Goal: Contribute content: Contribute content

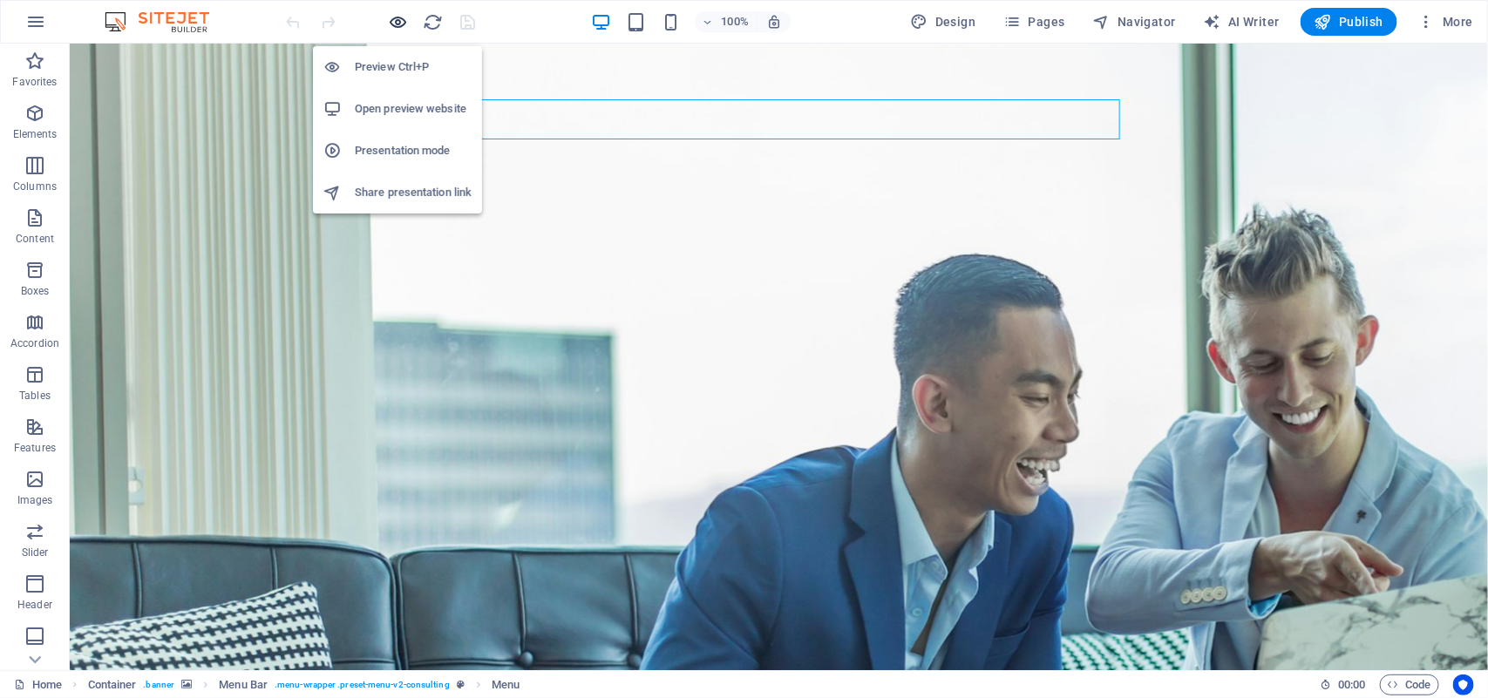
click at [399, 24] on icon "button" at bounding box center [399, 22] width 20 height 20
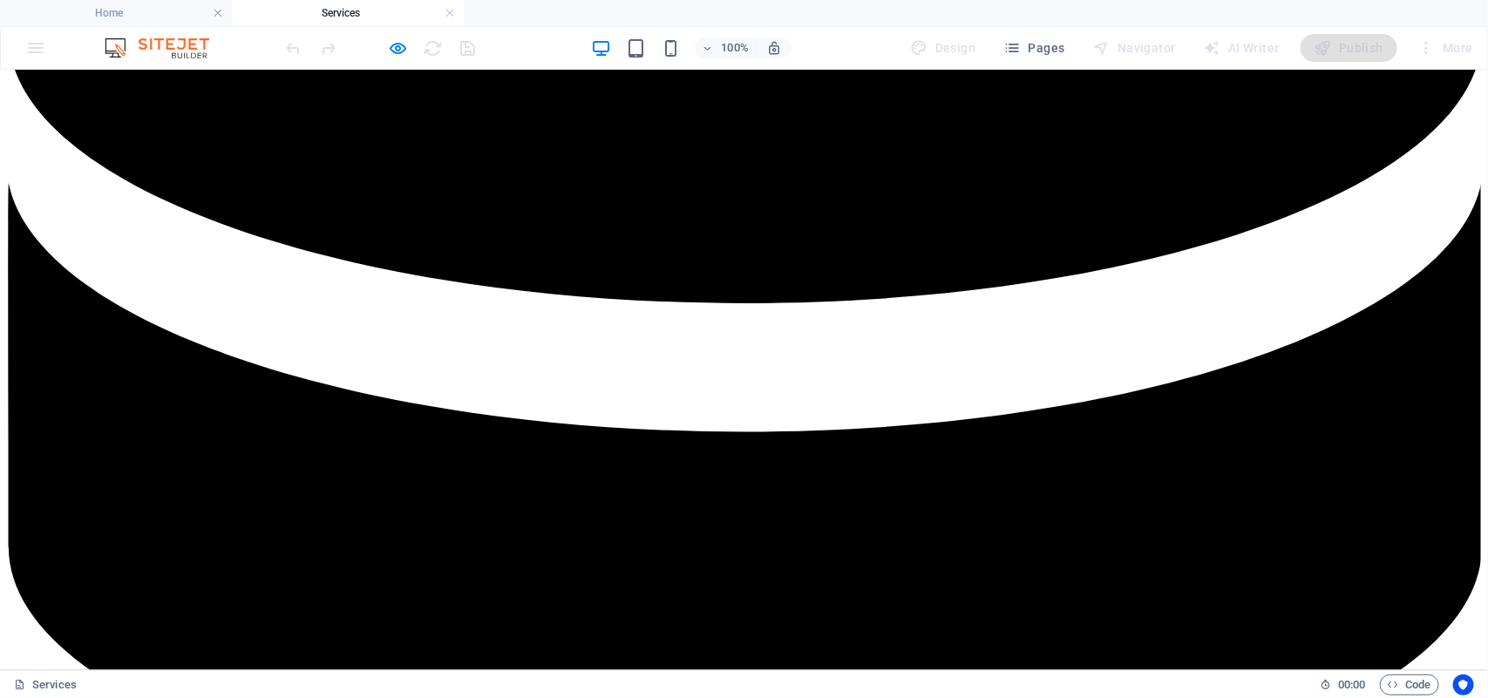
scroll to position [1722, 0]
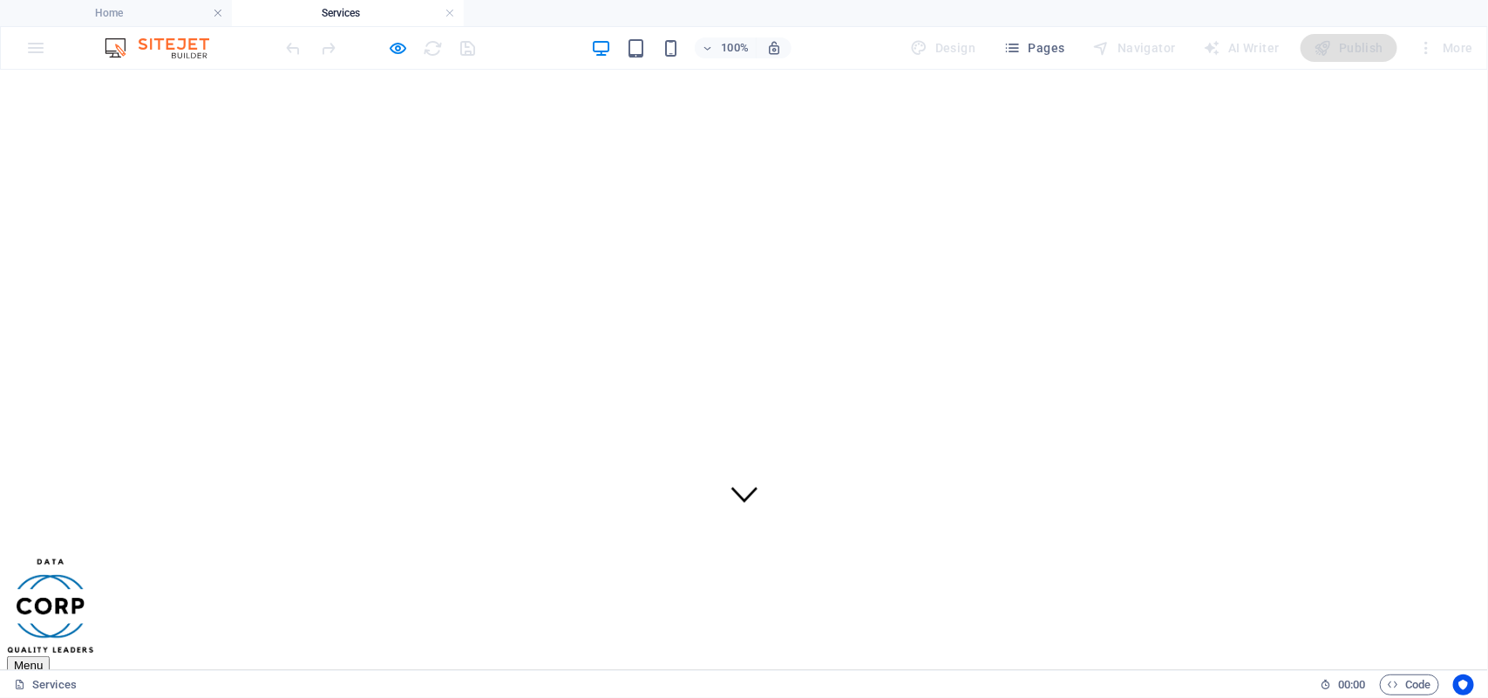
scroll to position [145, 0]
click at [393, 48] on icon "button" at bounding box center [399, 48] width 20 height 20
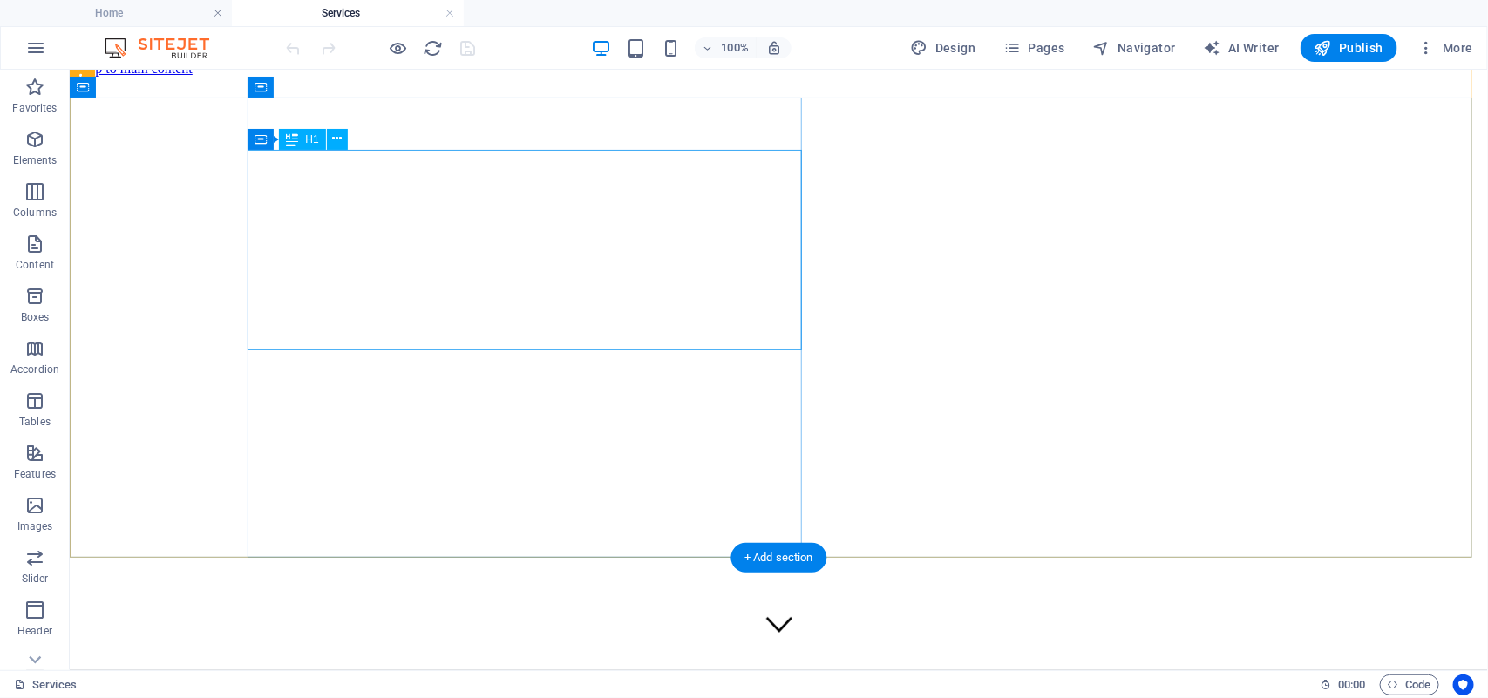
scroll to position [0, 0]
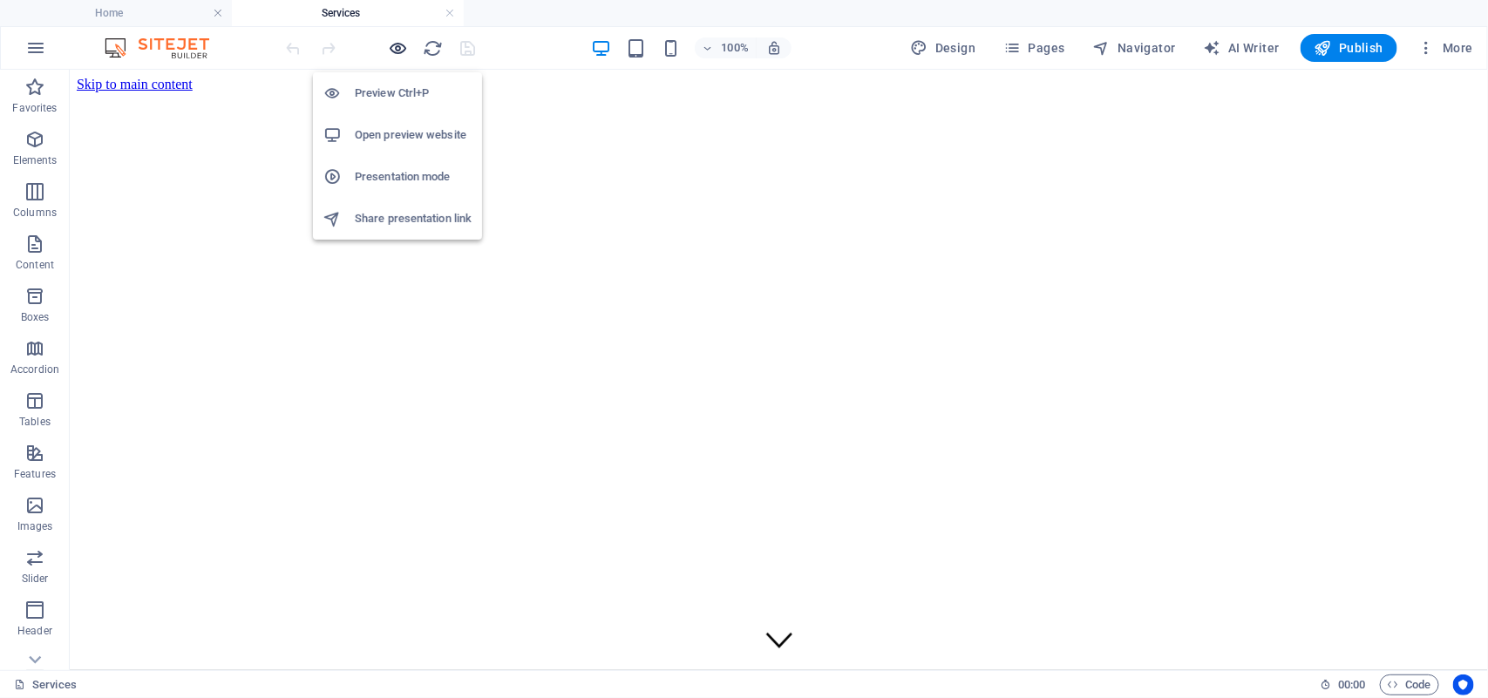
click at [397, 50] on icon "button" at bounding box center [399, 48] width 20 height 20
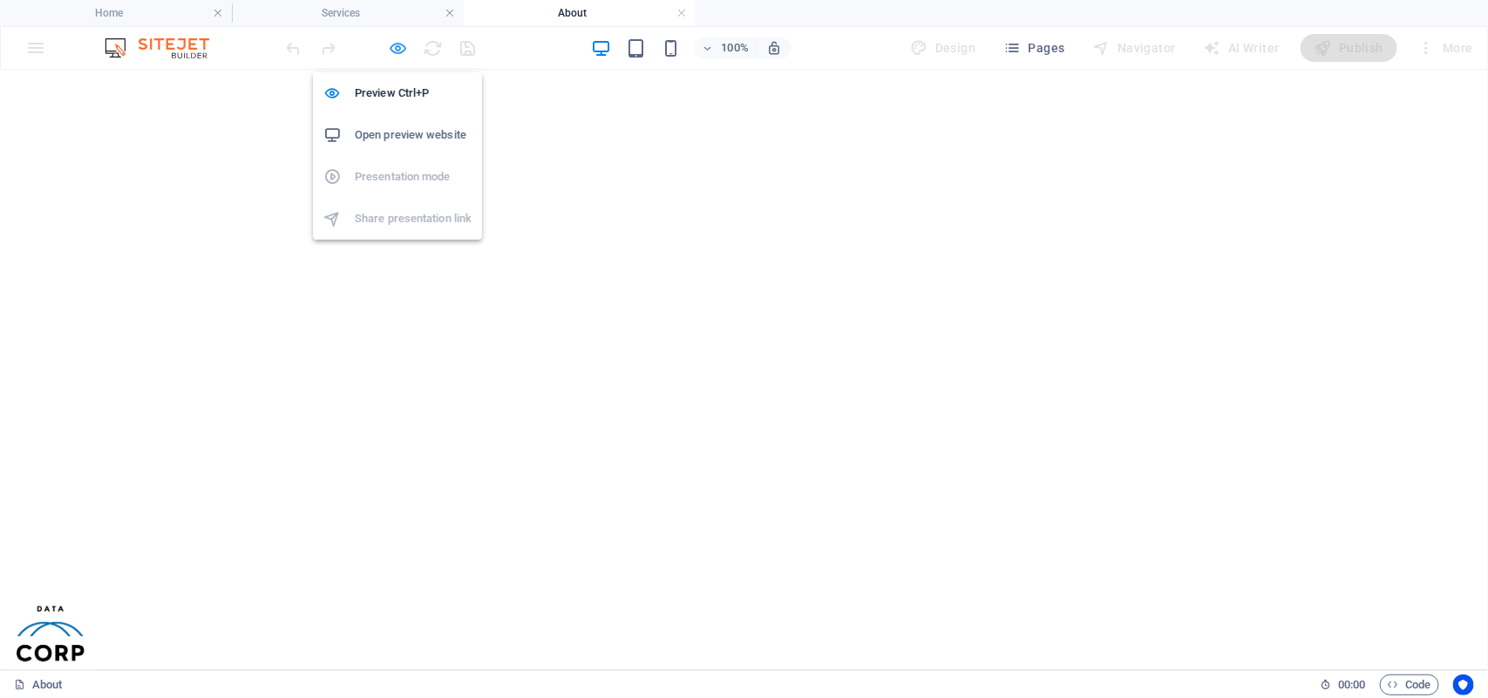
click at [392, 51] on icon "button" at bounding box center [399, 48] width 20 height 20
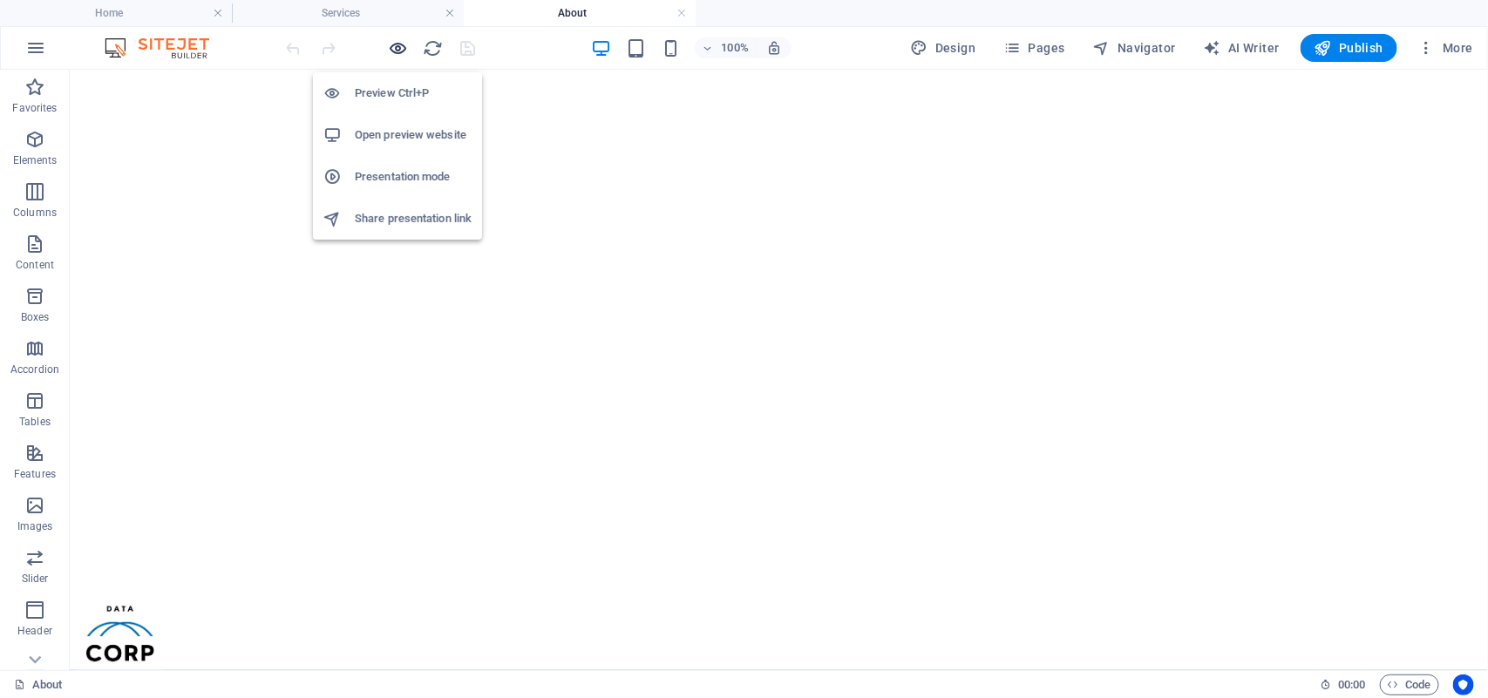
click at [392, 51] on icon "button" at bounding box center [399, 48] width 20 height 20
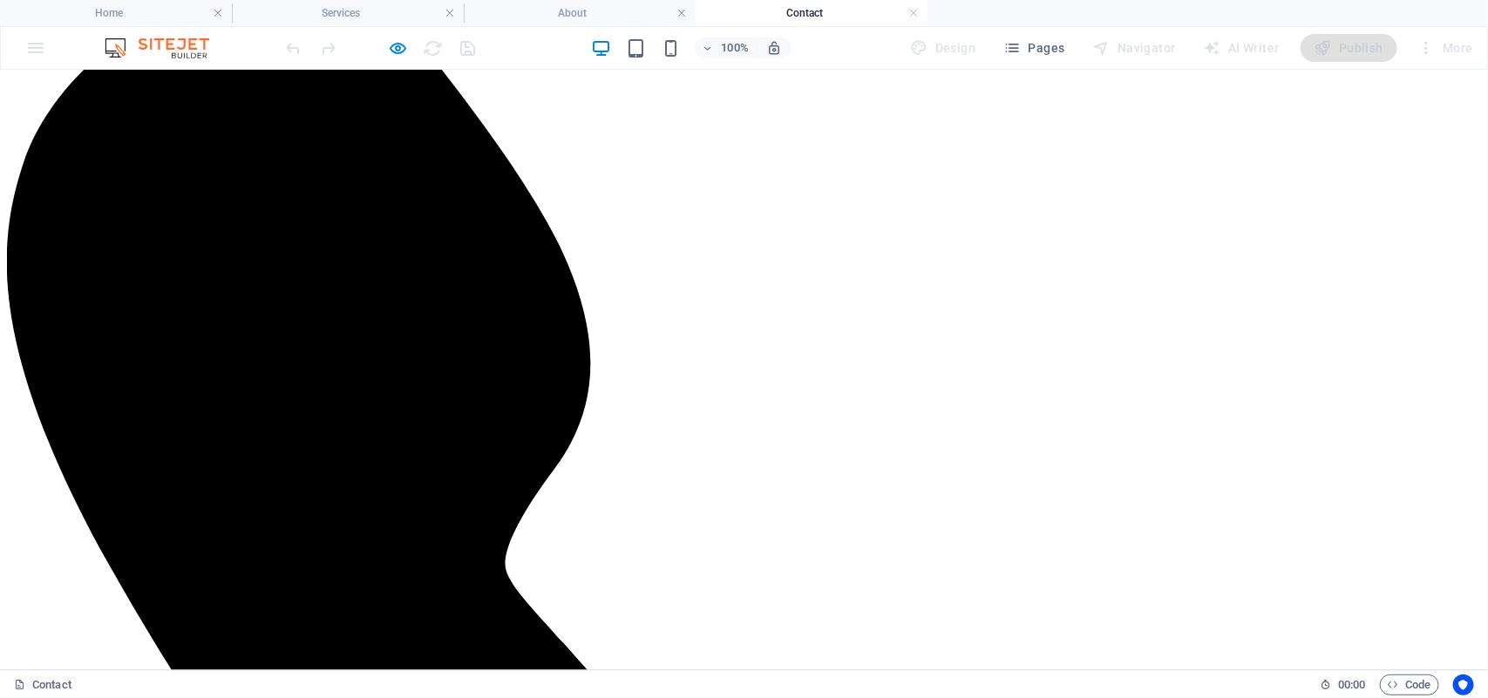
scroll to position [0, 0]
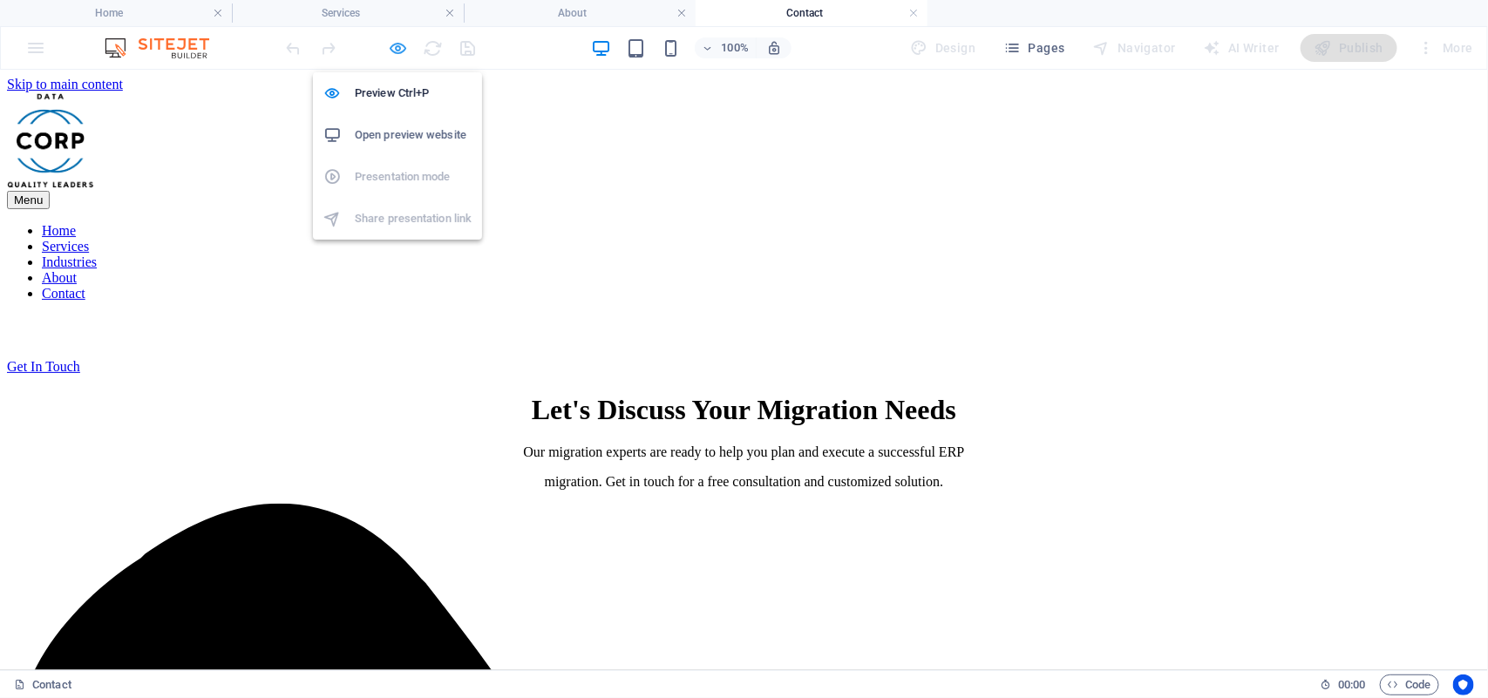
click at [399, 52] on icon "button" at bounding box center [399, 48] width 20 height 20
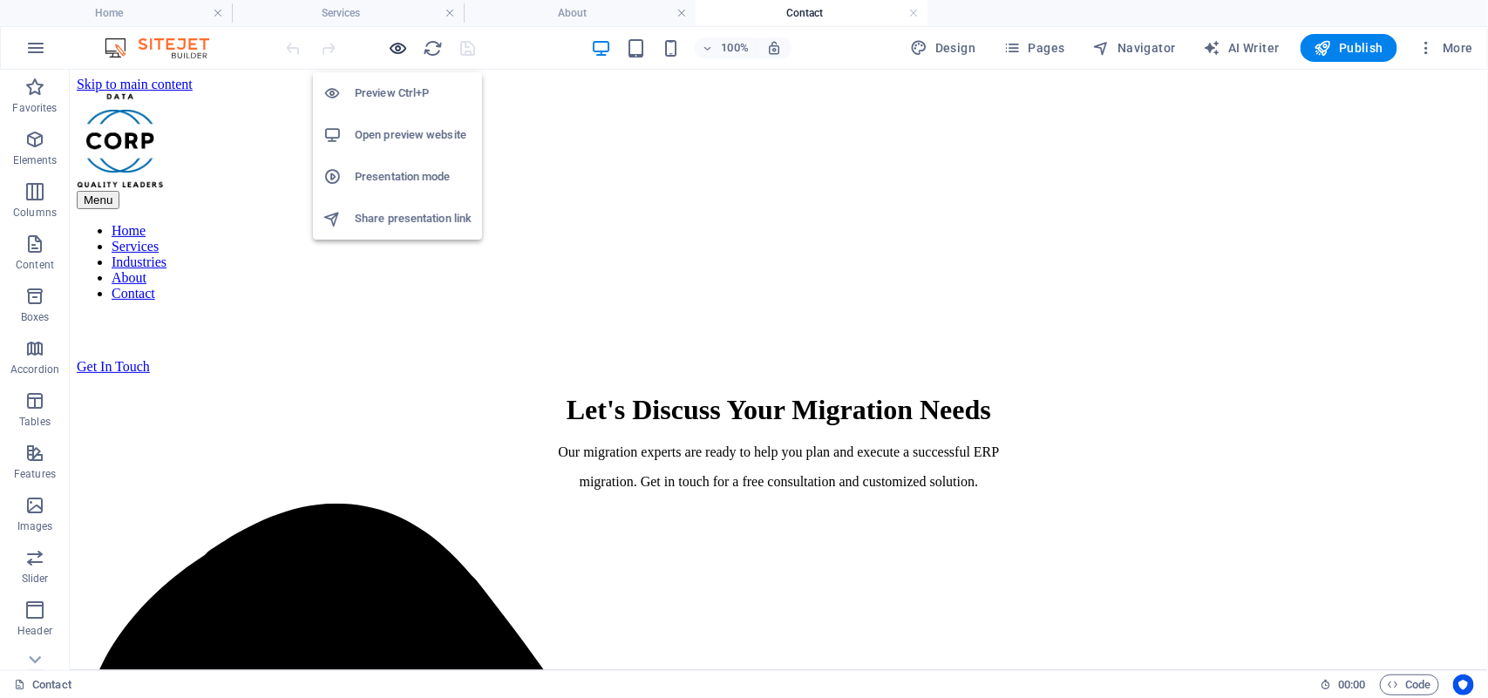
click at [397, 51] on icon "button" at bounding box center [399, 48] width 20 height 20
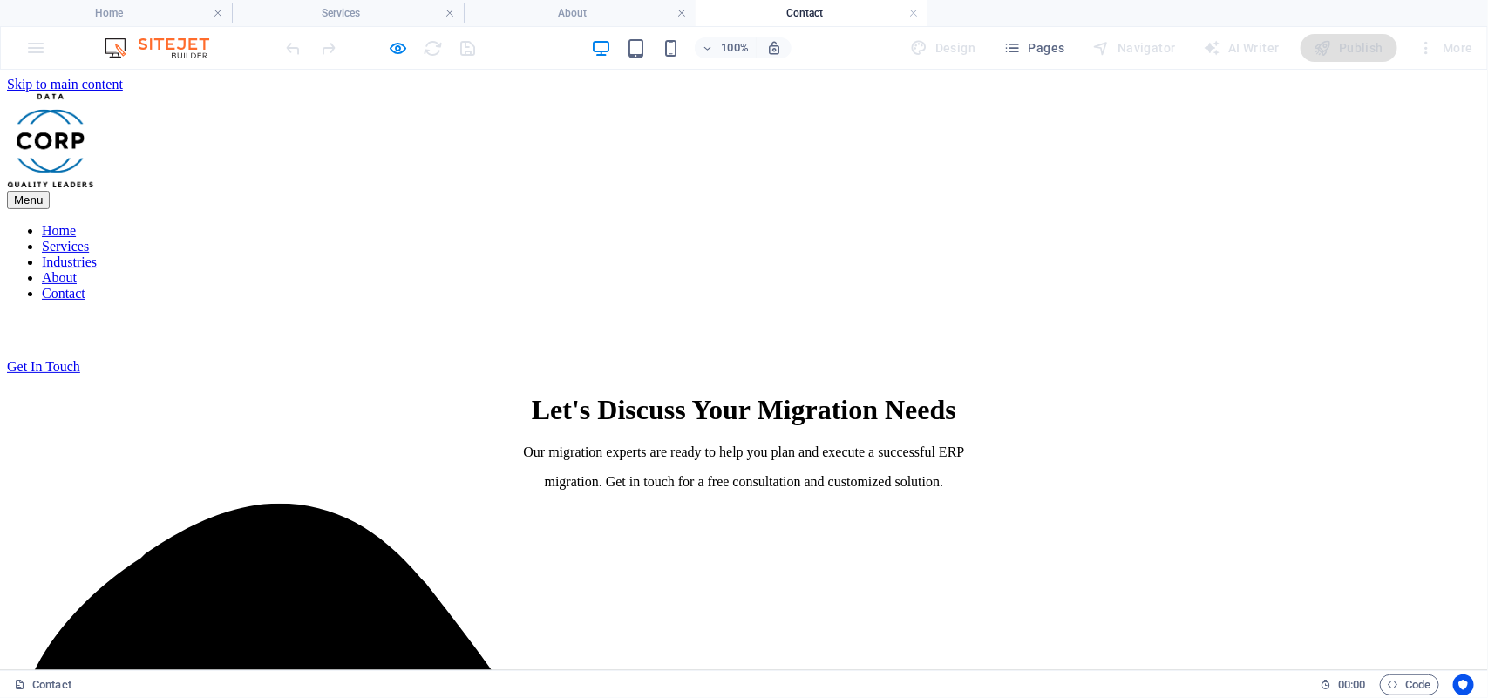
click at [97, 254] on link "Industries" at bounding box center [69, 261] width 55 height 15
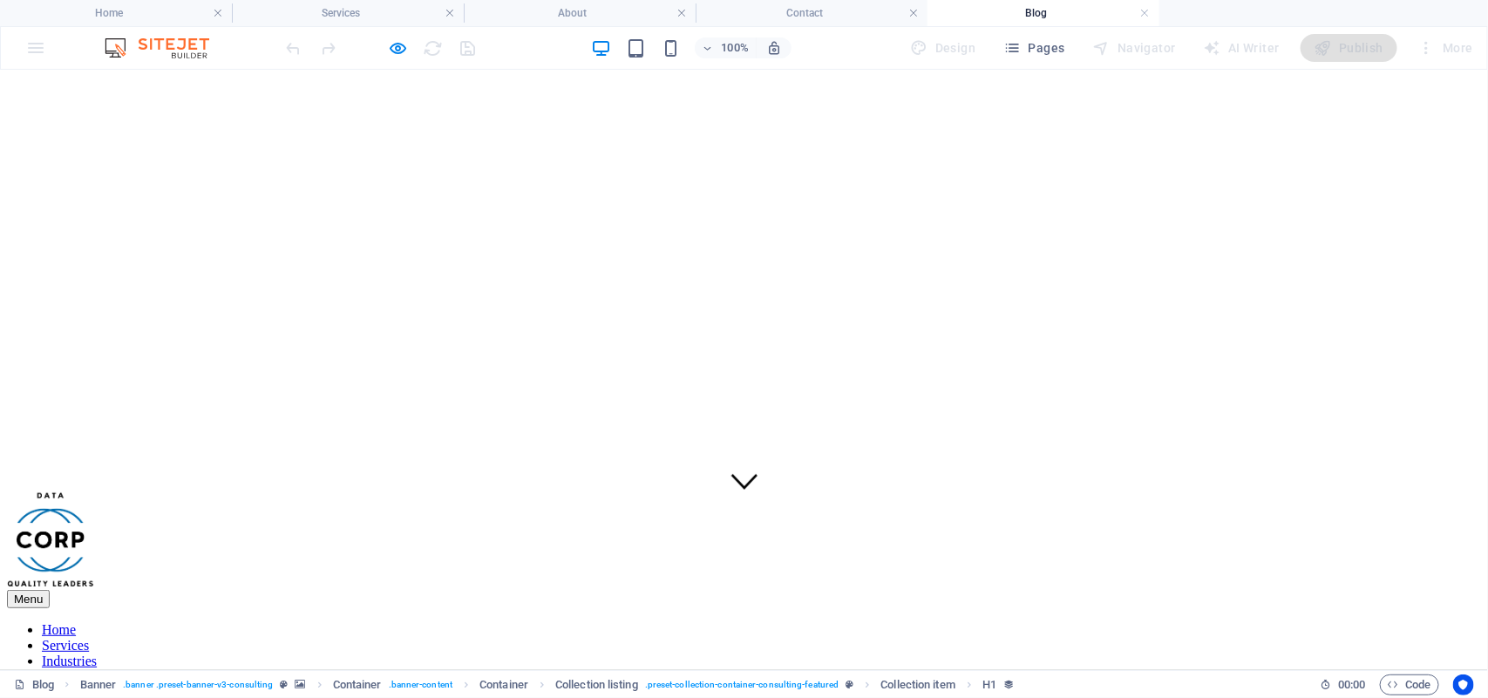
scroll to position [139, 0]
click at [1148, 9] on link at bounding box center [1145, 13] width 10 height 17
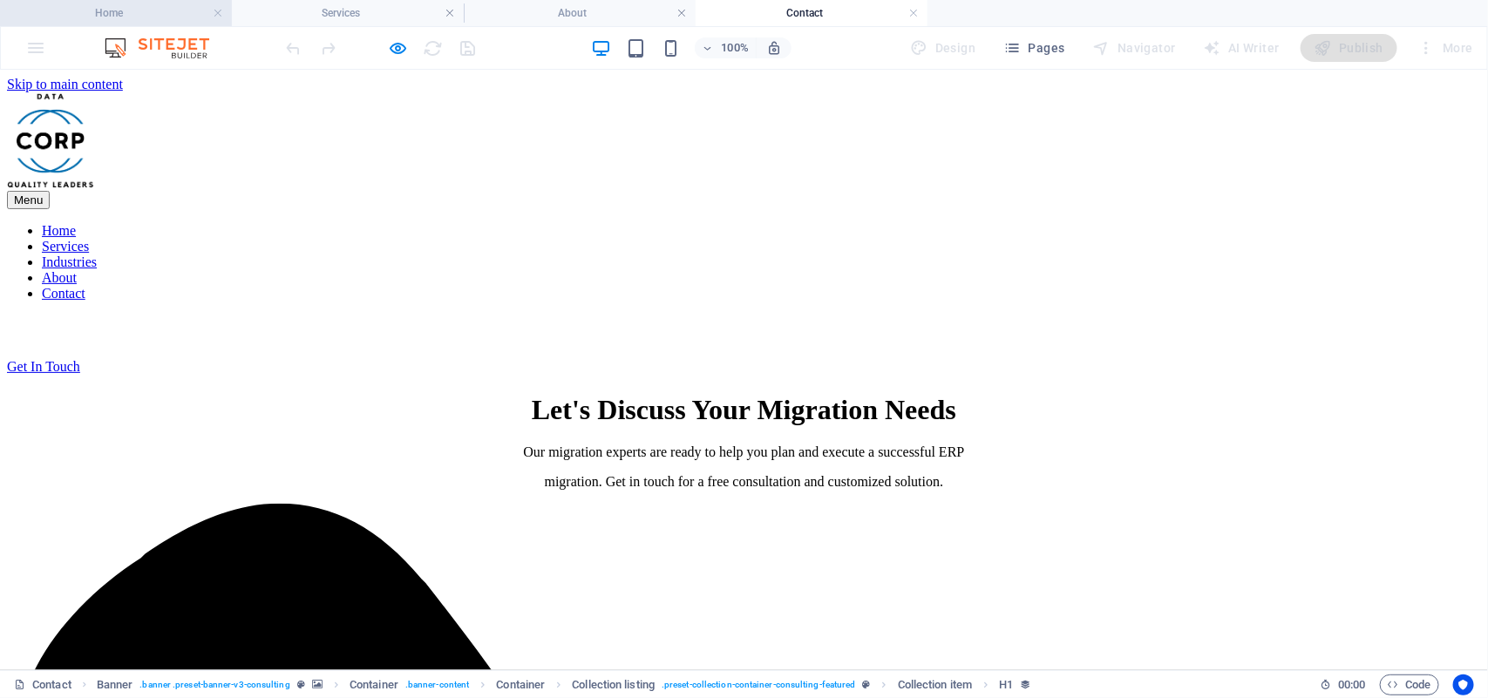
click at [168, 9] on h4 "Home" at bounding box center [116, 12] width 232 height 19
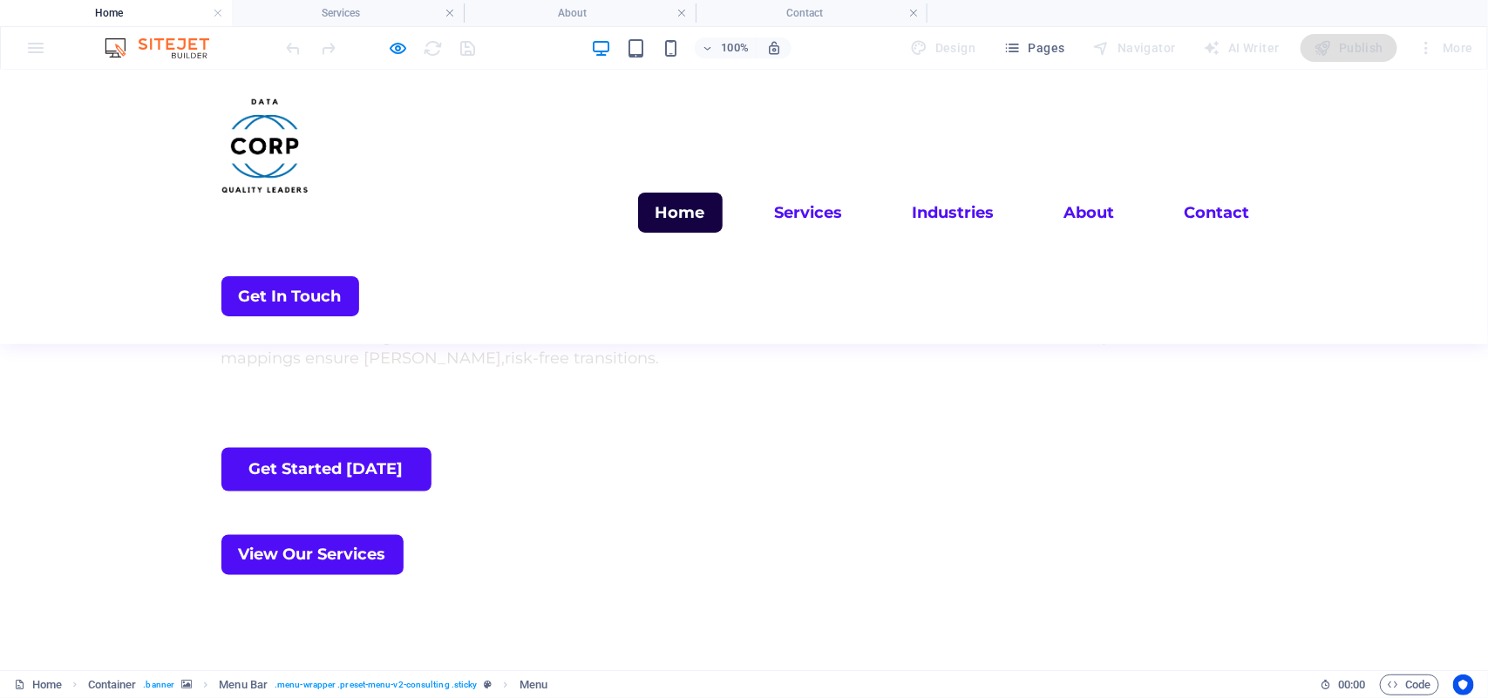
scroll to position [1148, 0]
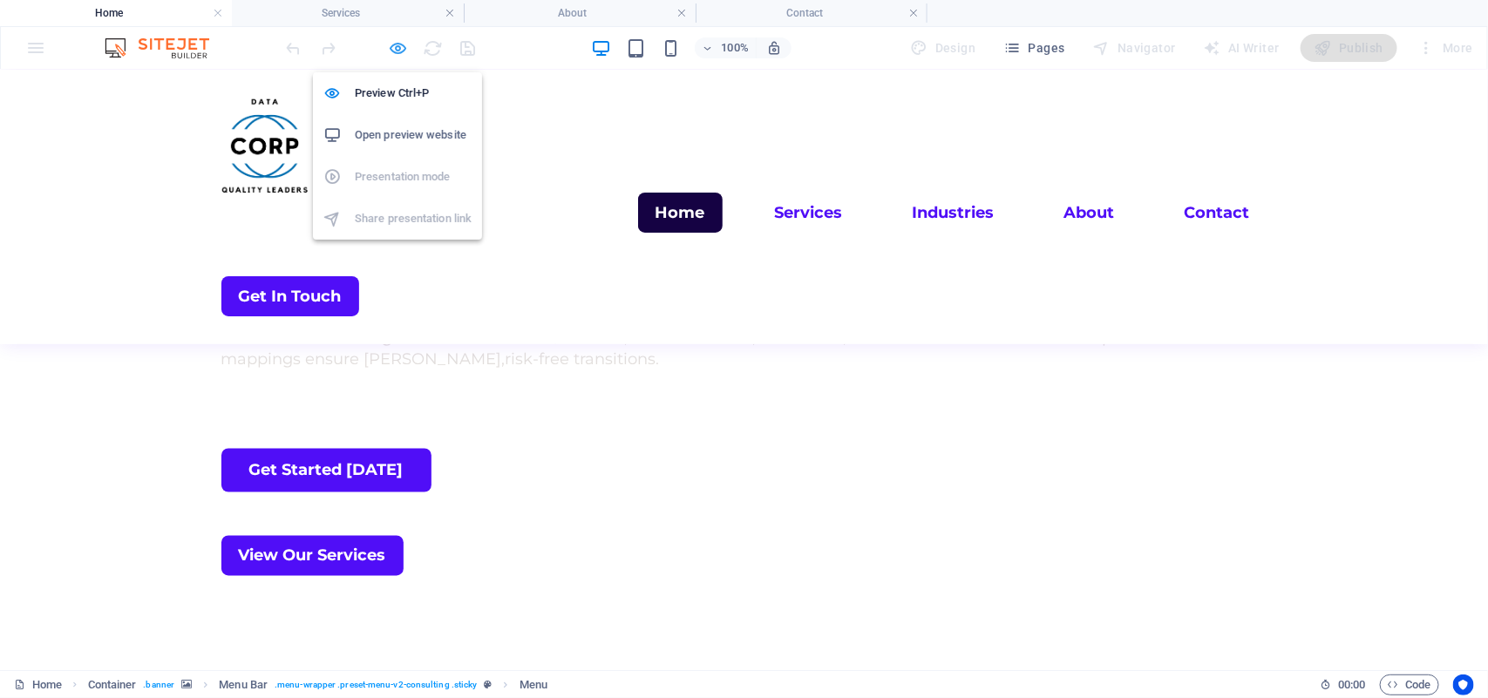
click at [395, 38] on icon "button" at bounding box center [399, 48] width 20 height 20
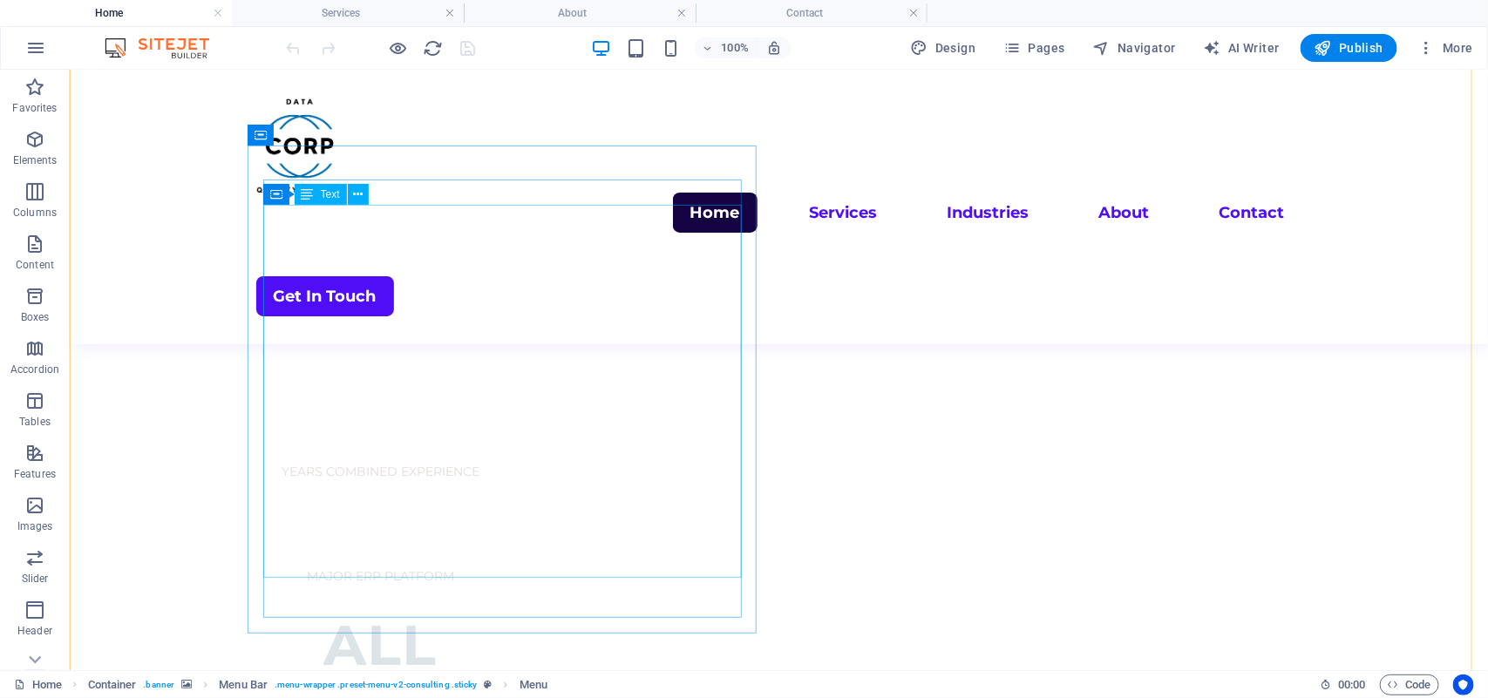
scroll to position [1442, 0]
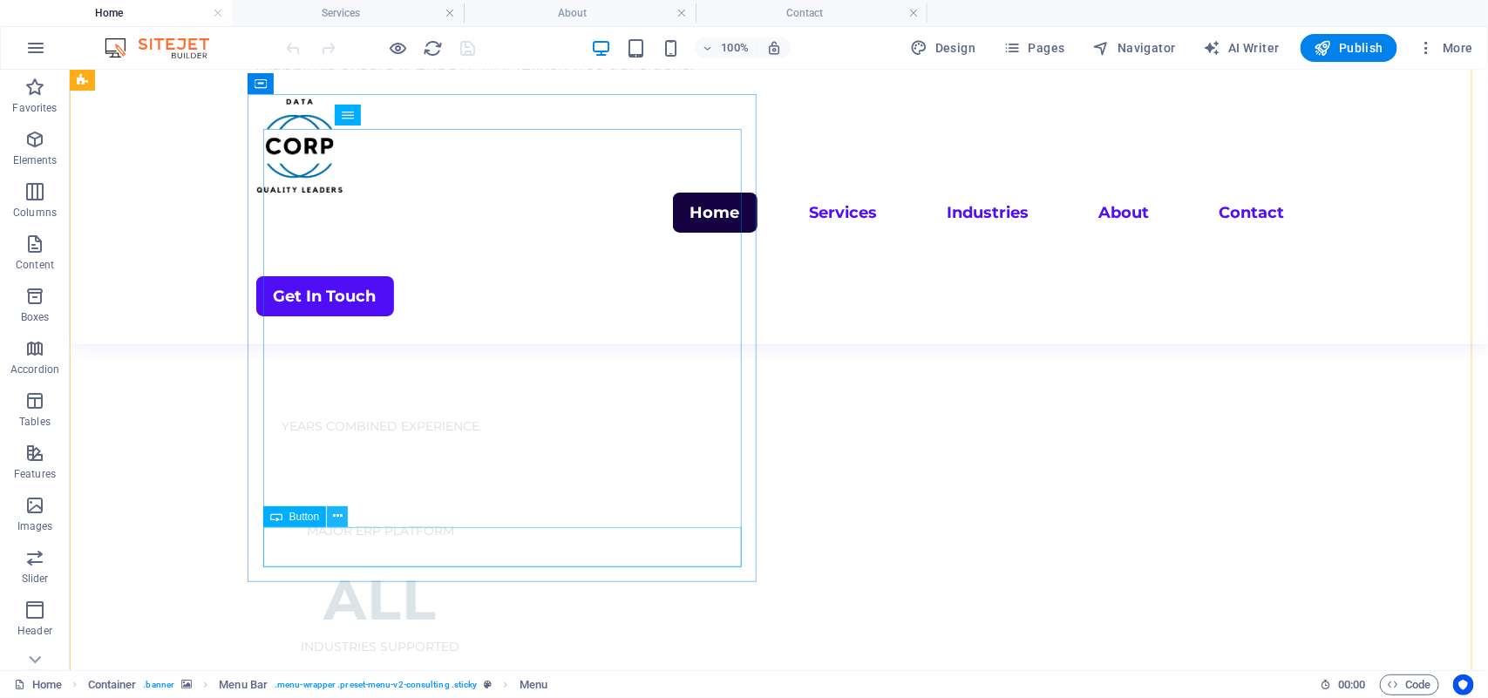
click at [333, 521] on icon at bounding box center [338, 516] width 10 height 18
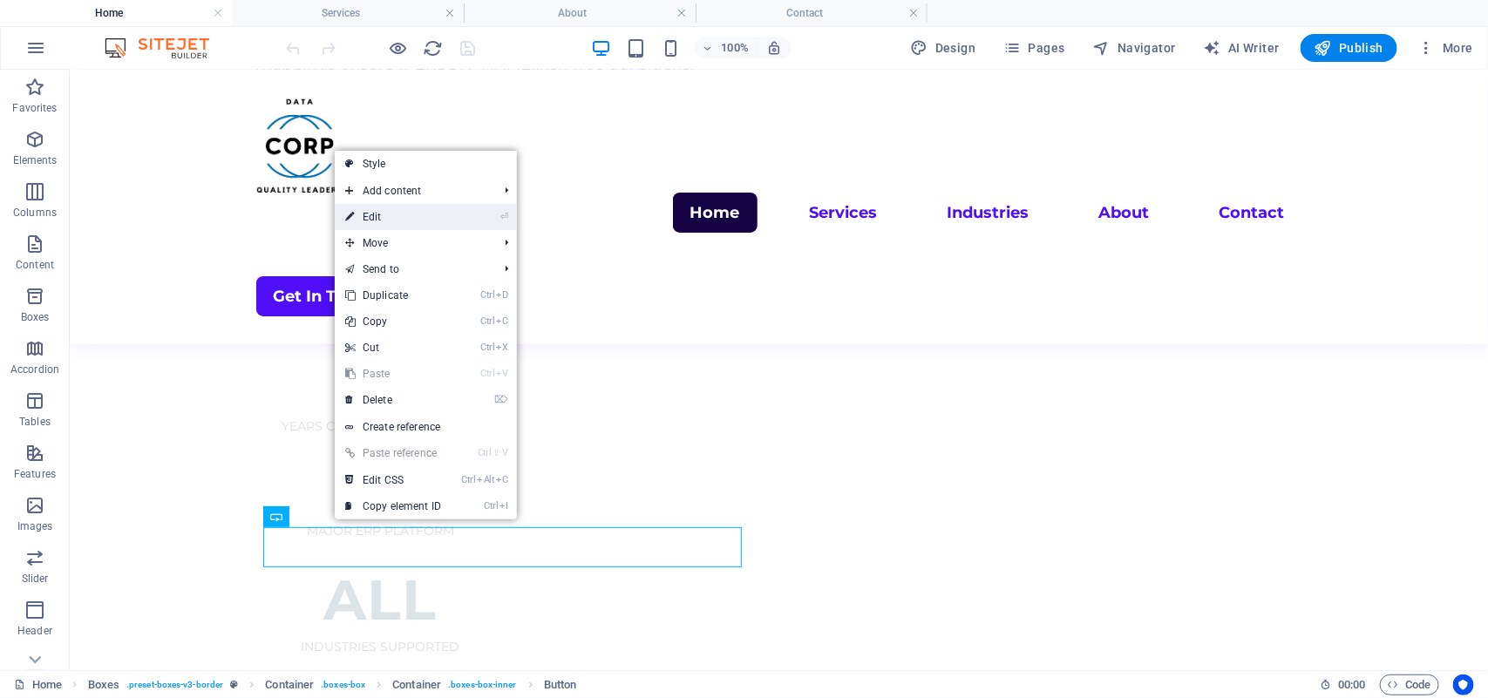
click at [392, 214] on link "⏎ Edit" at bounding box center [393, 217] width 117 height 26
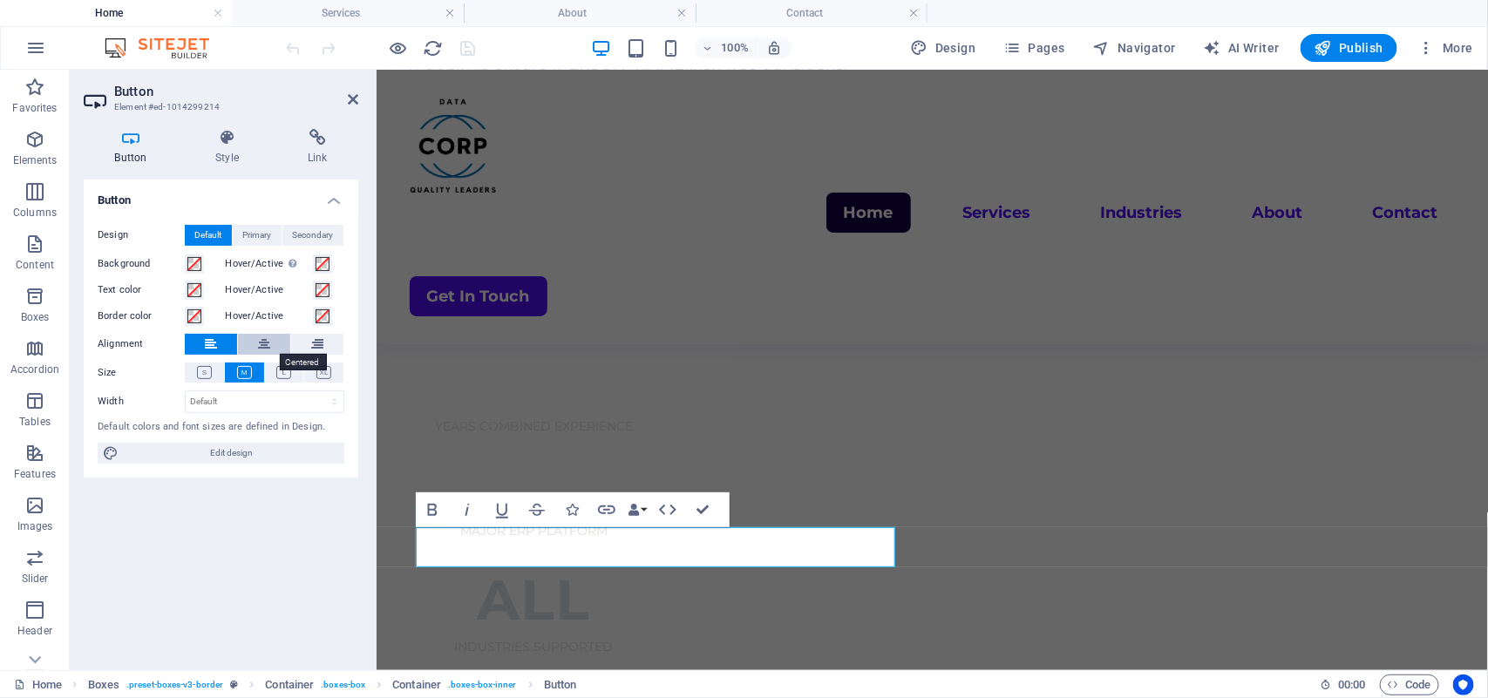
click at [263, 350] on icon at bounding box center [264, 344] width 12 height 21
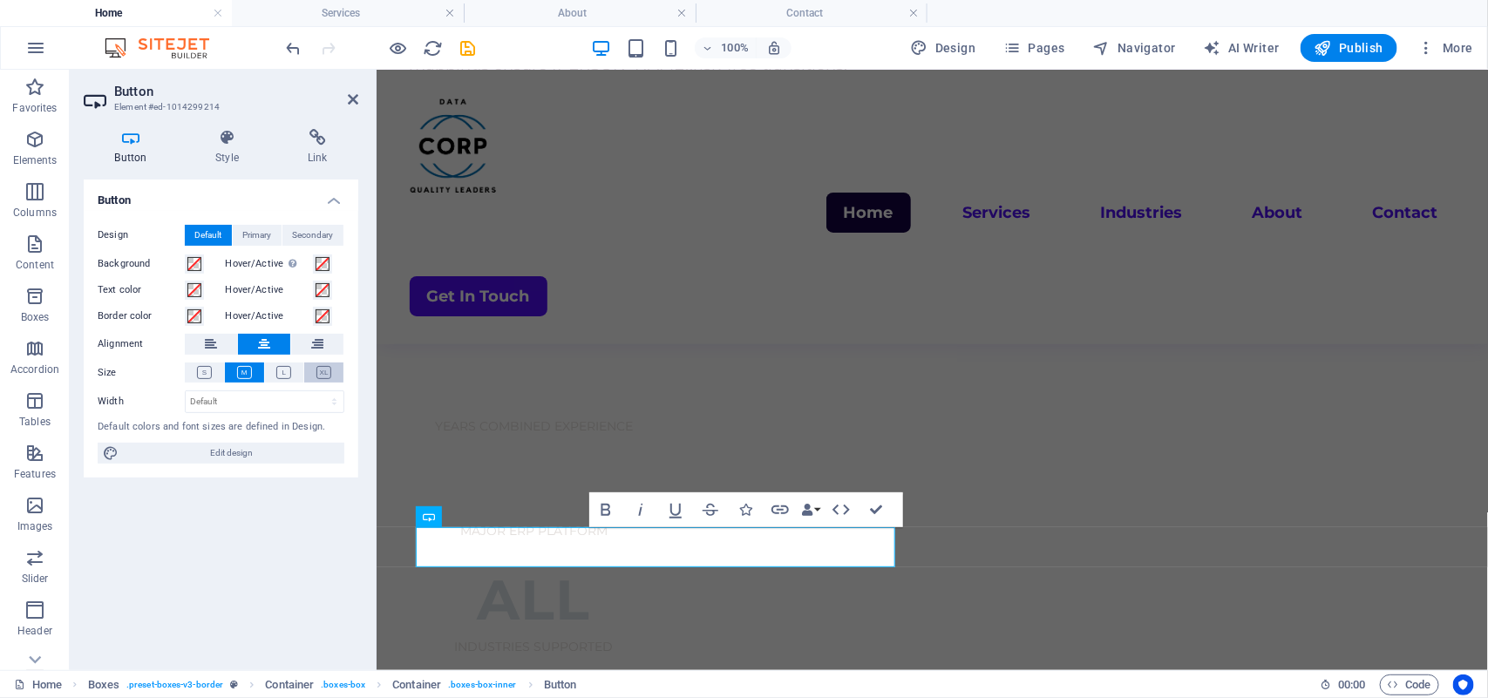
click at [321, 363] on button at bounding box center [323, 373] width 39 height 20
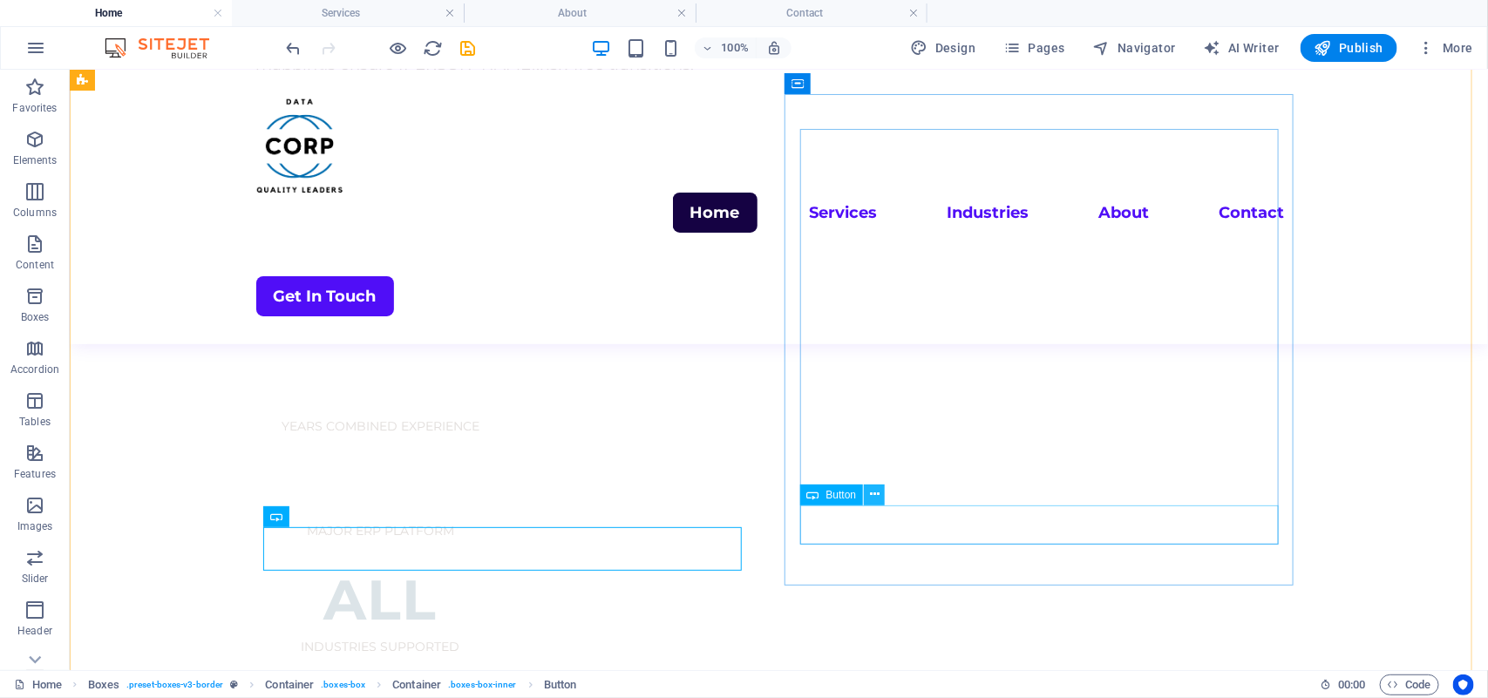
click at [870, 499] on icon at bounding box center [875, 494] width 10 height 18
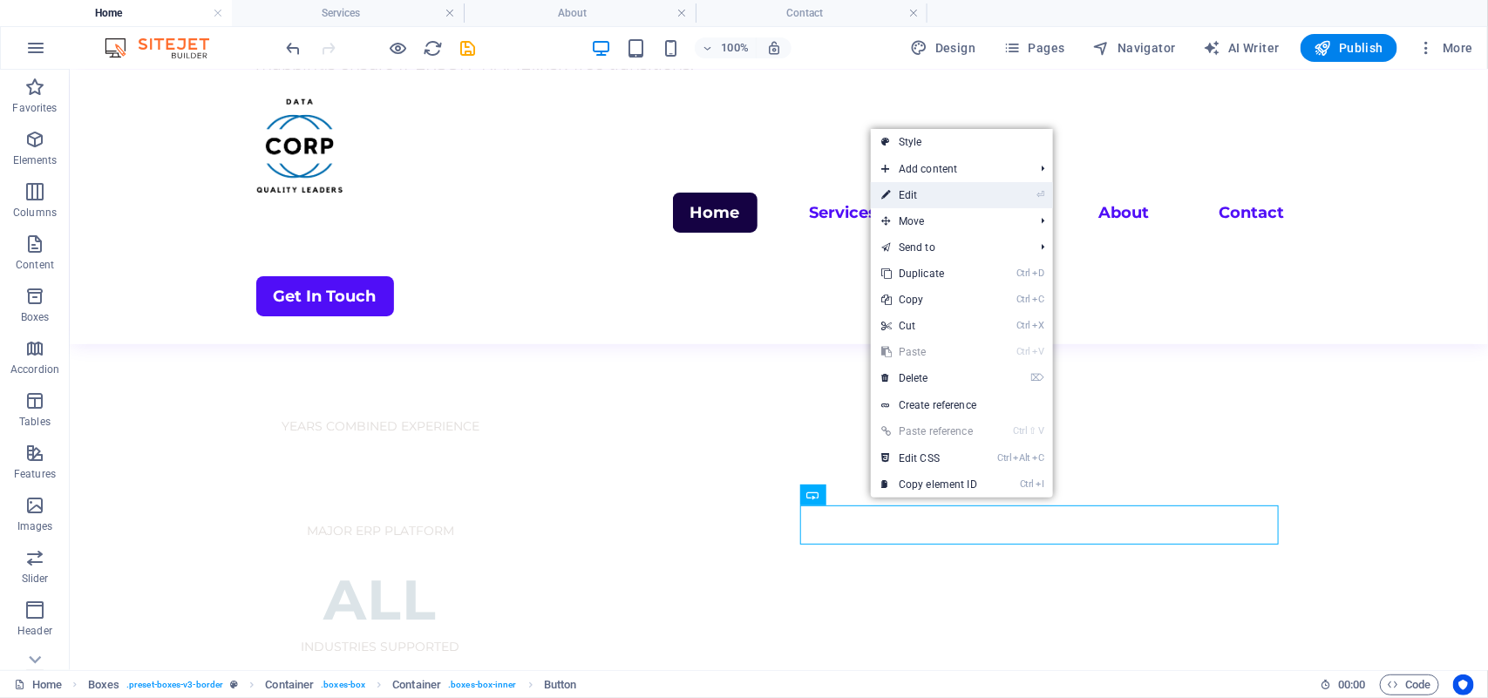
click at [912, 186] on link "⏎ Edit" at bounding box center [929, 195] width 117 height 26
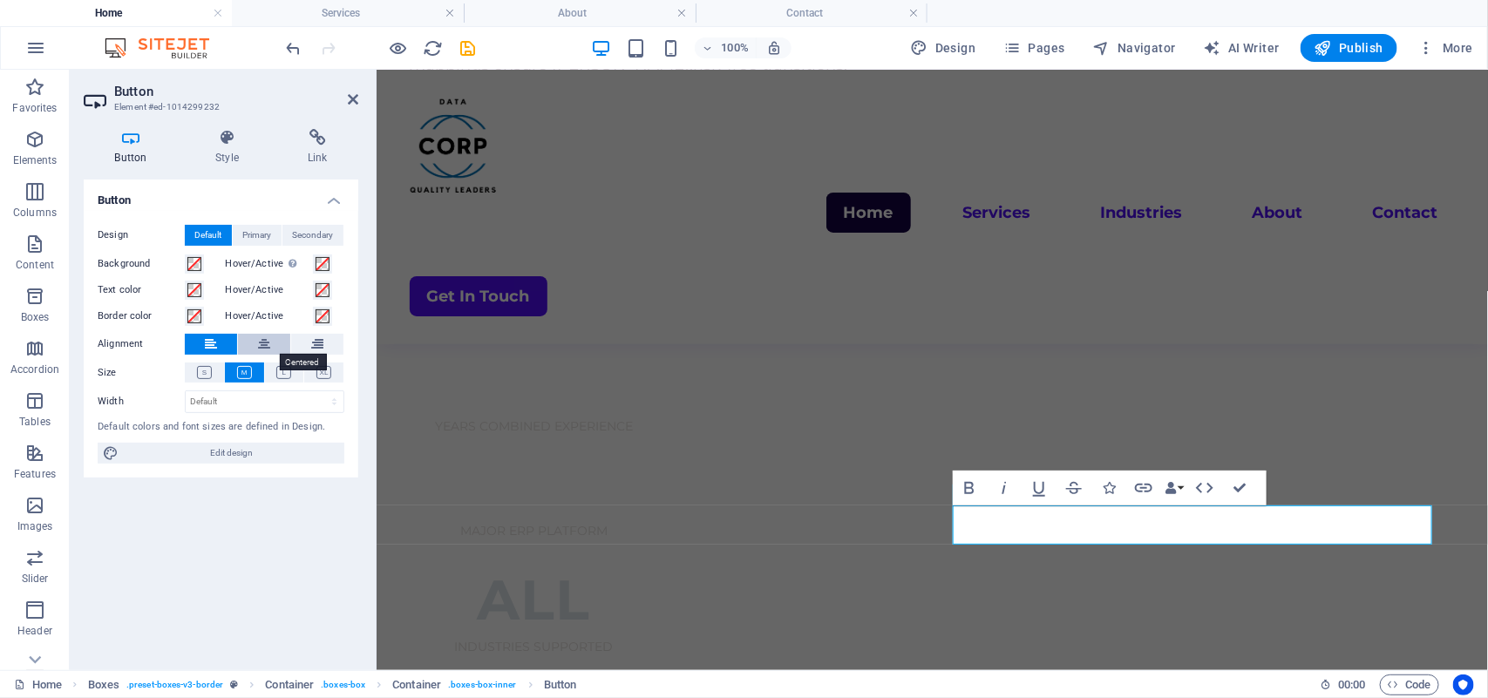
click at [260, 353] on icon at bounding box center [264, 344] width 12 height 21
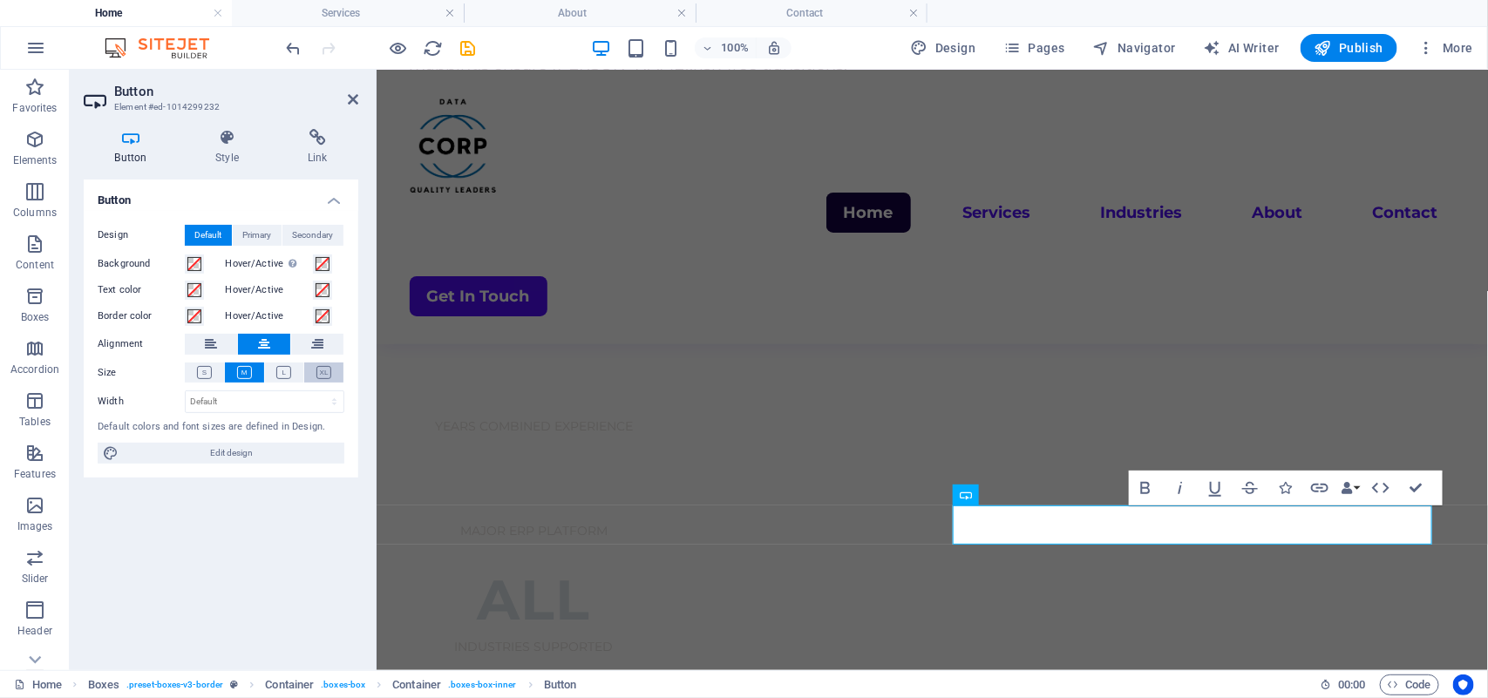
click at [321, 366] on icon at bounding box center [323, 372] width 15 height 13
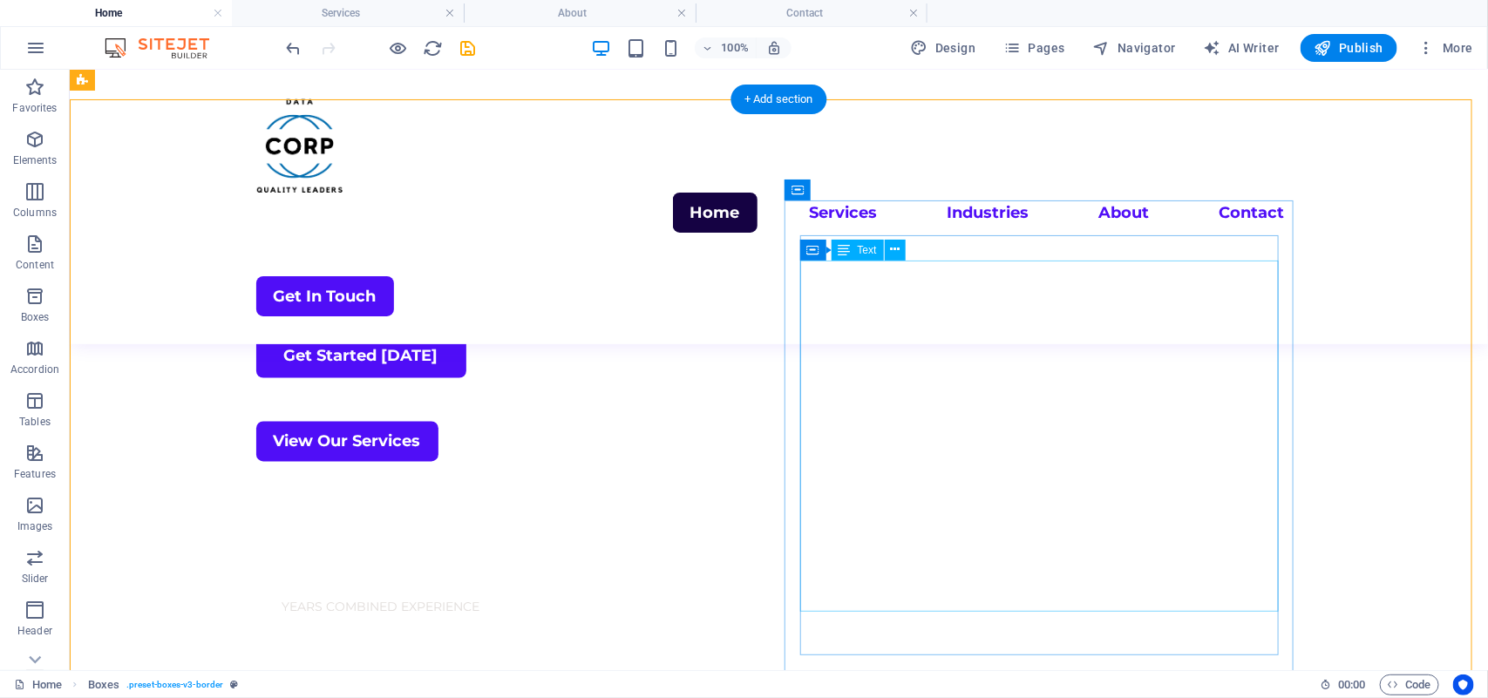
scroll to position [1255, 0]
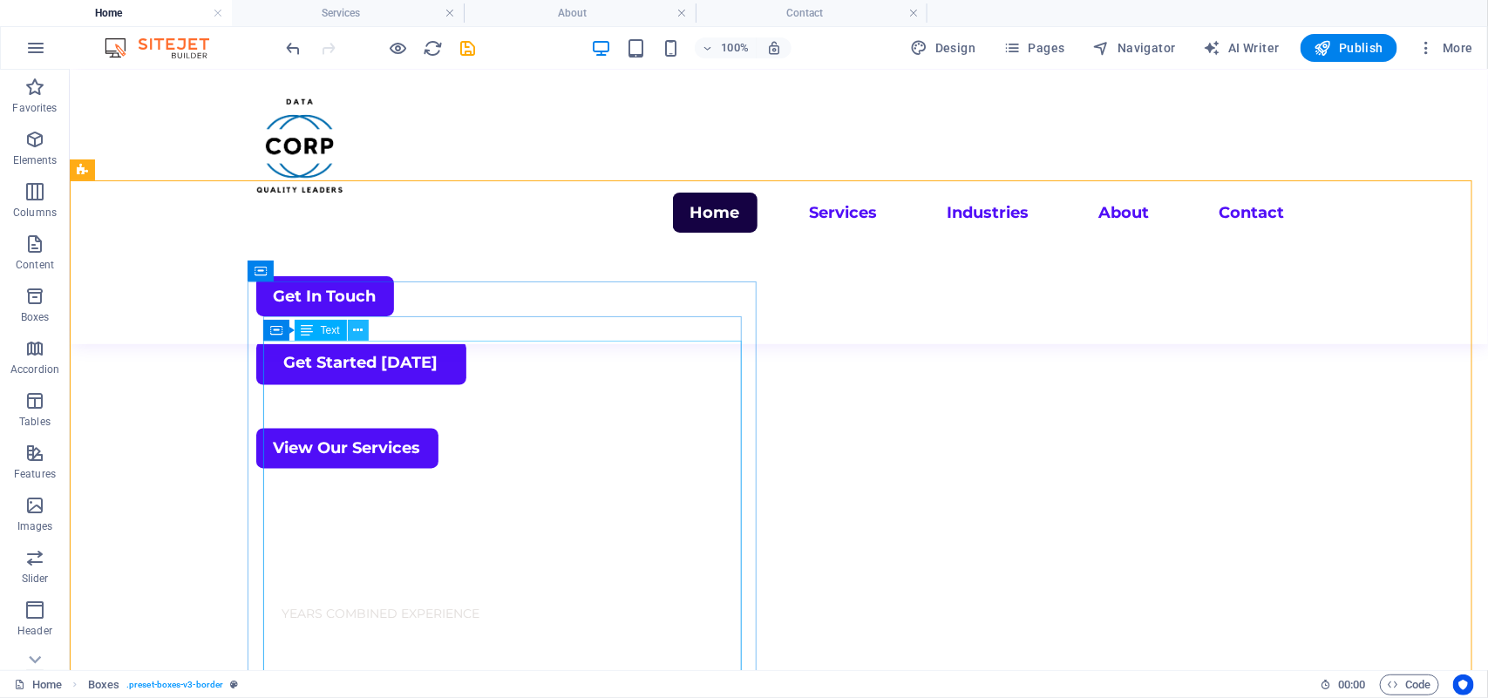
click at [362, 332] on icon at bounding box center [358, 331] width 10 height 18
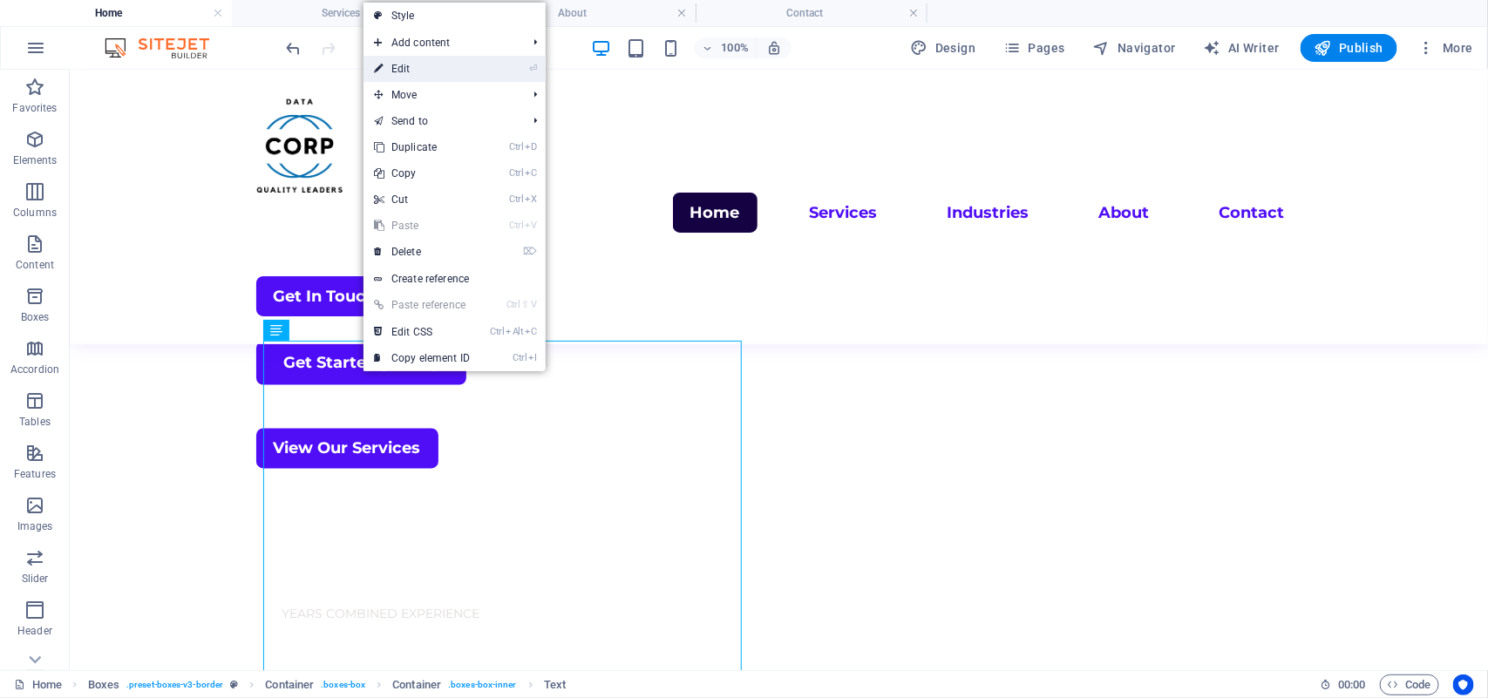
click at [397, 64] on link "⏎ Edit" at bounding box center [421, 69] width 117 height 26
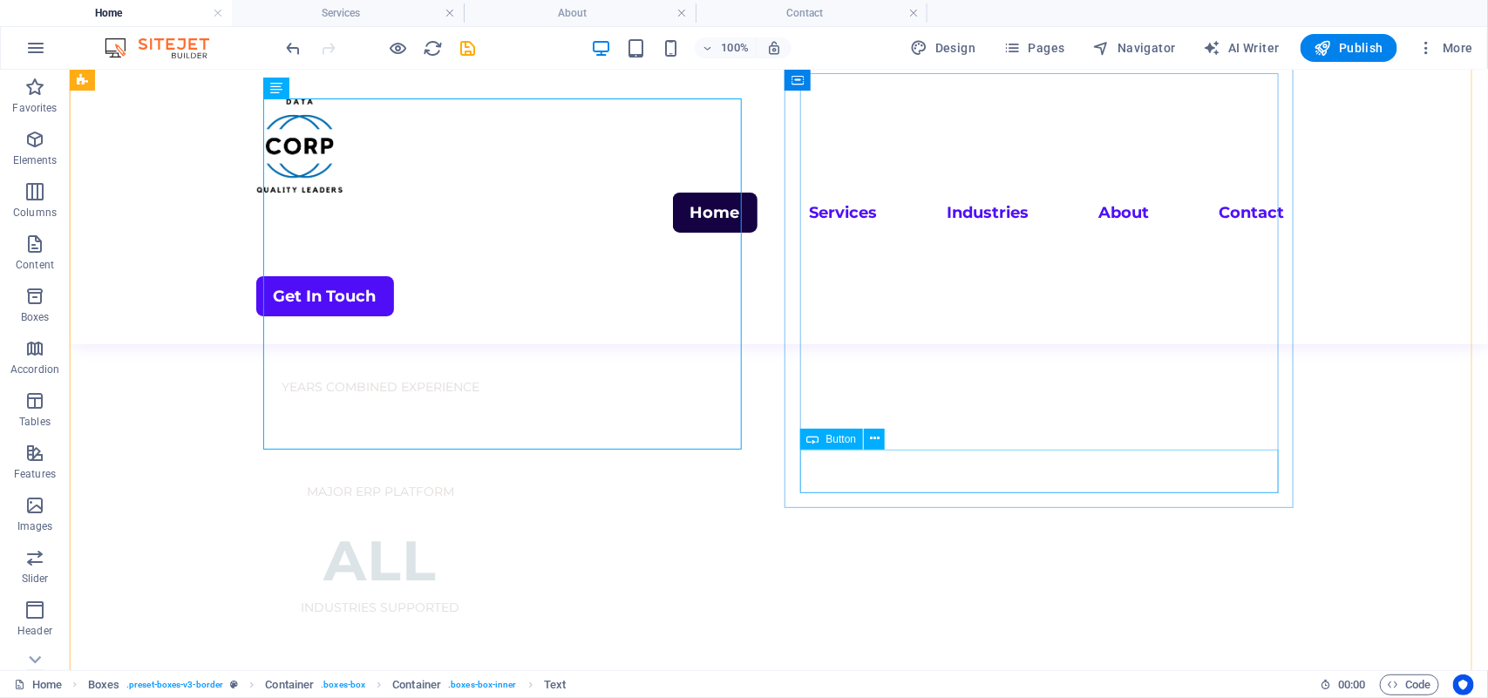
scroll to position [1479, 0]
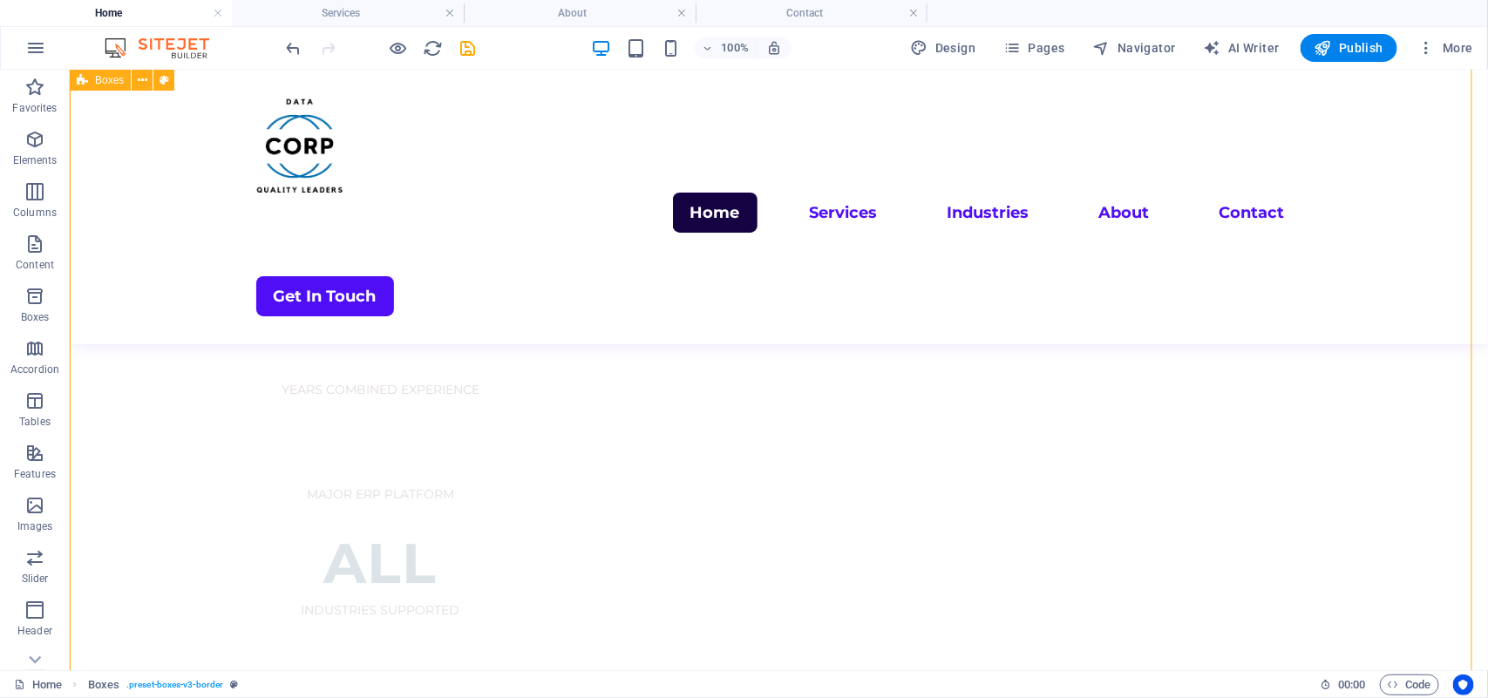
scroll to position [2004, 0]
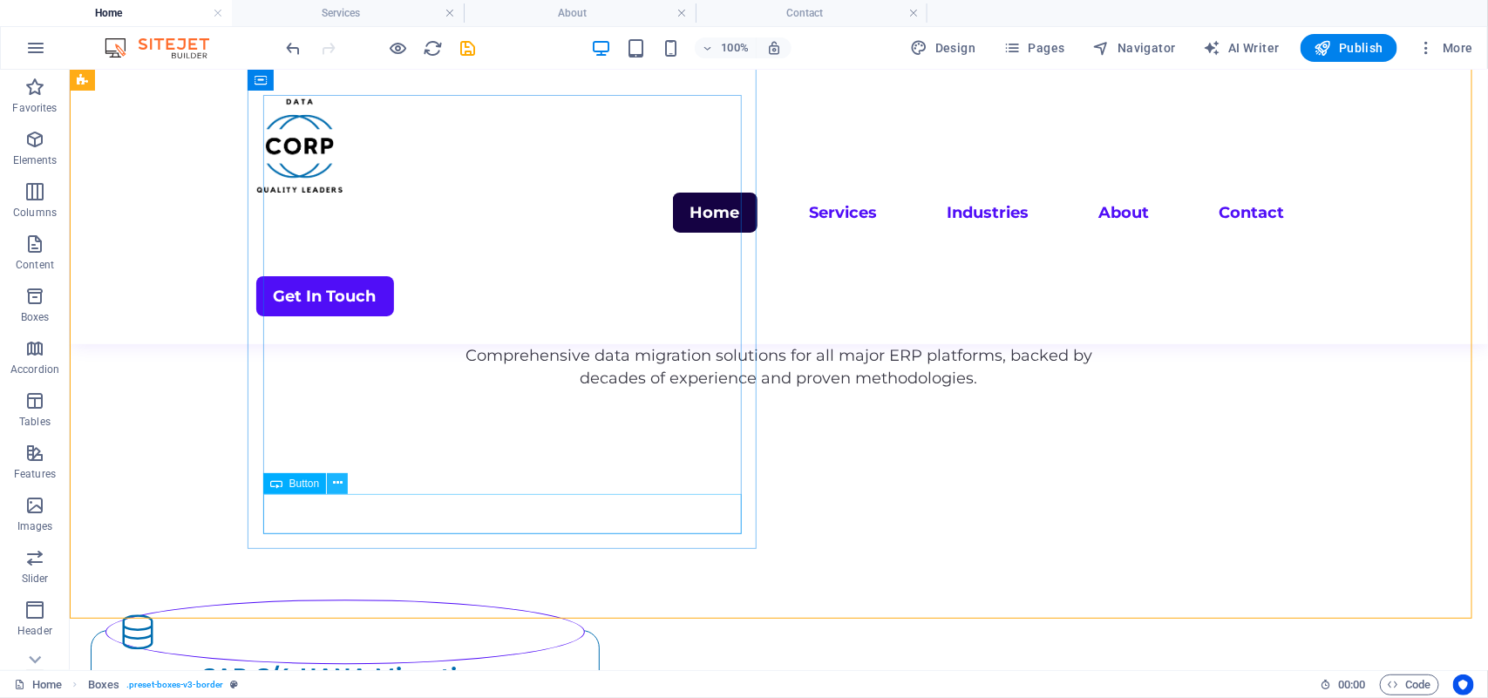
click at [334, 486] on icon at bounding box center [338, 483] width 10 height 18
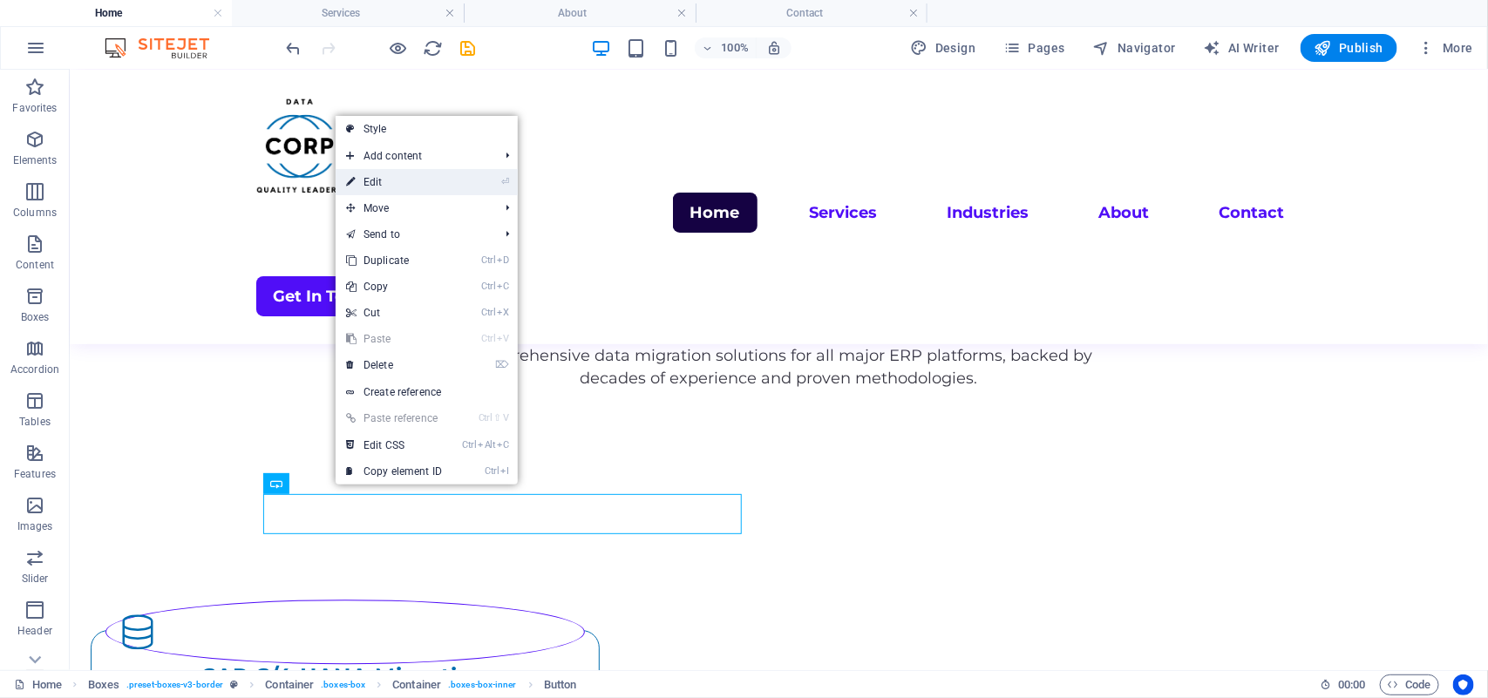
click at [416, 189] on link "⏎ Edit" at bounding box center [394, 182] width 117 height 26
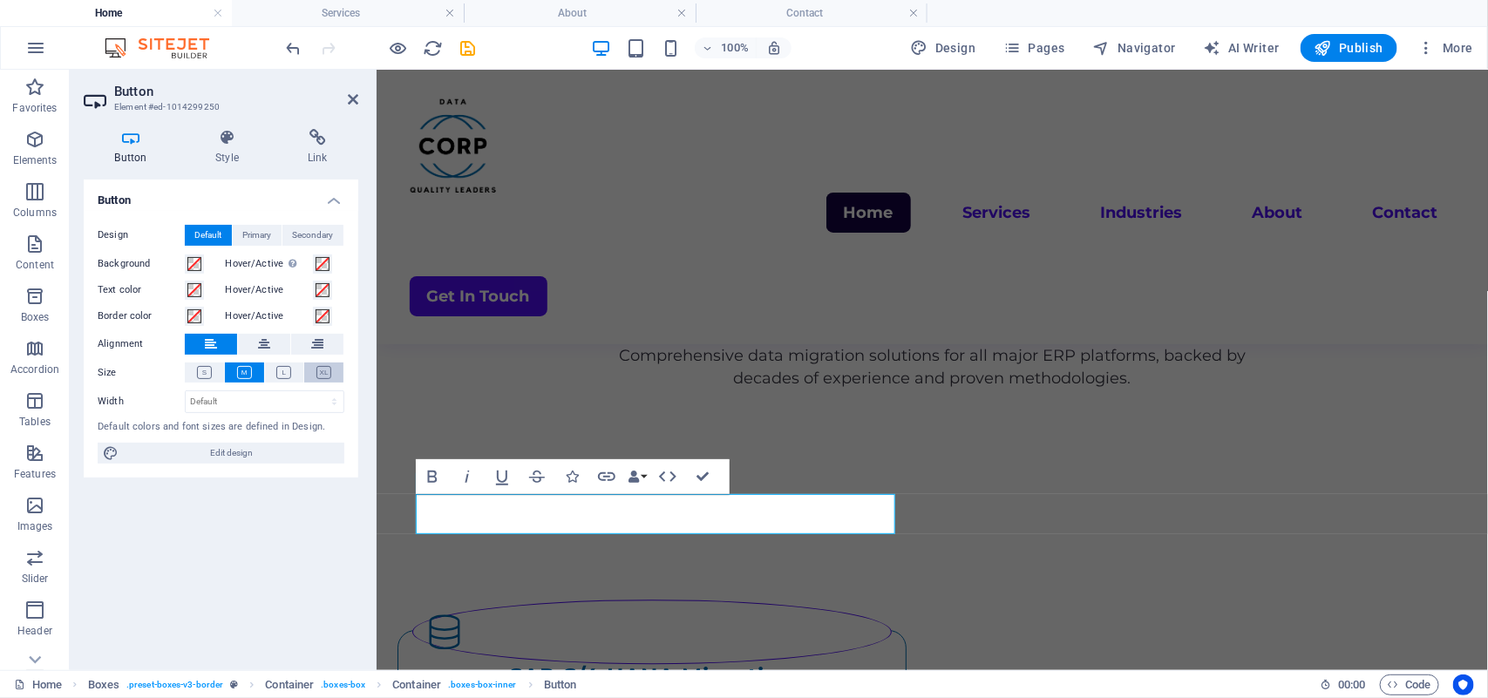
click at [327, 376] on icon at bounding box center [323, 372] width 15 height 13
click at [268, 345] on icon at bounding box center [264, 344] width 12 height 21
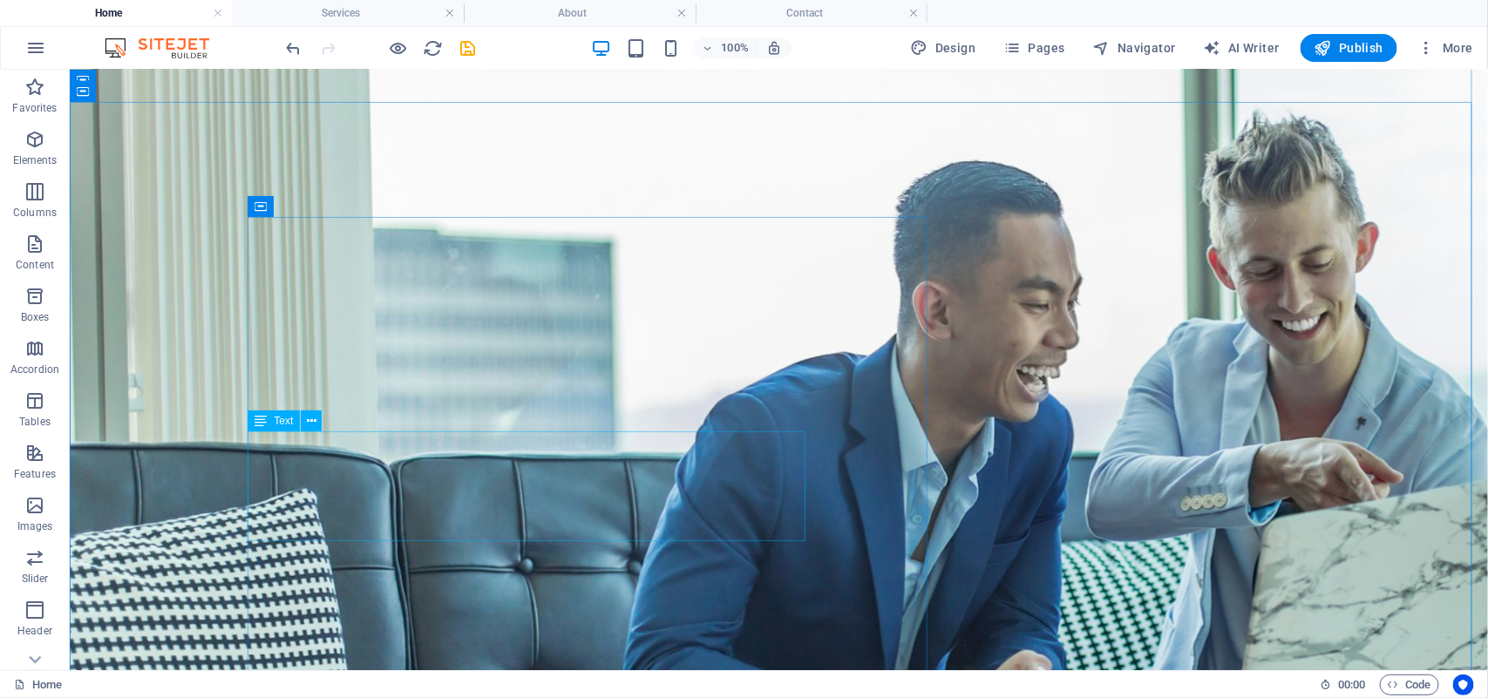
scroll to position [119, 0]
click at [466, 52] on icon "save" at bounding box center [468, 48] width 20 height 20
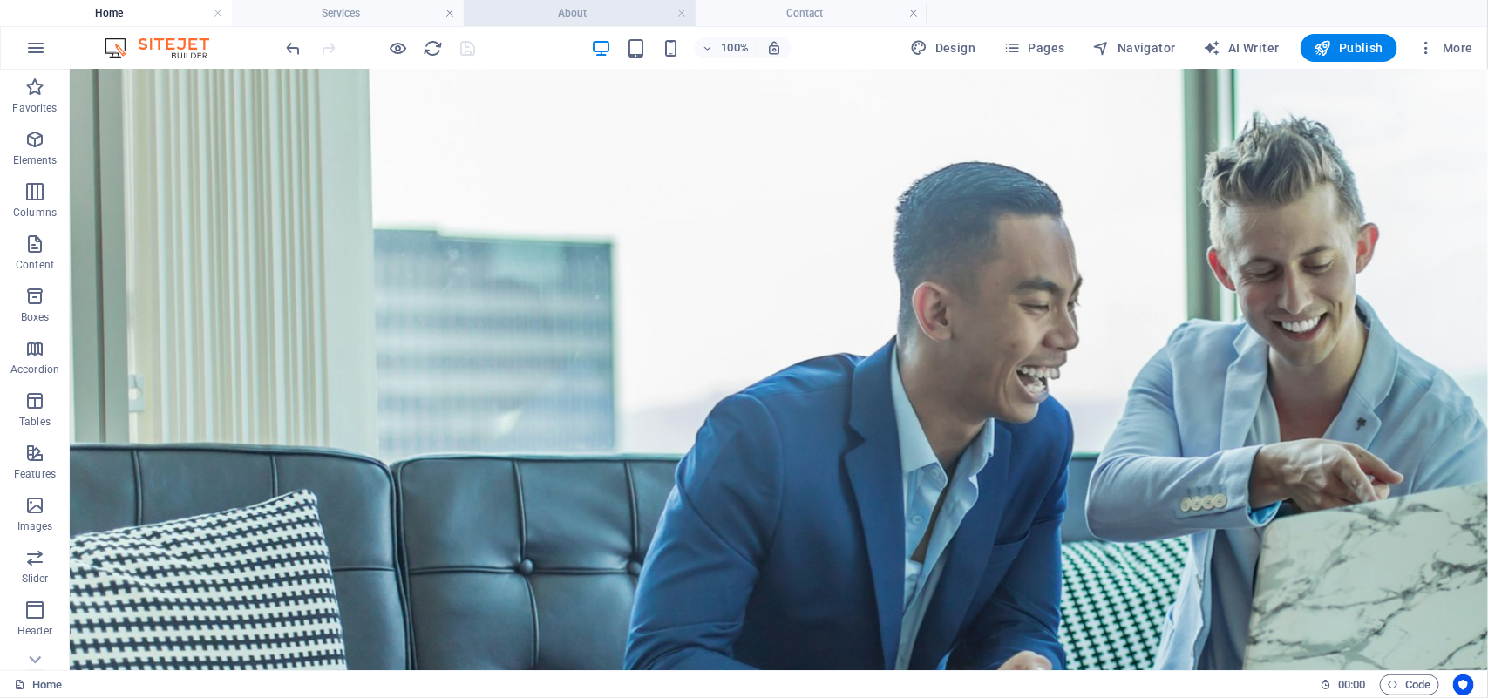
click at [586, 13] on h4 "About" at bounding box center [580, 12] width 232 height 19
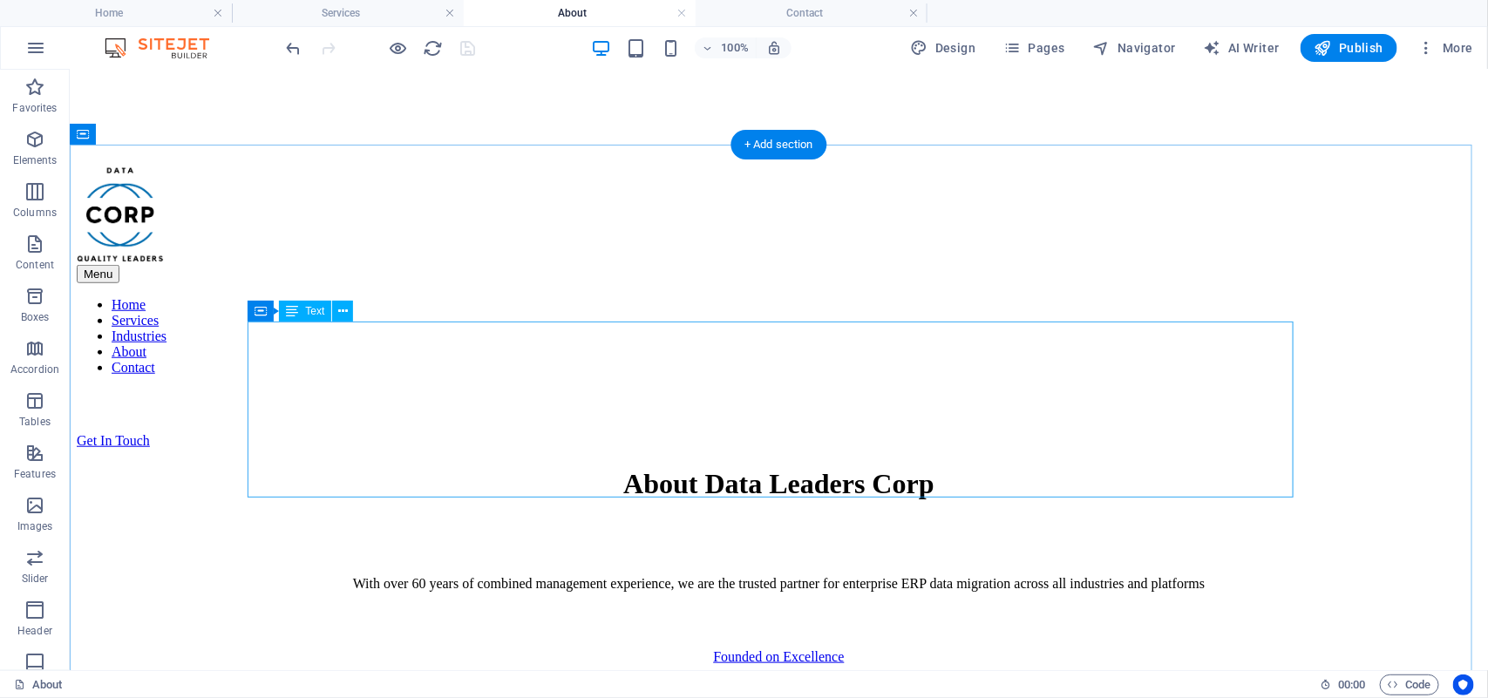
scroll to position [482, 0]
click at [338, 316] on icon at bounding box center [343, 311] width 10 height 18
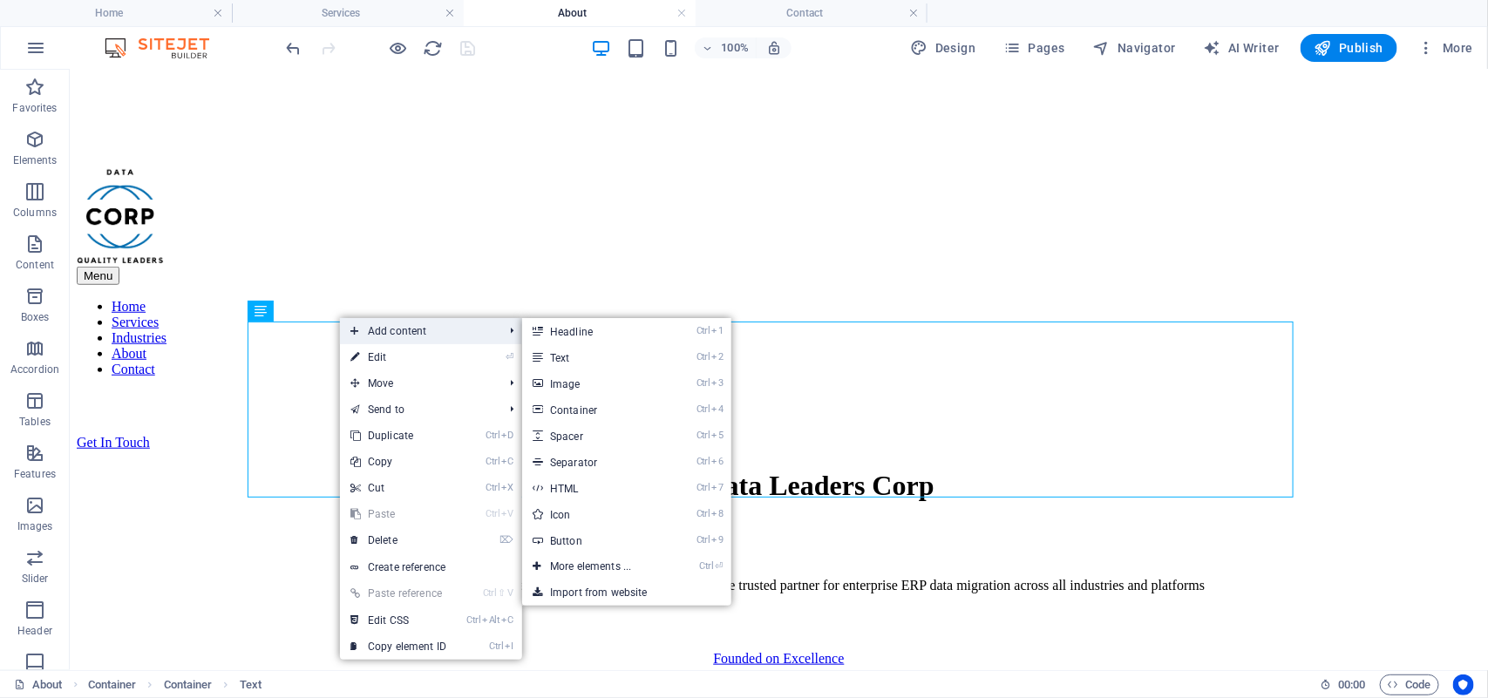
click at [372, 333] on span "Add content" at bounding box center [418, 331] width 156 height 26
click at [591, 441] on link "Ctrl 5 Spacer" at bounding box center [594, 436] width 144 height 26
select select "px"
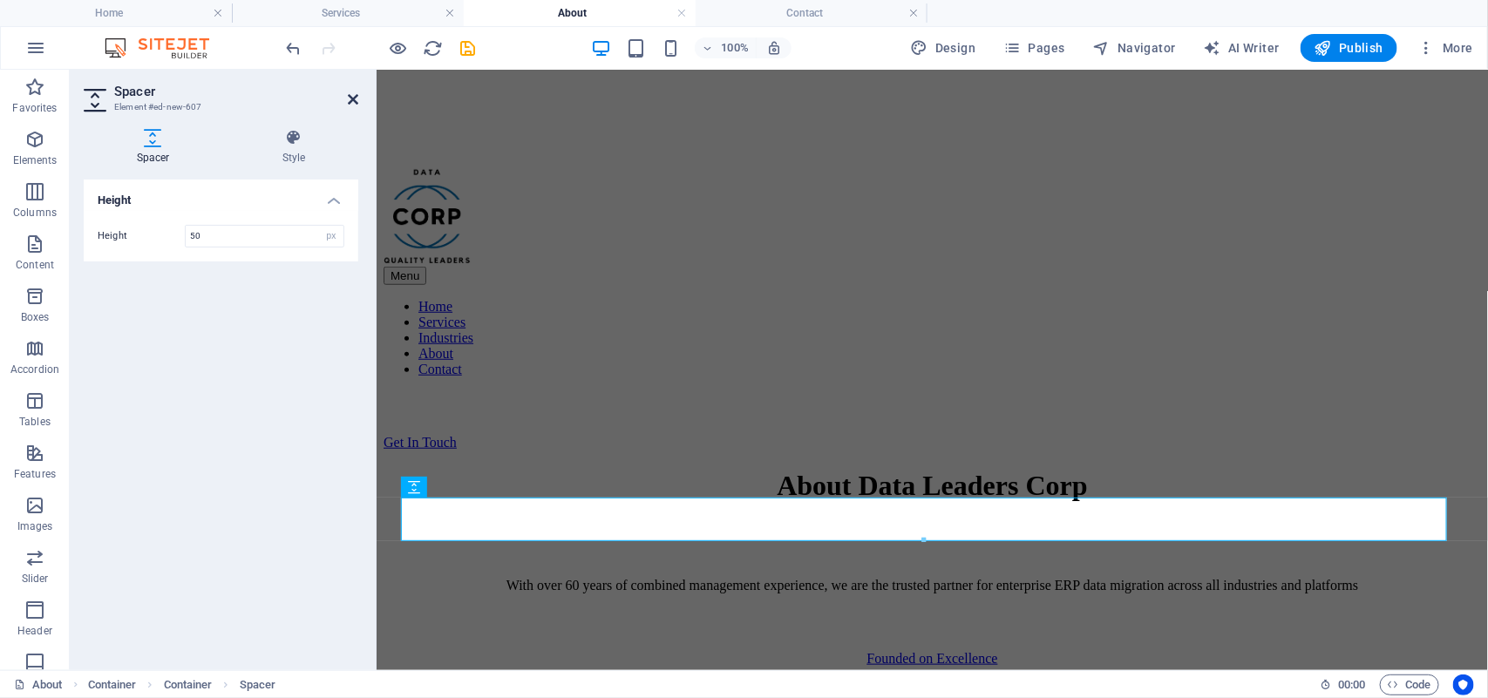
click at [357, 102] on icon at bounding box center [353, 99] width 10 height 14
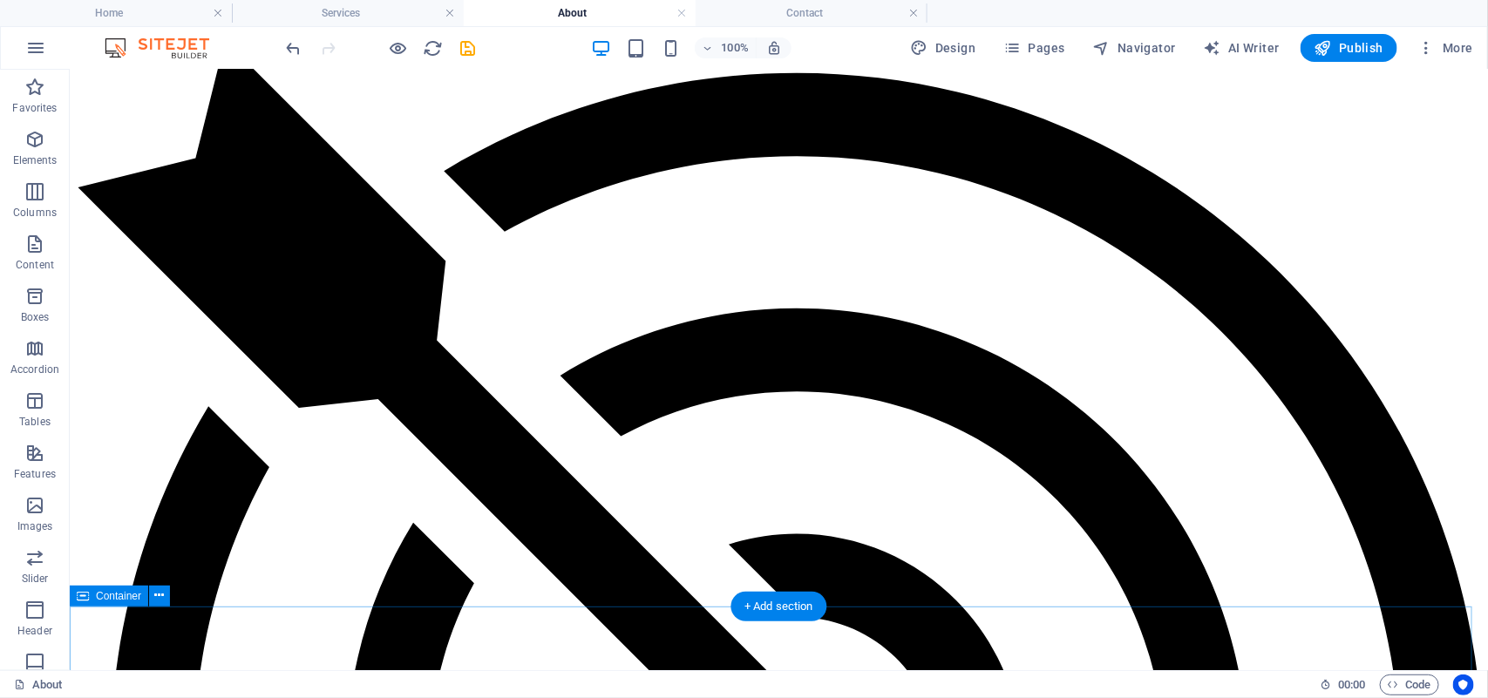
scroll to position [2293, 0]
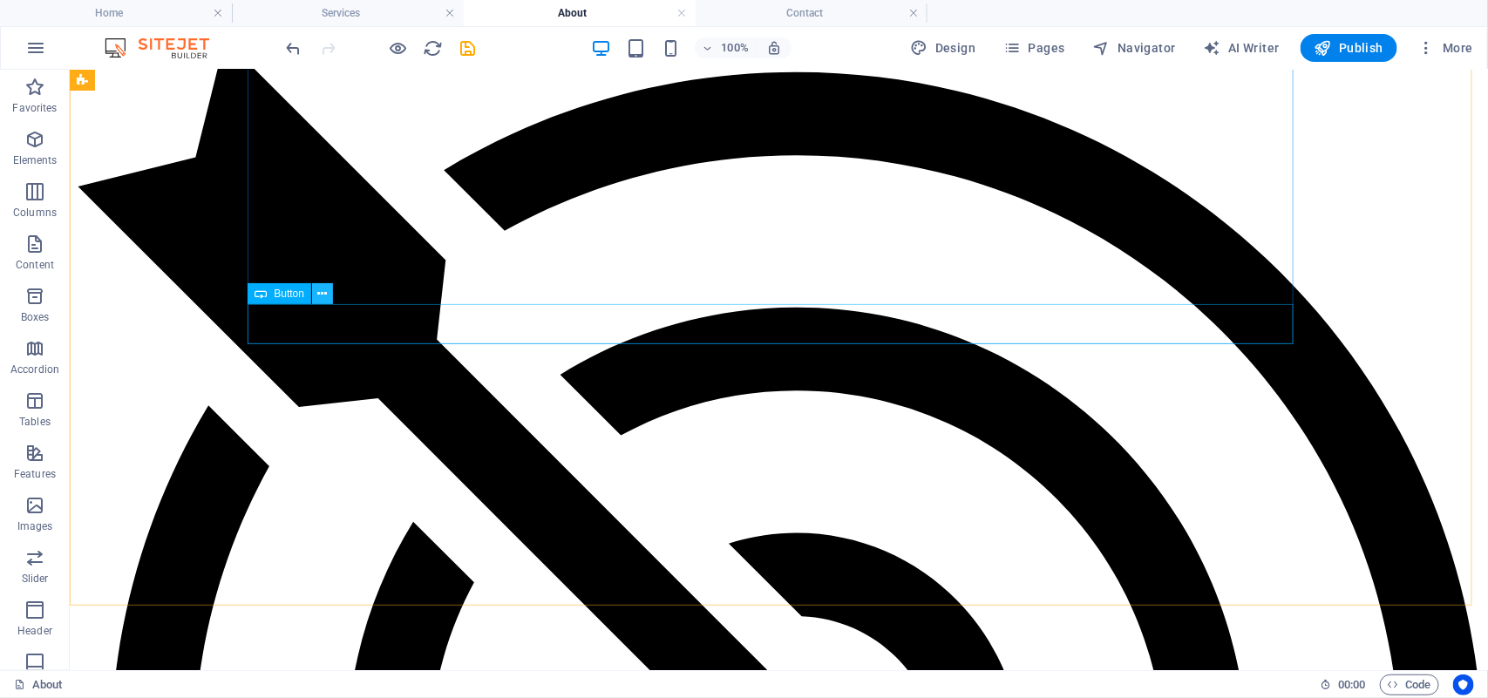
click at [328, 297] on button at bounding box center [322, 293] width 21 height 21
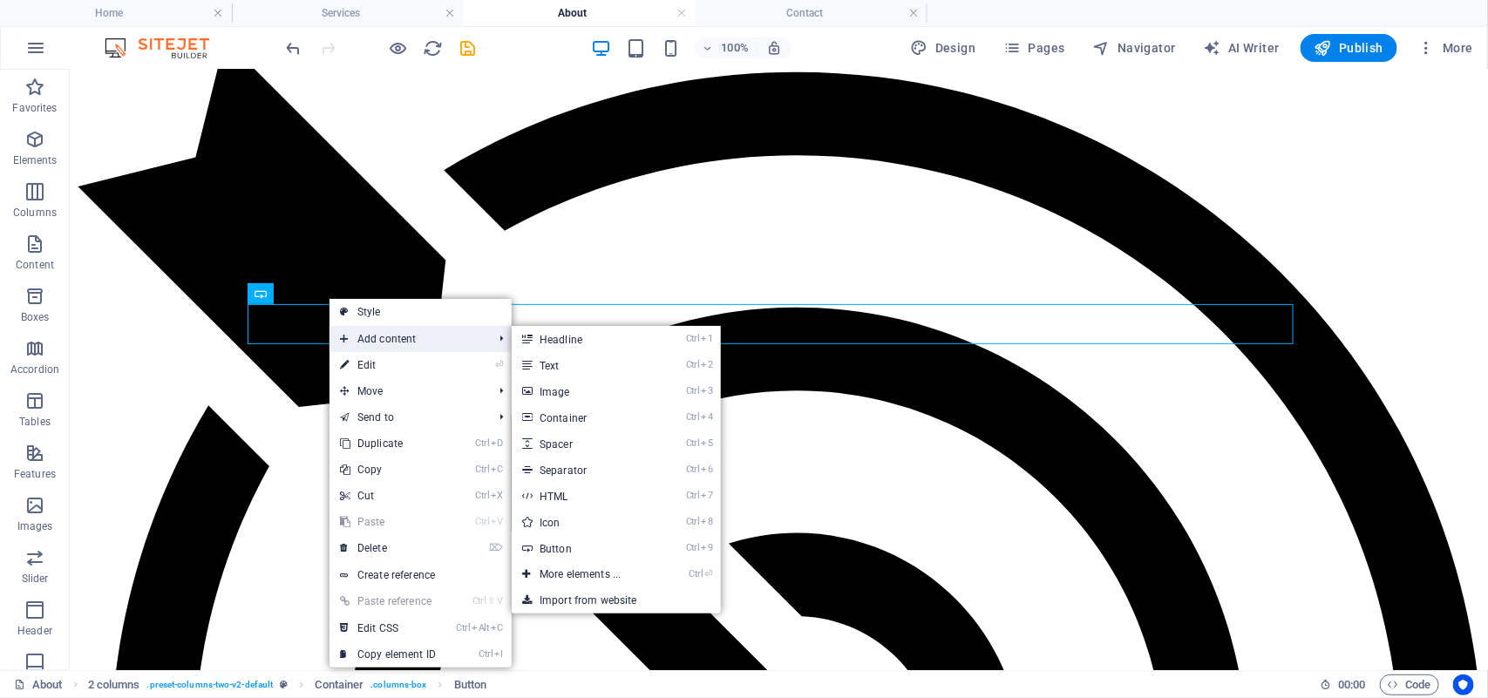
click at [376, 336] on span "Add content" at bounding box center [407, 339] width 156 height 26
click at [488, 328] on li "Add content Ctrl 1 Headline Ctrl 2 Text Ctrl 3 Image Ctrl 4 Container Ctrl 5 Sp…" at bounding box center [420, 339] width 182 height 26
click at [577, 437] on link "Ctrl 5 Spacer" at bounding box center [584, 443] width 144 height 26
select select "px"
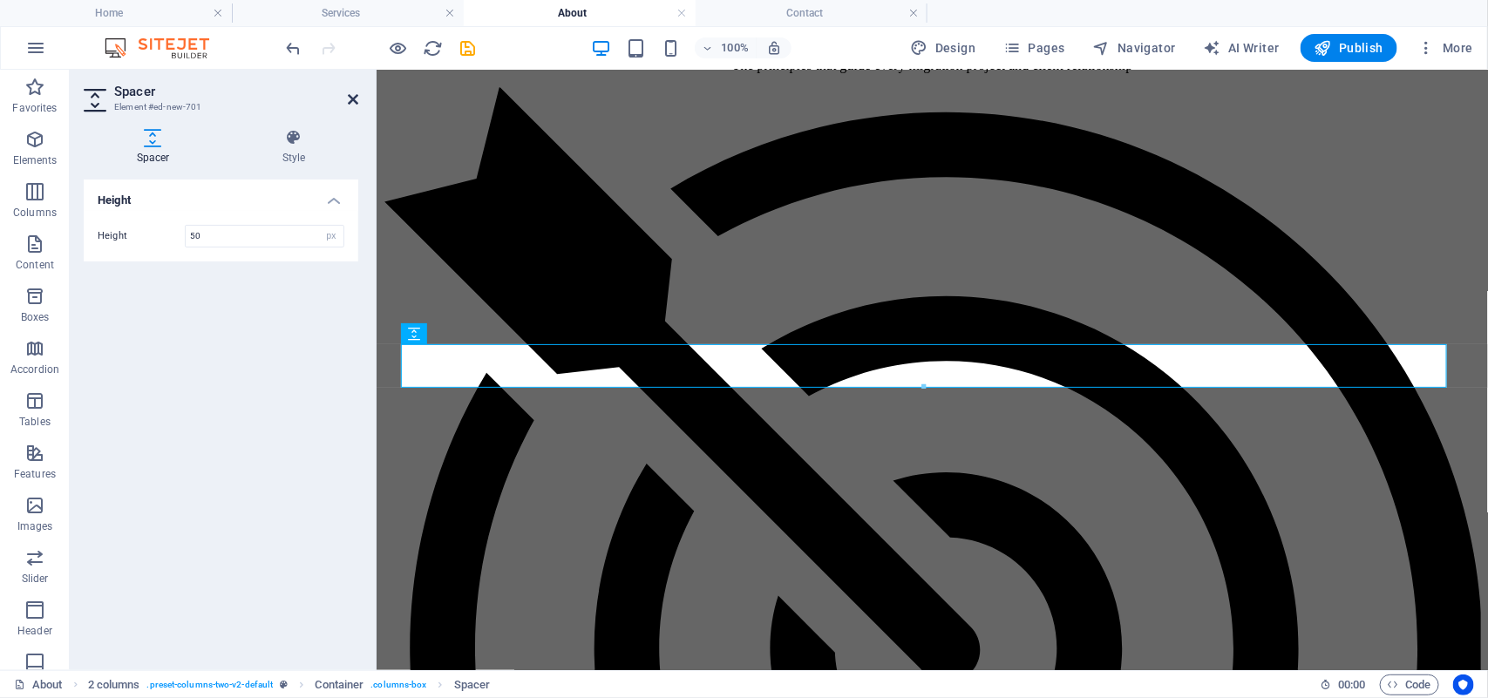
click at [348, 97] on icon at bounding box center [353, 99] width 10 height 14
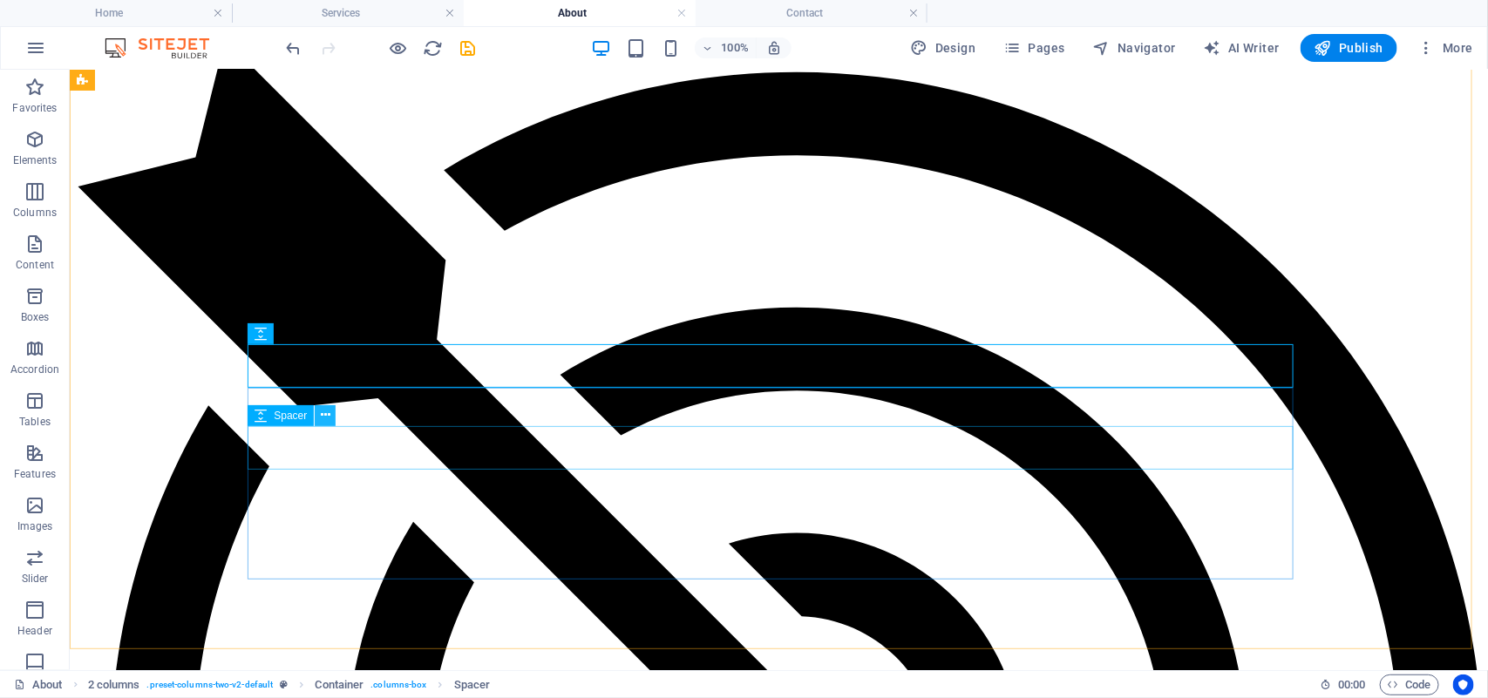
click at [324, 417] on icon at bounding box center [326, 415] width 10 height 18
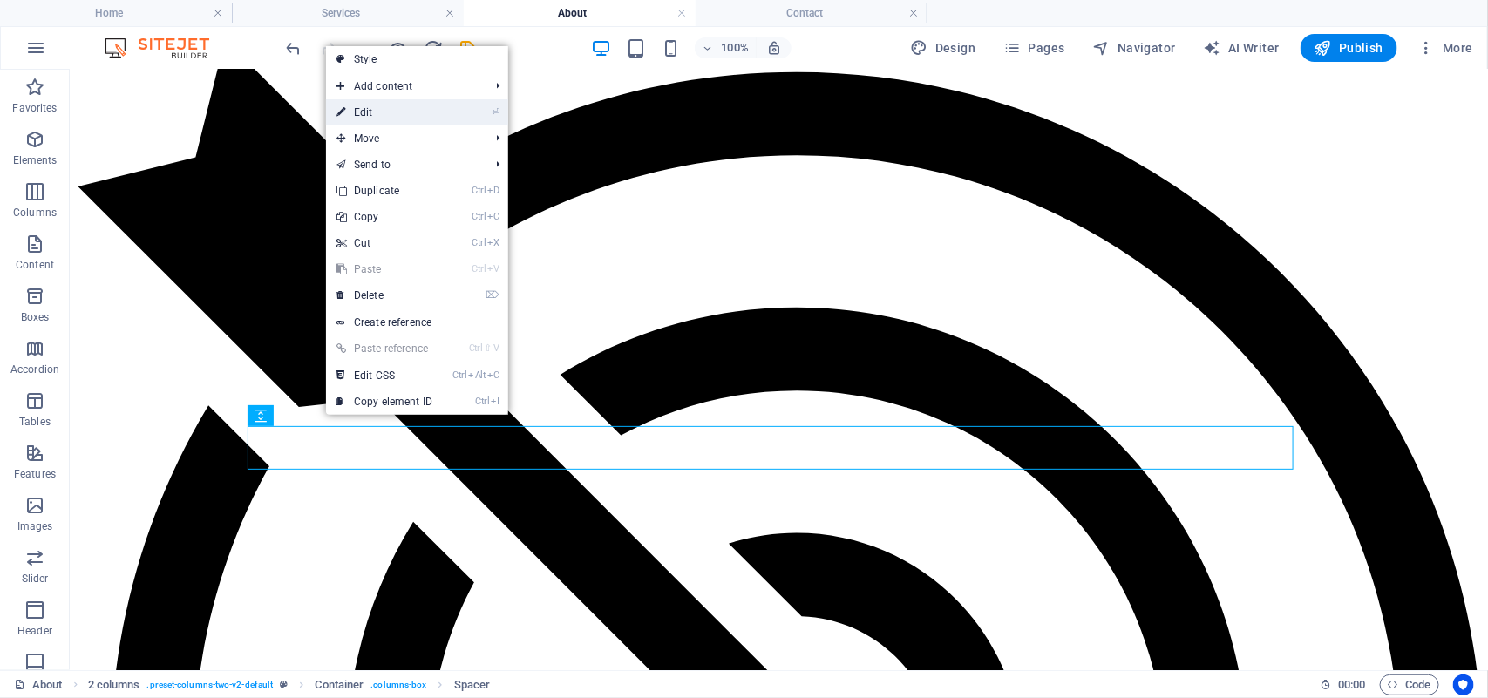
click at [390, 106] on link "⏎ Edit" at bounding box center [384, 112] width 117 height 26
select select "px"
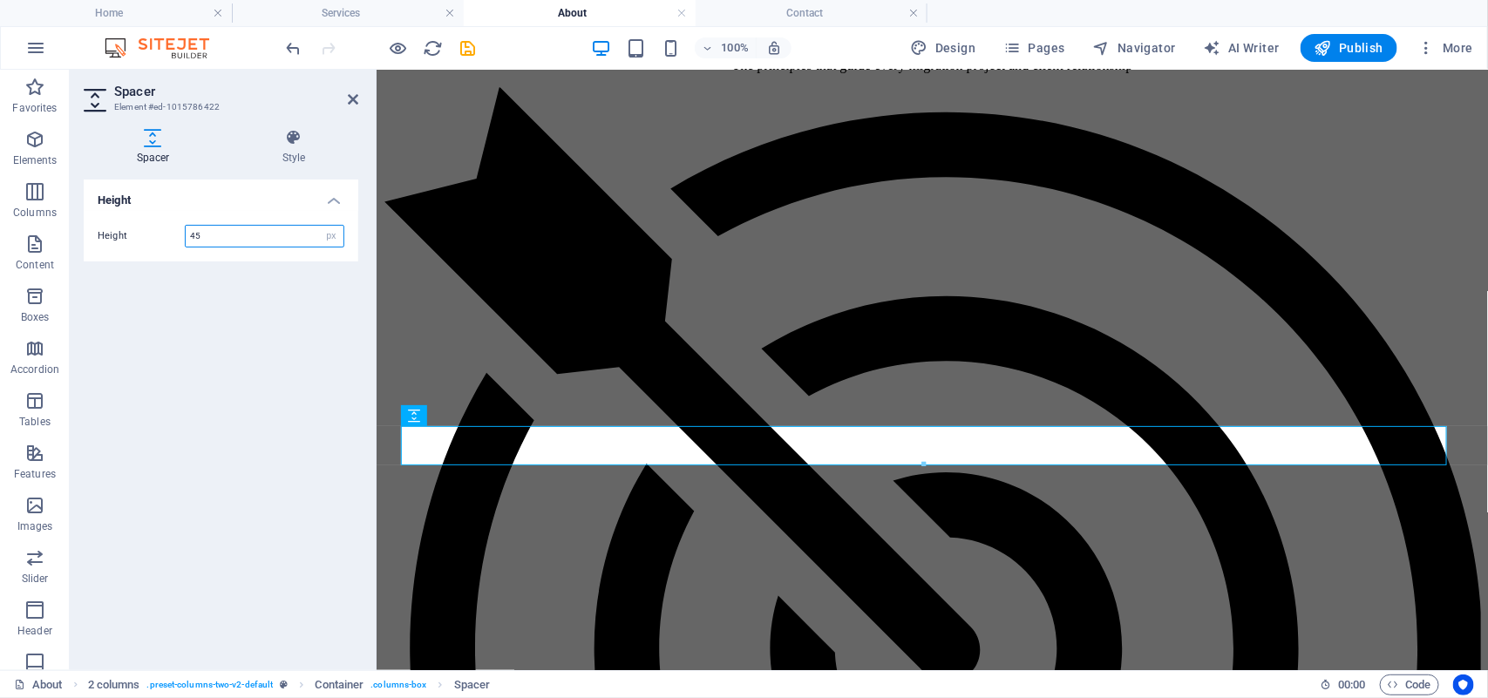
type input "4"
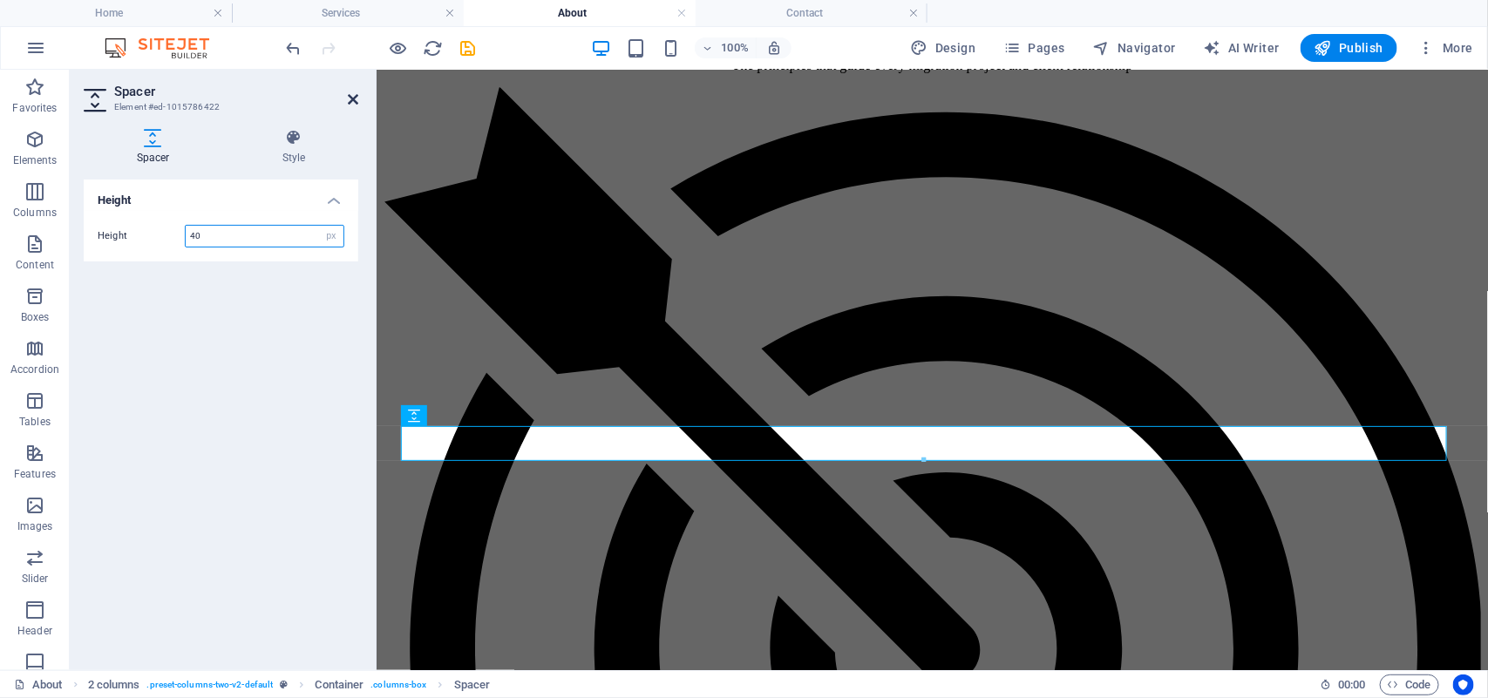
type input "40"
click at [354, 98] on icon at bounding box center [353, 99] width 10 height 14
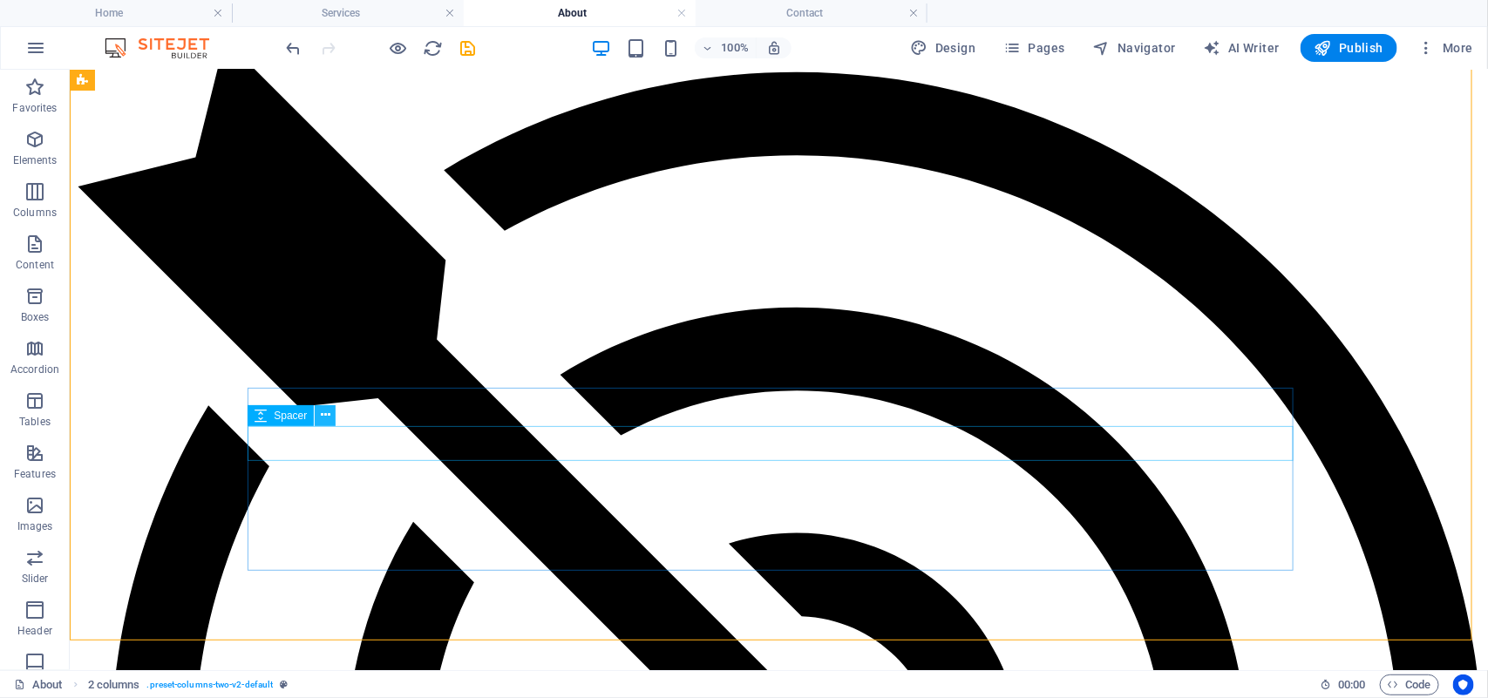
click at [329, 419] on icon at bounding box center [326, 415] width 10 height 18
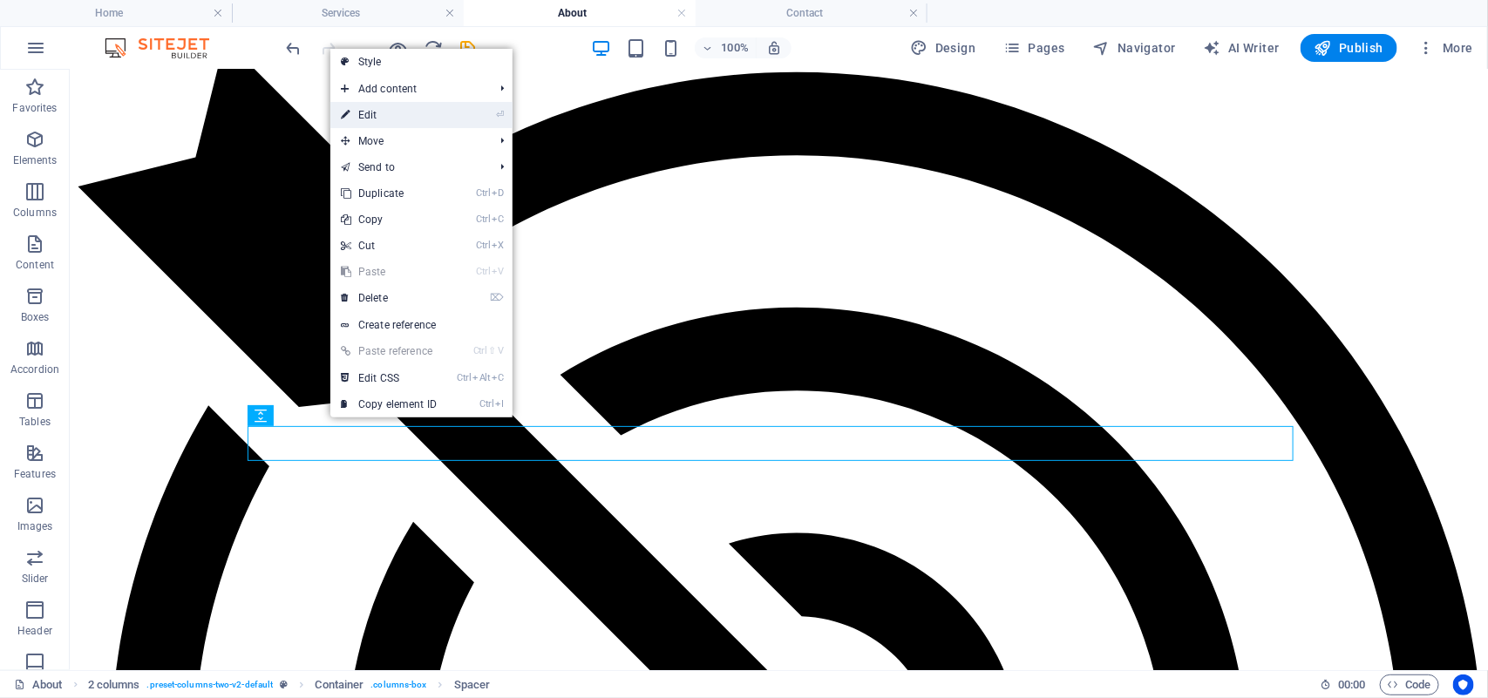
click at [433, 110] on link "⏎ Edit" at bounding box center [388, 115] width 117 height 26
select select "px"
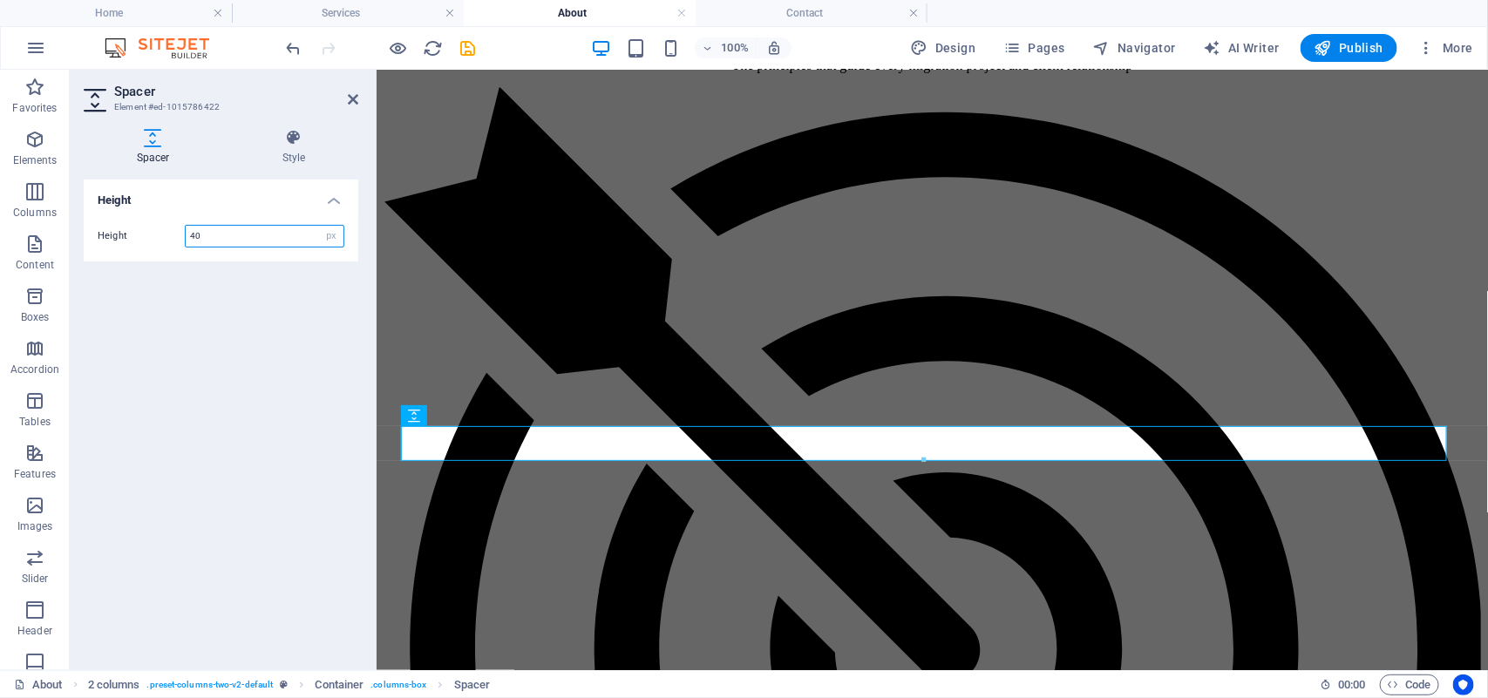
click at [227, 240] on input "40" at bounding box center [265, 236] width 158 height 21
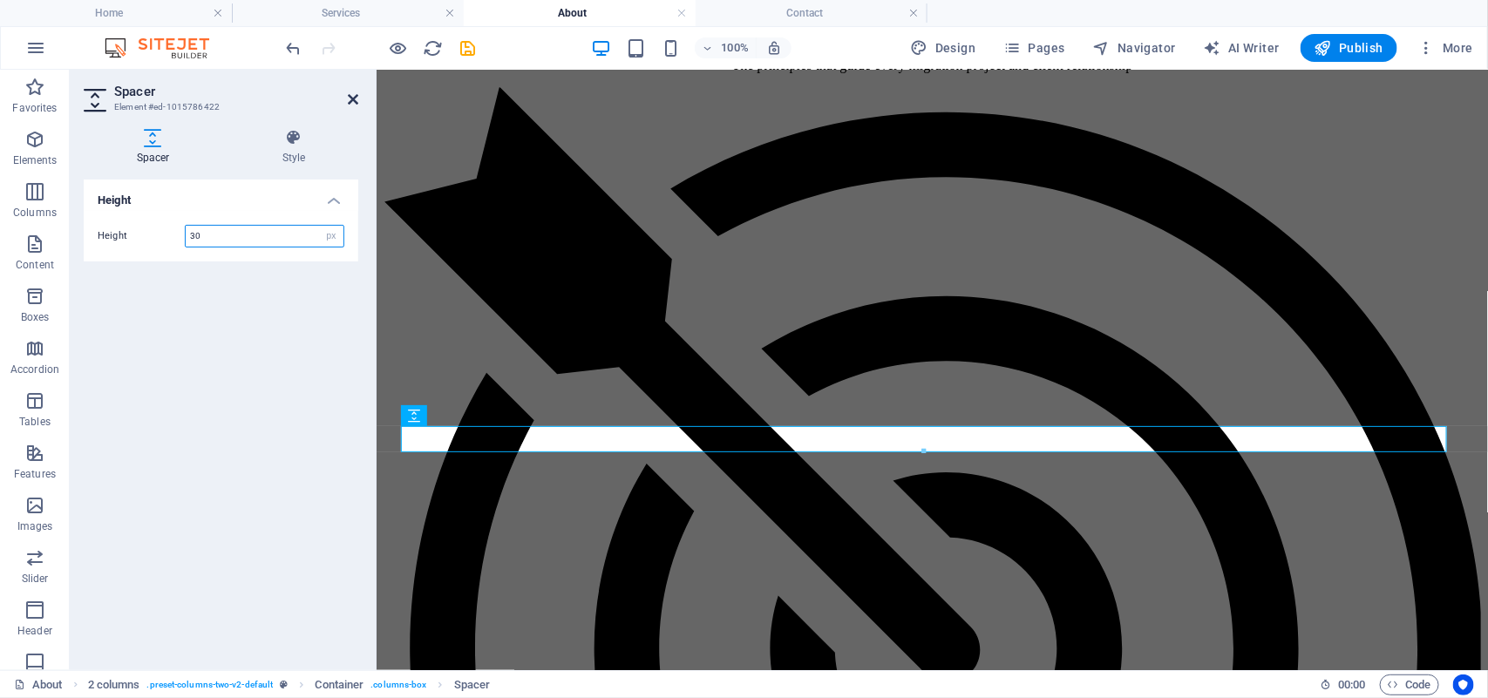
type input "30"
click at [350, 98] on icon at bounding box center [353, 99] width 10 height 14
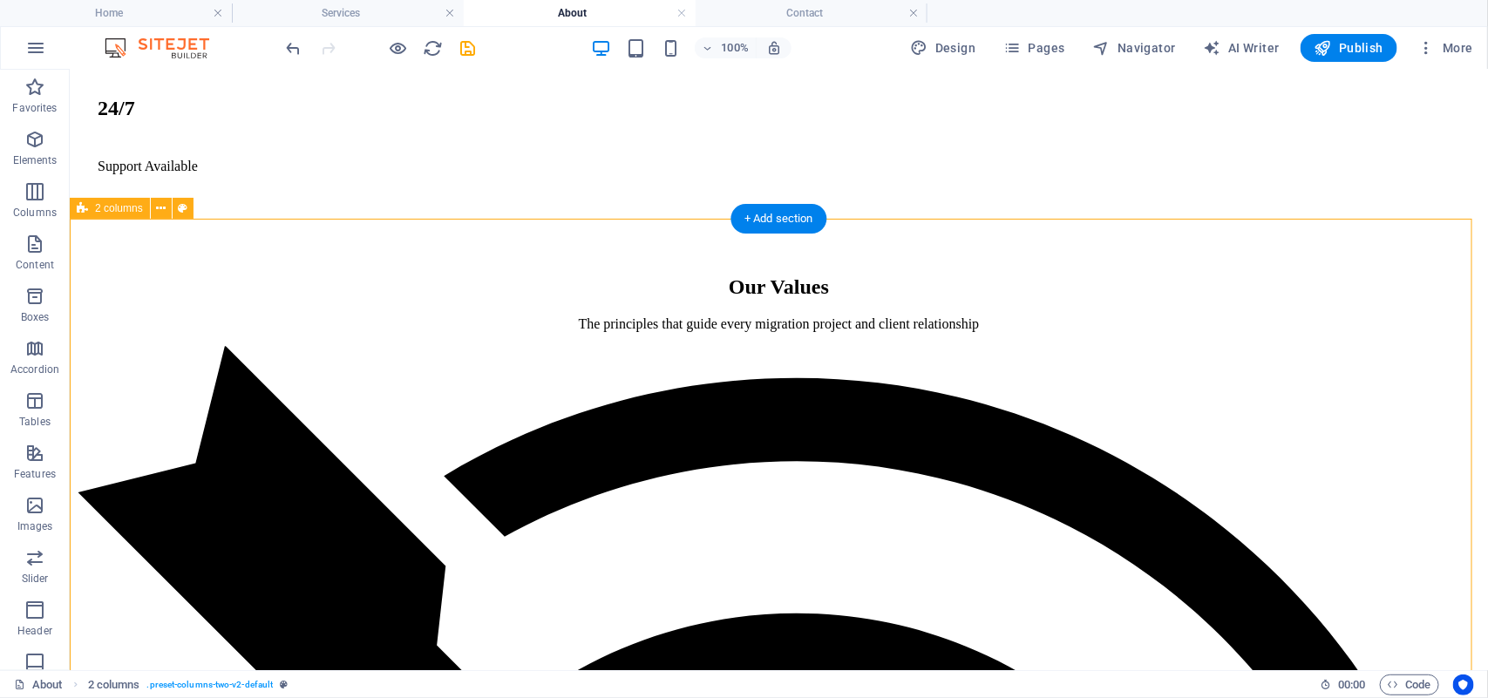
scroll to position [1985, 0]
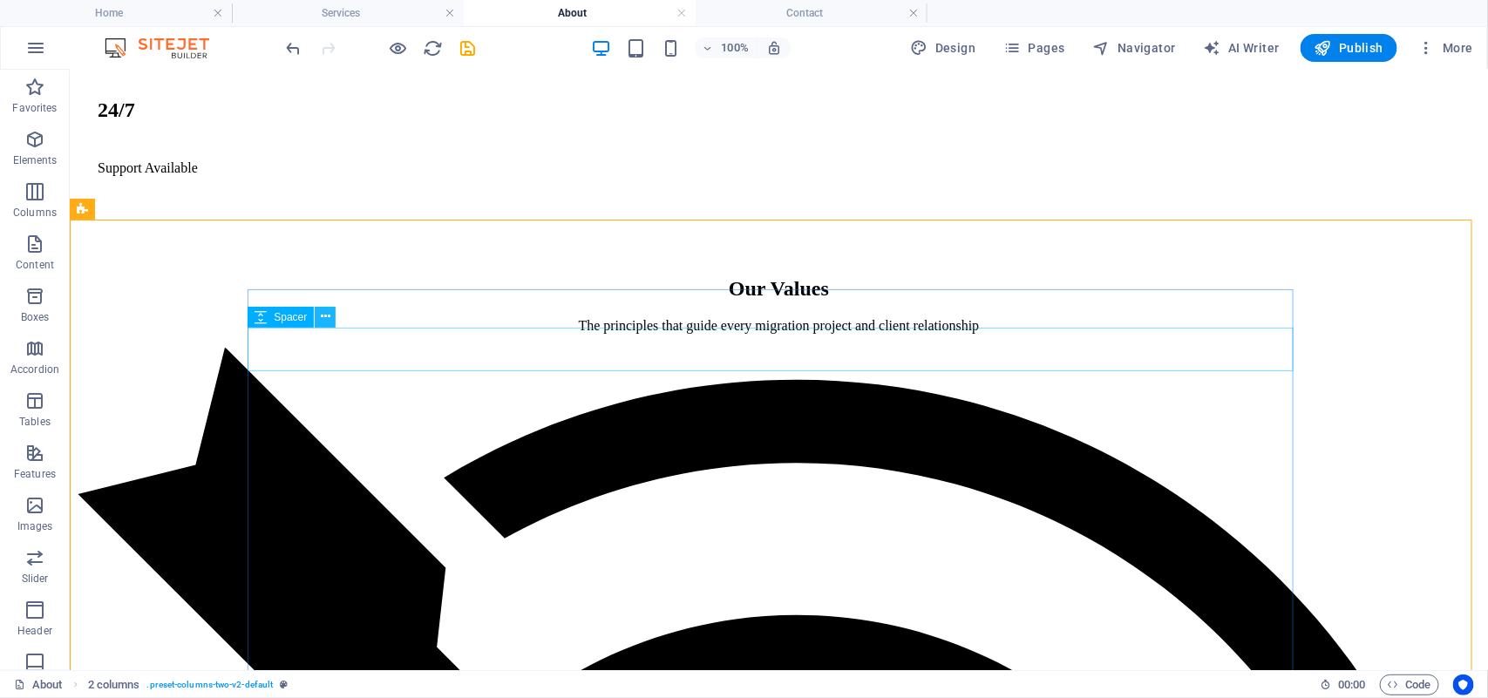
click at [322, 316] on icon at bounding box center [326, 317] width 10 height 18
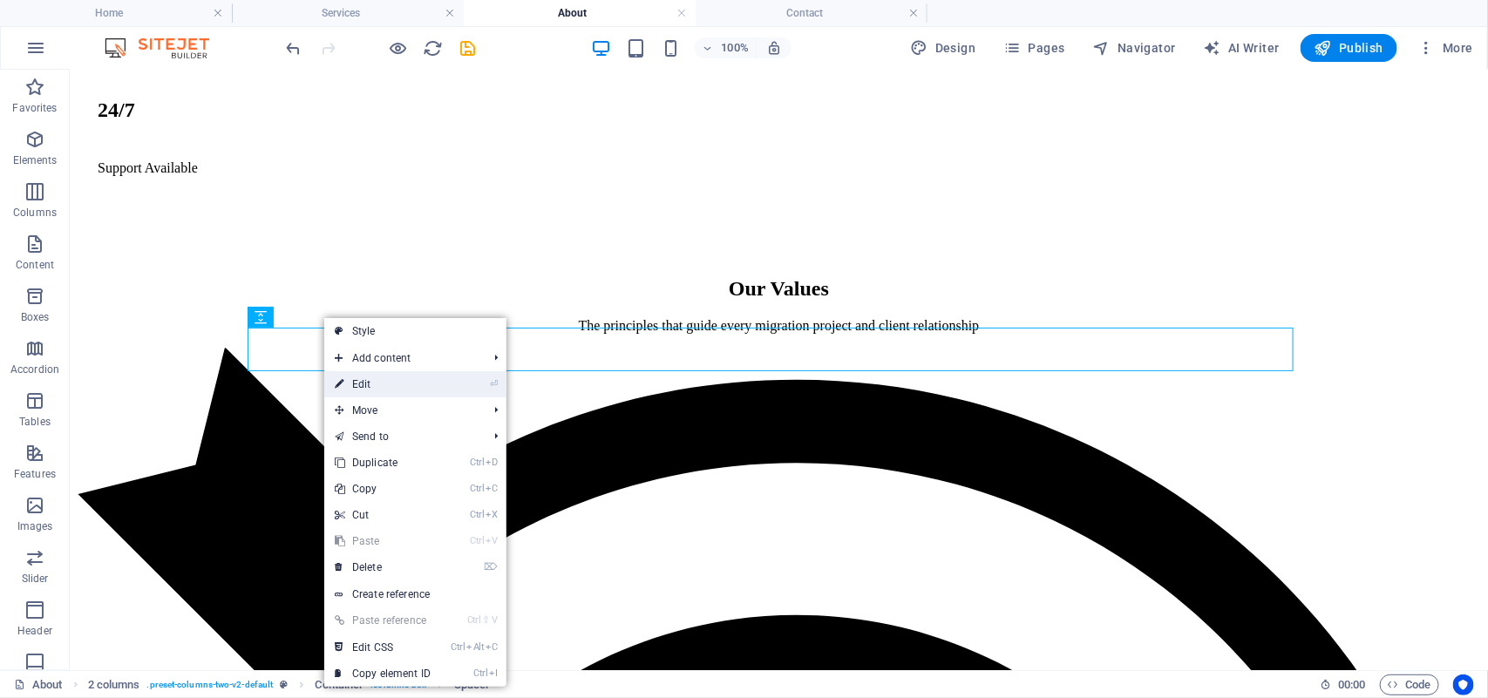
click at [380, 375] on link "⏎ Edit" at bounding box center [382, 384] width 117 height 26
select select "px"
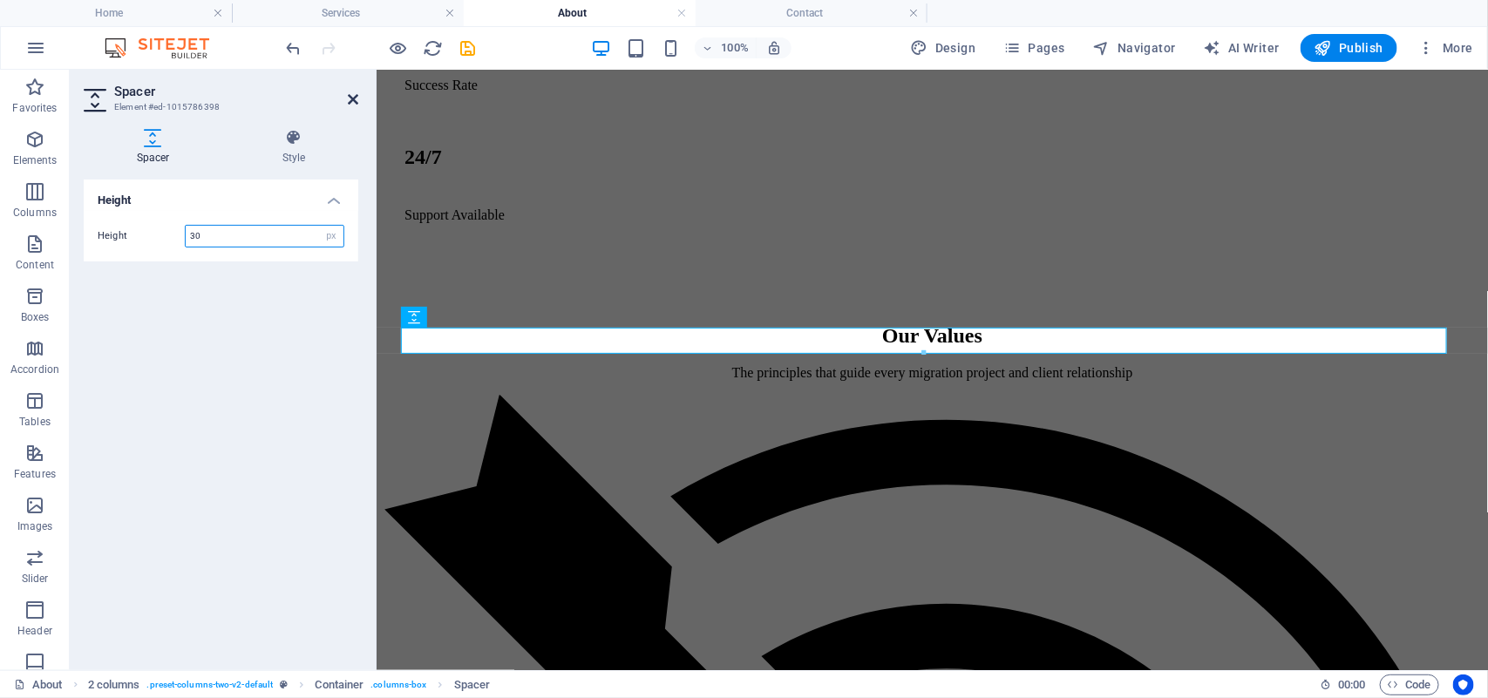
type input "30"
click at [350, 98] on icon at bounding box center [353, 99] width 10 height 14
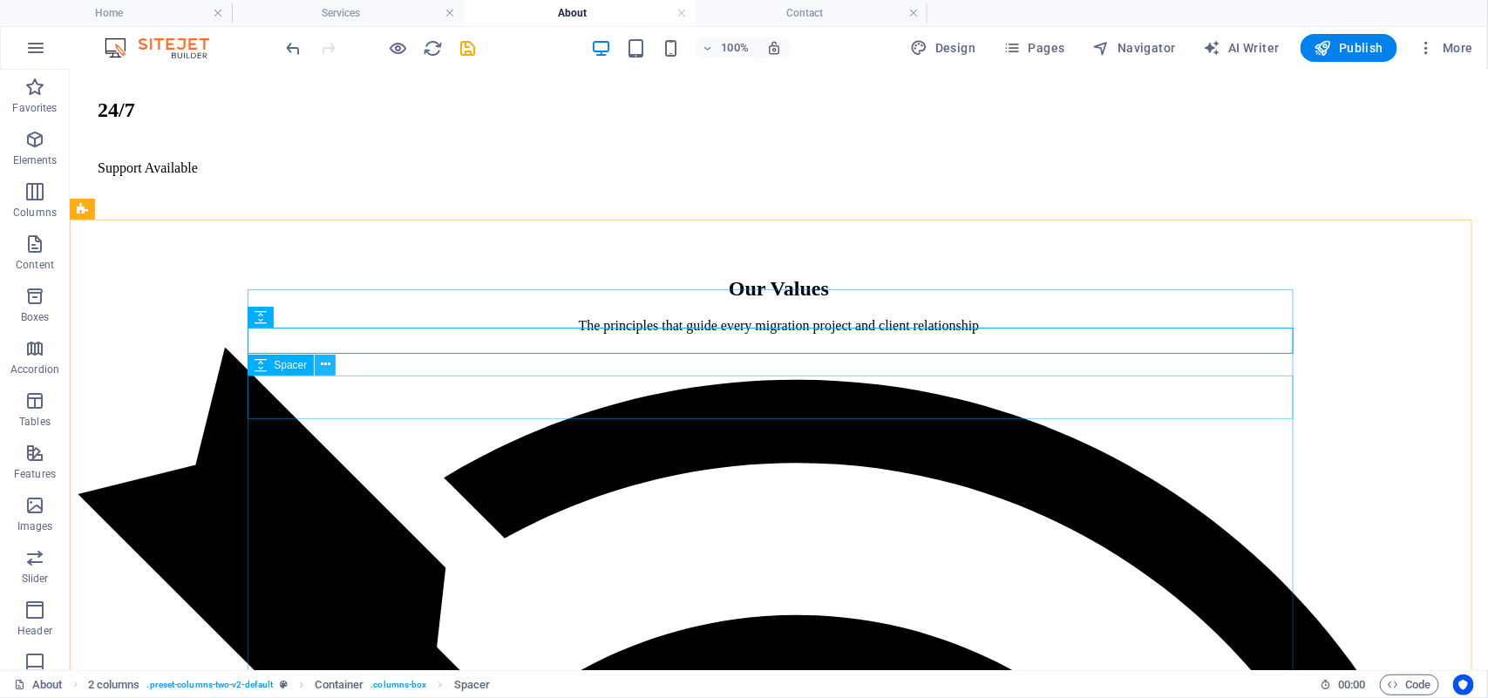
click at [328, 370] on icon at bounding box center [326, 365] width 10 height 18
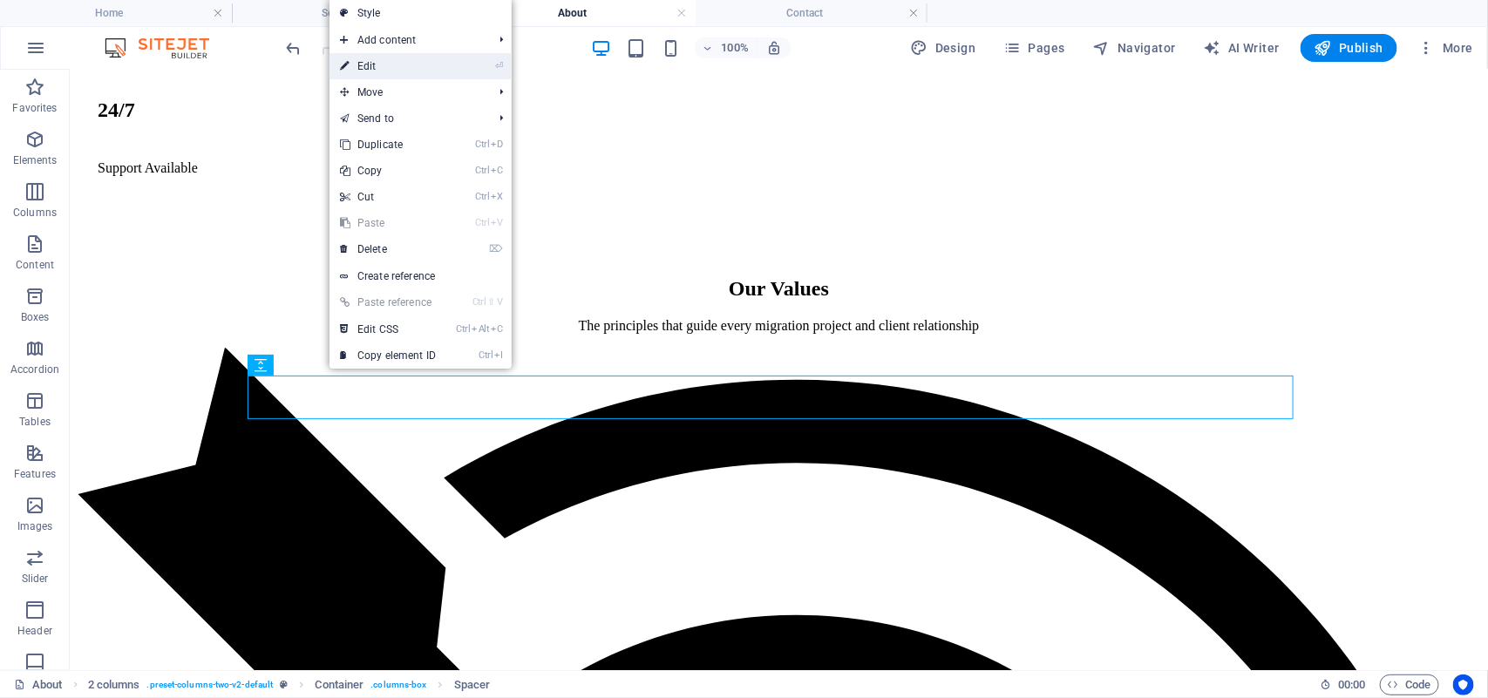
click at [386, 67] on link "⏎ Edit" at bounding box center [387, 66] width 117 height 26
select select "px"
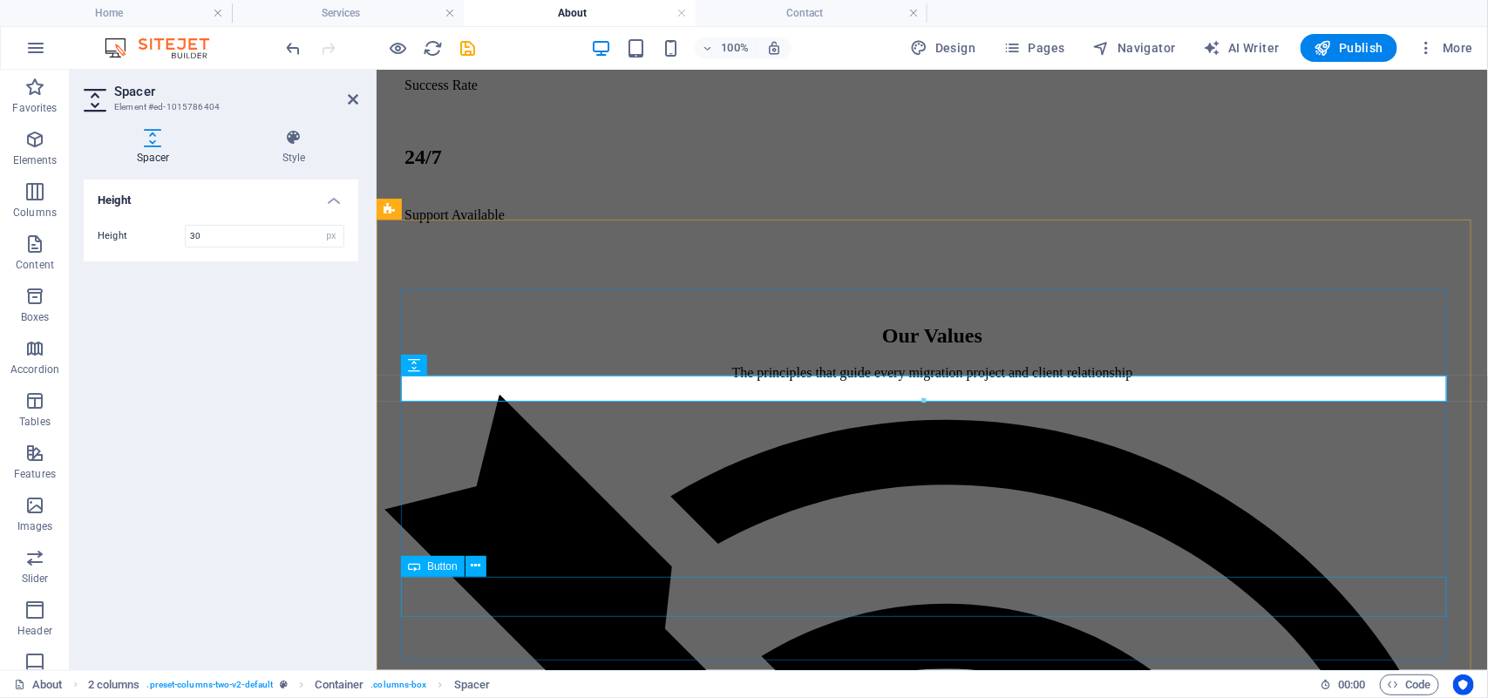
type input "30"
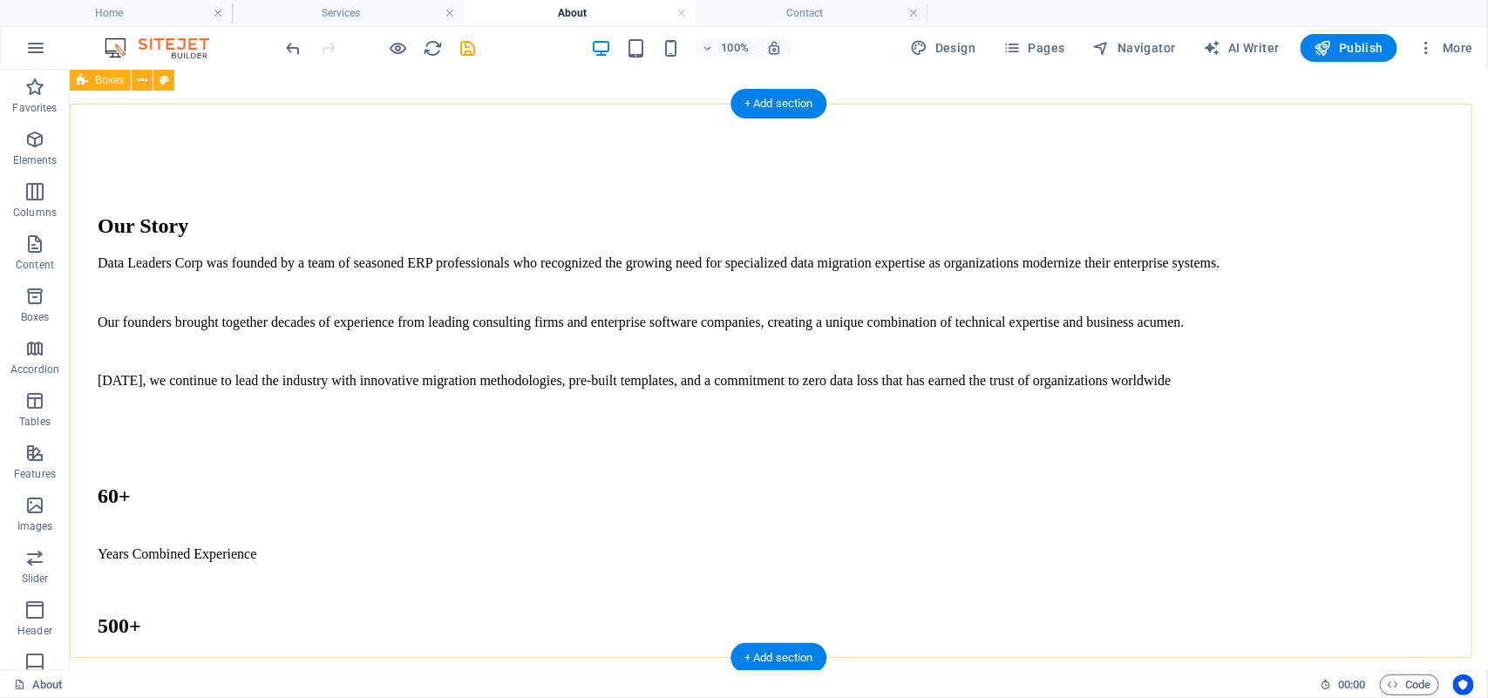
scroll to position [1207, 0]
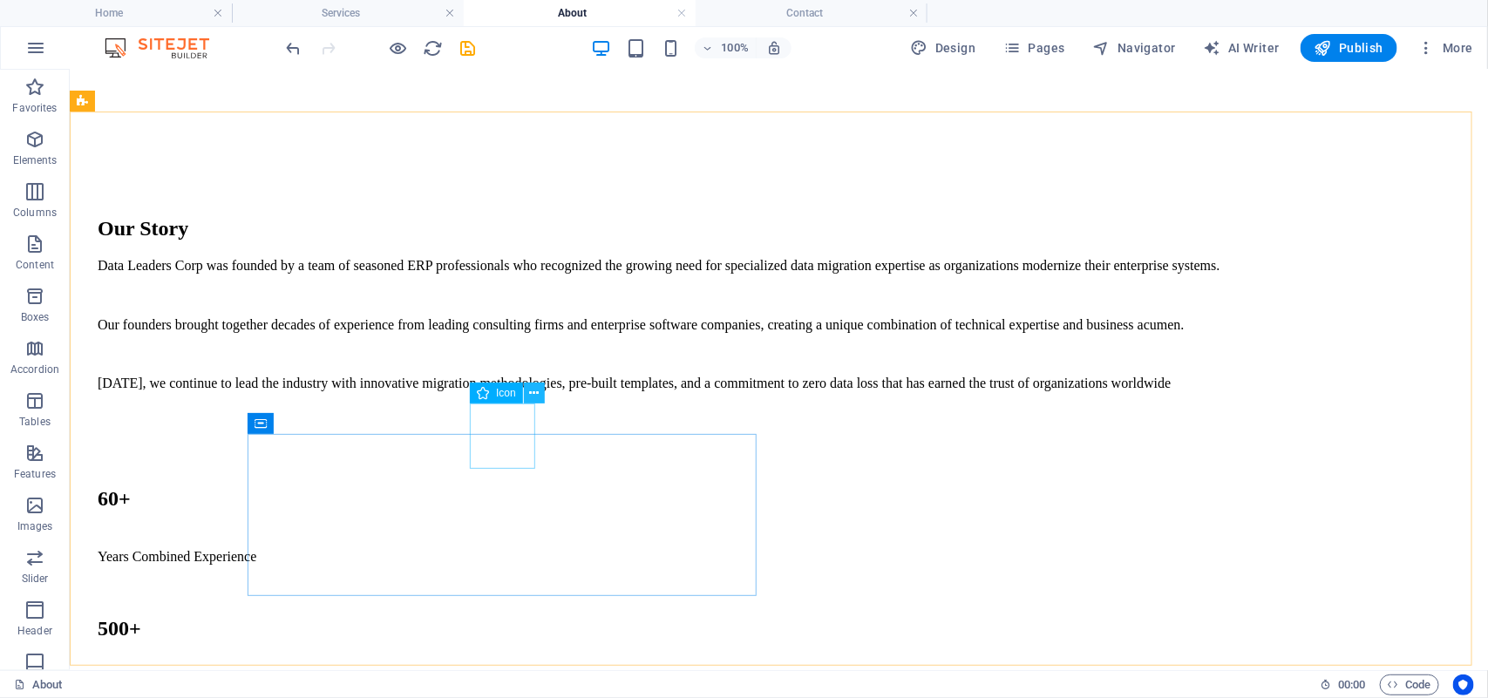
click at [527, 397] on button at bounding box center [534, 393] width 21 height 21
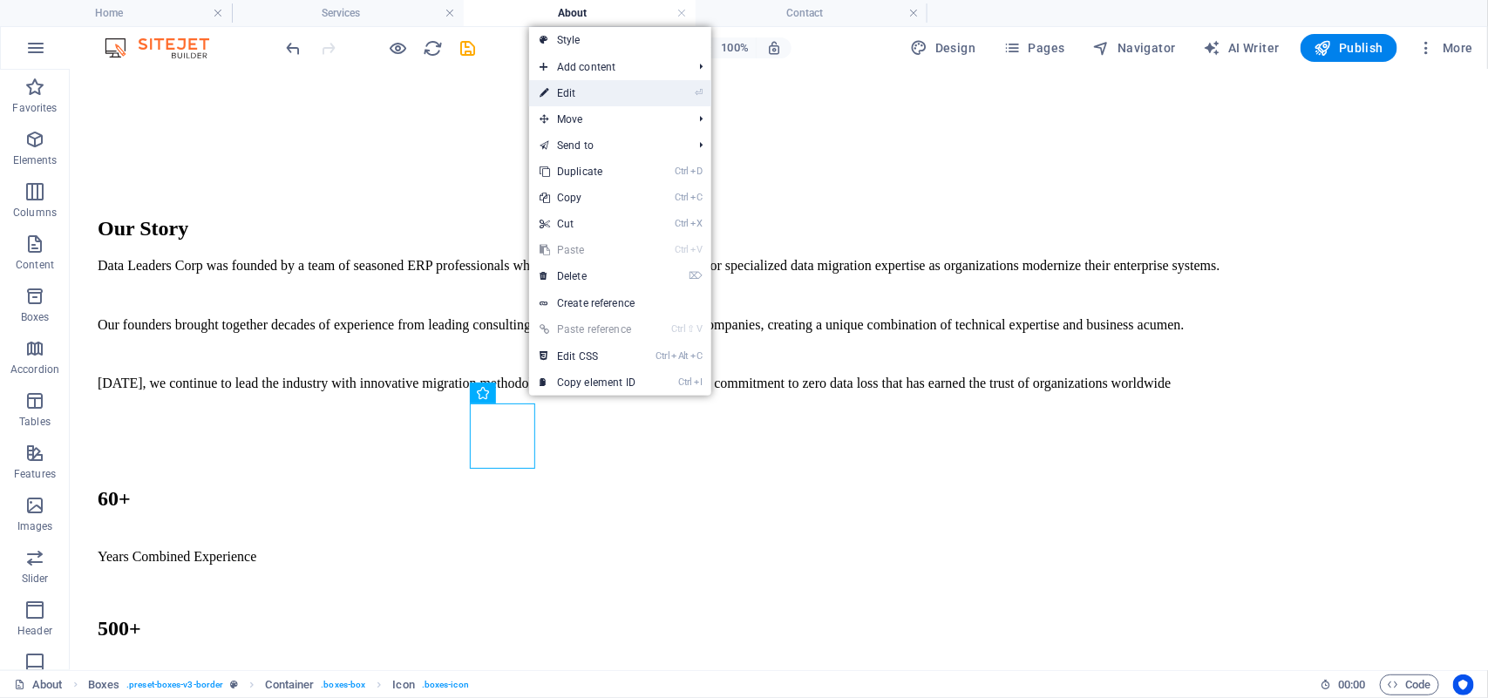
click at [590, 90] on link "⏎ Edit" at bounding box center [587, 93] width 117 height 26
select select "xMidYMid"
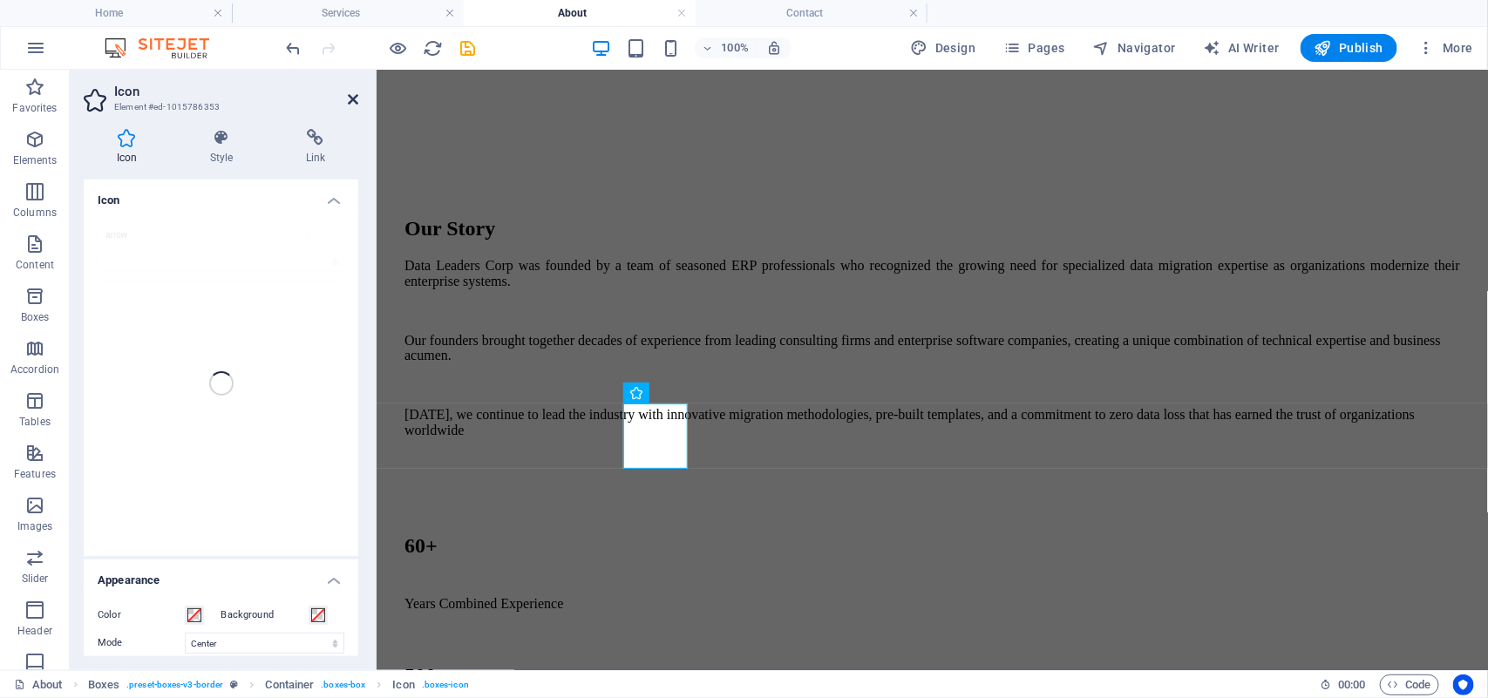
click at [357, 97] on icon at bounding box center [353, 99] width 10 height 14
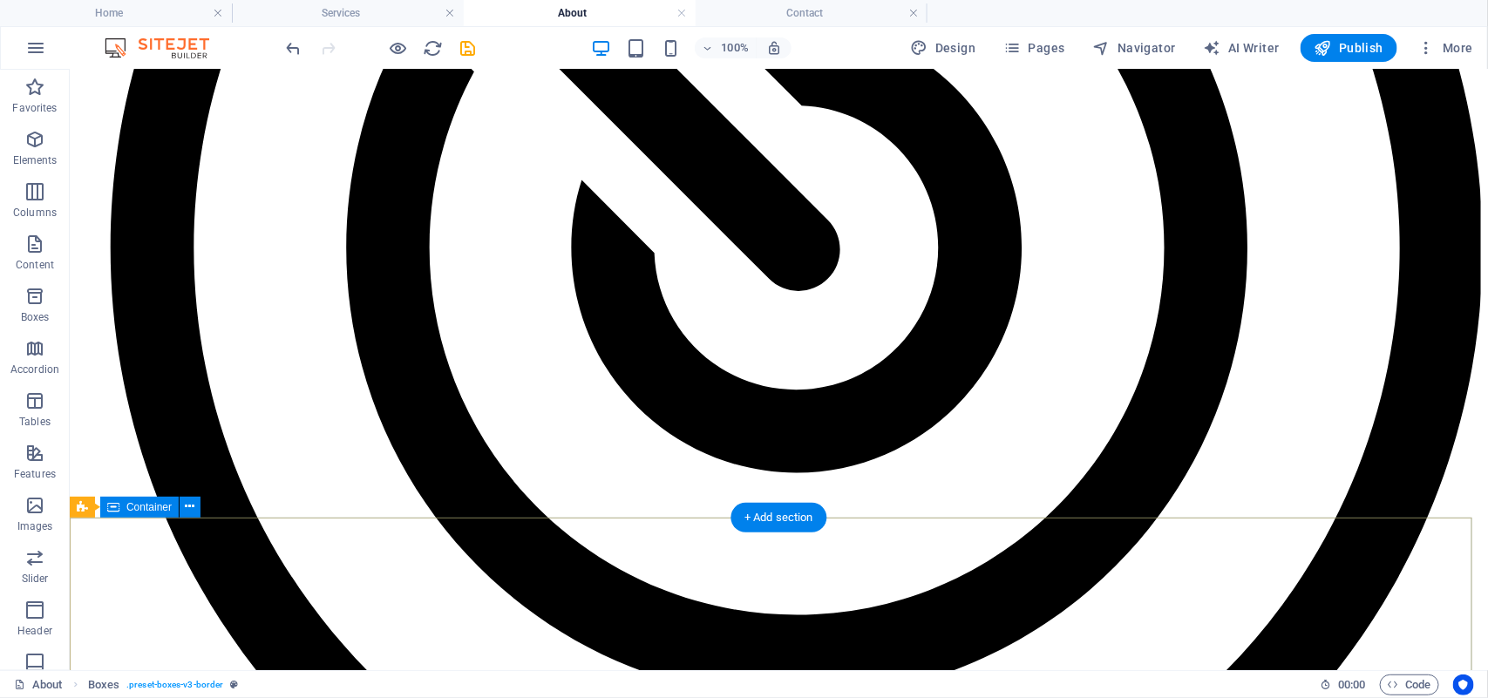
scroll to position [2804, 0]
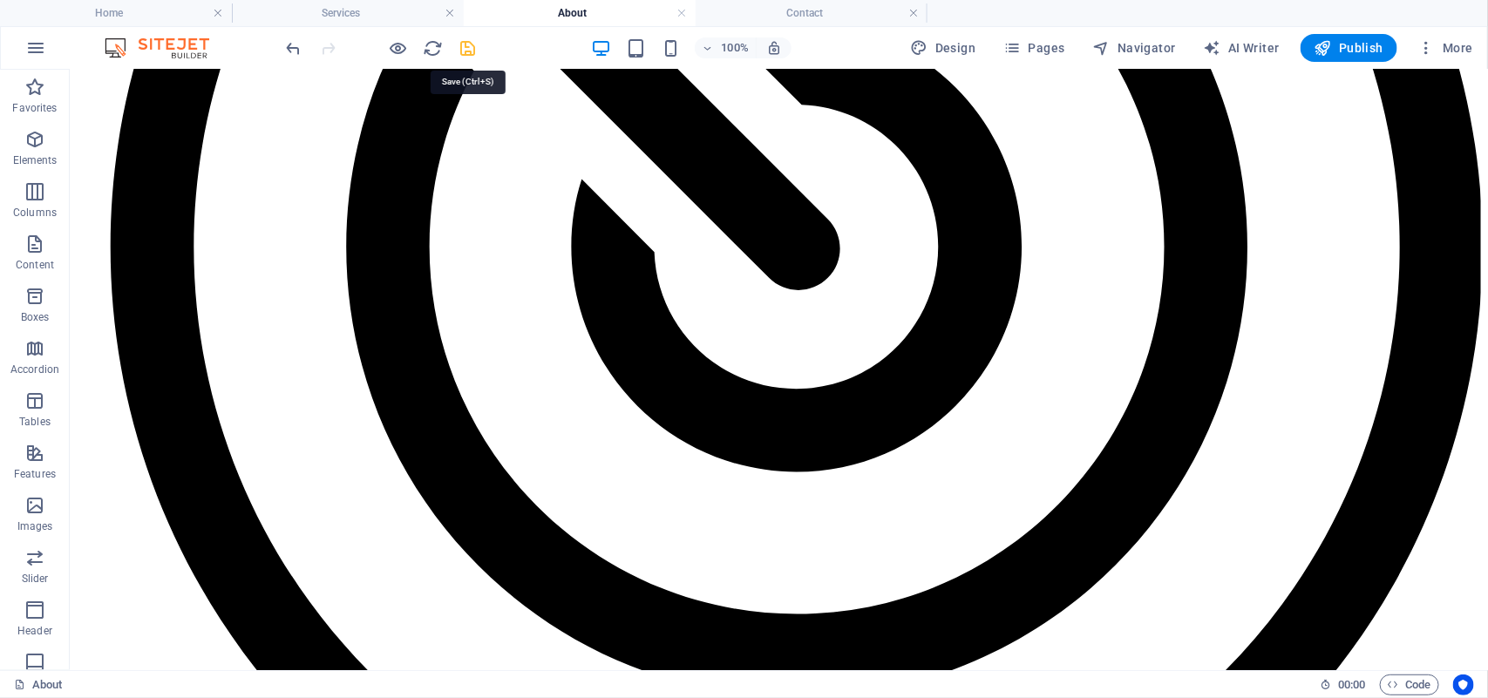
click at [463, 48] on icon "save" at bounding box center [468, 48] width 20 height 20
click at [806, 16] on h4 "Contact" at bounding box center [811, 12] width 232 height 19
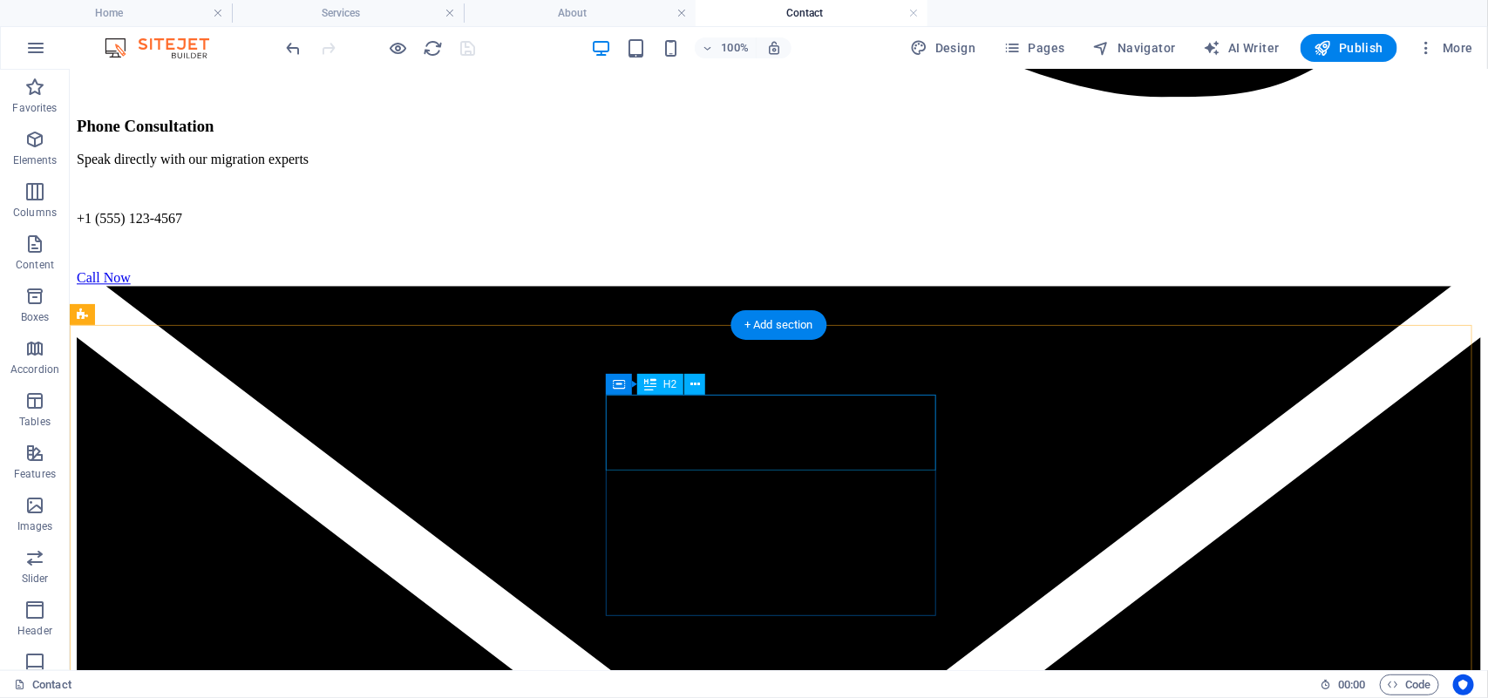
scroll to position [1949, 0]
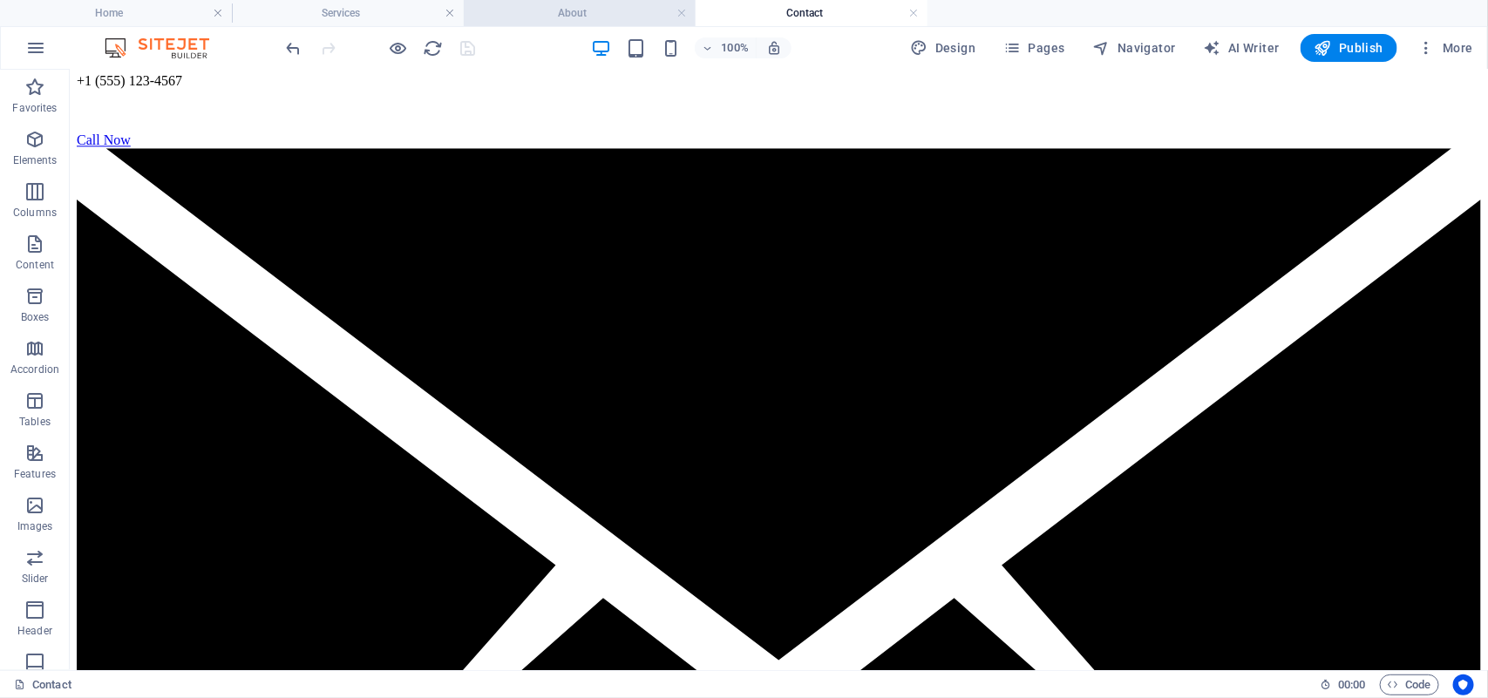
click at [589, 5] on h4 "About" at bounding box center [580, 12] width 232 height 19
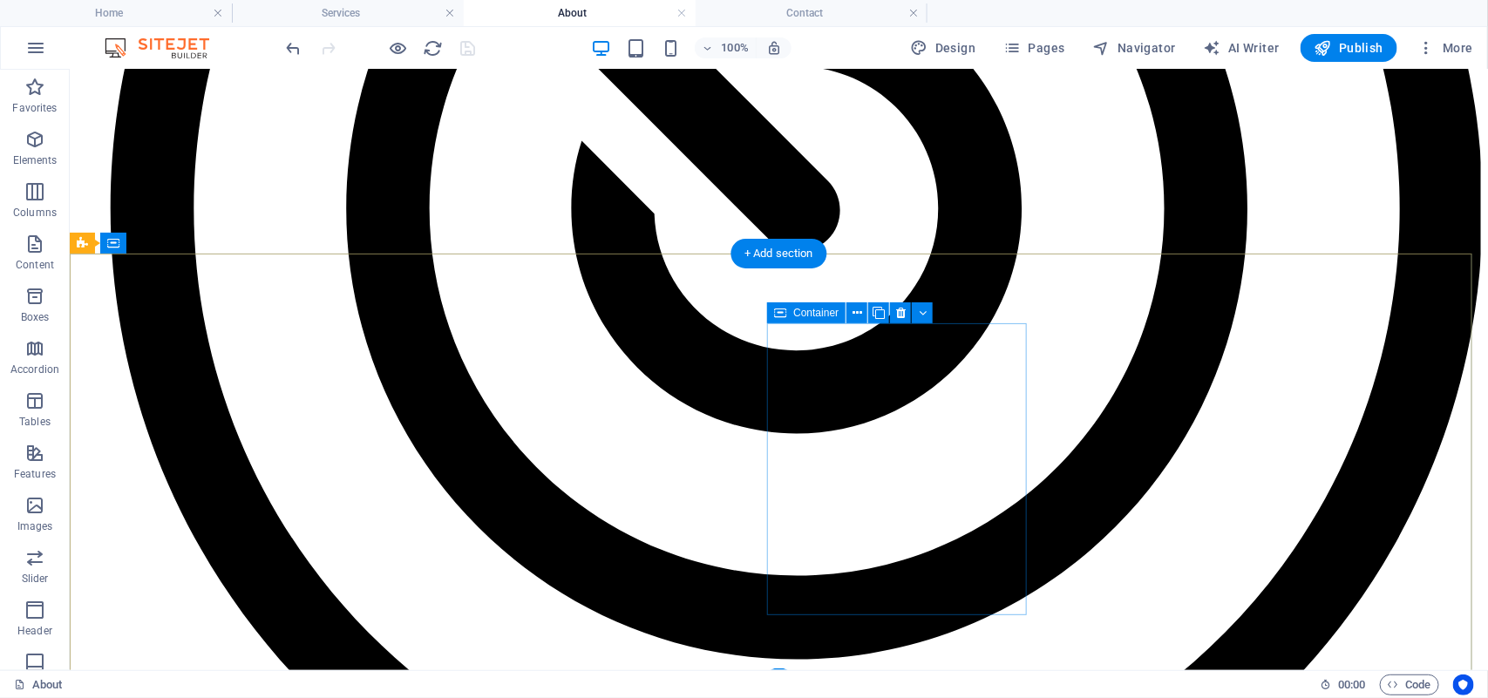
scroll to position [3082, 0]
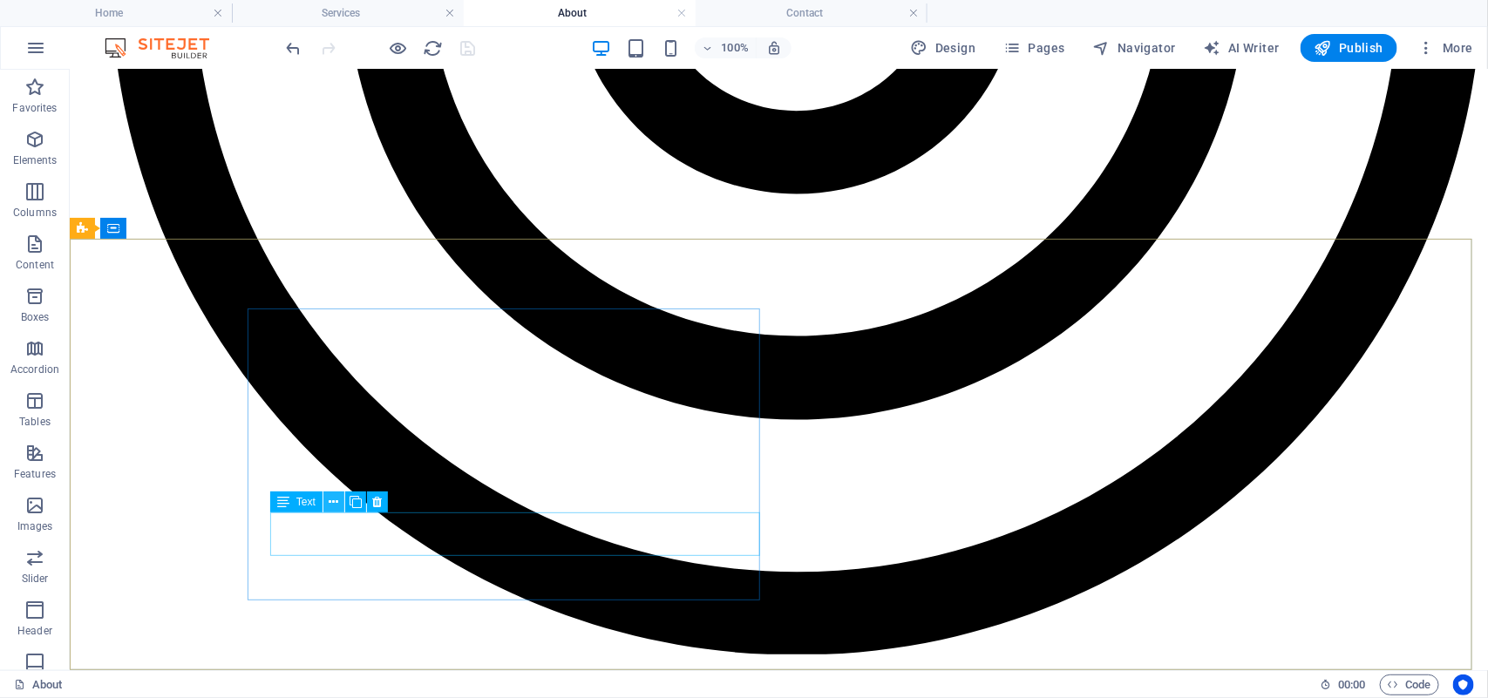
click at [332, 506] on icon at bounding box center [334, 502] width 10 height 18
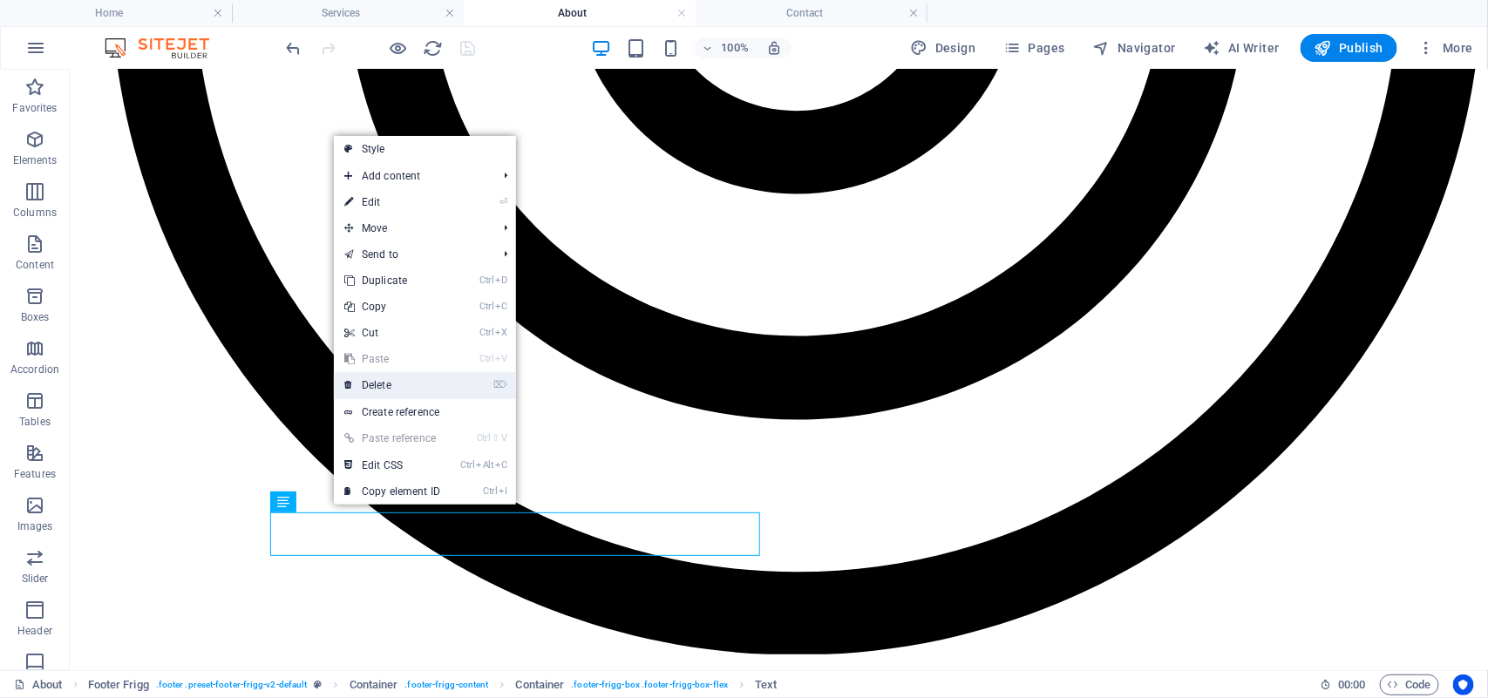
click at [386, 381] on link "⌦ Delete" at bounding box center [392, 385] width 117 height 26
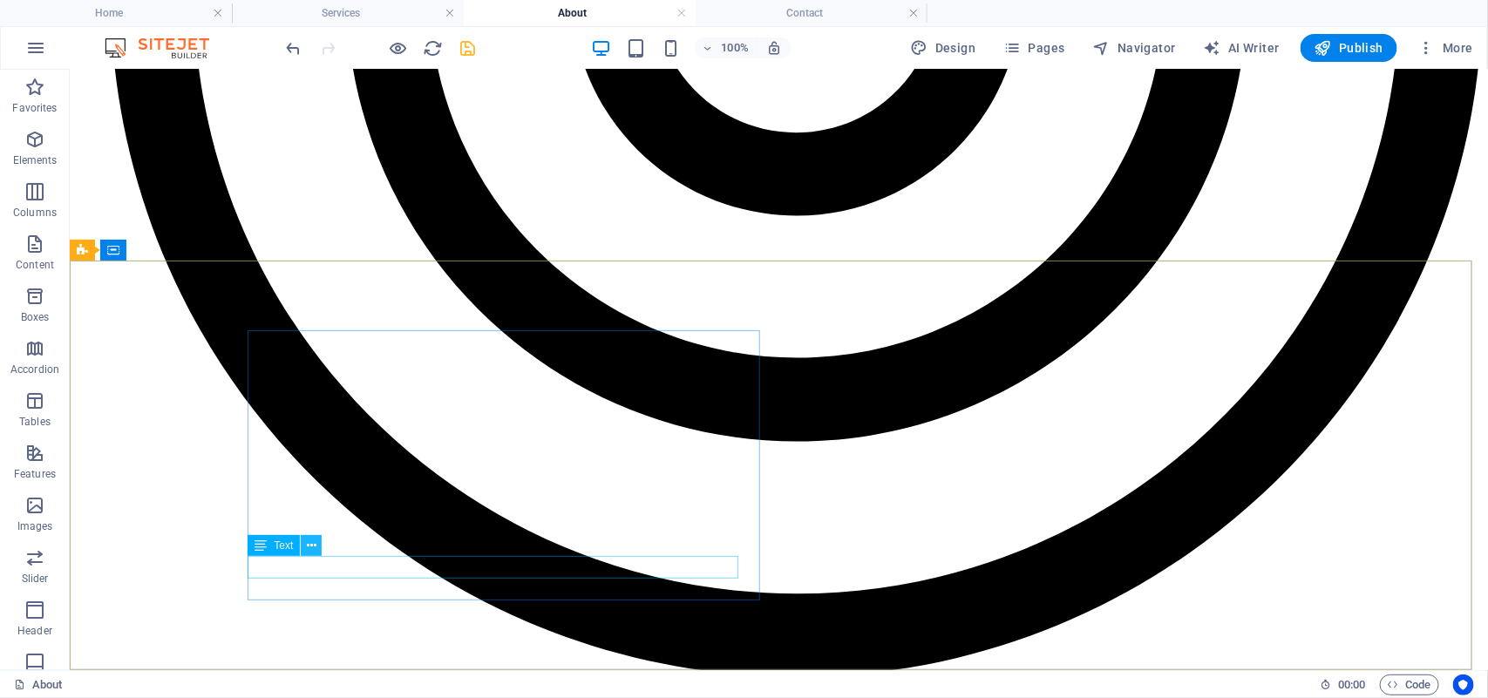
click at [311, 550] on icon at bounding box center [312, 546] width 10 height 18
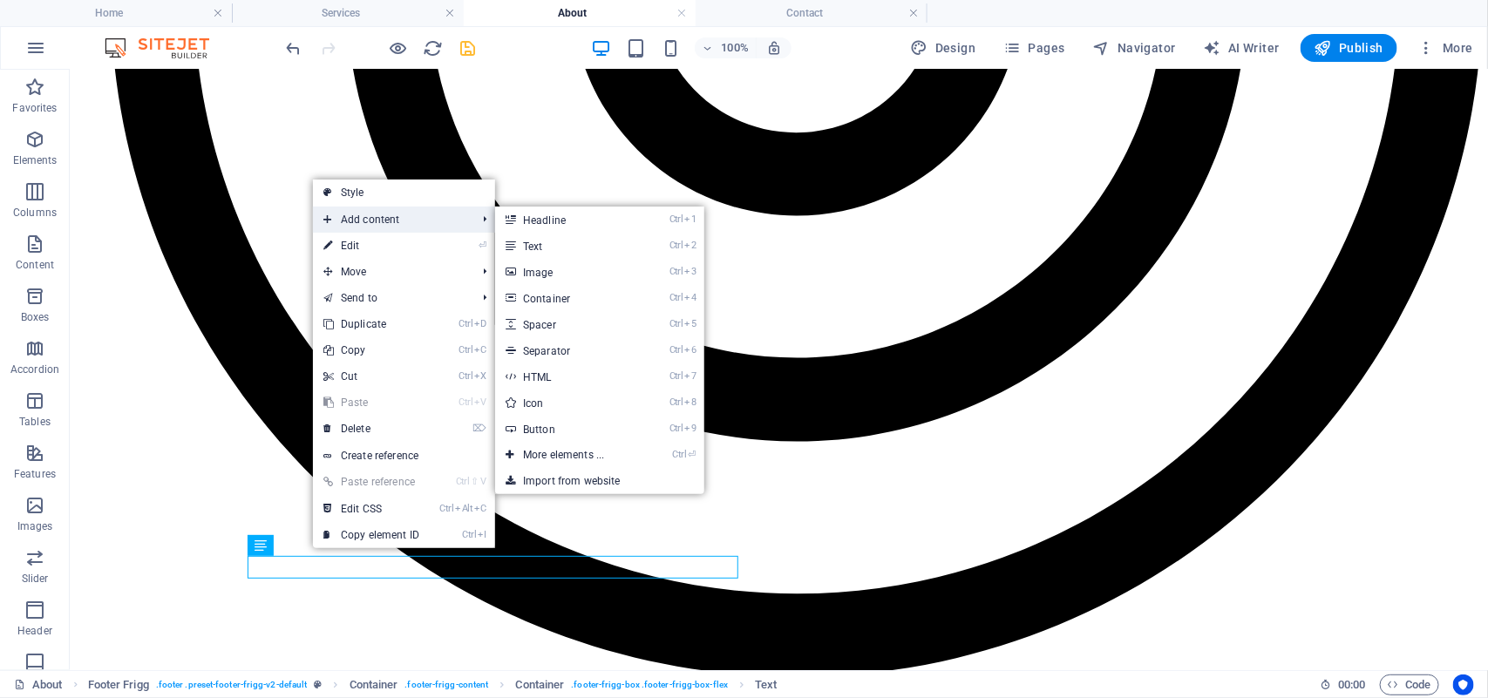
click at [390, 210] on span "Add content" at bounding box center [391, 220] width 156 height 26
click at [536, 247] on link "Ctrl 2 Text" at bounding box center [567, 246] width 144 height 26
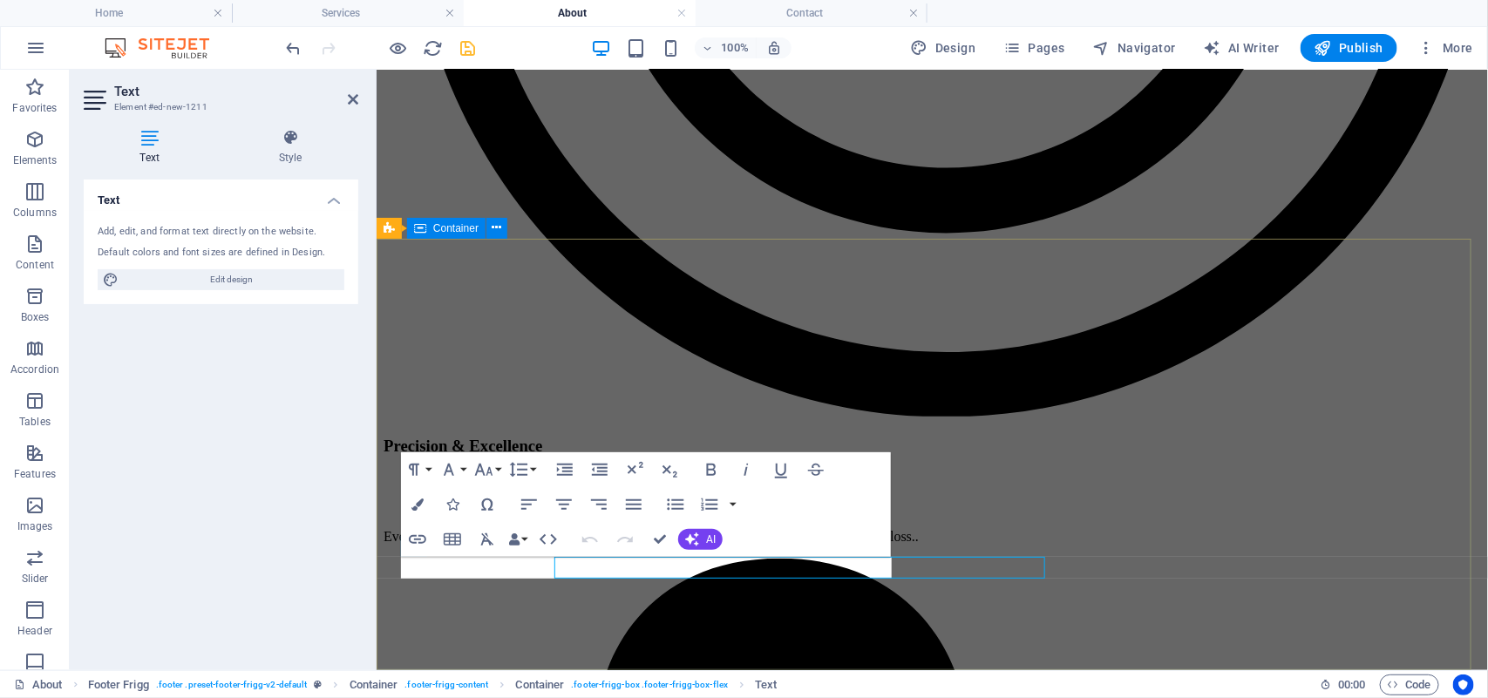
scroll to position [3082, 0]
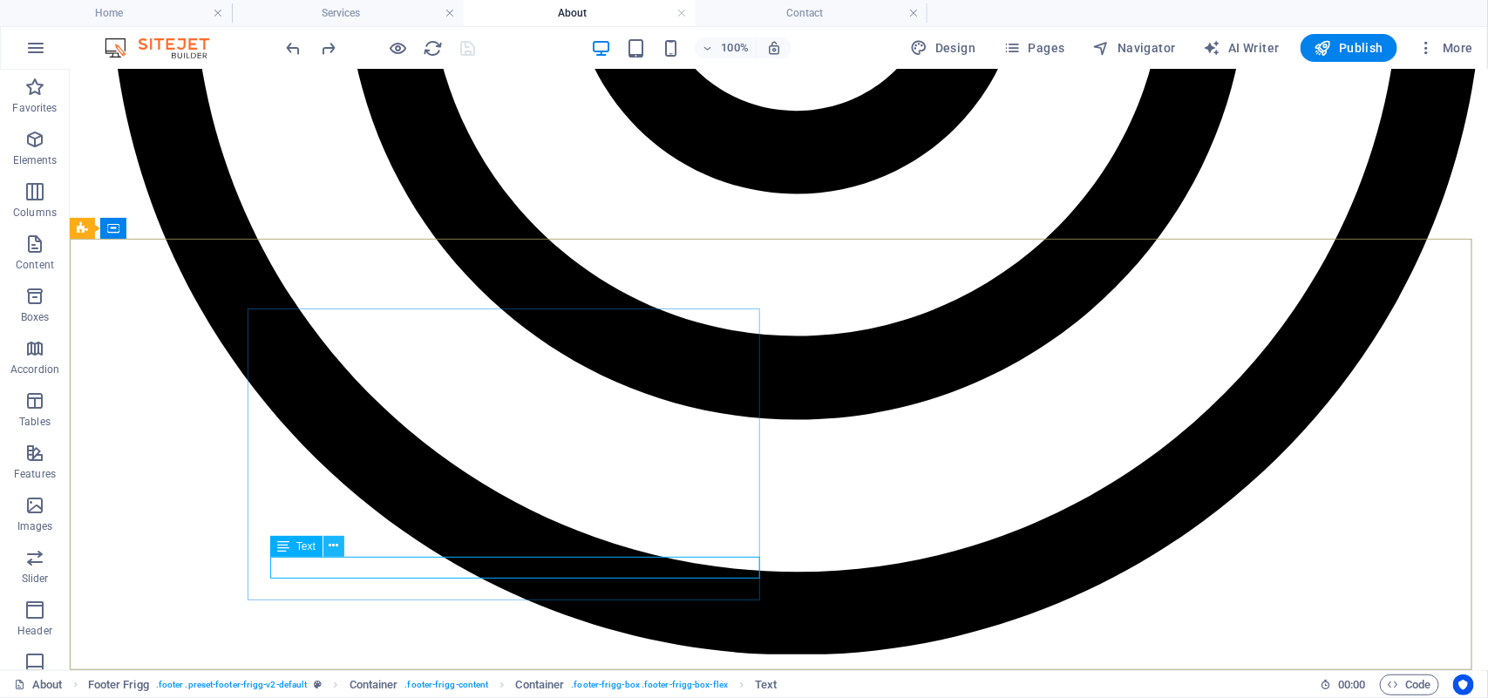
click at [332, 550] on icon at bounding box center [334, 546] width 10 height 18
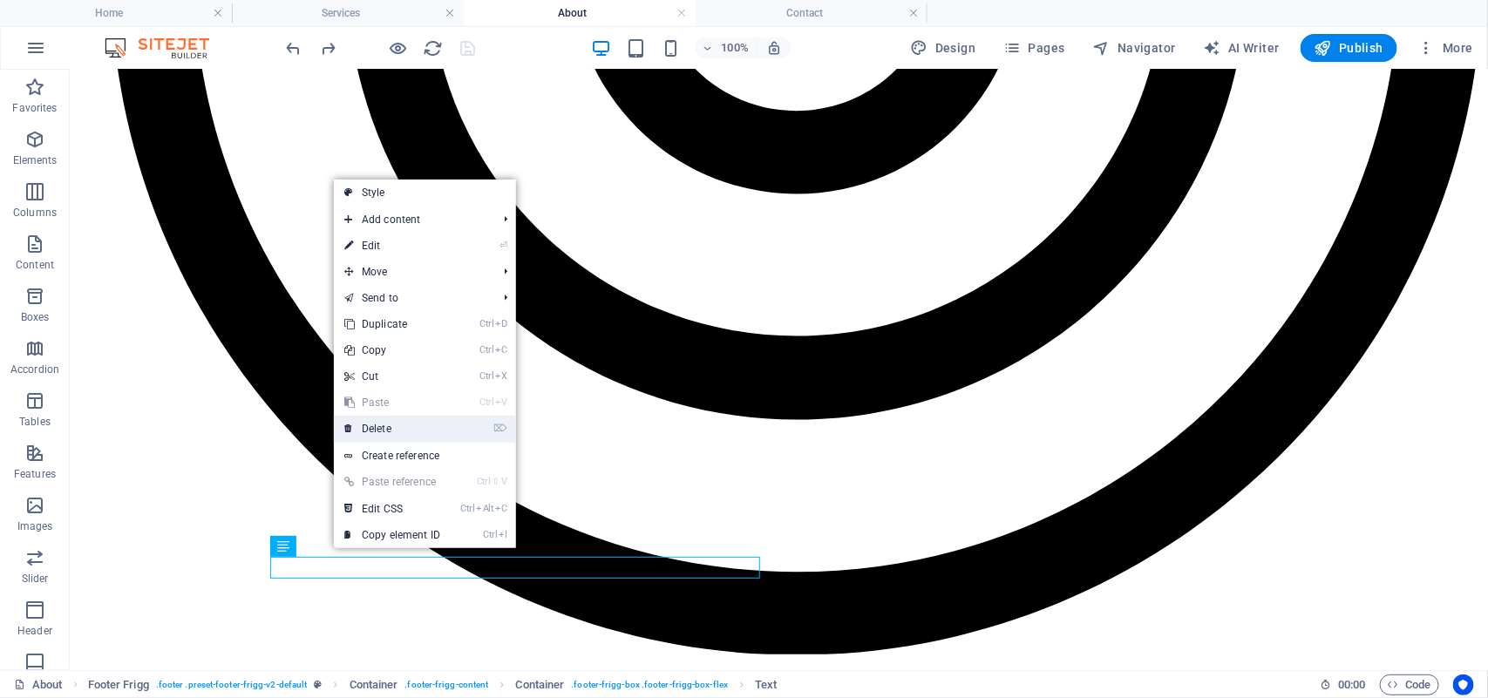
click at [388, 427] on link "⌦ Delete" at bounding box center [392, 429] width 117 height 26
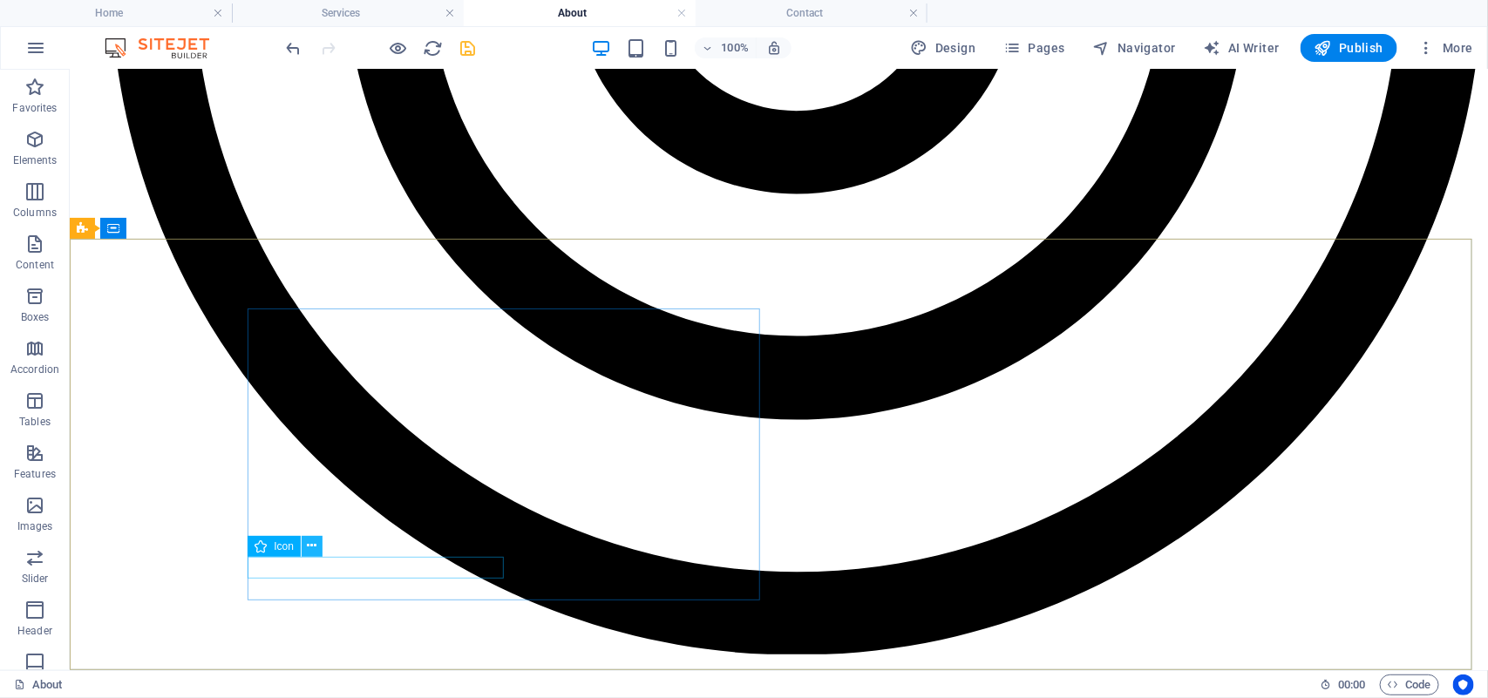
click at [310, 549] on icon at bounding box center [313, 546] width 10 height 18
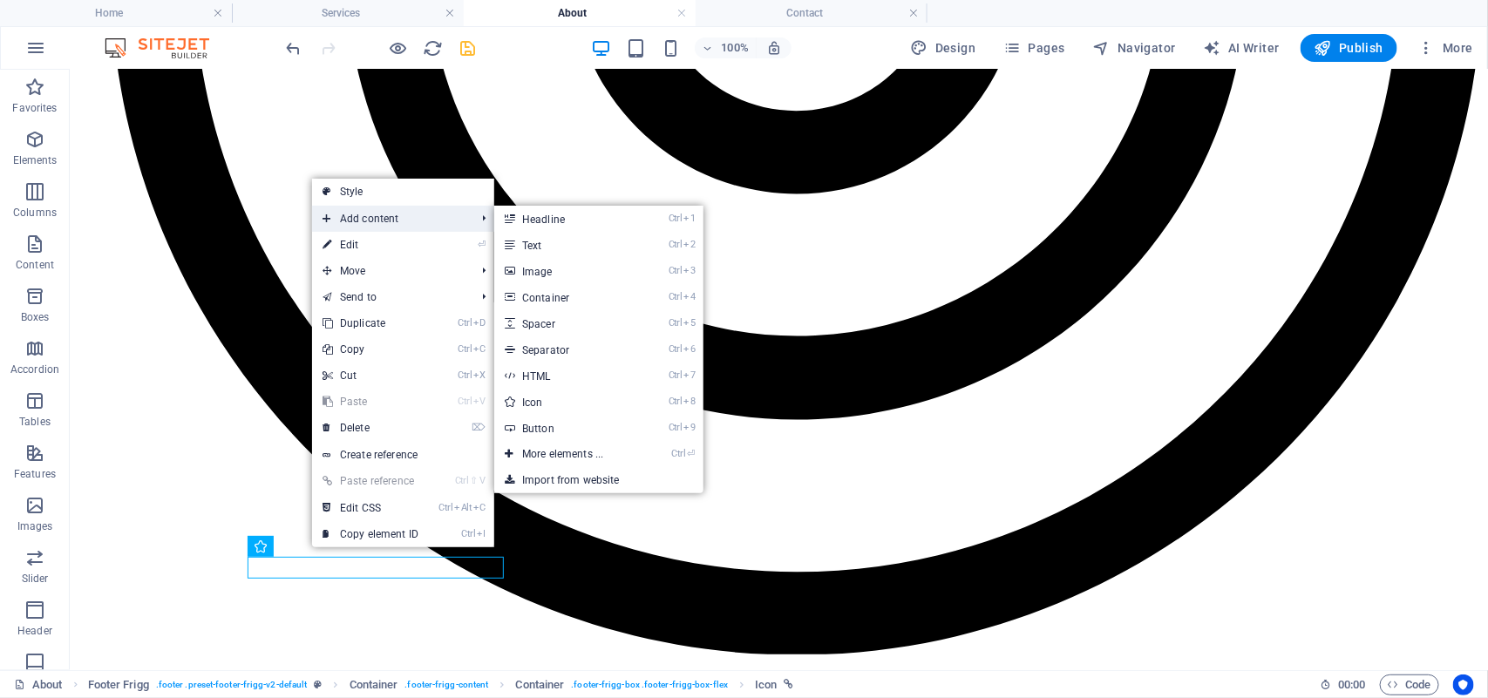
click at [345, 220] on span "Add content" at bounding box center [390, 219] width 156 height 26
click at [533, 242] on link "Ctrl 2 Text" at bounding box center [566, 245] width 144 height 26
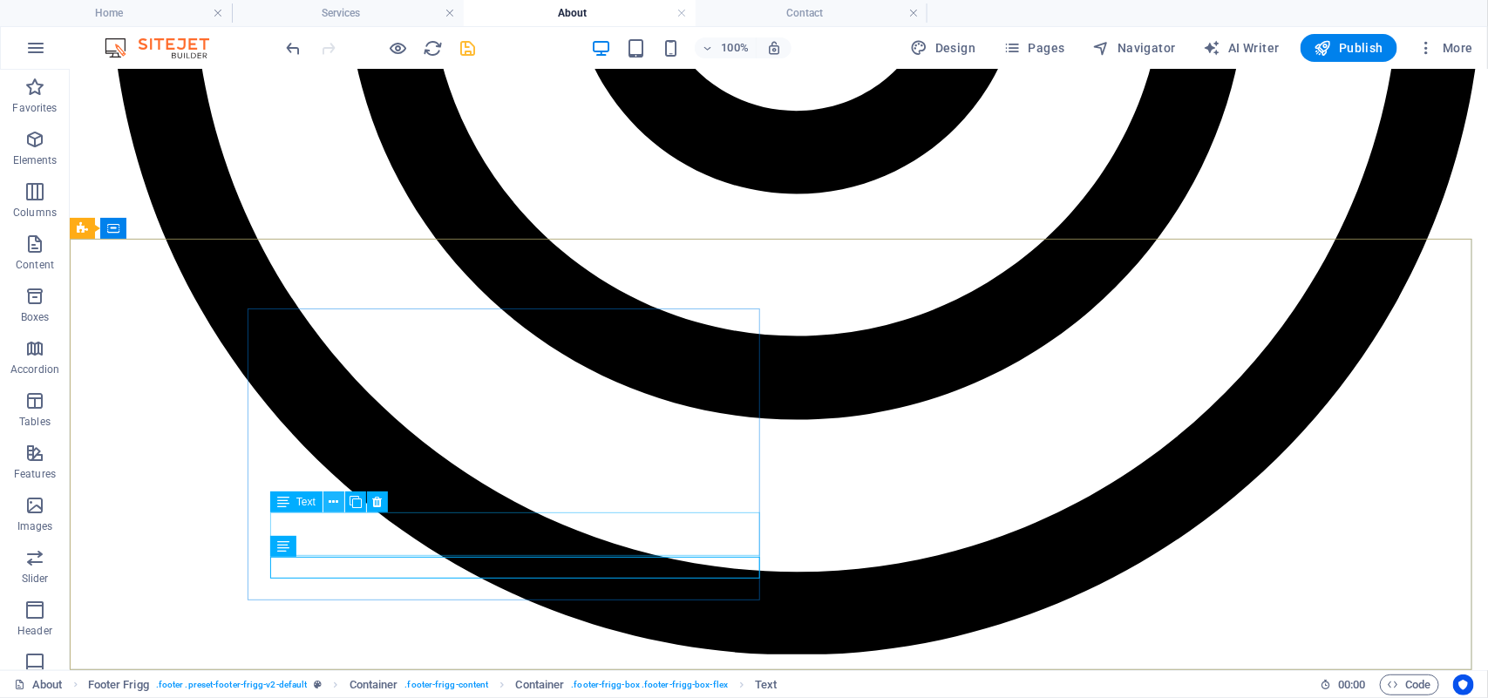
click at [336, 499] on icon at bounding box center [334, 502] width 10 height 18
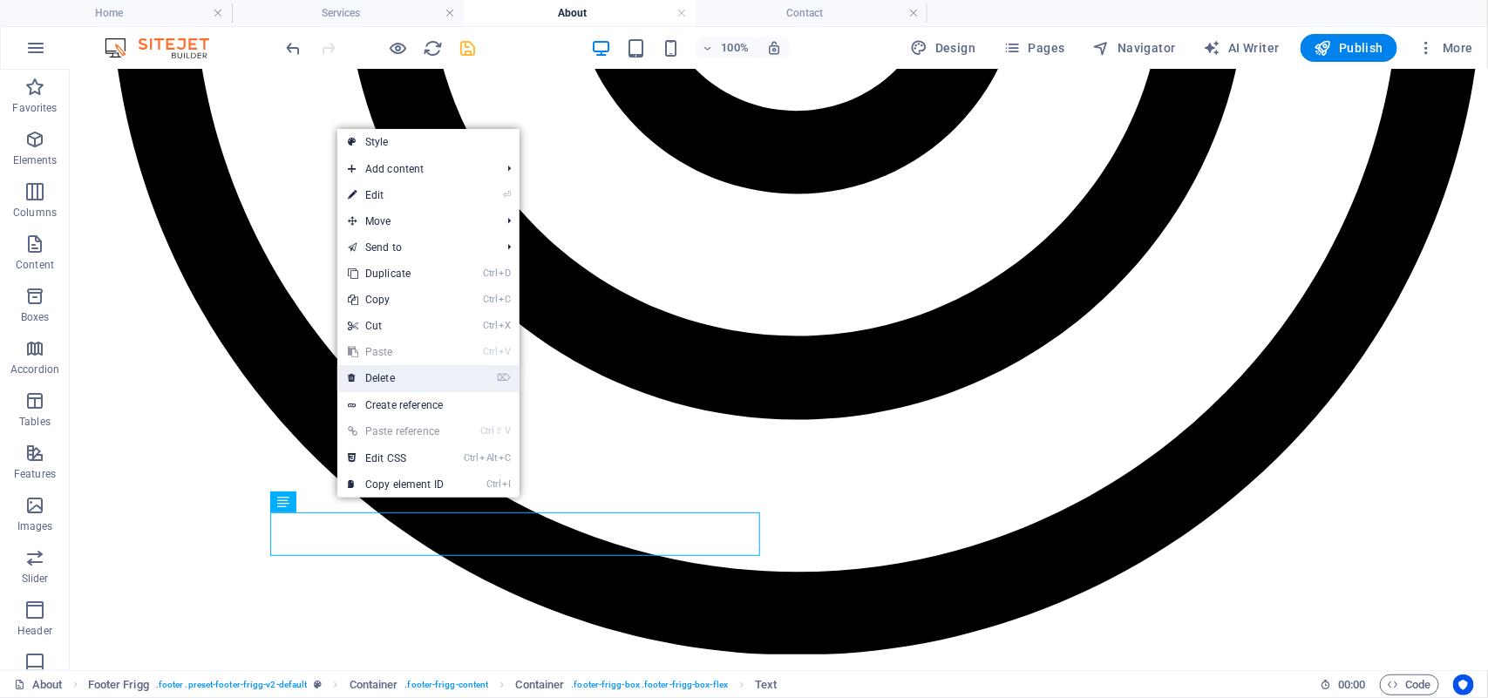
click at [376, 376] on link "⌦ Delete" at bounding box center [395, 378] width 117 height 26
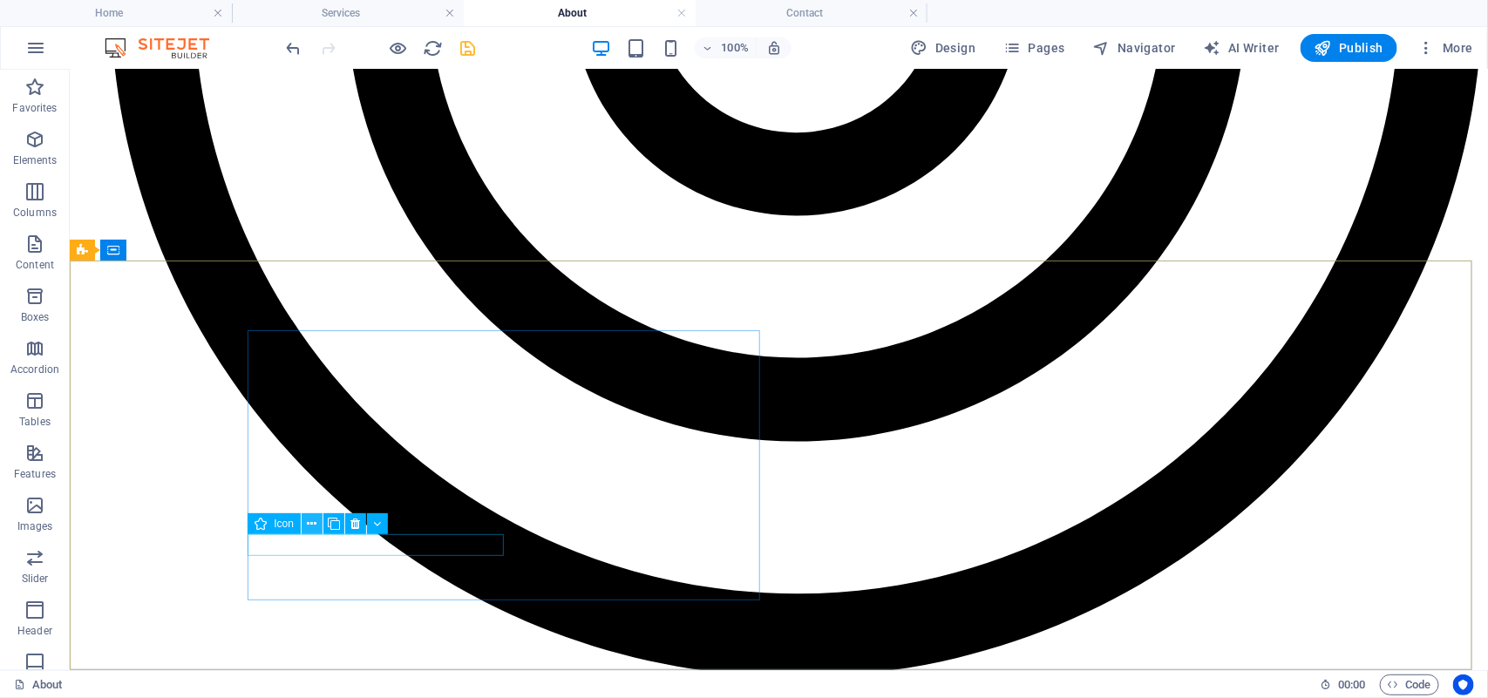
click at [315, 524] on icon at bounding box center [313, 524] width 10 height 18
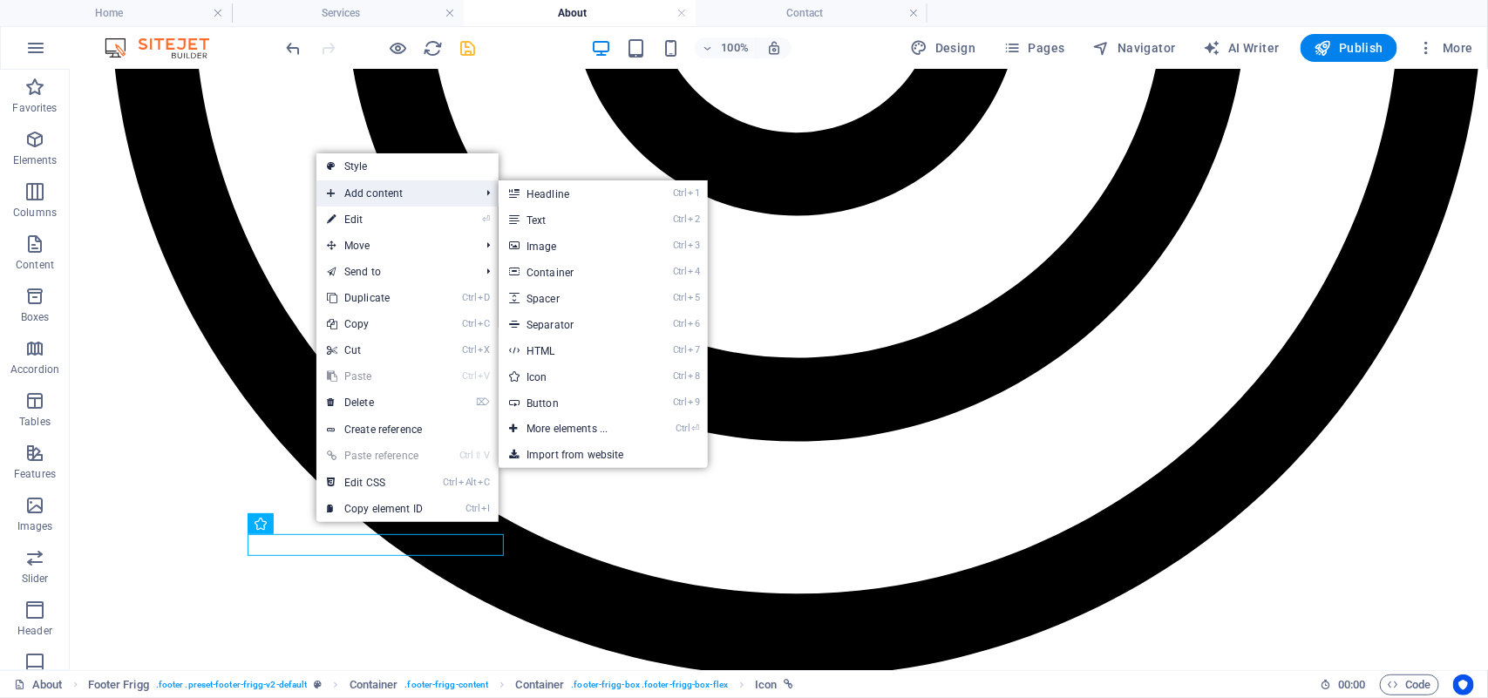
click at [379, 197] on span "Add content" at bounding box center [394, 193] width 156 height 26
click at [536, 215] on link "Ctrl 2 Text" at bounding box center [570, 220] width 144 height 26
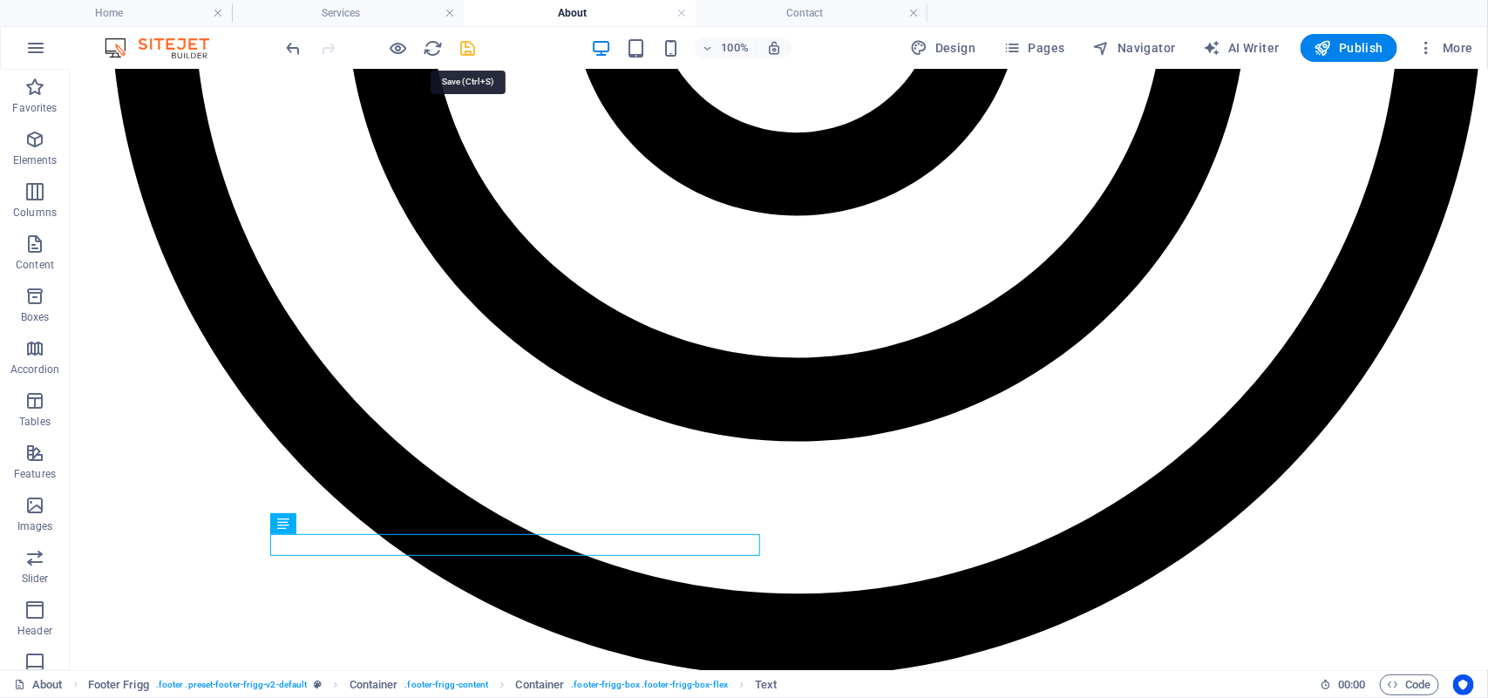
click at [472, 49] on icon "save" at bounding box center [468, 48] width 20 height 20
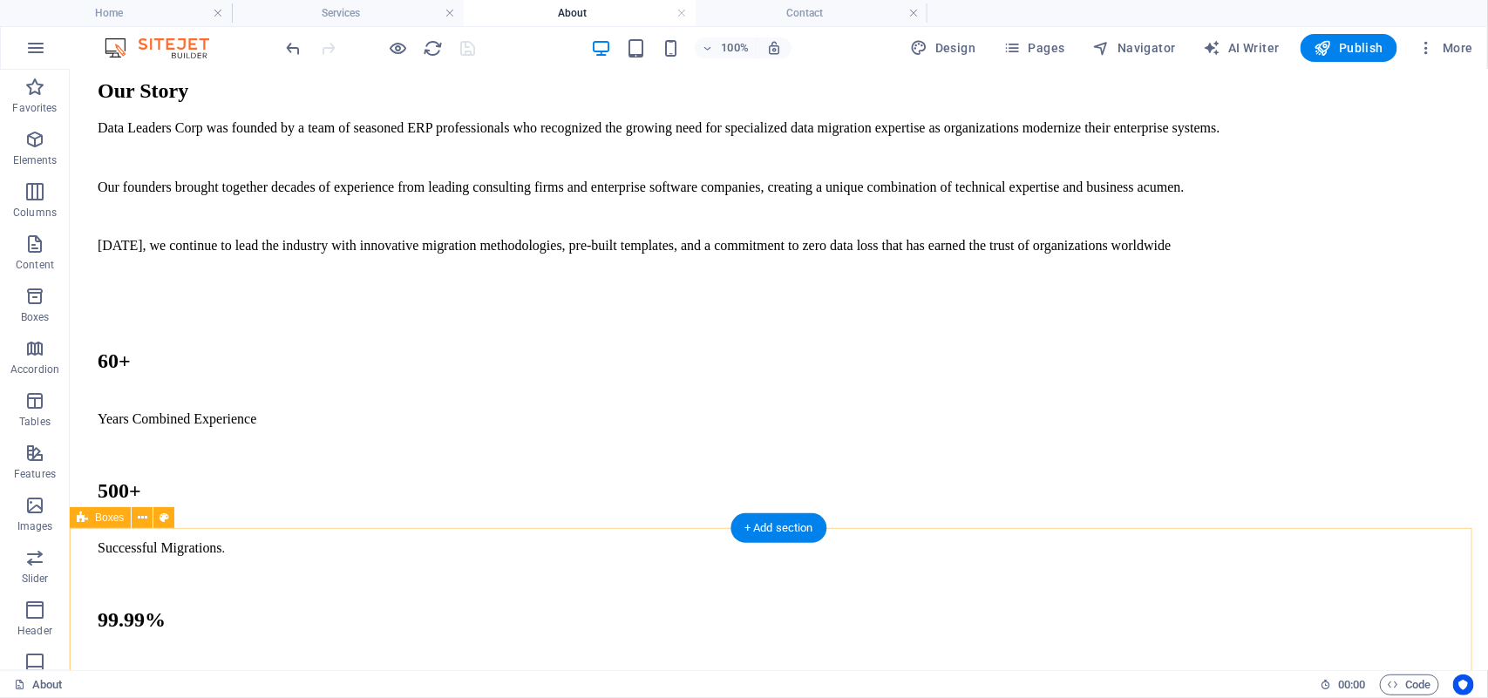
scroll to position [1344, 0]
click at [144, 523] on icon at bounding box center [143, 518] width 10 height 18
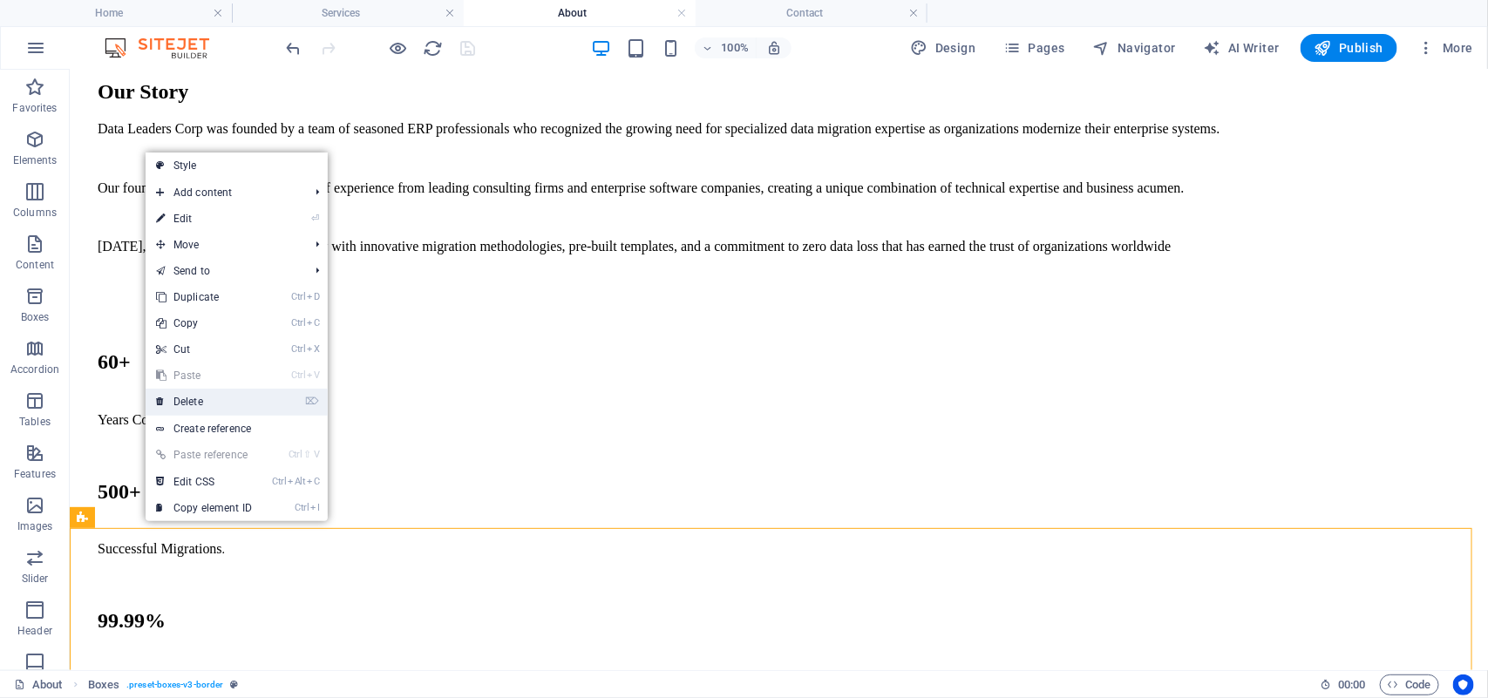
click at [212, 395] on link "⌦ Delete" at bounding box center [204, 402] width 117 height 26
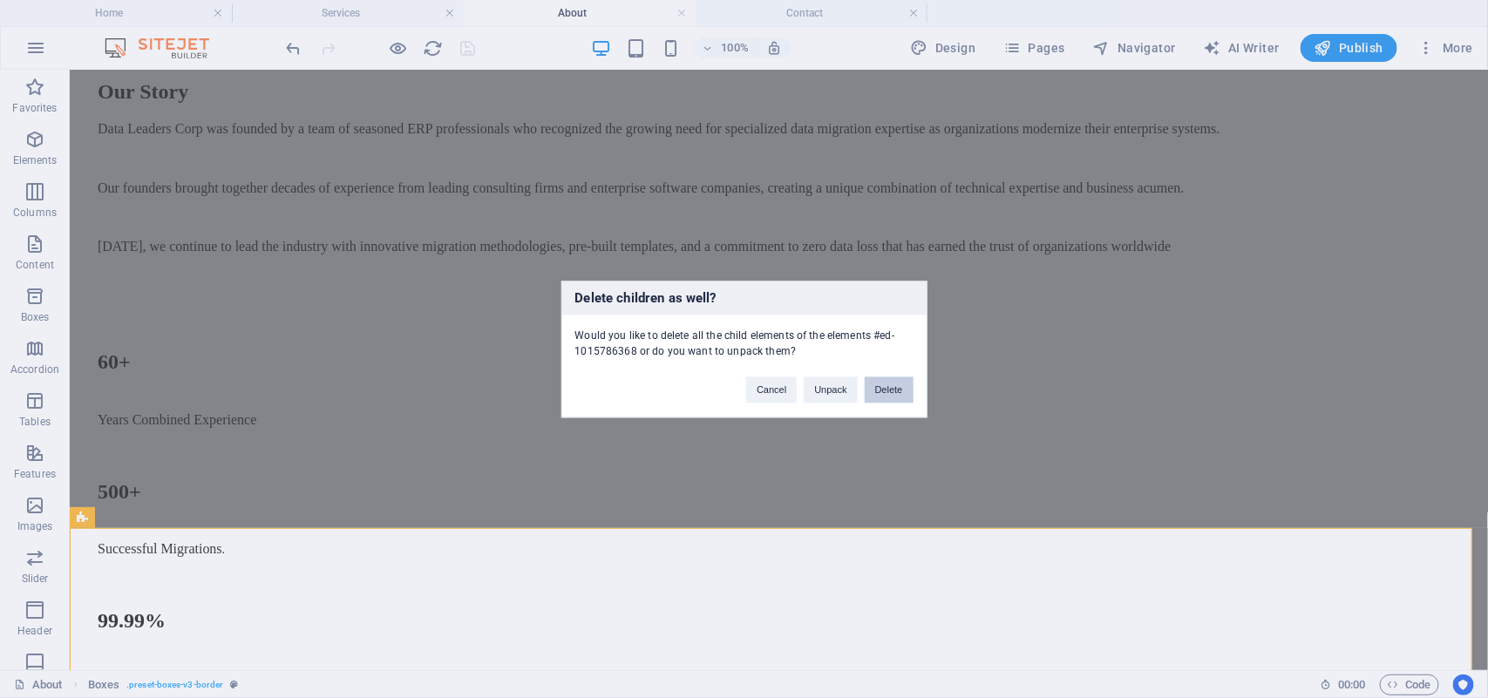
click at [890, 381] on button "Delete" at bounding box center [888, 389] width 49 height 26
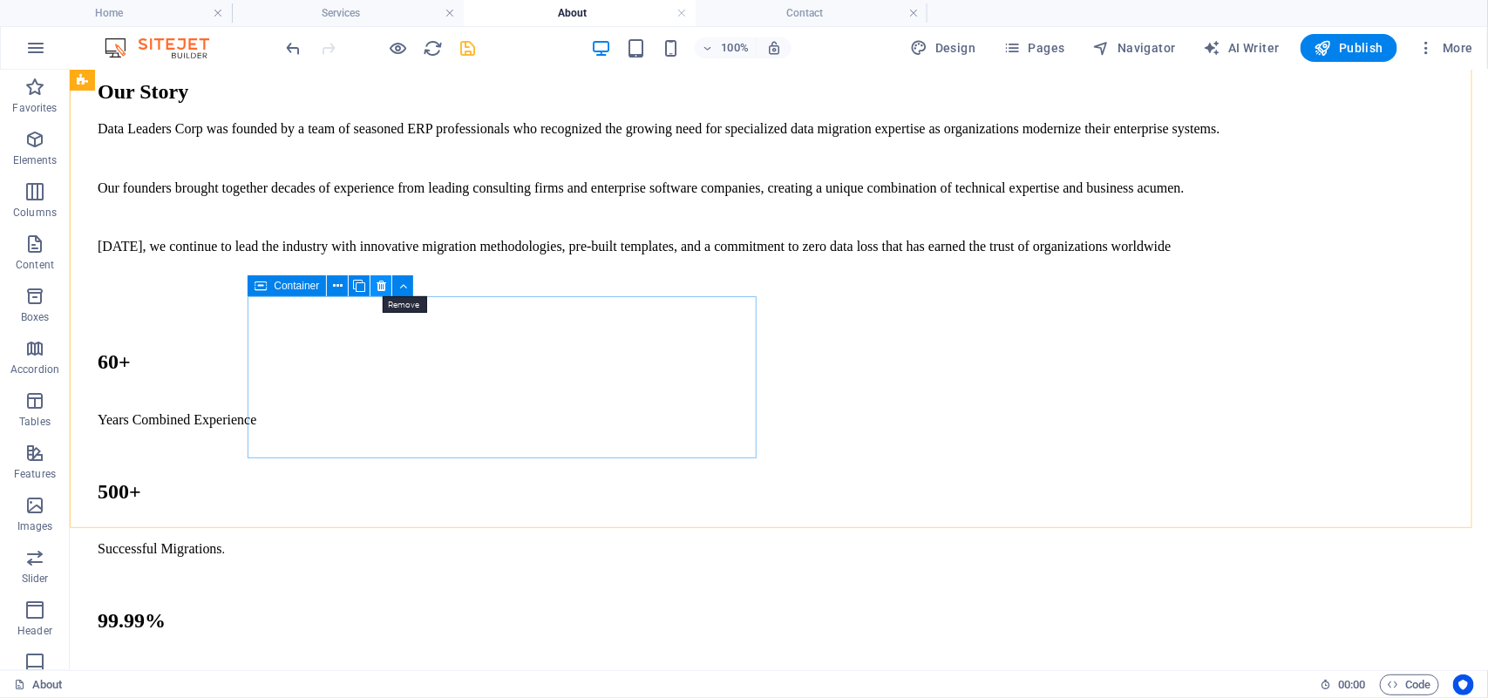
click at [381, 288] on icon at bounding box center [381, 286] width 10 height 18
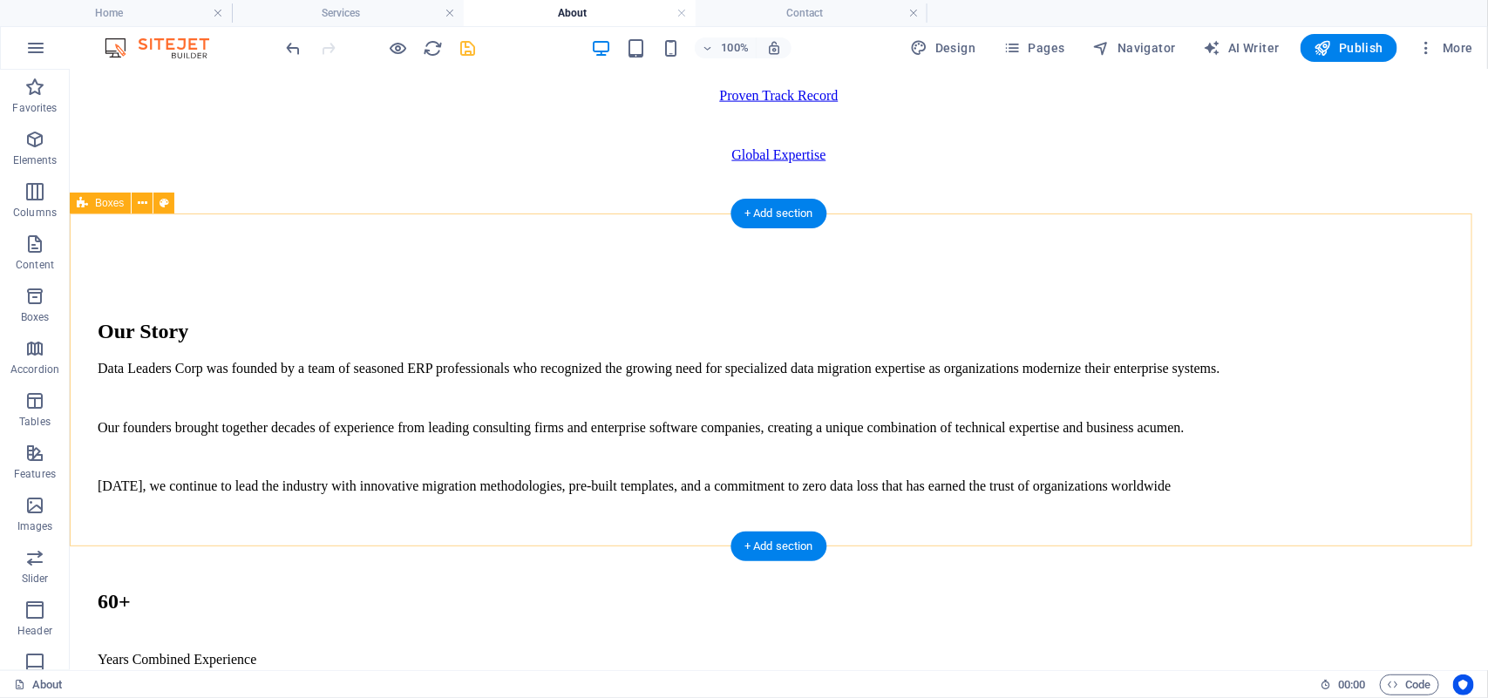
scroll to position [1103, 0]
click at [783, 214] on div "+ Add section" at bounding box center [778, 215] width 97 height 30
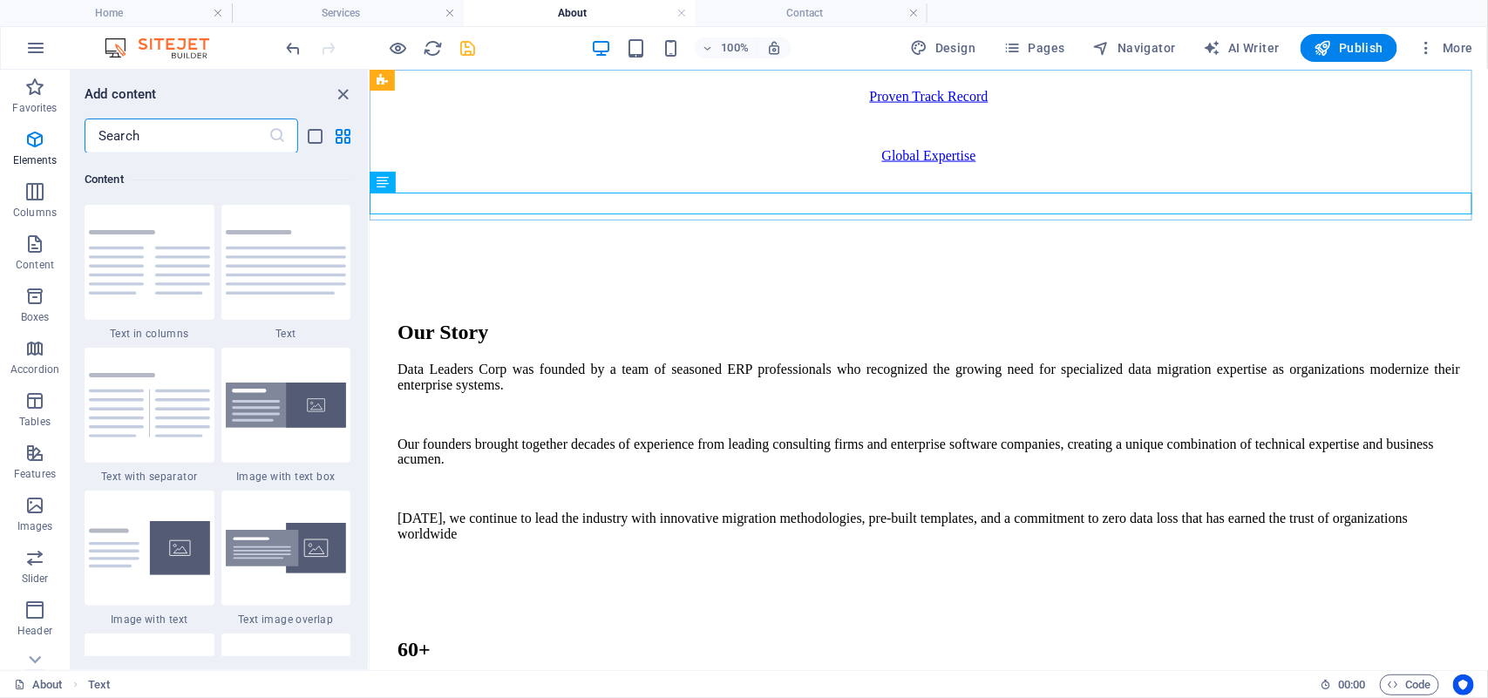
scroll to position [3047, 0]
click at [32, 203] on span "Columns" at bounding box center [35, 202] width 70 height 42
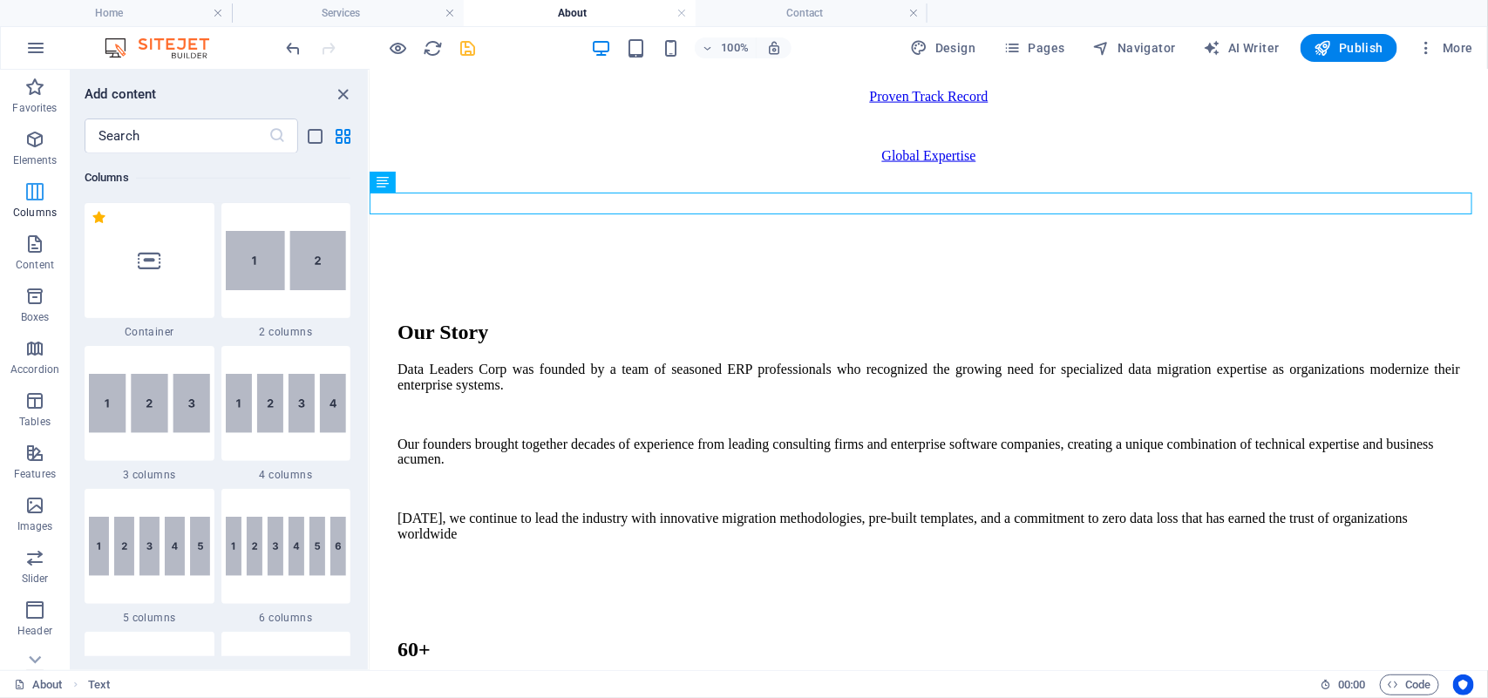
scroll to position [863, 0]
click at [31, 247] on icon "button" at bounding box center [34, 244] width 21 height 21
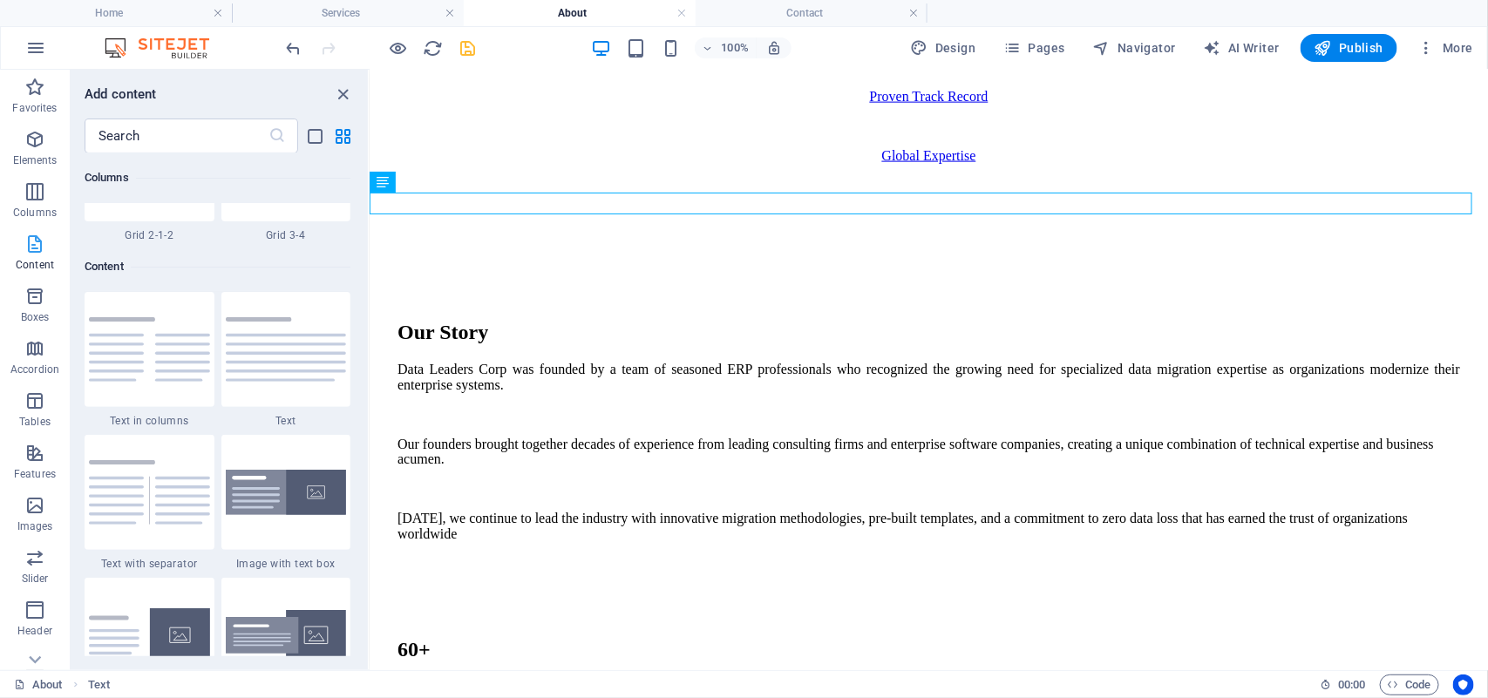
scroll to position [3047, 0]
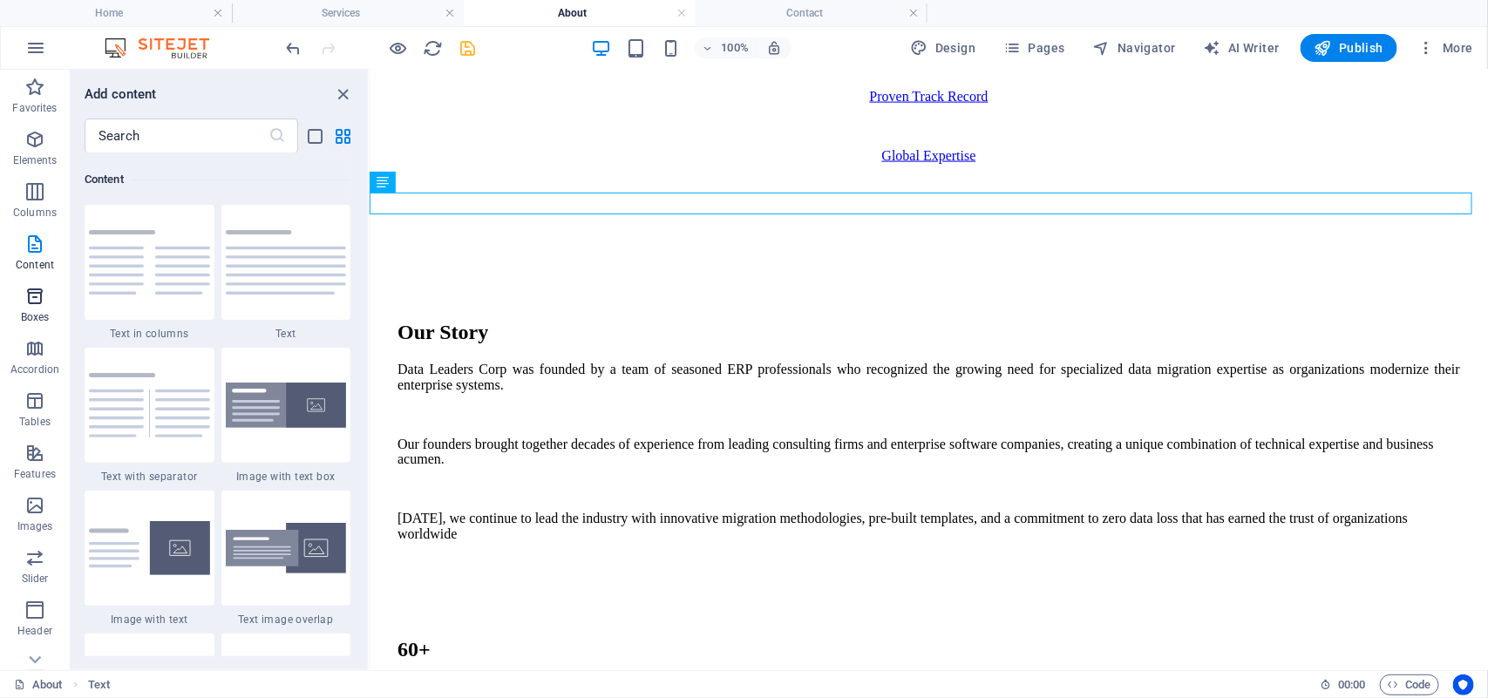
click at [33, 315] on p "Boxes" at bounding box center [35, 317] width 29 height 14
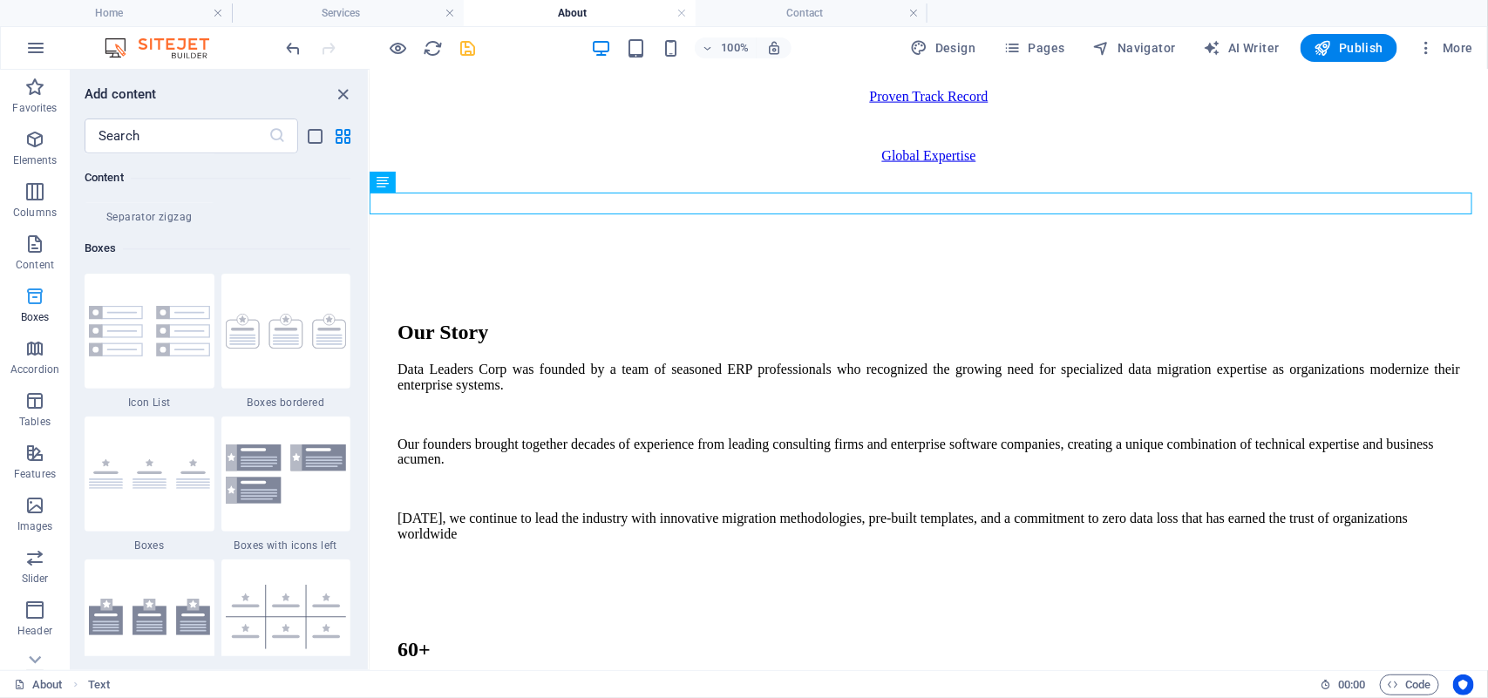
scroll to position [4806, 0]
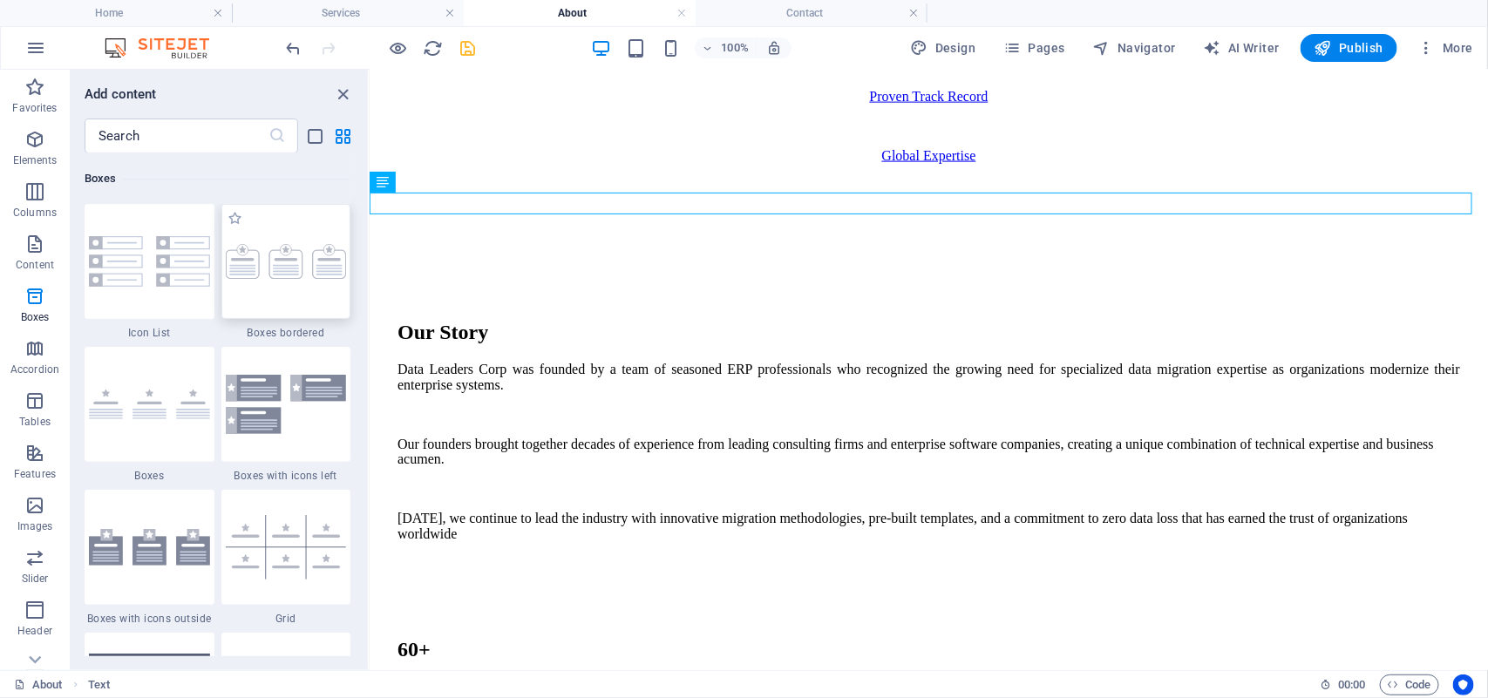
click at [284, 281] on div at bounding box center [286, 261] width 130 height 115
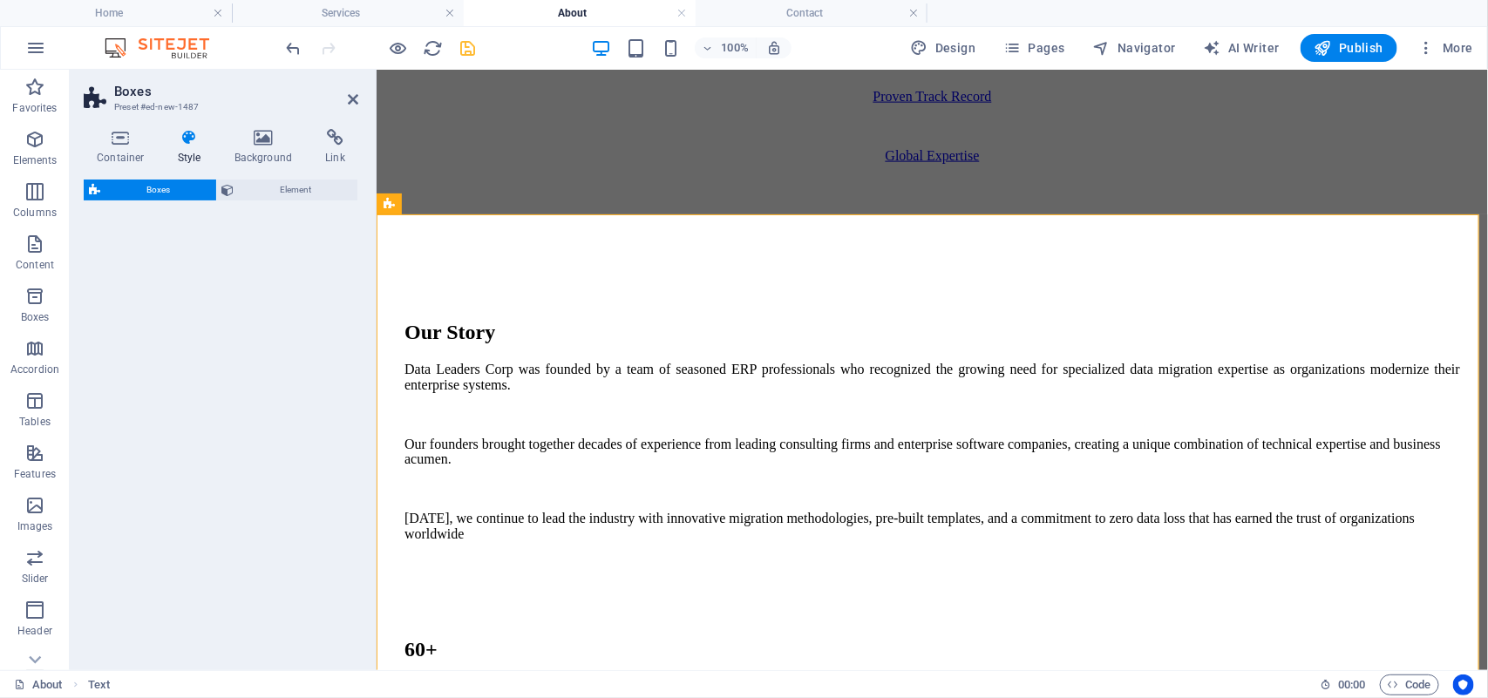
select select "rem"
select select "preset-boxes-v3-border"
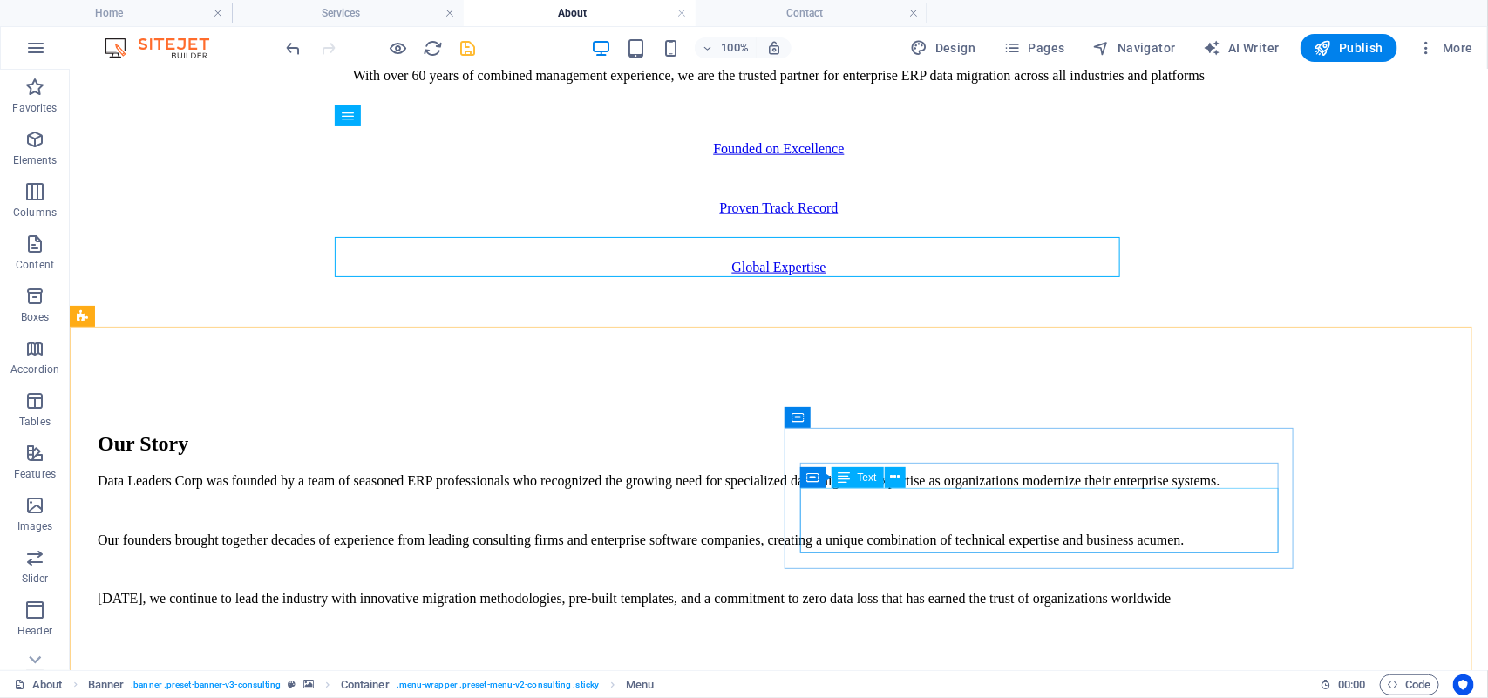
scroll to position [991, 0]
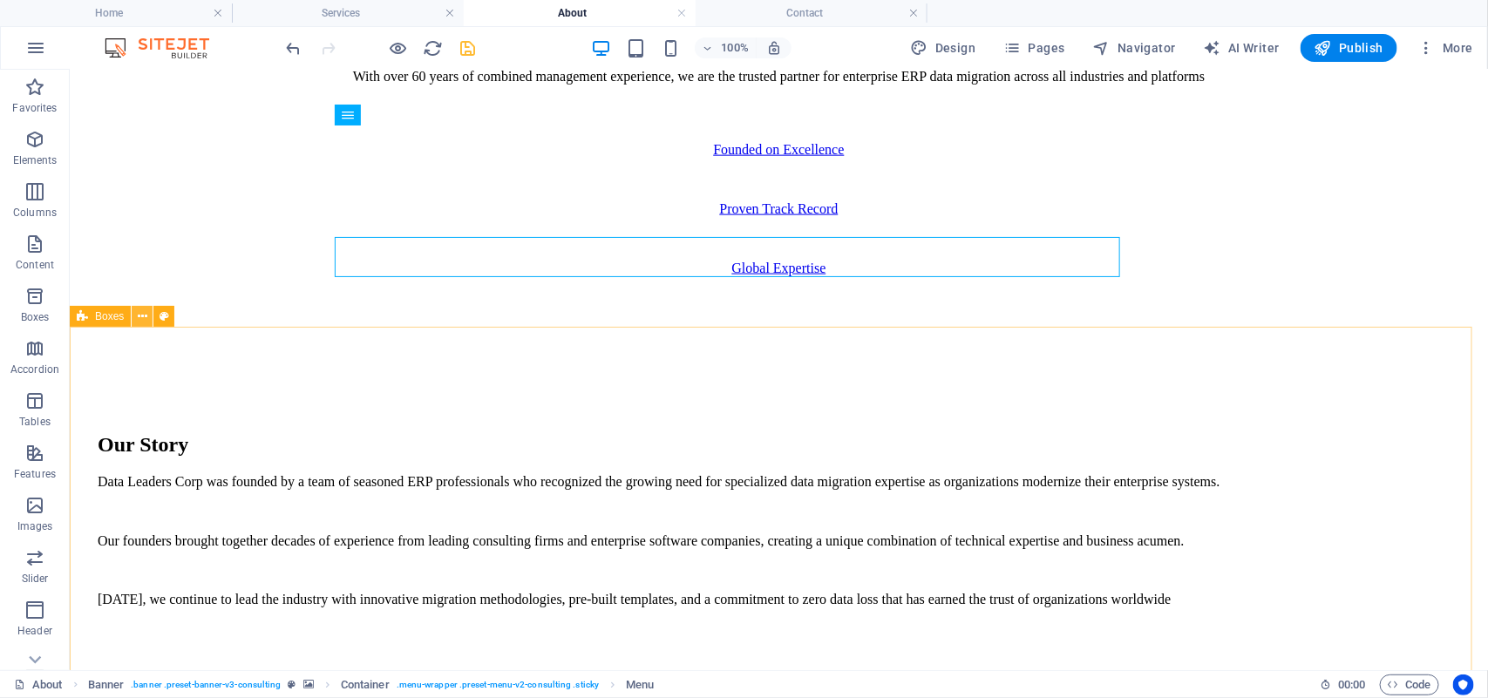
click at [146, 315] on icon at bounding box center [143, 317] width 10 height 18
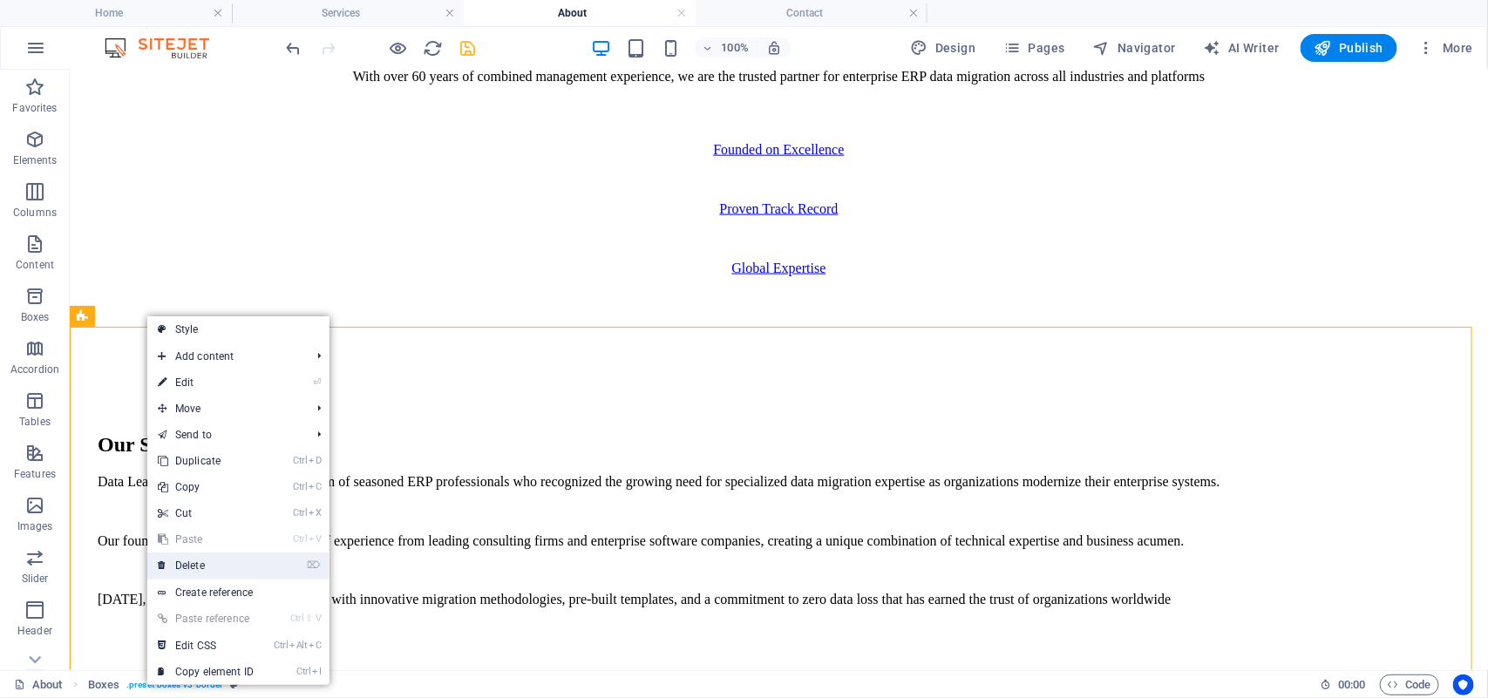
click at [199, 556] on link "⌦ Delete" at bounding box center [205, 565] width 117 height 26
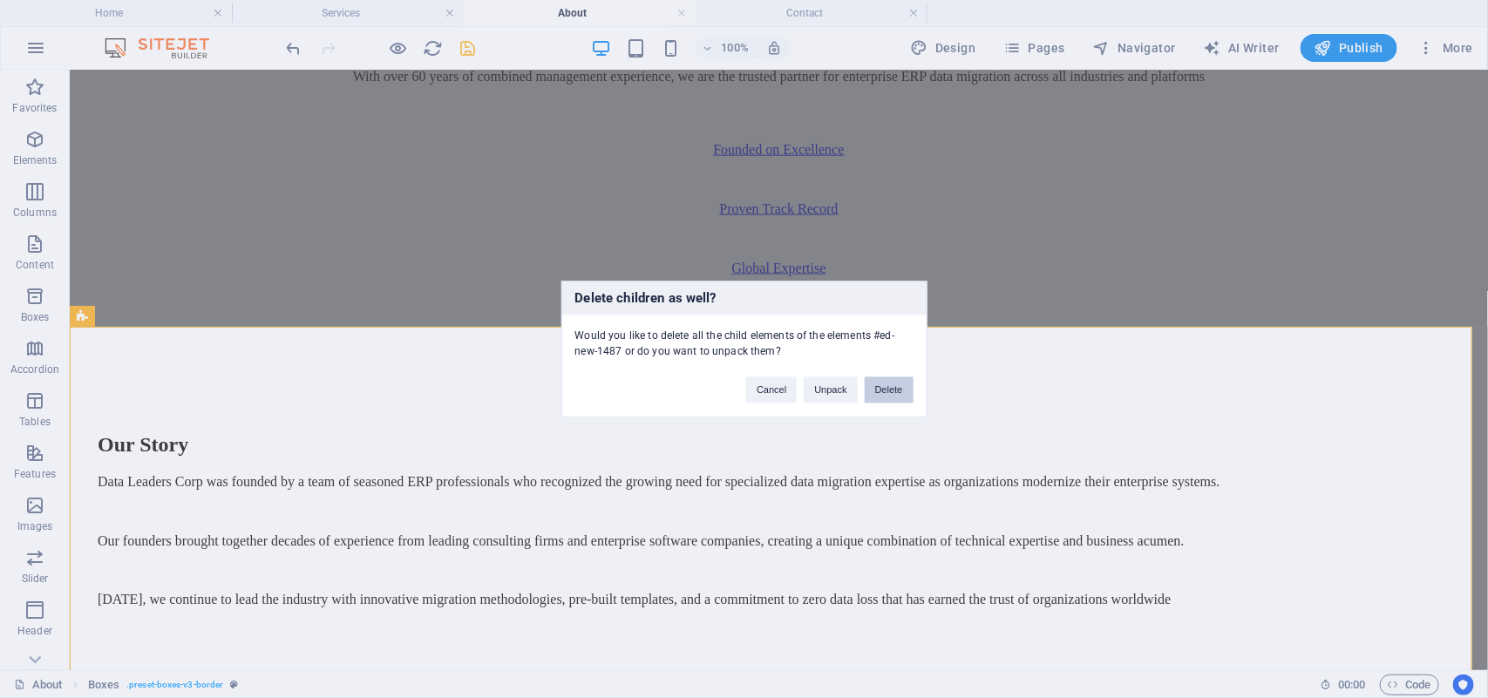
click at [890, 384] on button "Delete" at bounding box center [888, 389] width 49 height 26
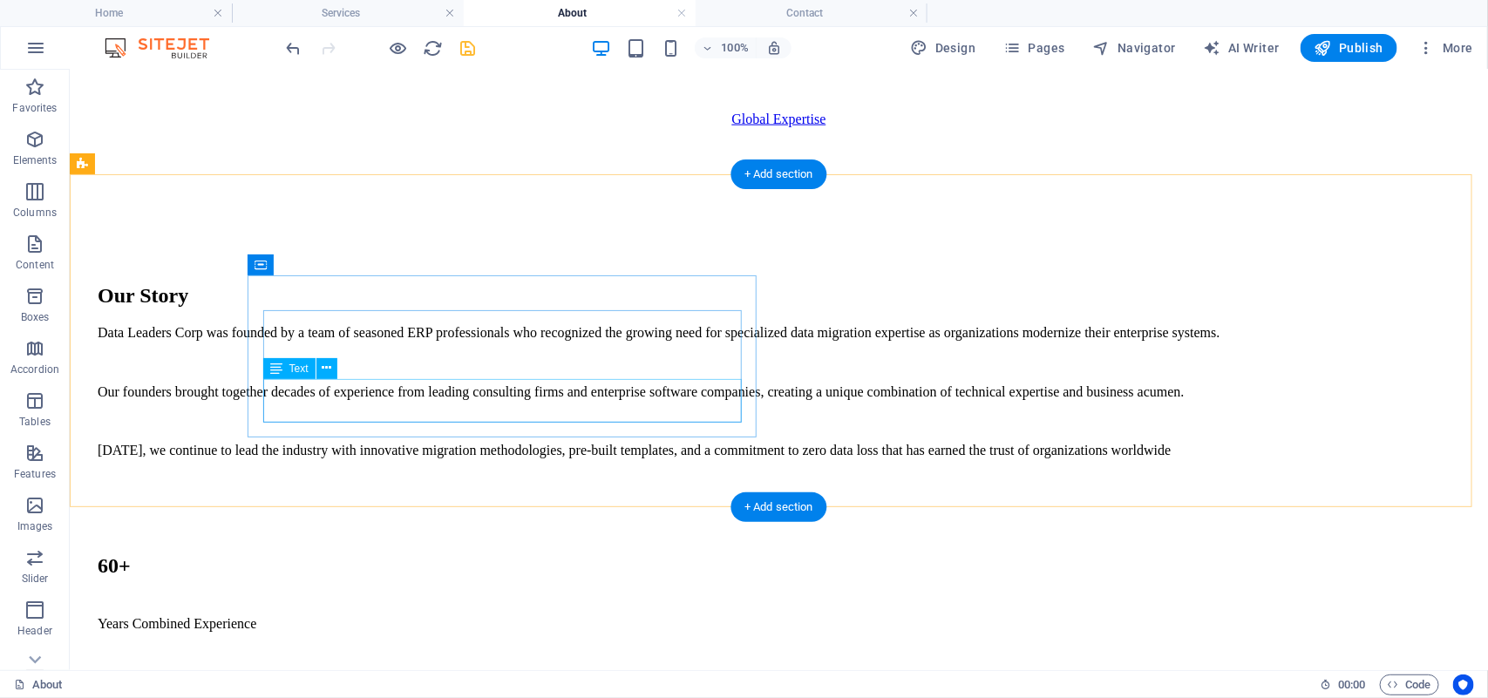
scroll to position [1139, 0]
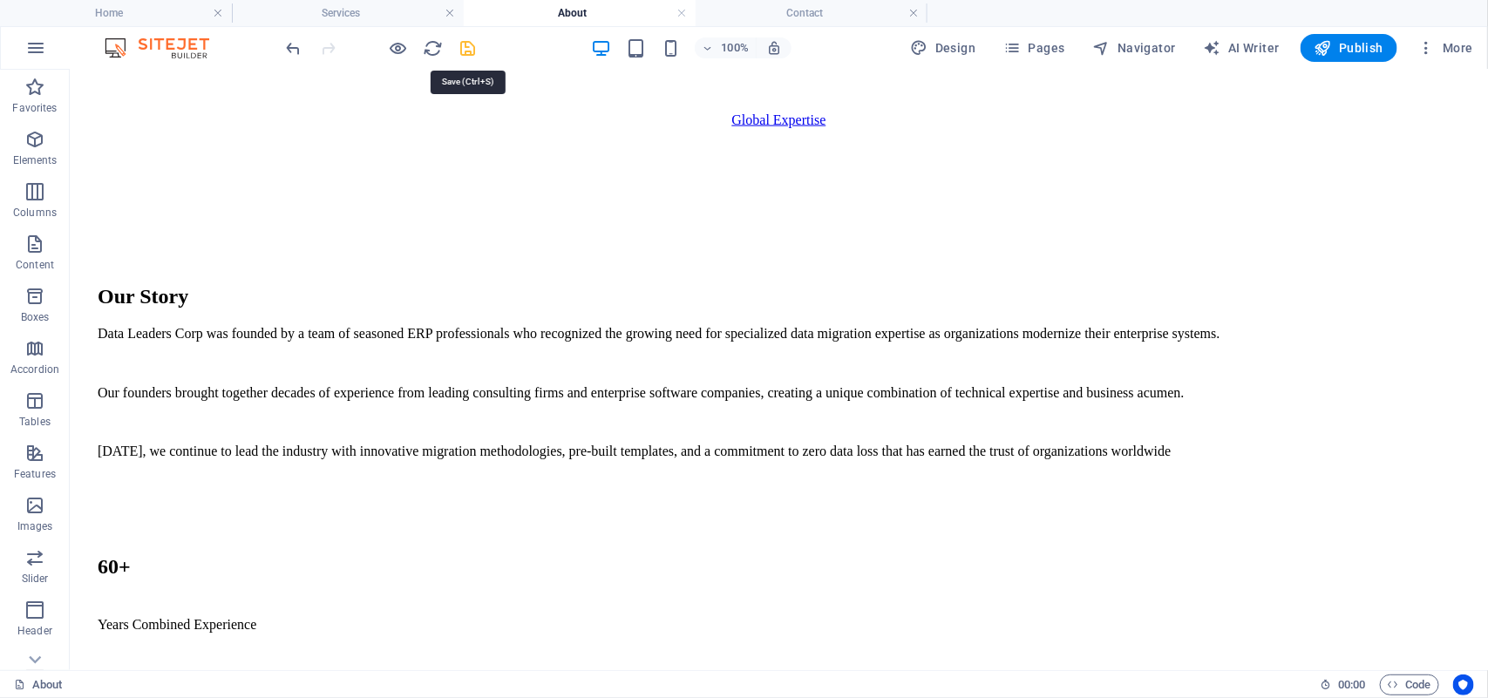
click at [467, 53] on icon "save" at bounding box center [468, 48] width 20 height 20
click at [785, 503] on div "+ Add section" at bounding box center [778, 512] width 97 height 30
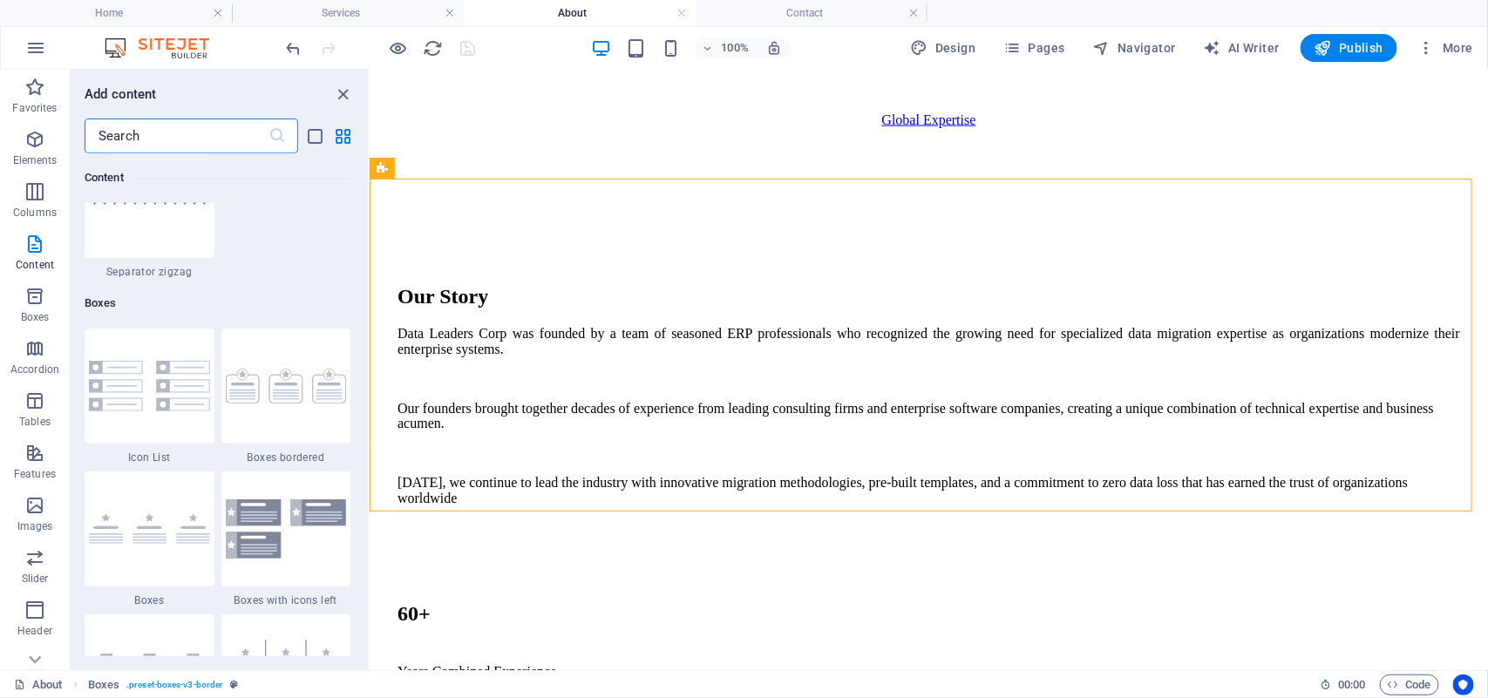
scroll to position [4667, 0]
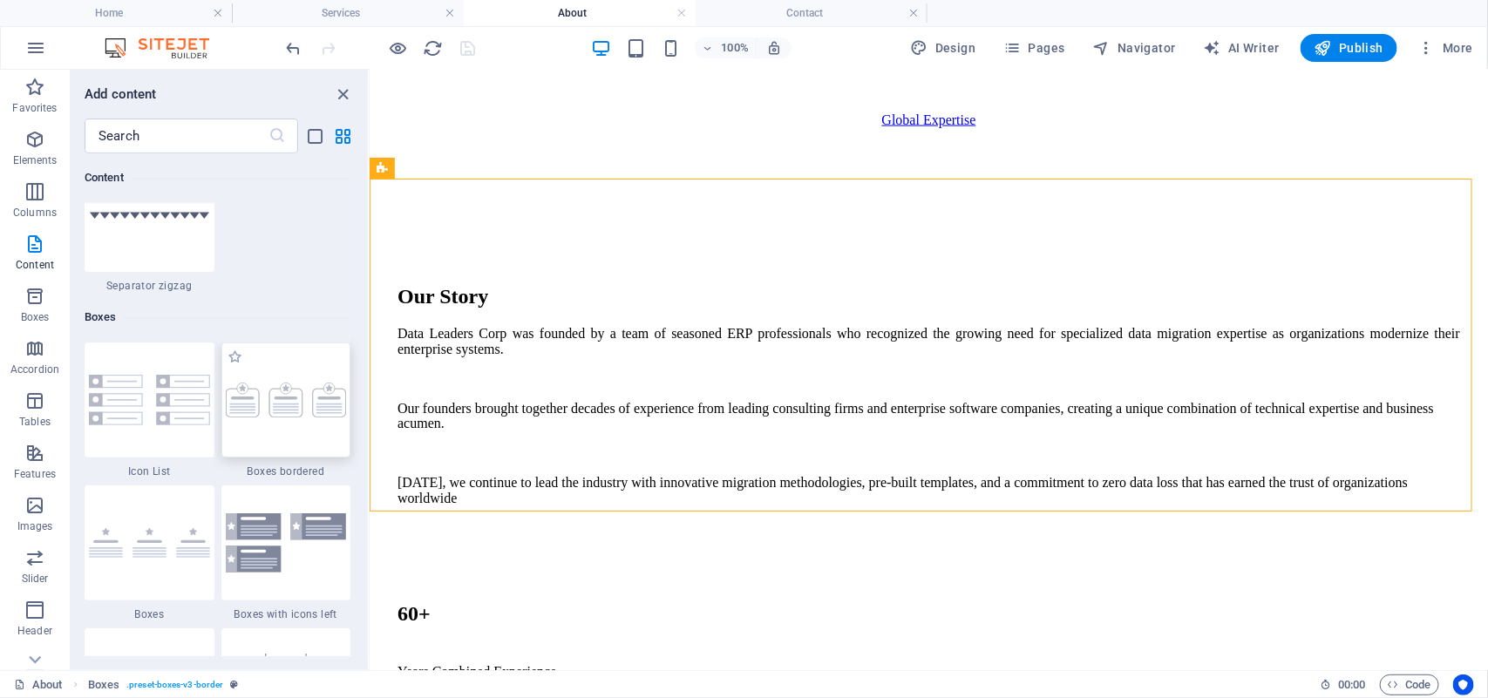
click at [275, 403] on img at bounding box center [286, 400] width 121 height 35
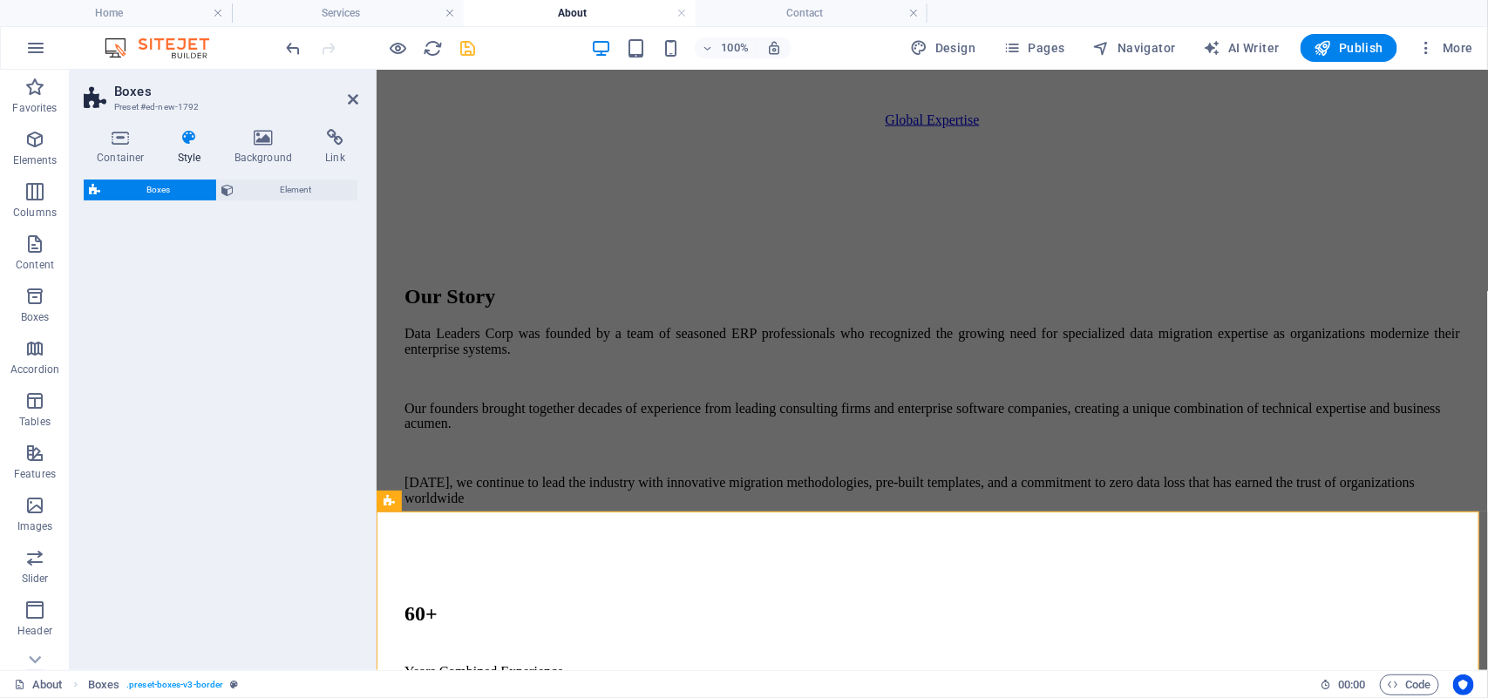
select select "rem"
select select "preset-boxes-v3-border"
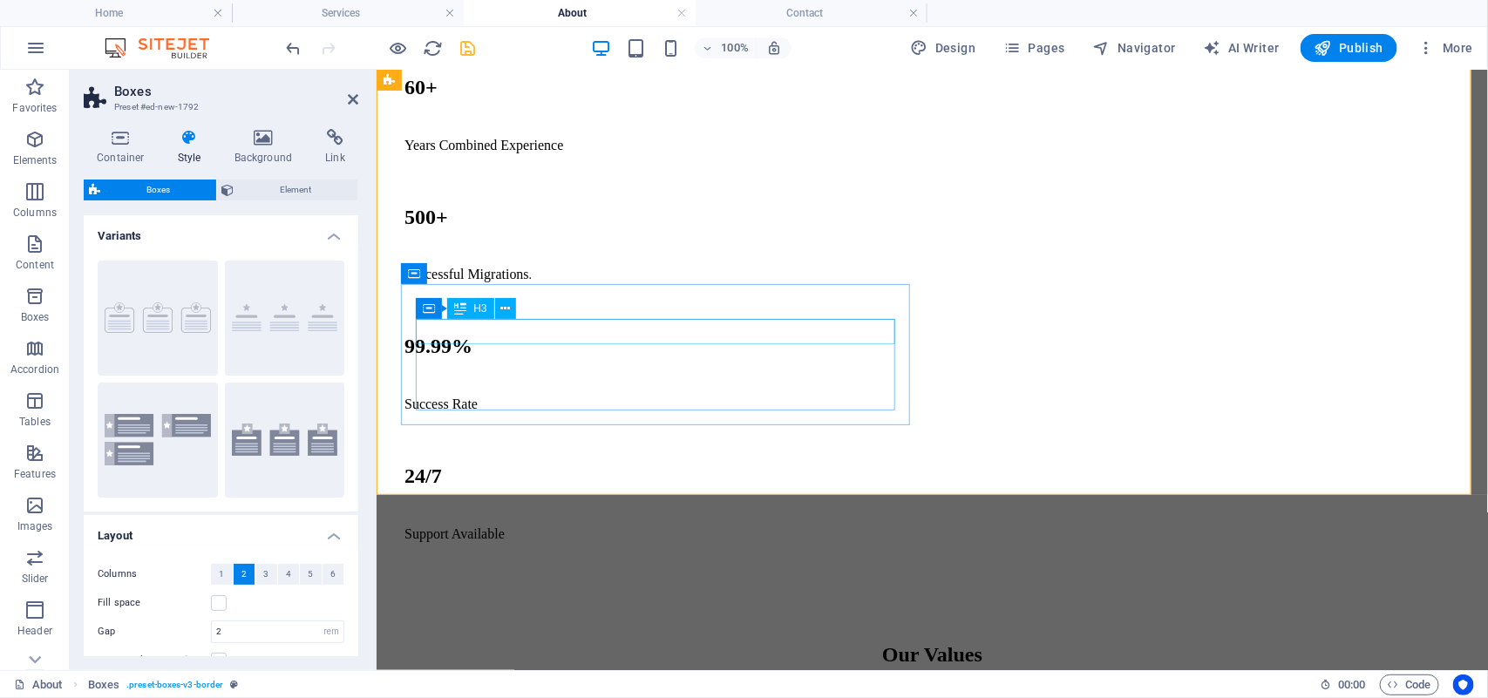
scroll to position [1667, 0]
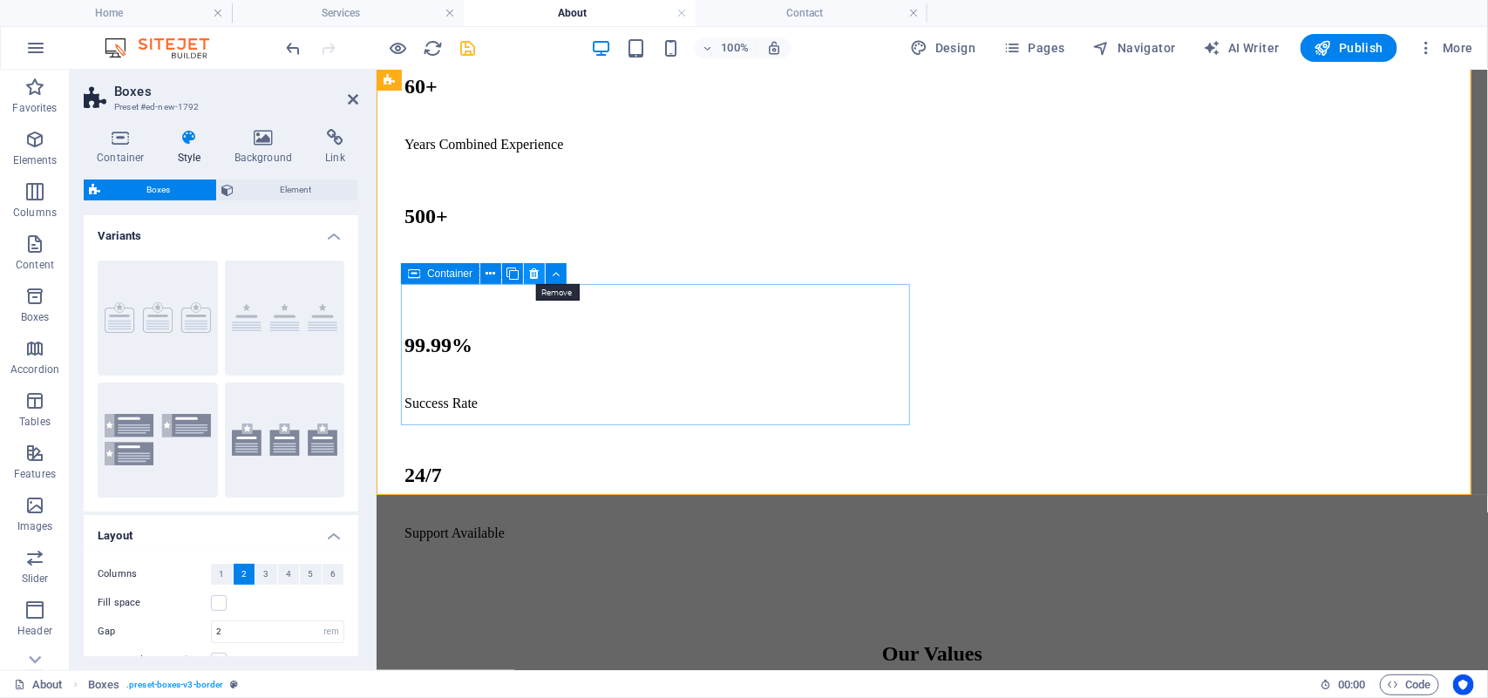
click at [537, 275] on icon at bounding box center [535, 274] width 10 height 18
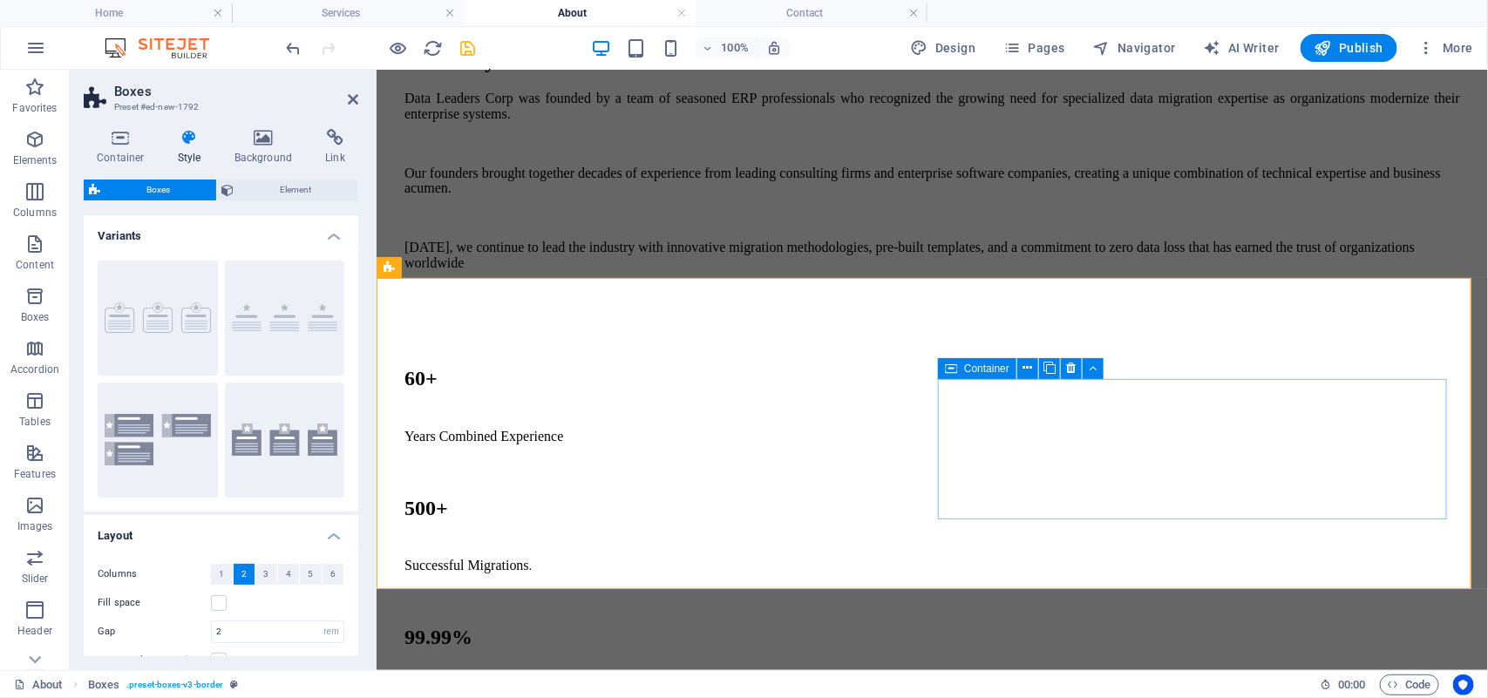
scroll to position [1373, 0]
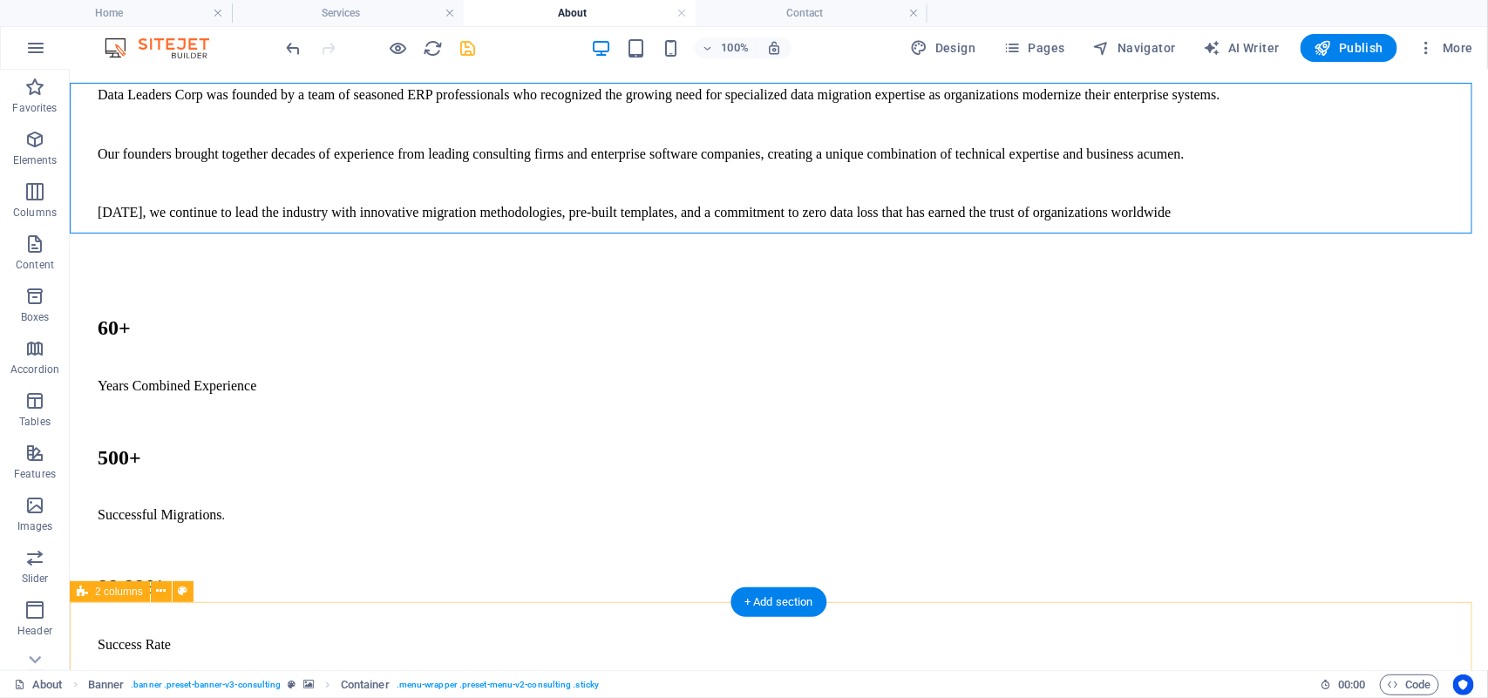
scroll to position [1382, 0]
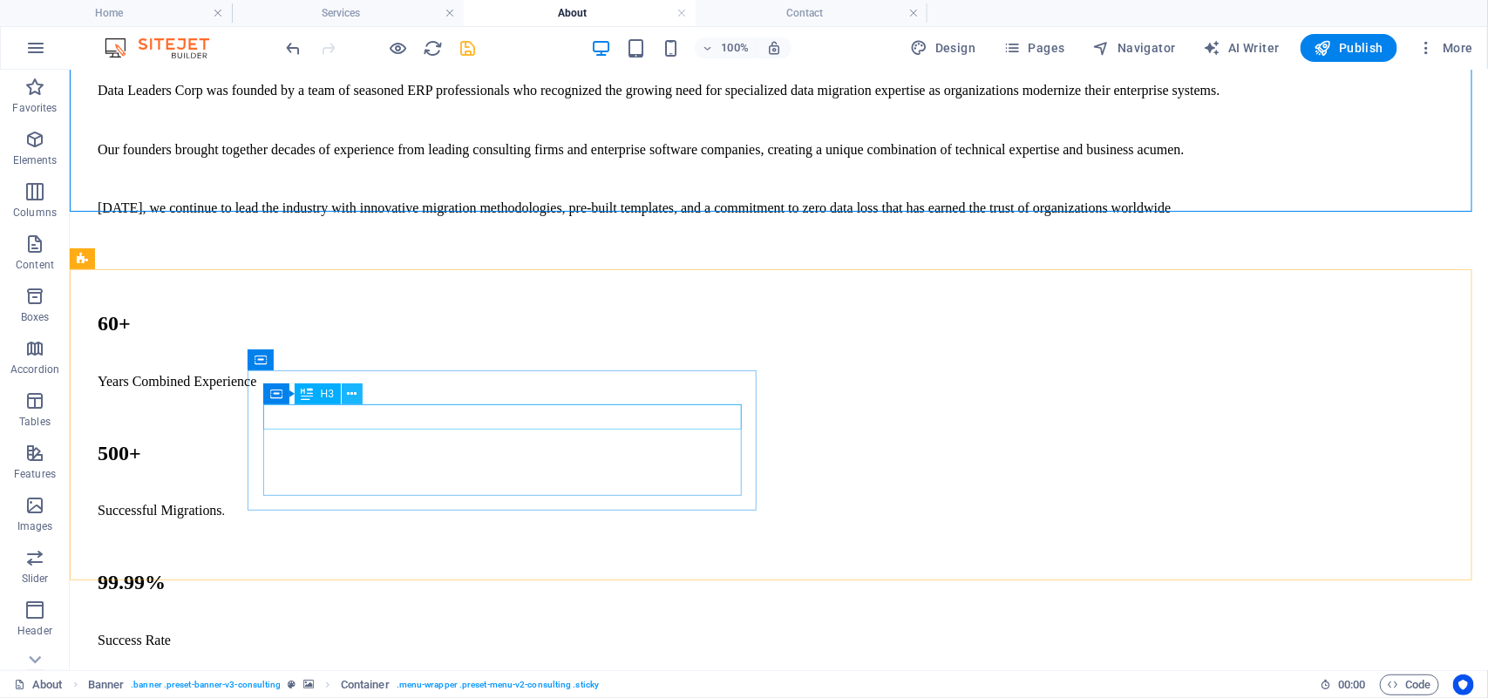
click at [351, 398] on icon at bounding box center [352, 394] width 10 height 18
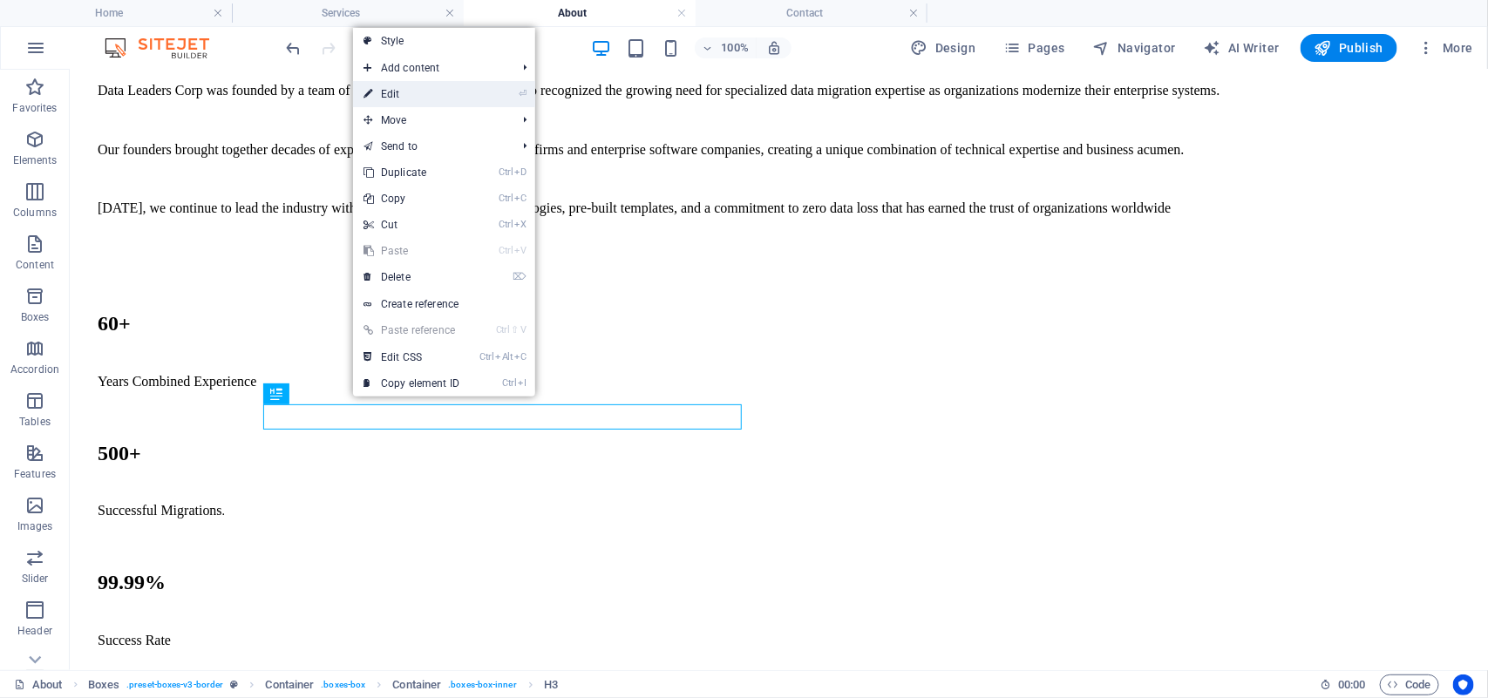
click at [416, 98] on link "⏎ Edit" at bounding box center [411, 94] width 117 height 26
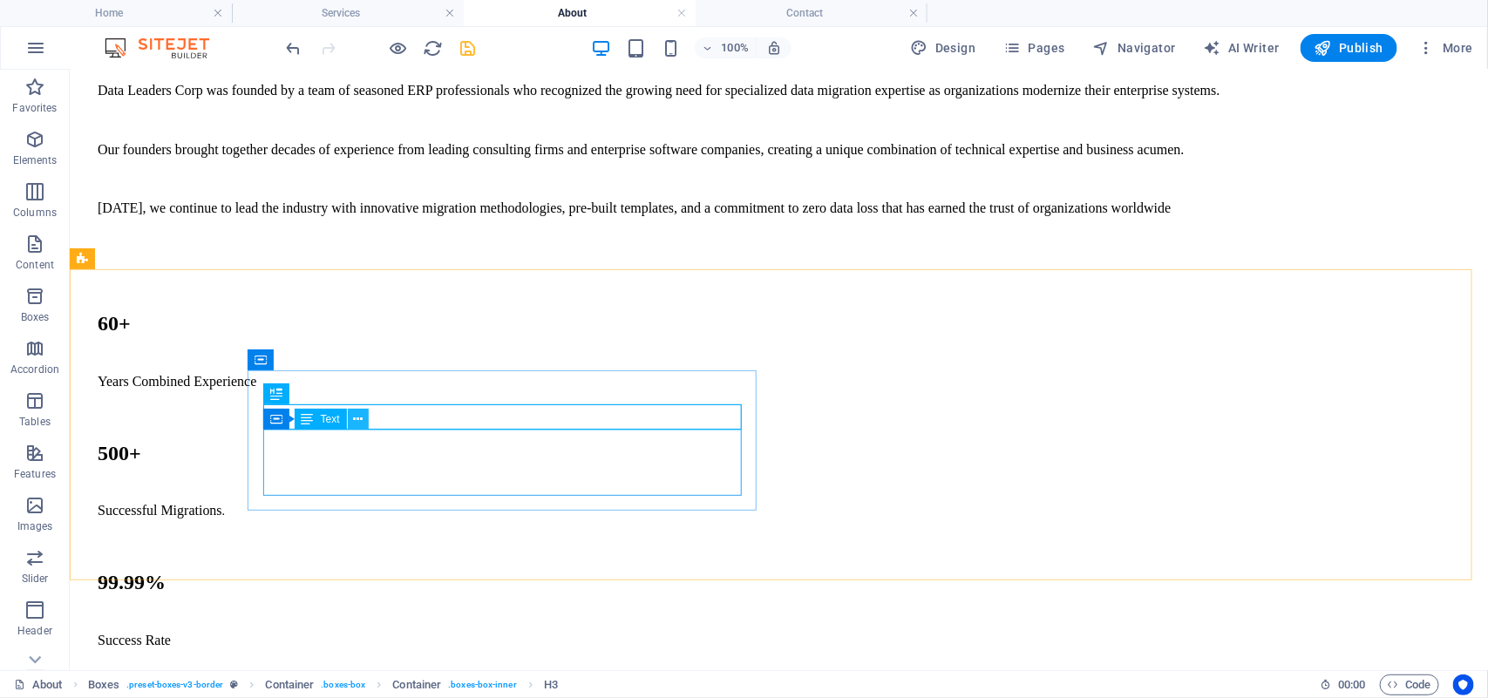
click at [354, 420] on icon at bounding box center [358, 419] width 10 height 18
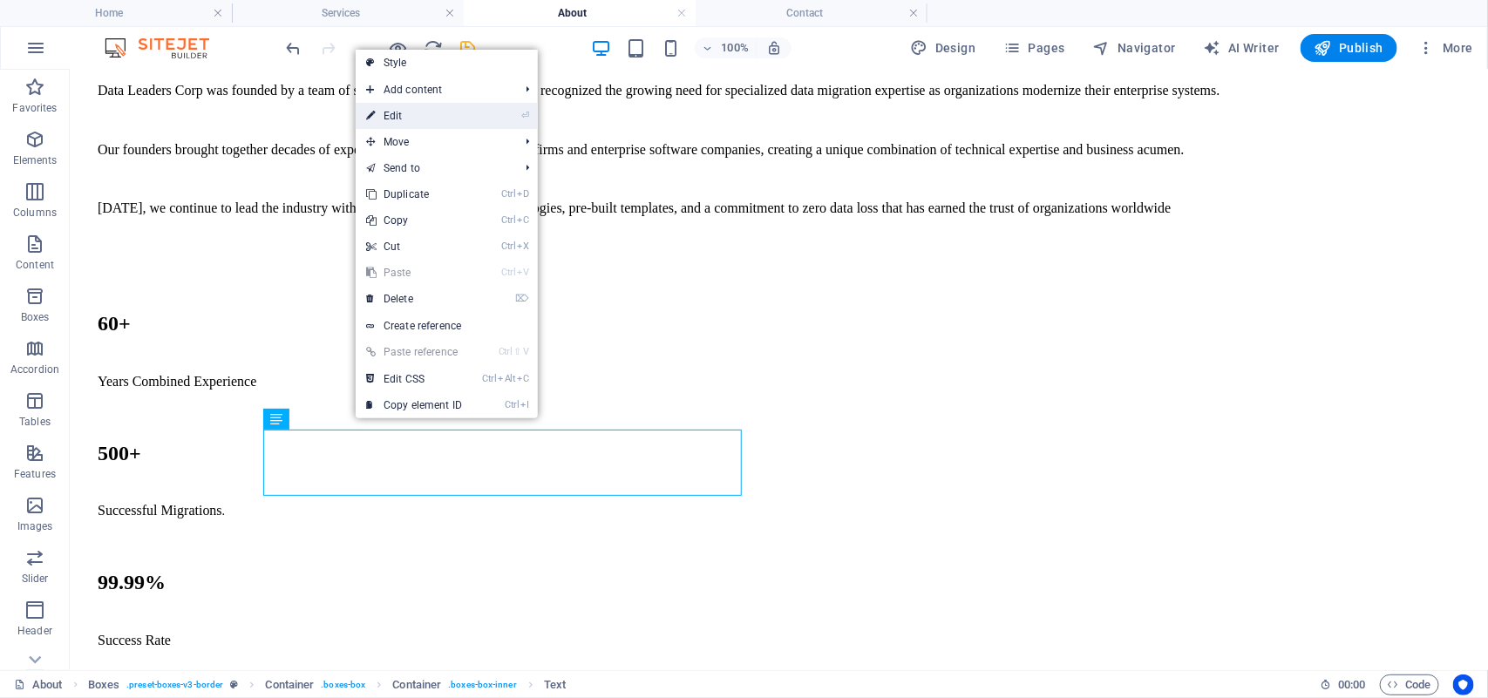
click at [430, 107] on link "⏎ Edit" at bounding box center [414, 116] width 117 height 26
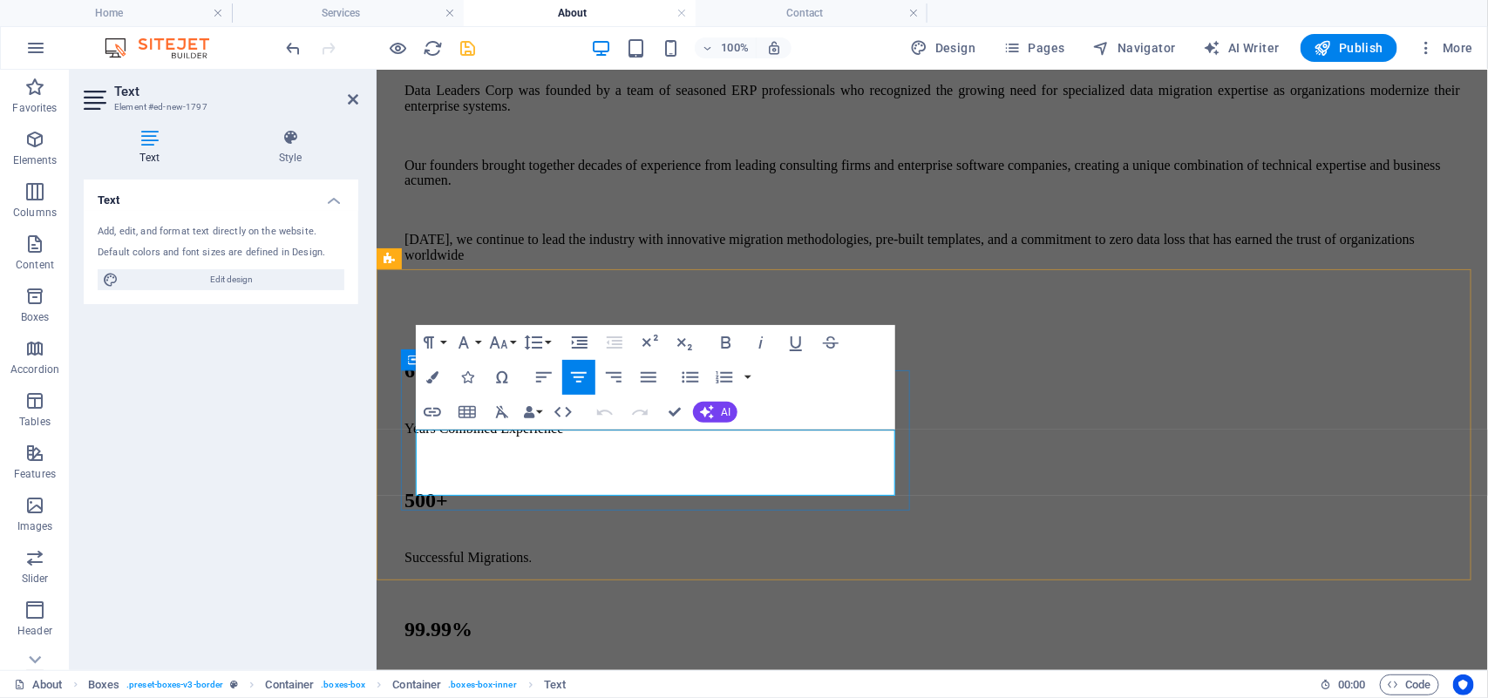
drag, startPoint x: 435, startPoint y: 437, endPoint x: 843, endPoint y: 498, distance: 412.2
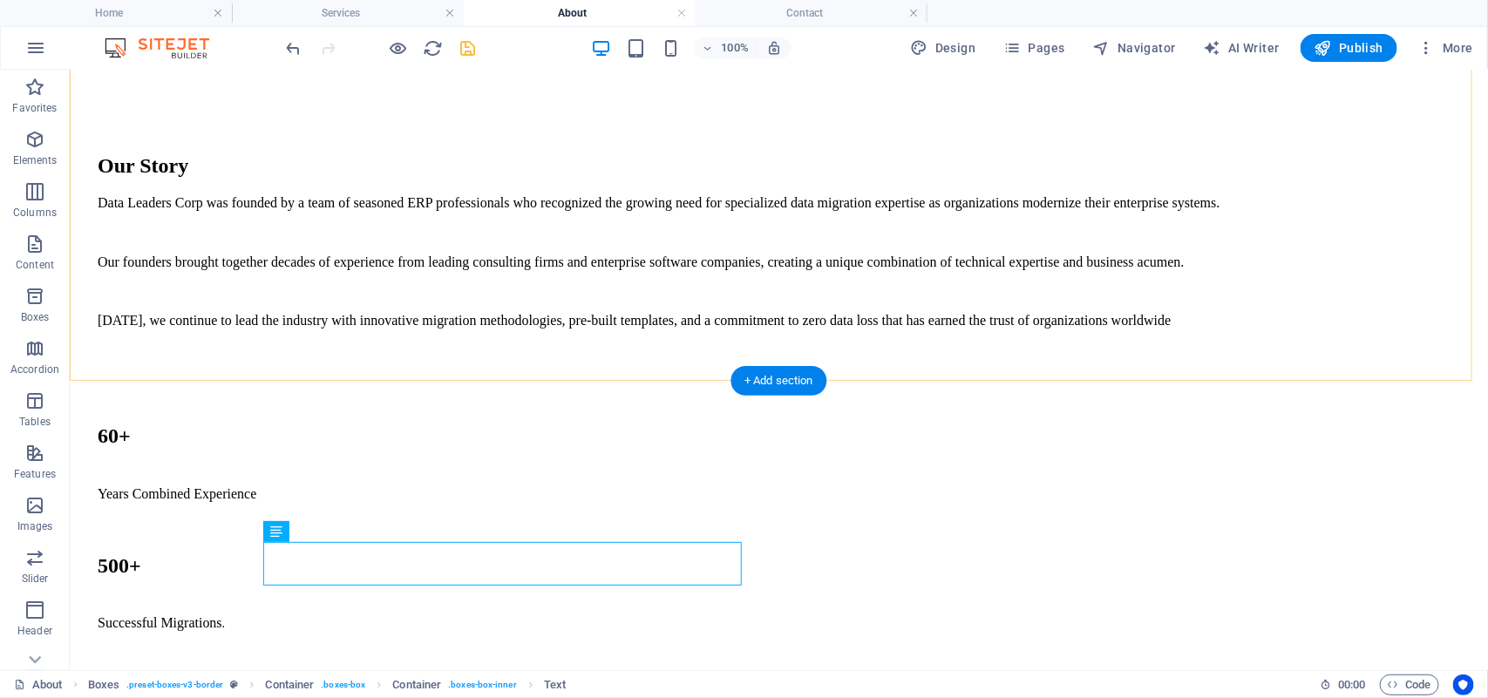
scroll to position [1271, 0]
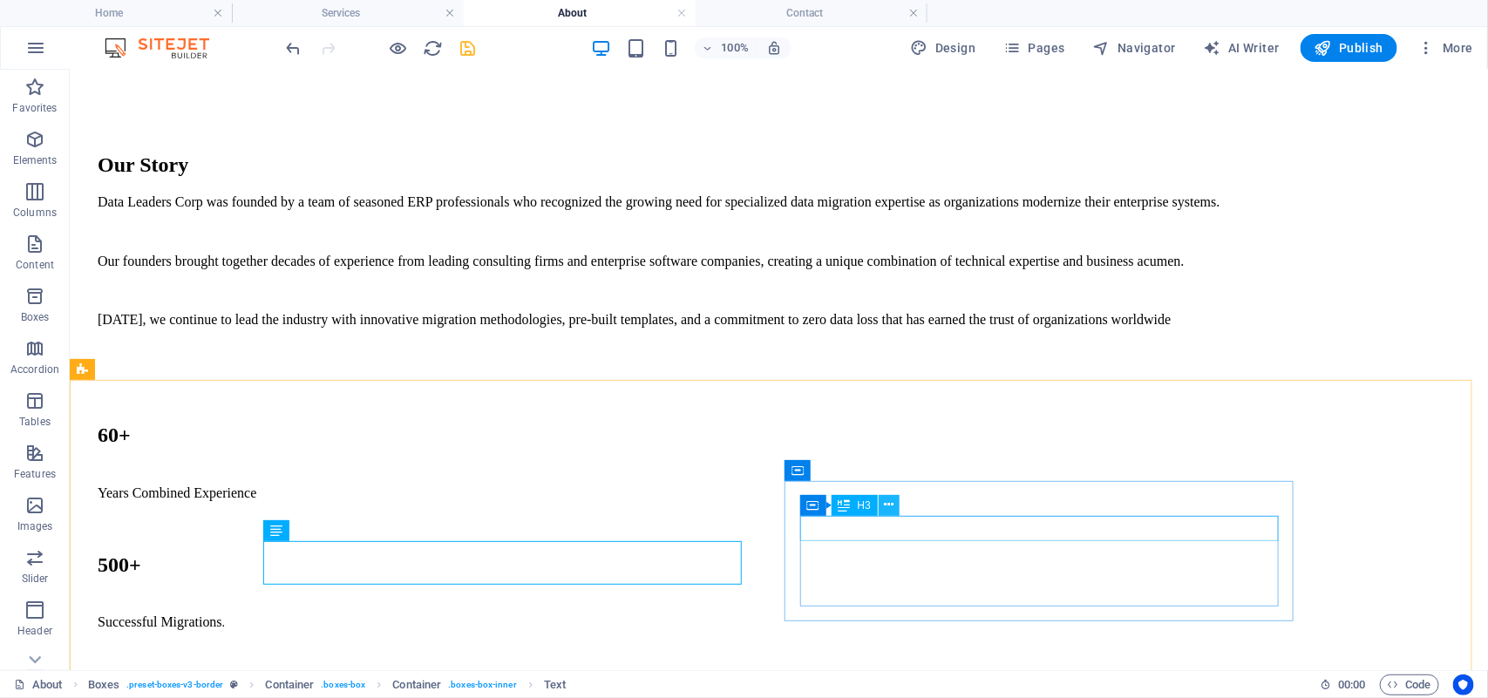
click at [886, 504] on icon at bounding box center [889, 505] width 10 height 18
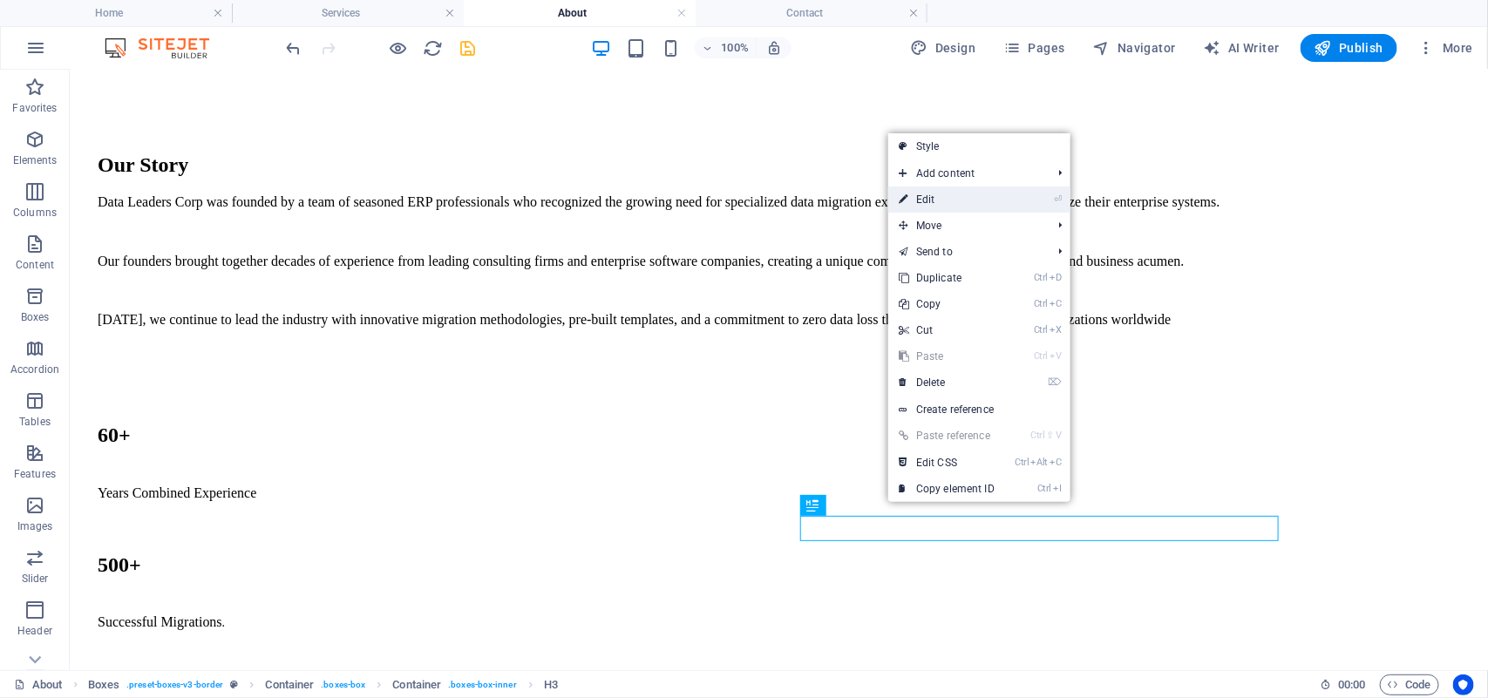
click at [956, 197] on link "⏎ Edit" at bounding box center [946, 199] width 117 height 26
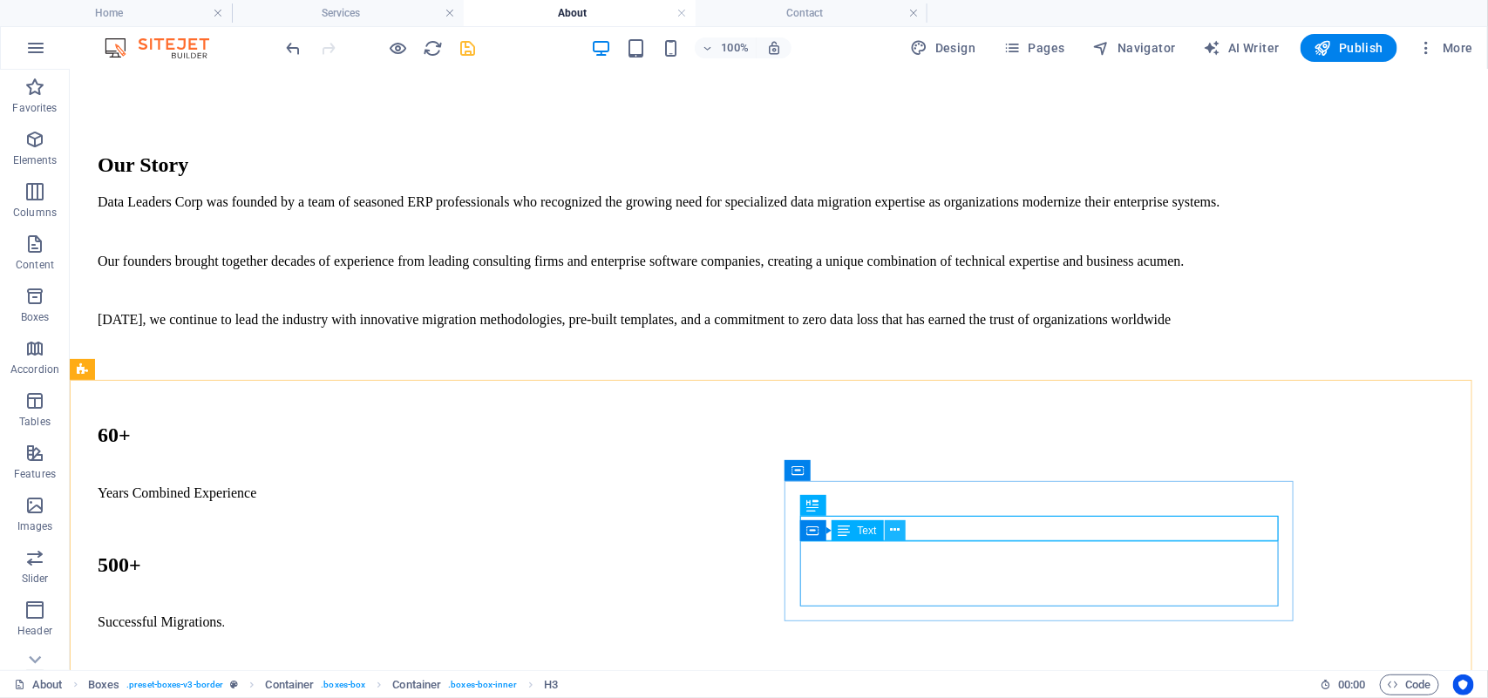
click at [895, 534] on icon at bounding box center [895, 530] width 10 height 18
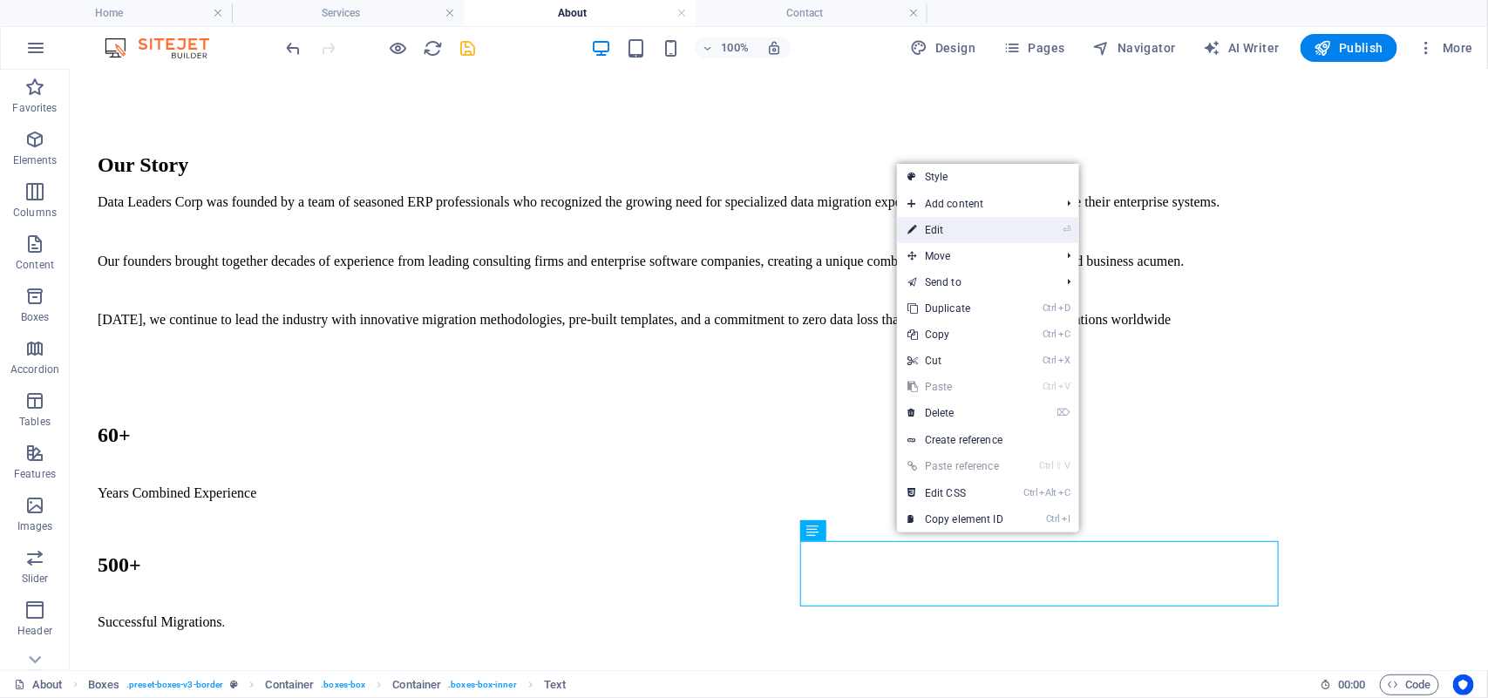
click at [933, 227] on link "⏎ Edit" at bounding box center [955, 230] width 117 height 26
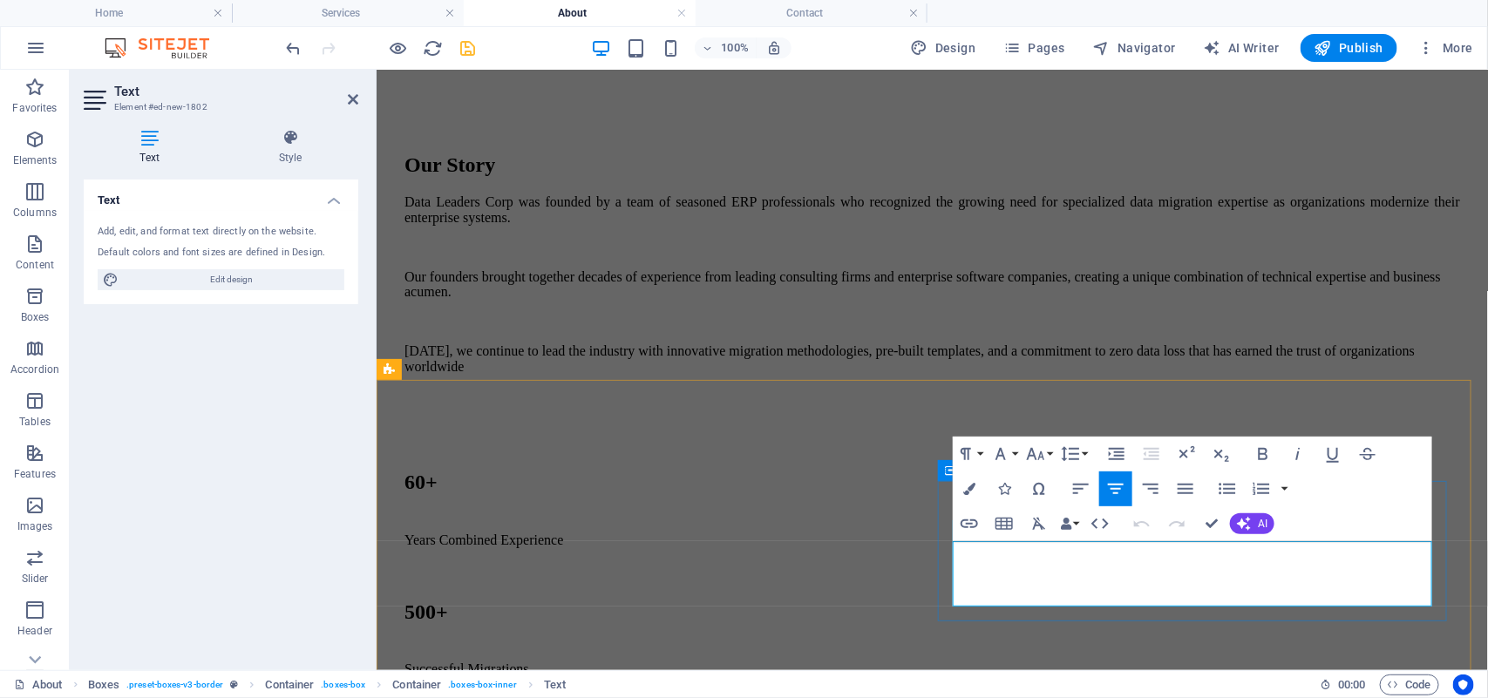
drag, startPoint x: 967, startPoint y: 546, endPoint x: 1393, endPoint y: 607, distance: 430.5
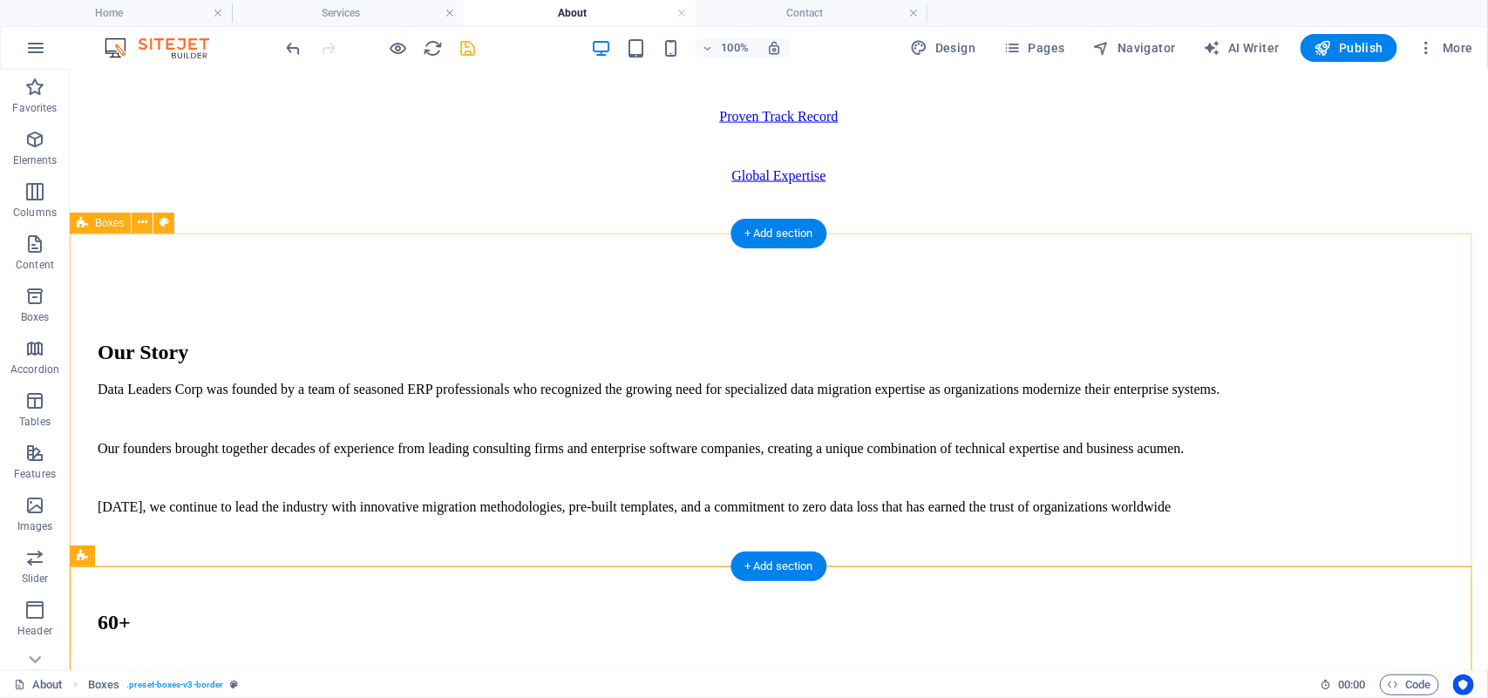
scroll to position [1081, 0]
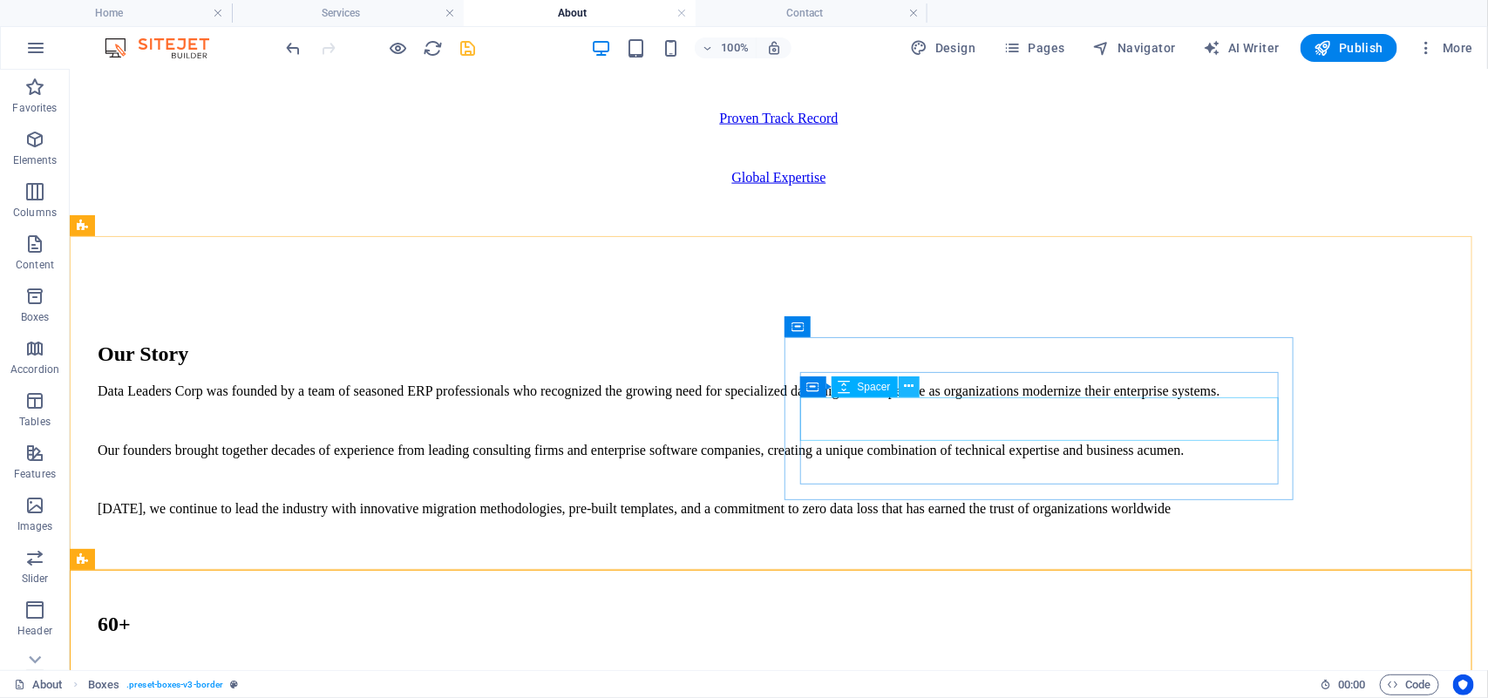
click at [907, 382] on icon at bounding box center [909, 386] width 10 height 18
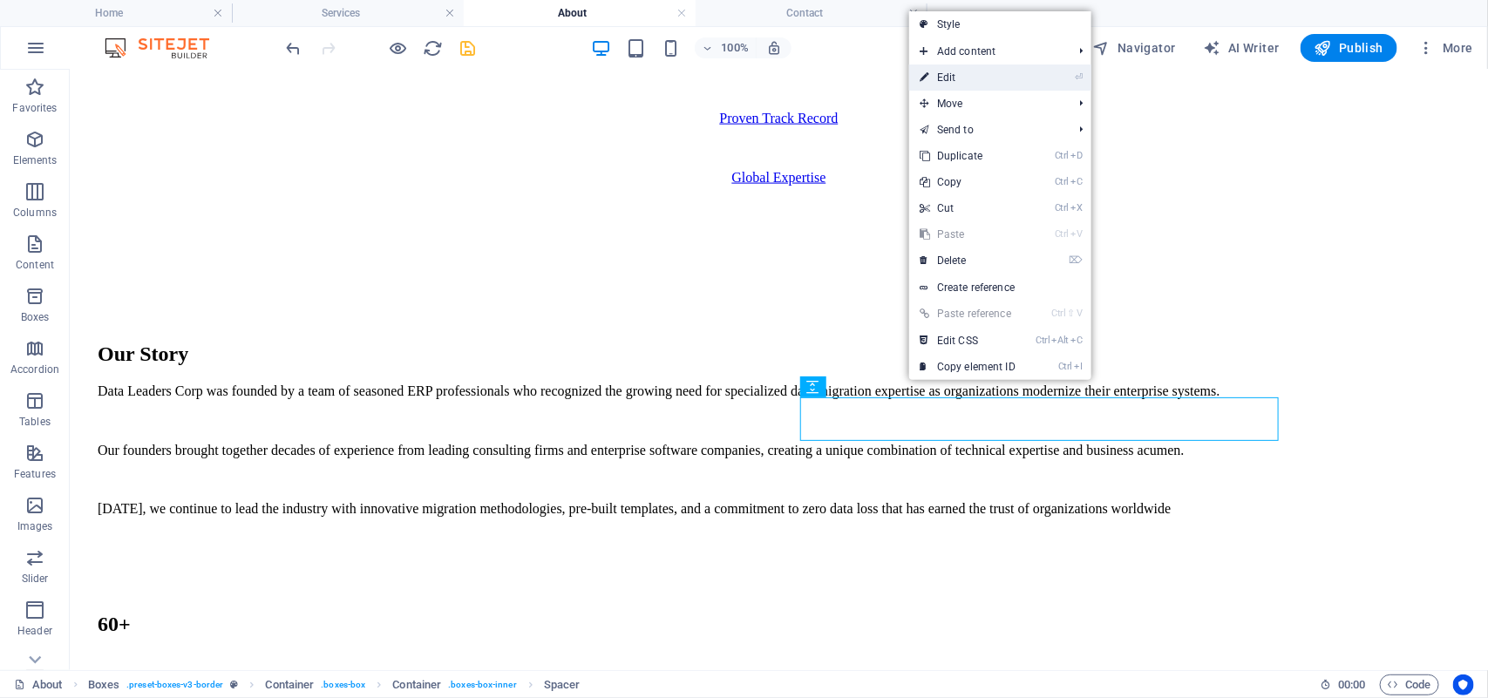
click at [969, 77] on link "⏎ Edit" at bounding box center [967, 77] width 117 height 26
select select "px"
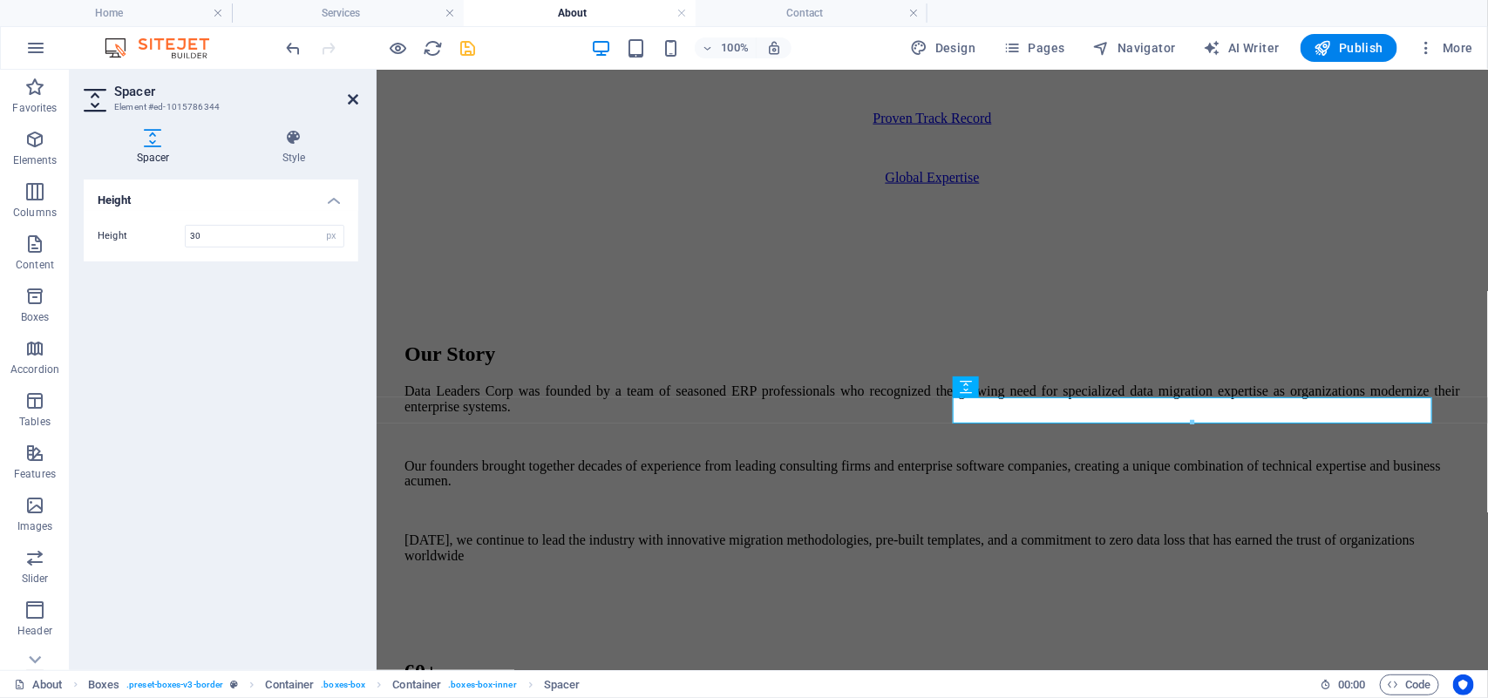
type input "30"
click at [351, 94] on icon at bounding box center [353, 99] width 10 height 14
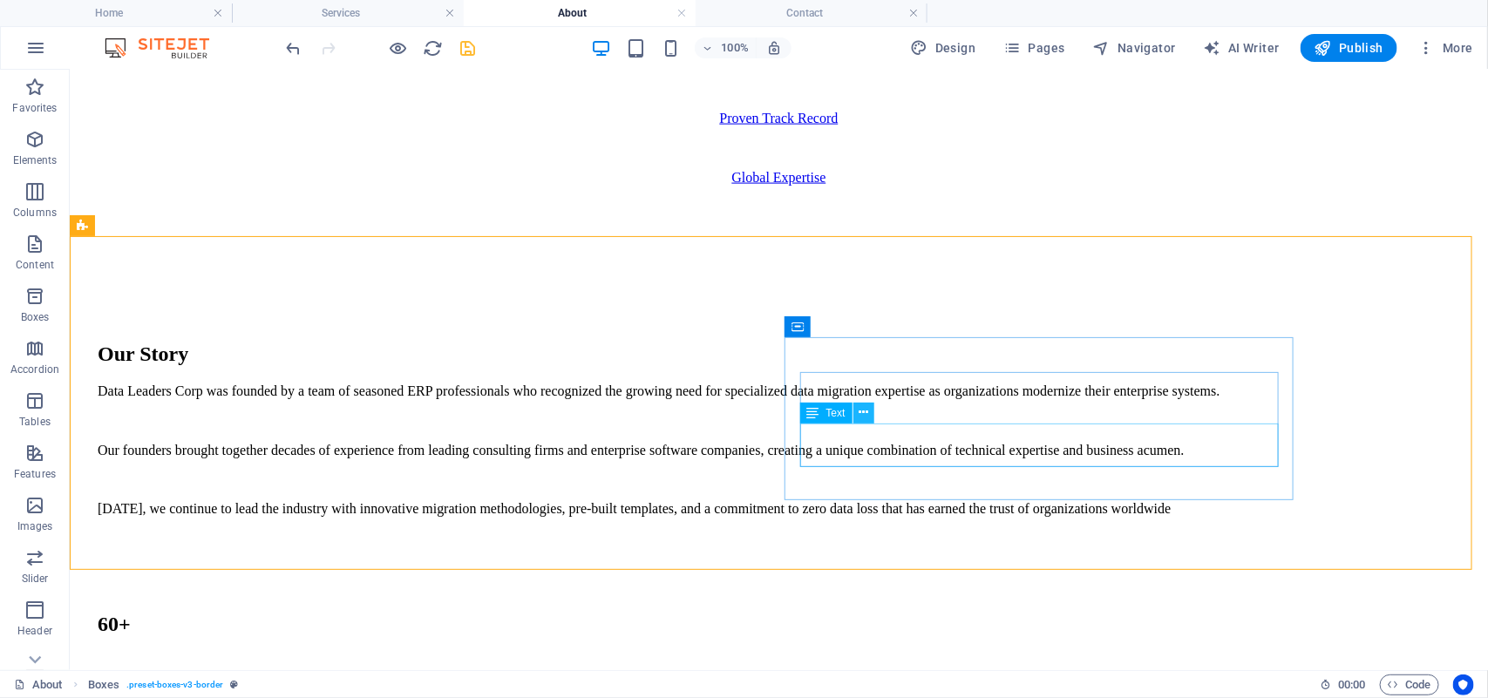
click at [856, 411] on button at bounding box center [863, 413] width 21 height 21
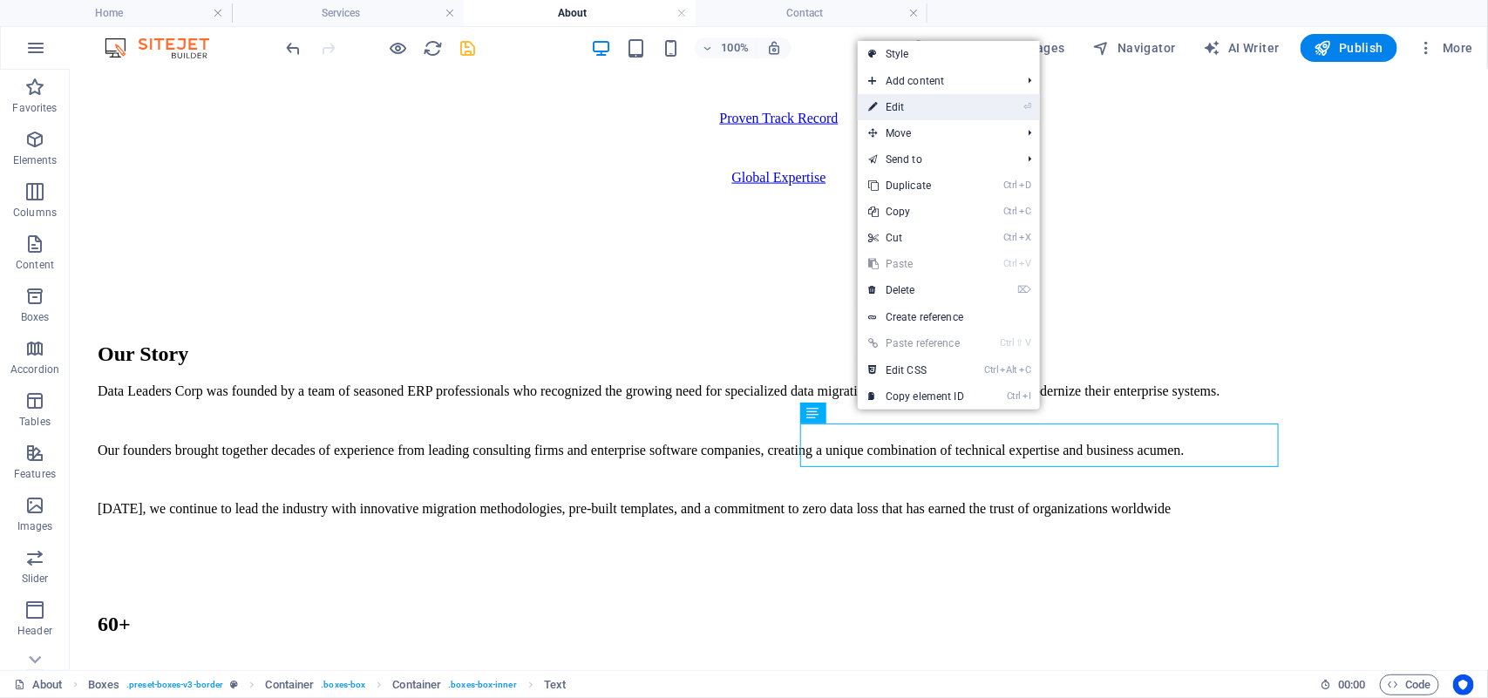
click at [924, 103] on link "⏎ Edit" at bounding box center [915, 107] width 117 height 26
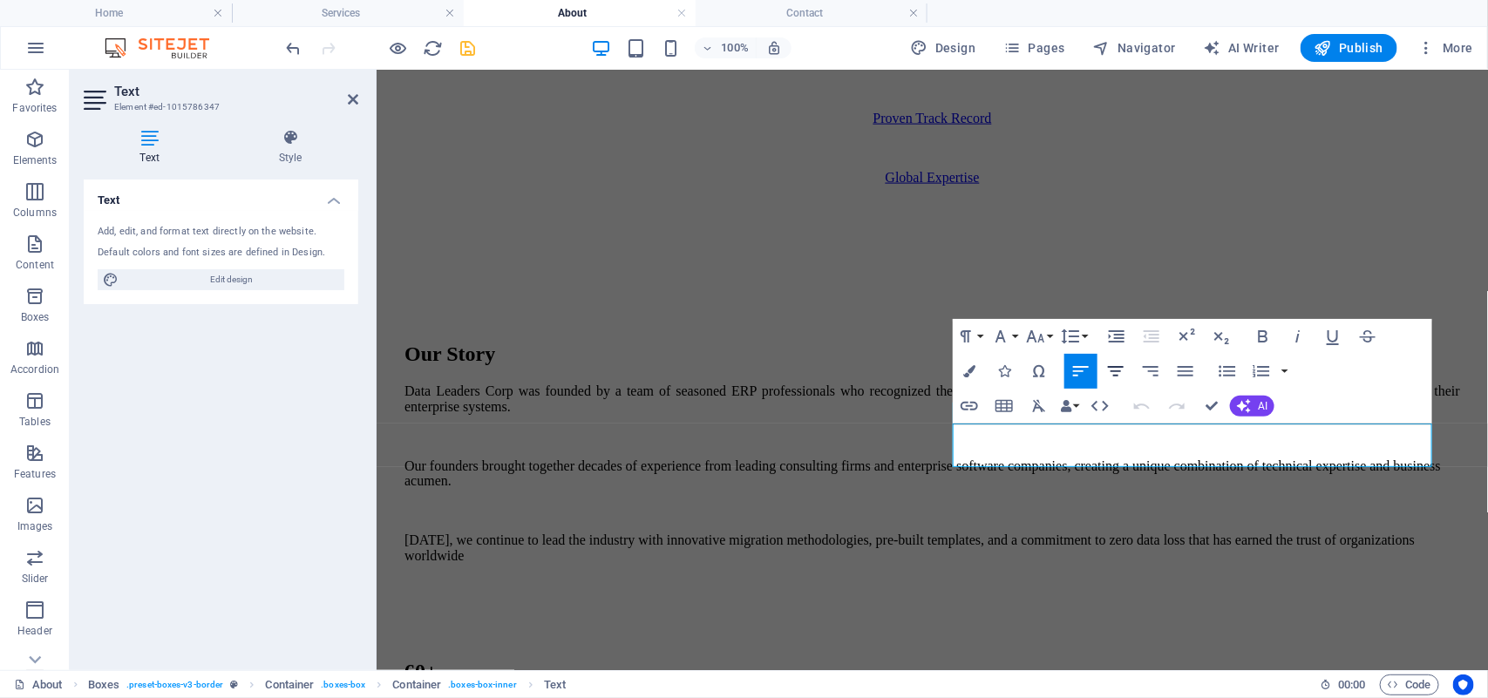
click at [1112, 373] on icon "button" at bounding box center [1115, 371] width 21 height 21
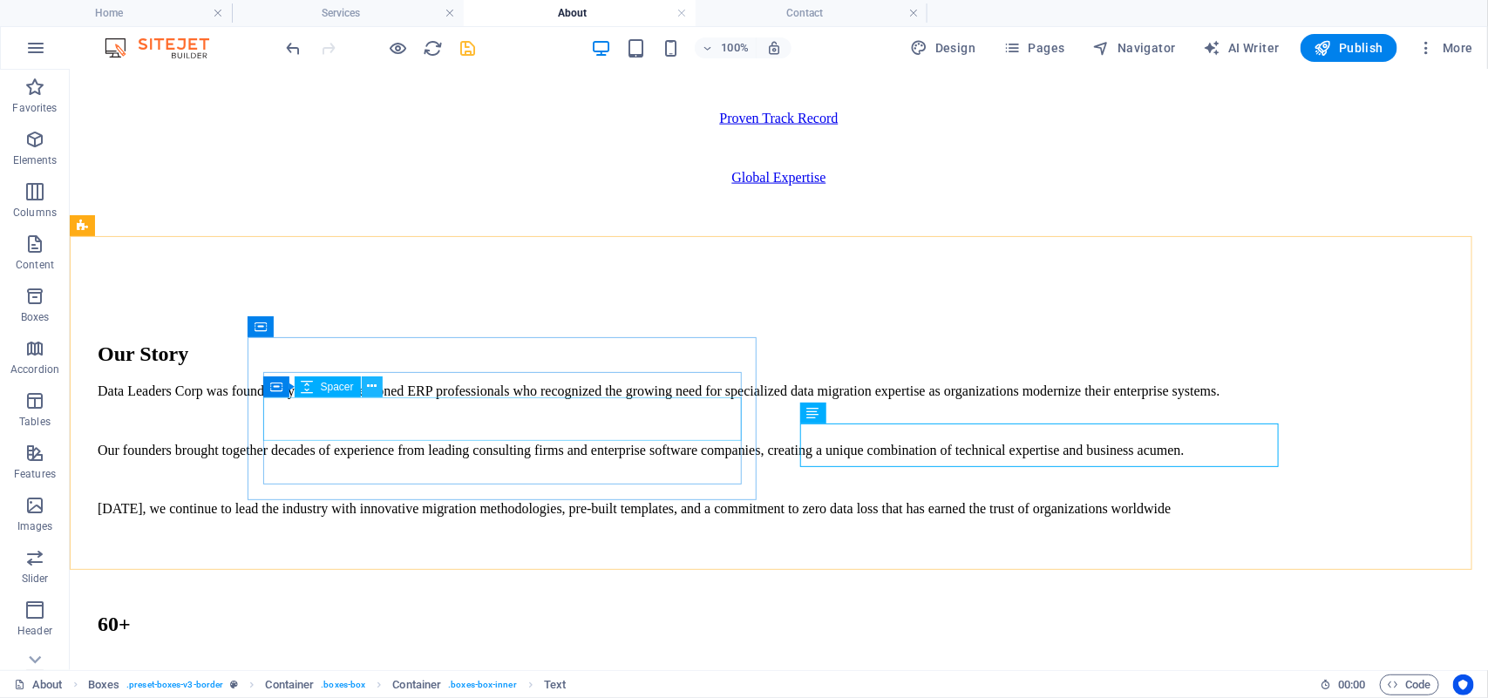
click at [367, 389] on icon at bounding box center [372, 386] width 10 height 18
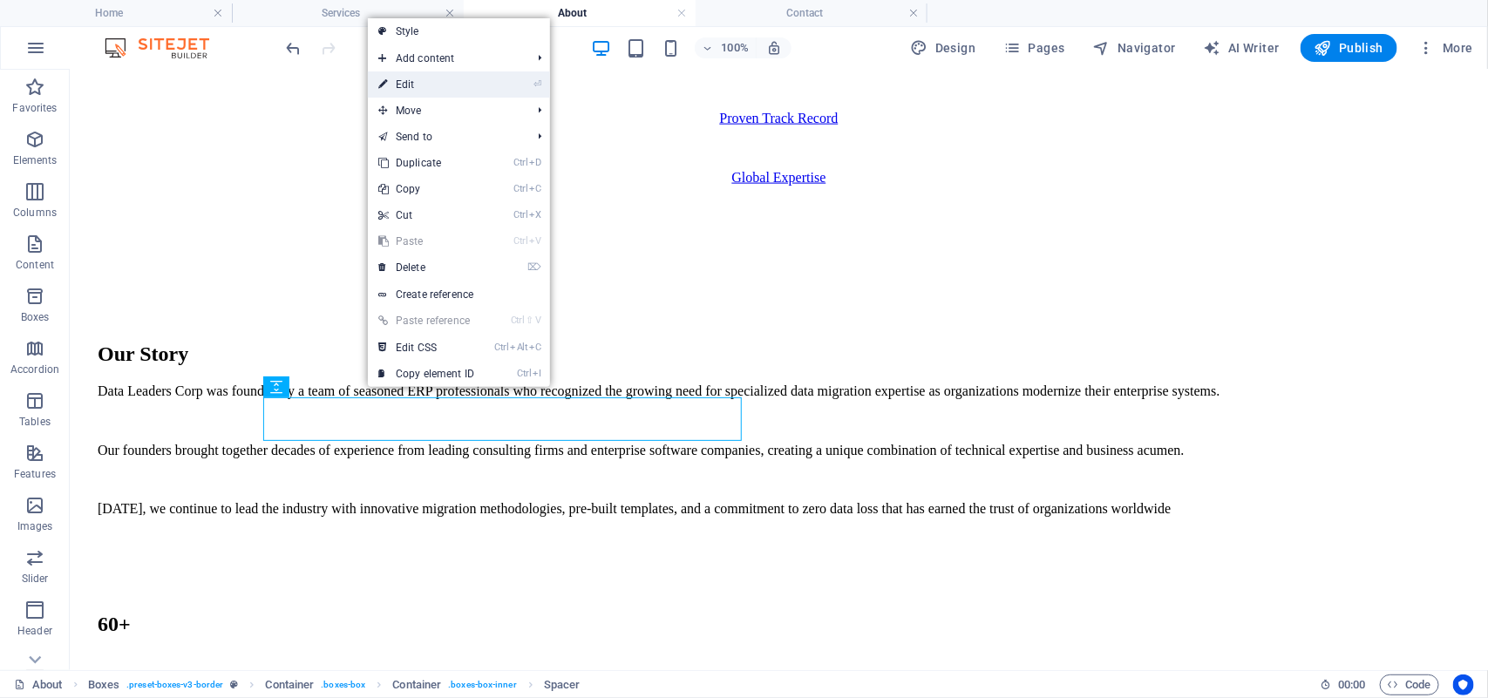
click at [417, 92] on link "⏎ Edit" at bounding box center [426, 84] width 117 height 26
select select "px"
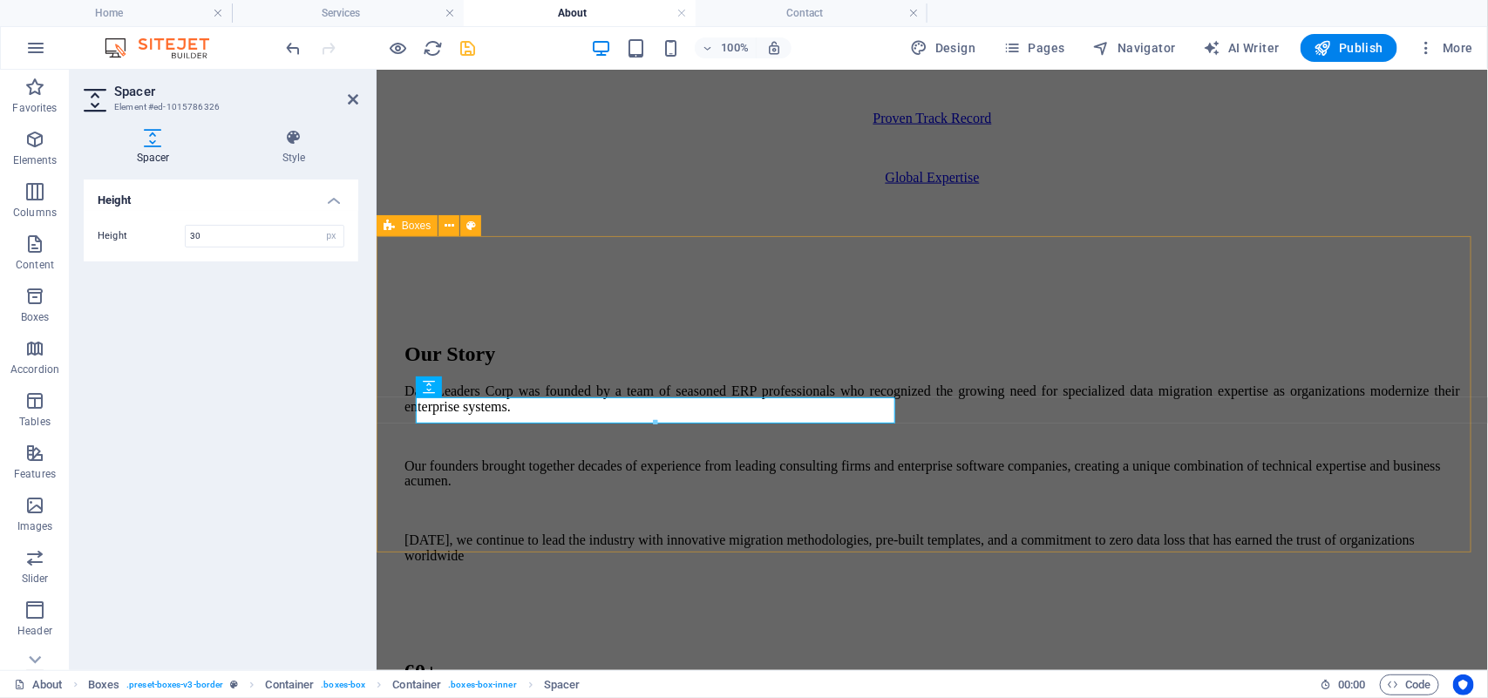
type input "30"
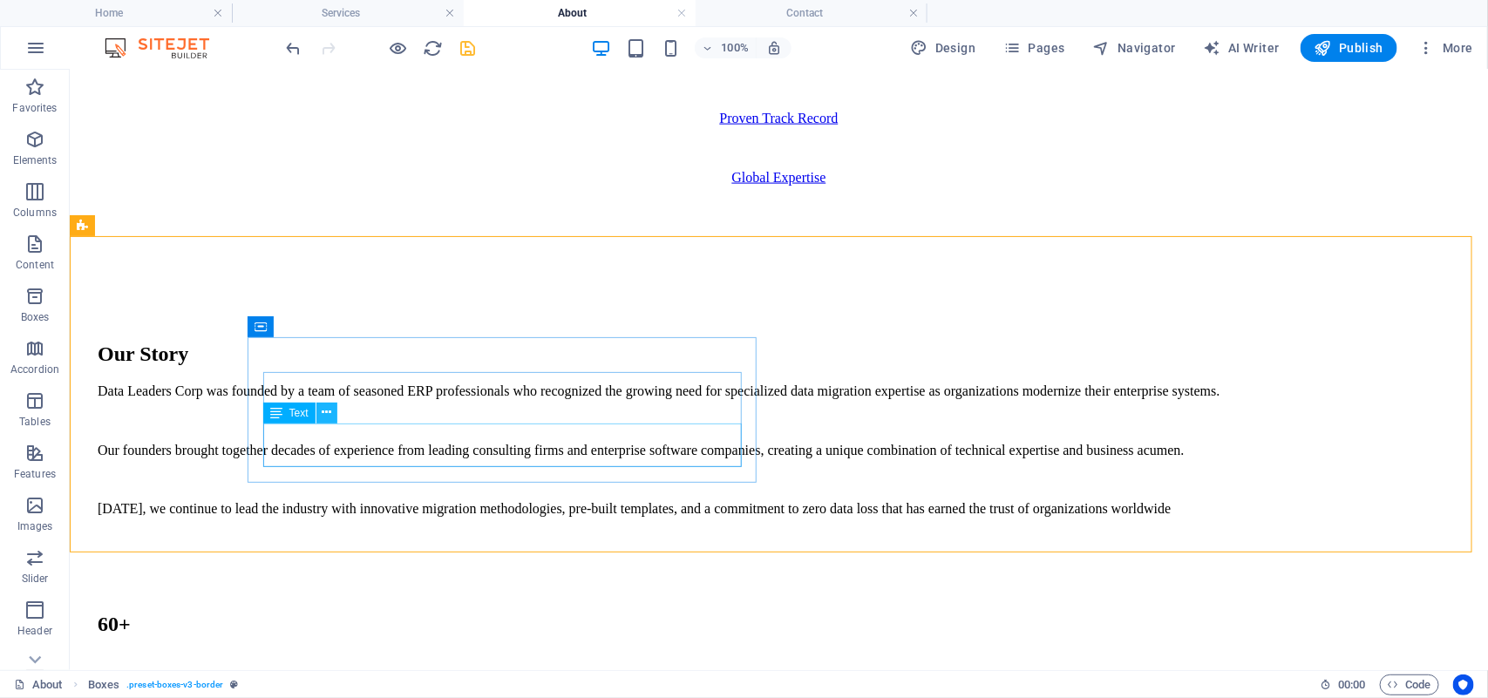
click at [327, 412] on icon at bounding box center [327, 412] width 10 height 18
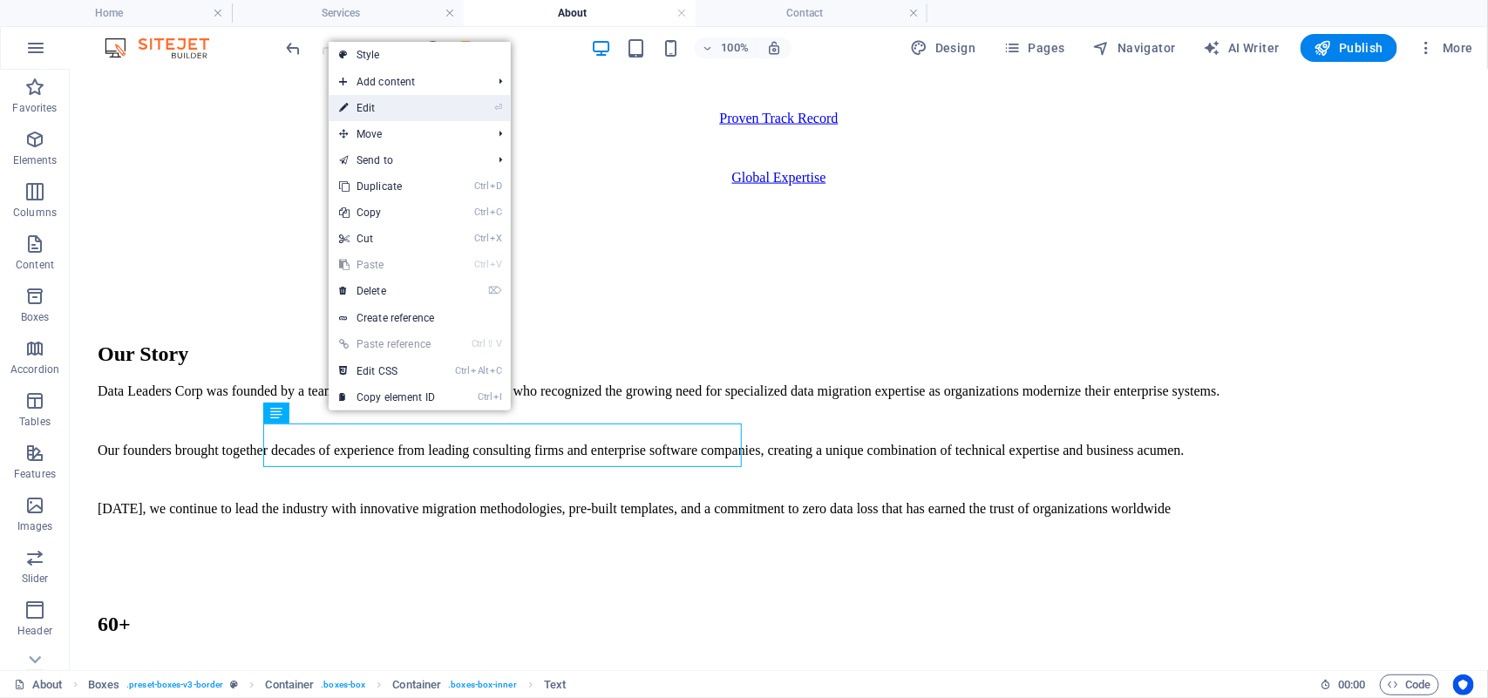
click at [373, 109] on link "⏎ Edit" at bounding box center [387, 108] width 117 height 26
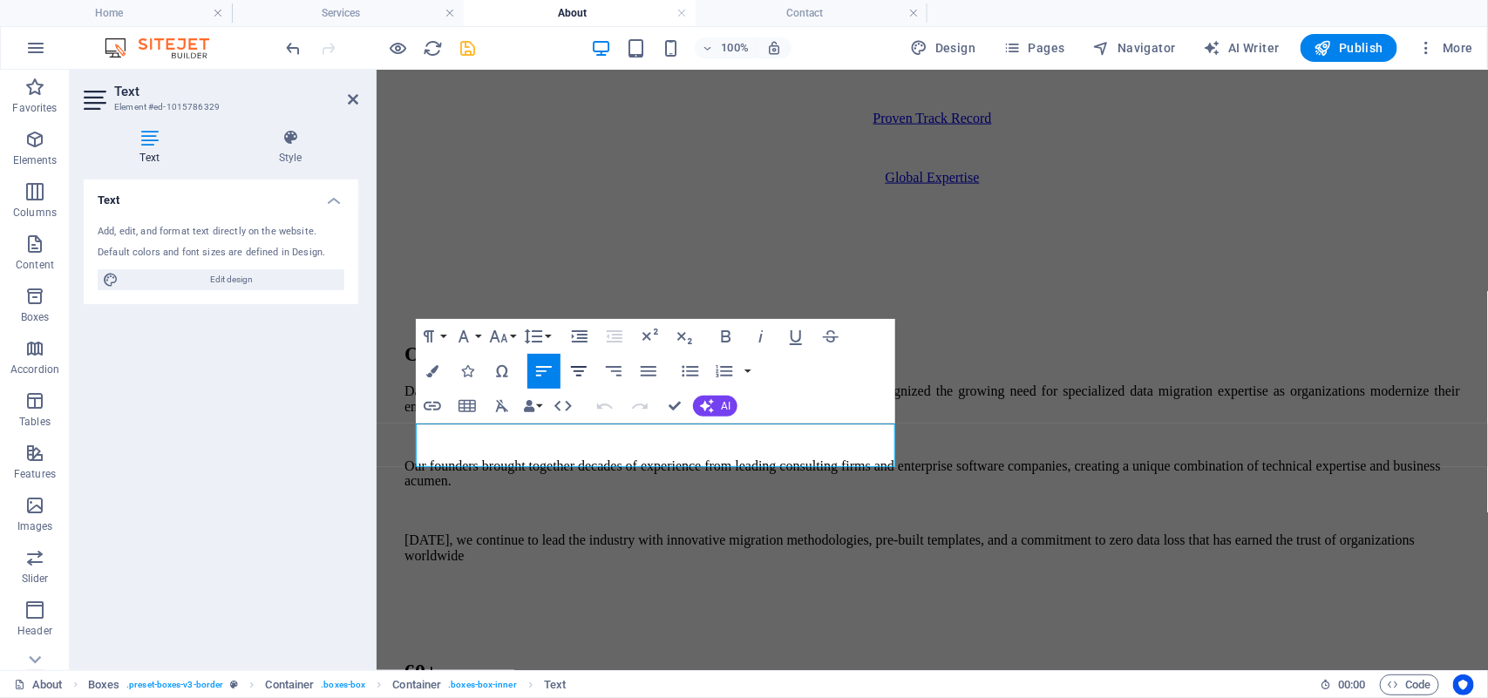
click at [586, 363] on icon "button" at bounding box center [578, 371] width 21 height 21
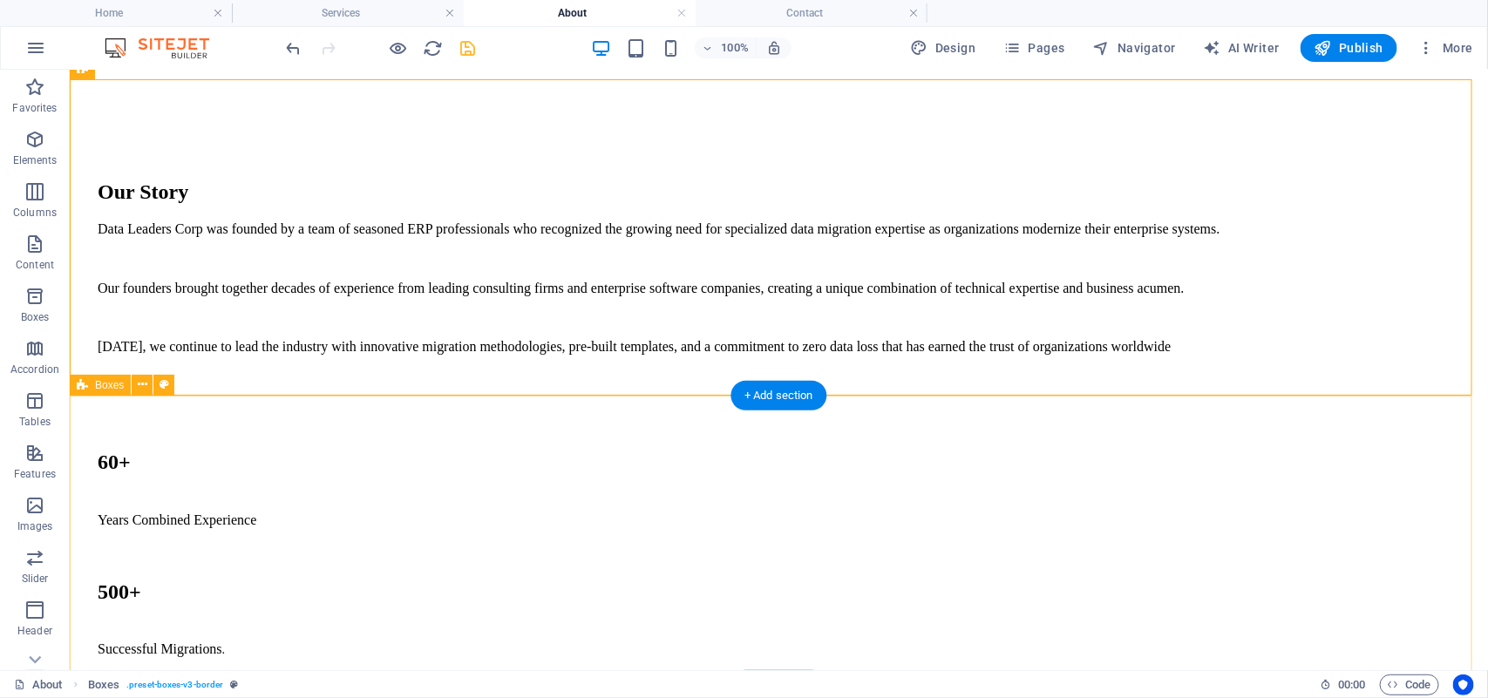
scroll to position [1268, 0]
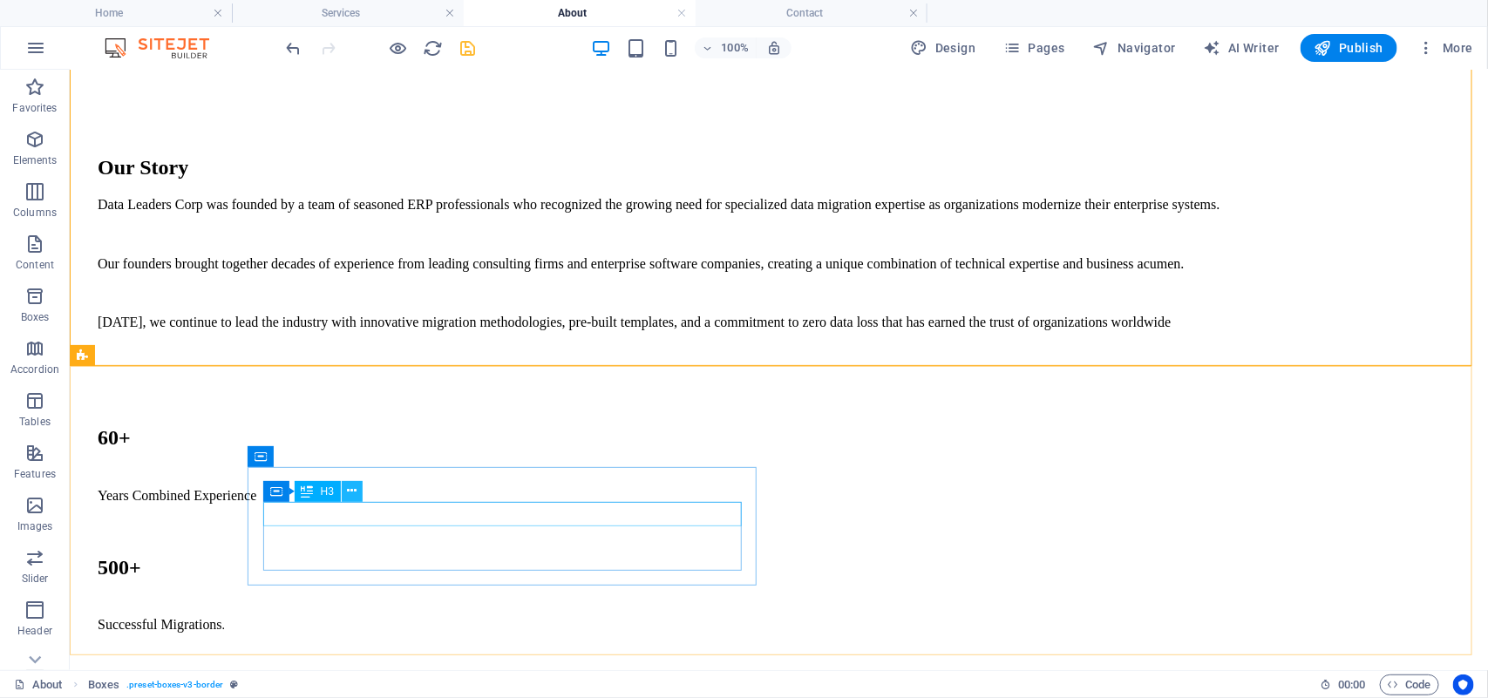
click at [356, 494] on icon at bounding box center [352, 491] width 10 height 18
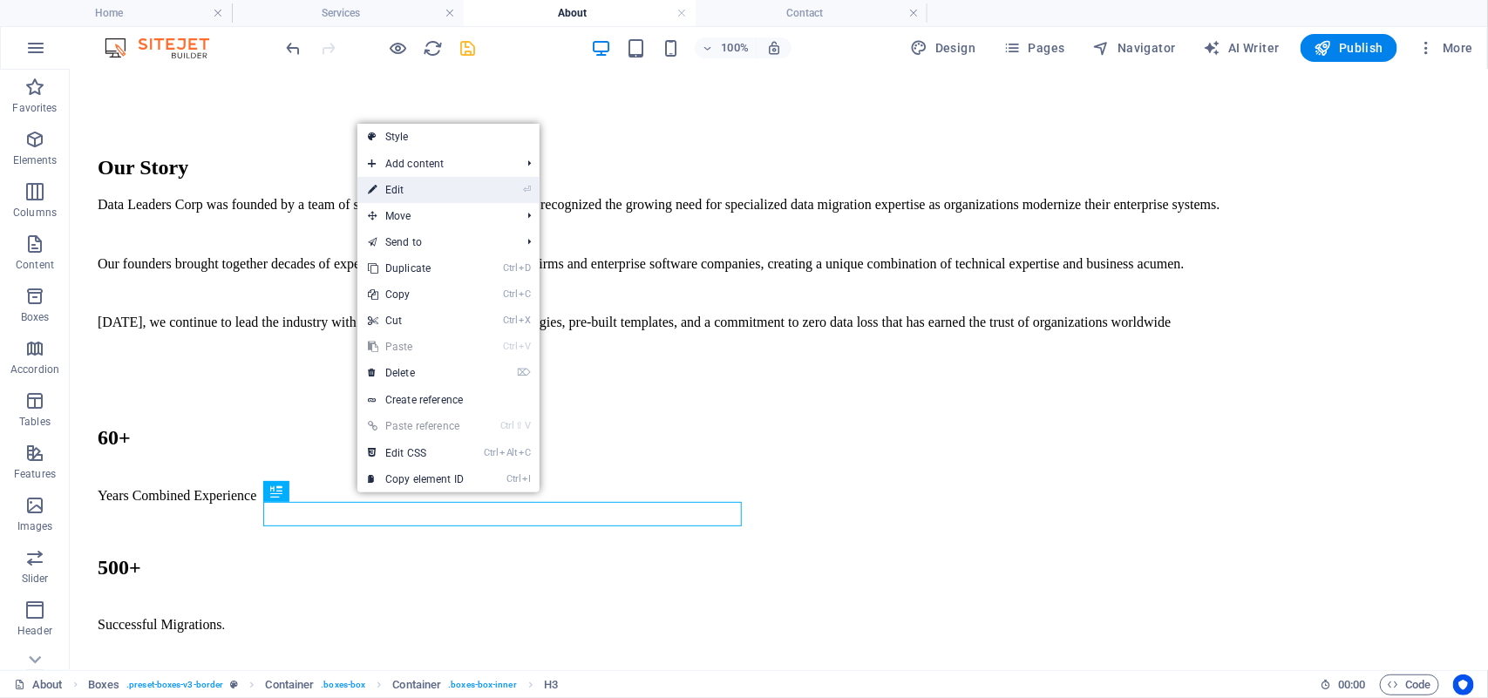
click at [410, 185] on link "⏎ Edit" at bounding box center [415, 190] width 117 height 26
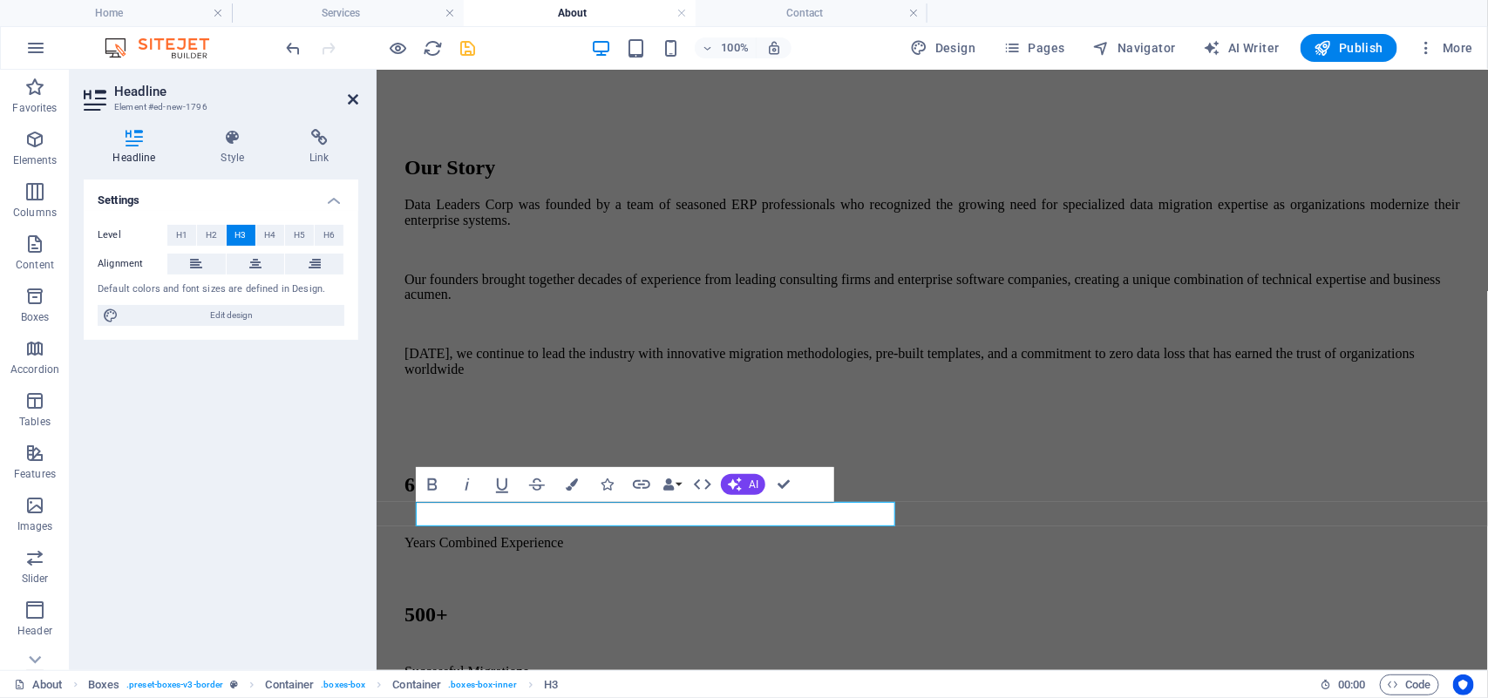
click at [353, 94] on icon at bounding box center [353, 99] width 10 height 14
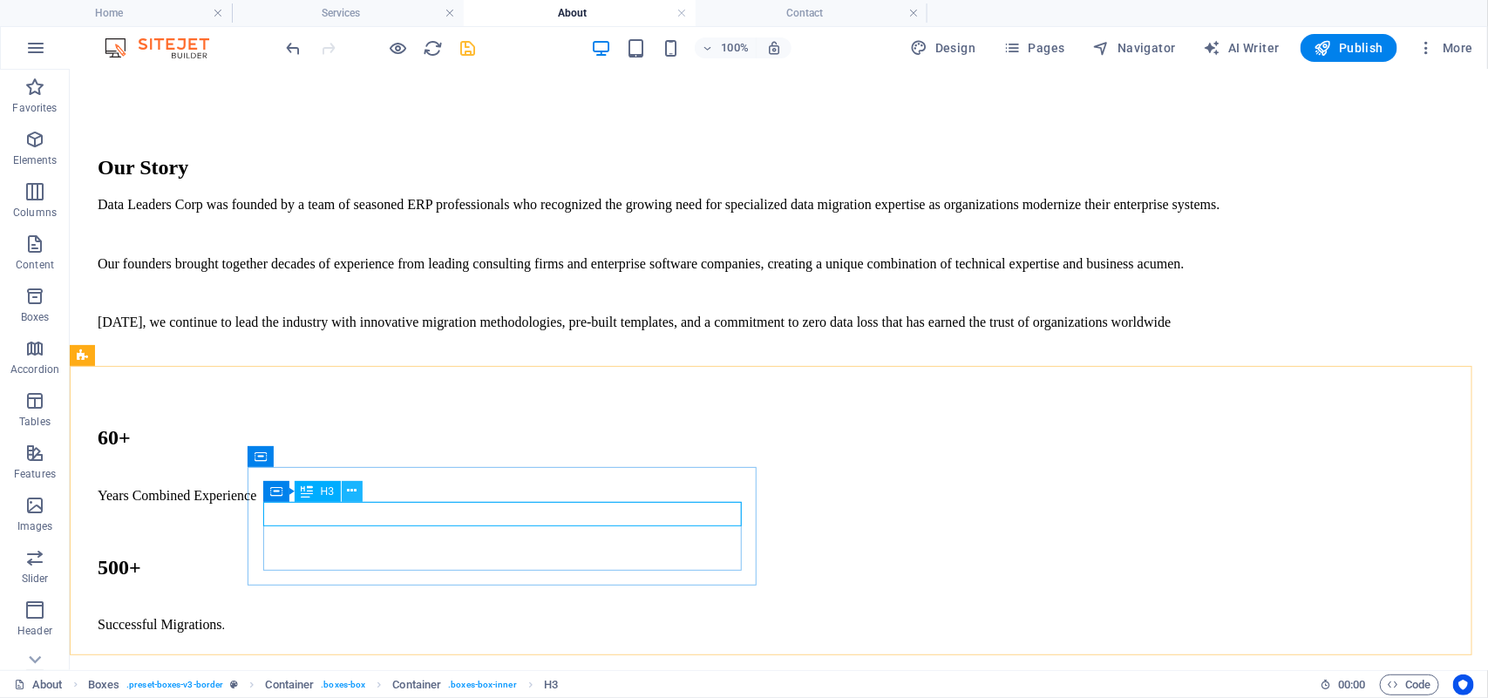
click at [353, 488] on icon at bounding box center [352, 491] width 10 height 18
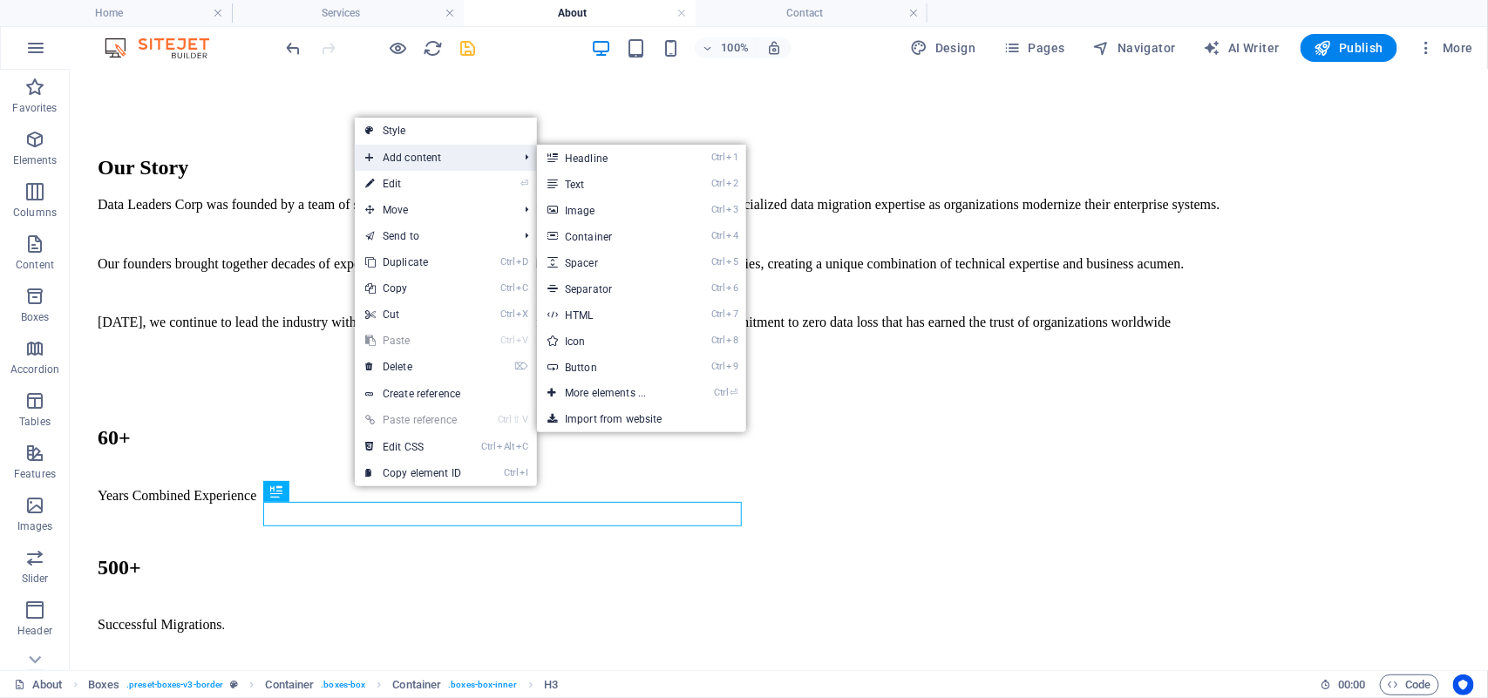
click at [407, 153] on span "Add content" at bounding box center [433, 158] width 156 height 26
click at [591, 267] on link "Ctrl 5 Spacer" at bounding box center [609, 262] width 144 height 26
select select "px"
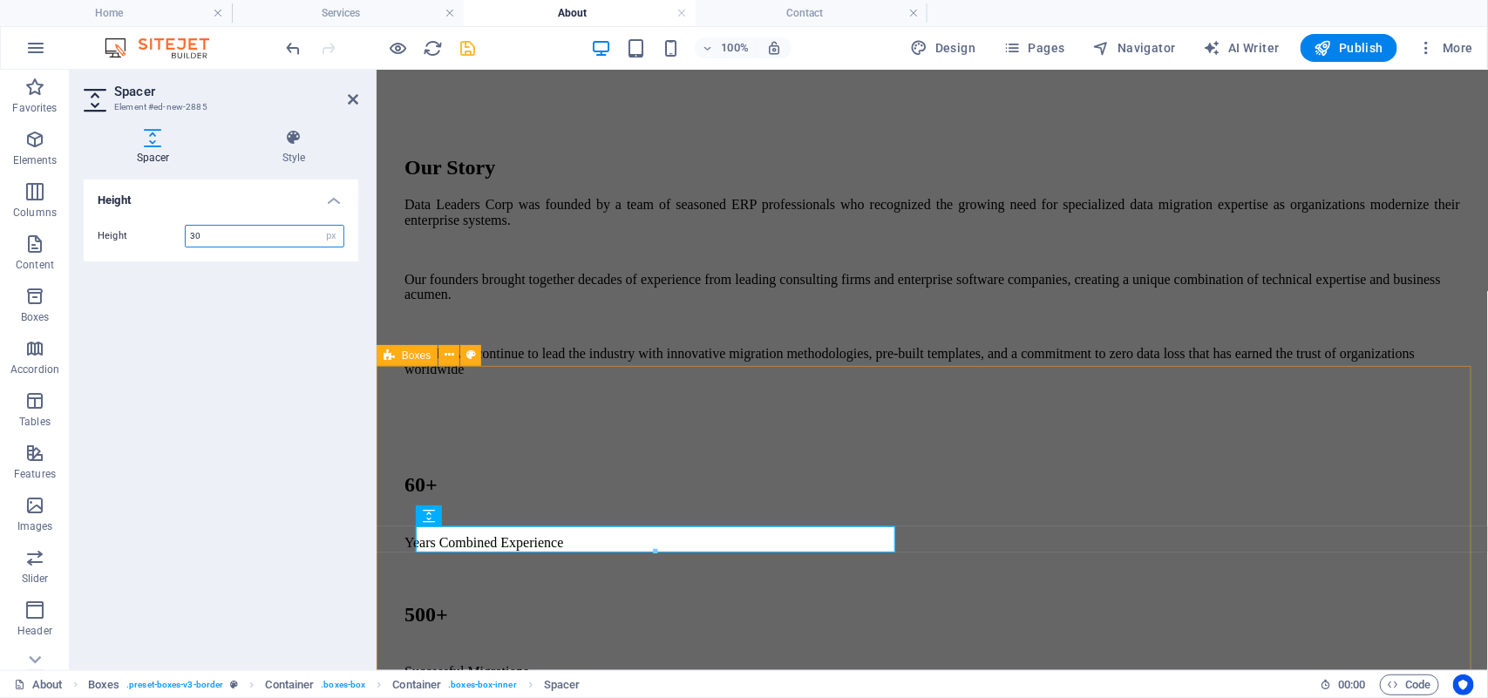
type input "30"
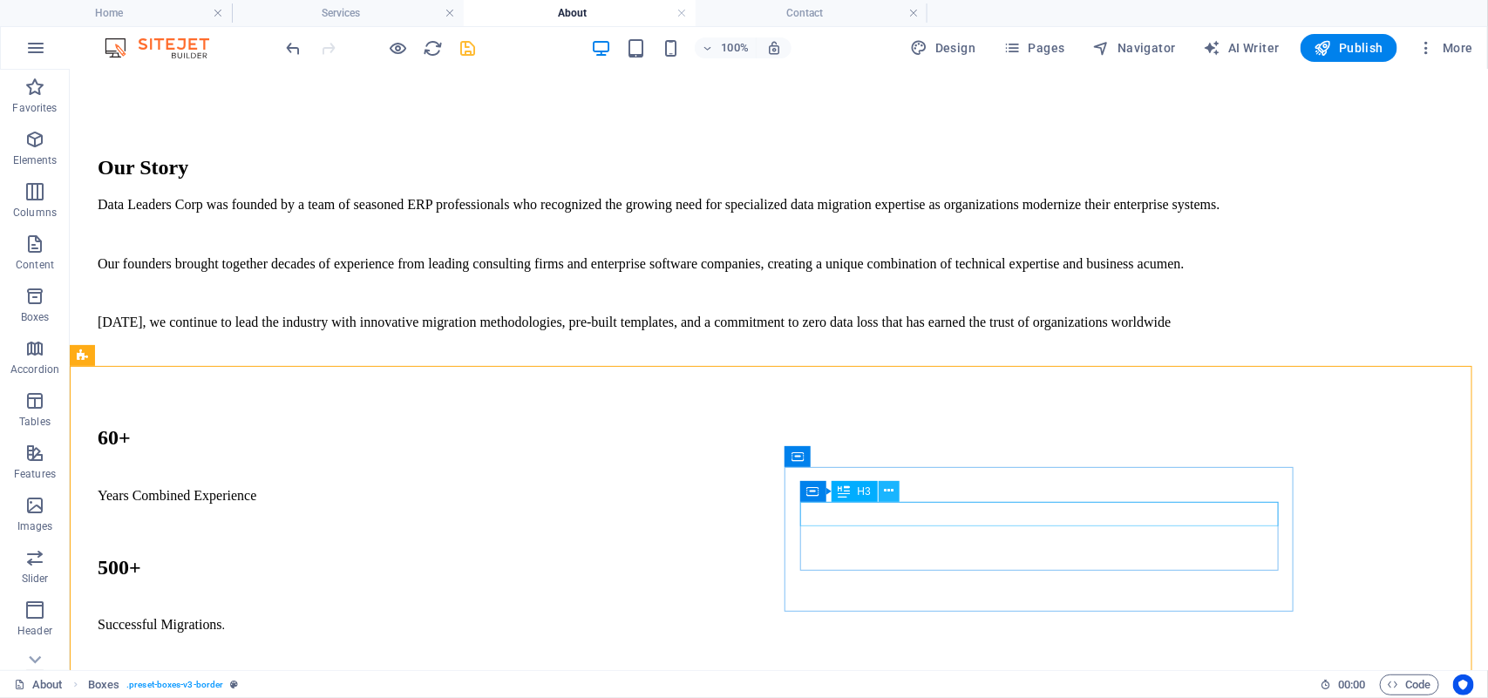
click at [890, 493] on icon at bounding box center [889, 491] width 10 height 18
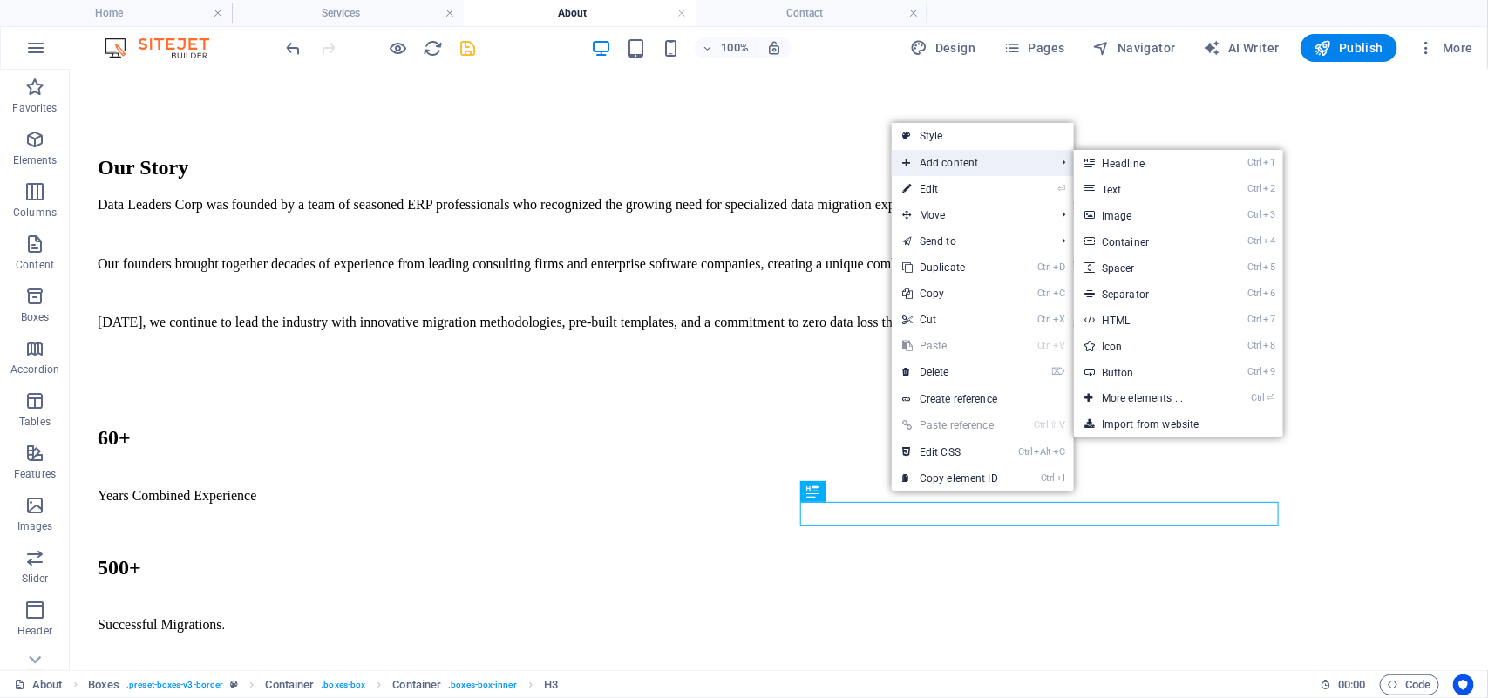
click at [952, 167] on span "Add content" at bounding box center [969, 163] width 156 height 26
click at [1144, 262] on link "Ctrl 5 Spacer" at bounding box center [1146, 267] width 144 height 26
select select "px"
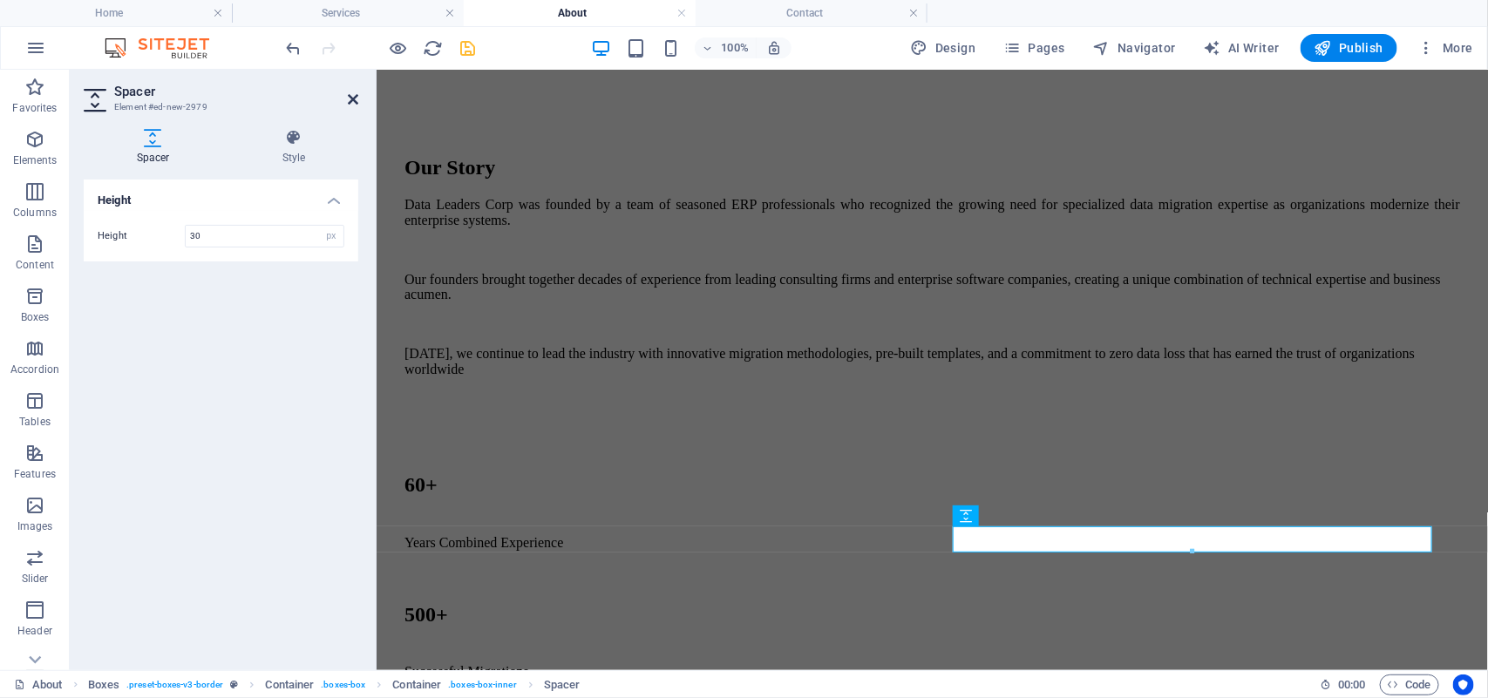
type input "30"
click at [348, 101] on icon at bounding box center [353, 99] width 10 height 14
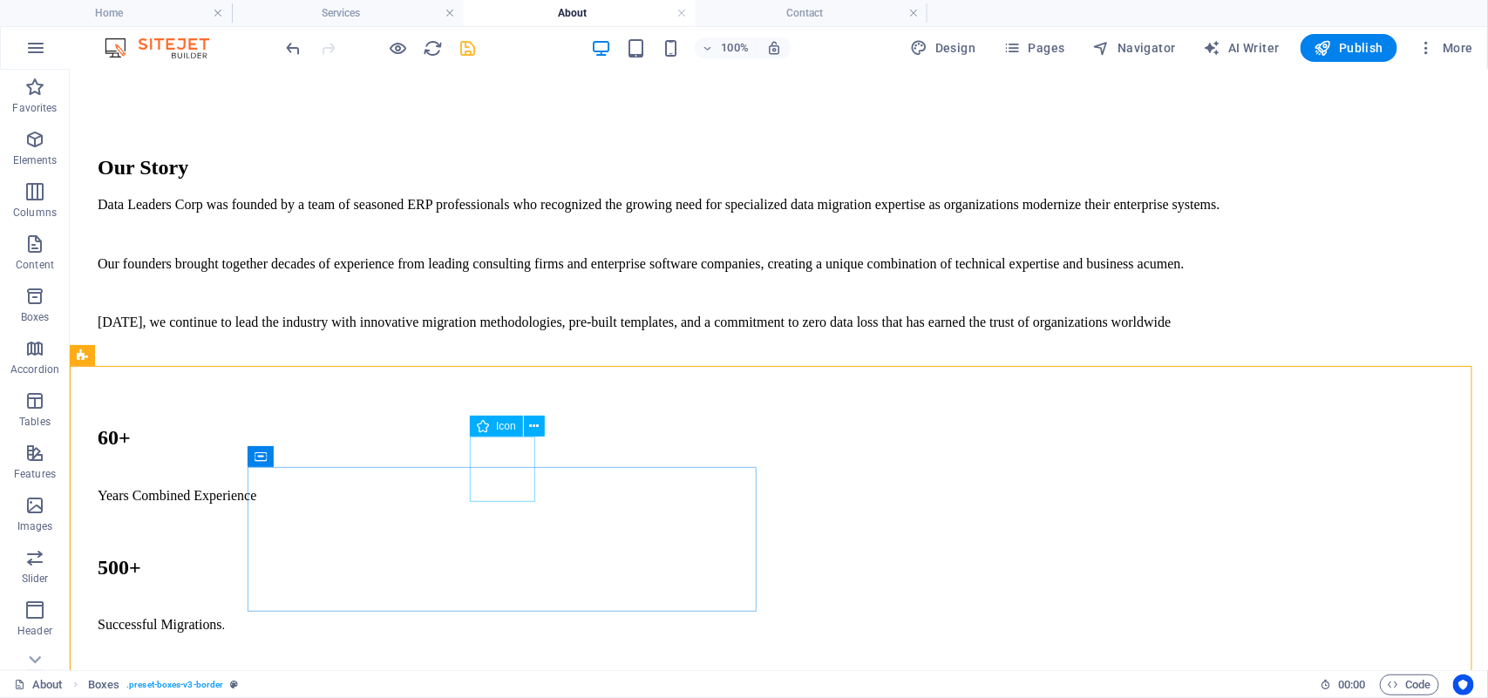
click at [506, 433] on div "Icon" at bounding box center [496, 426] width 53 height 21
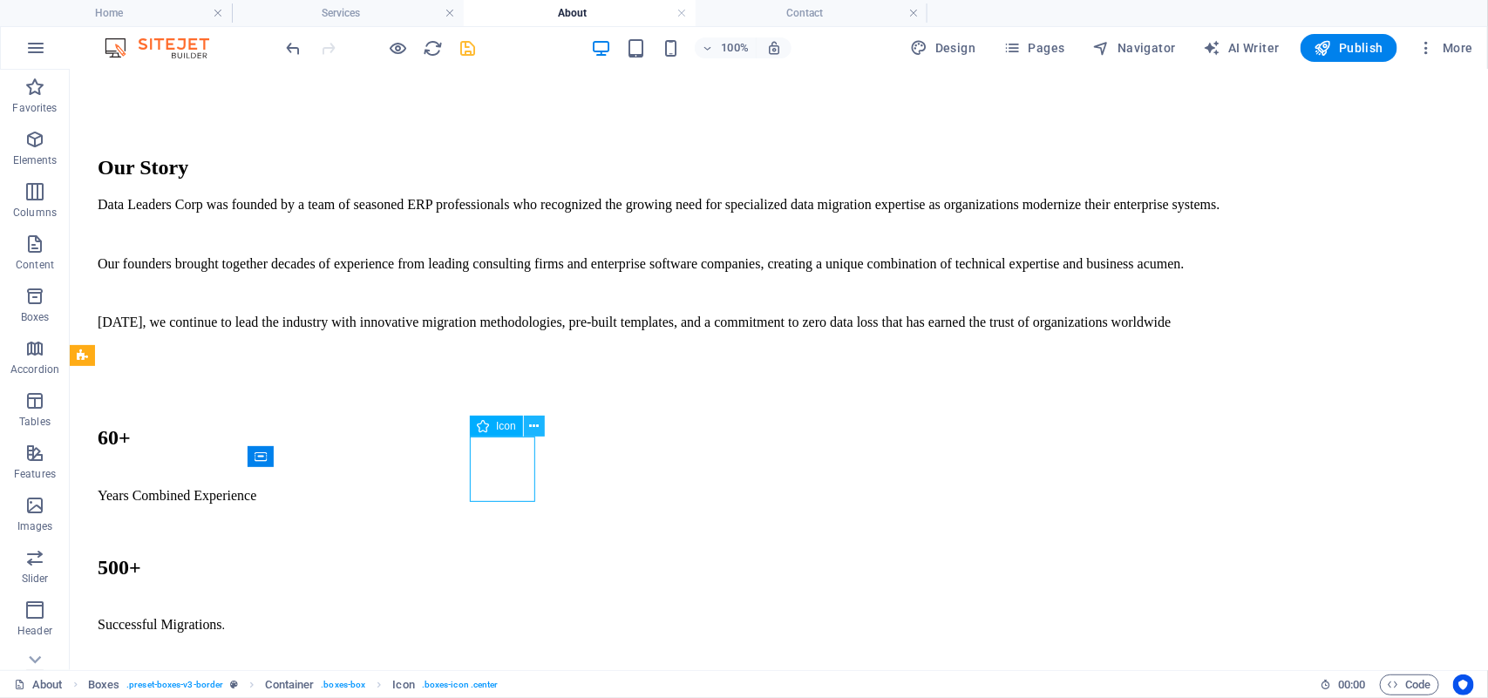
click at [529, 430] on icon at bounding box center [534, 426] width 10 height 18
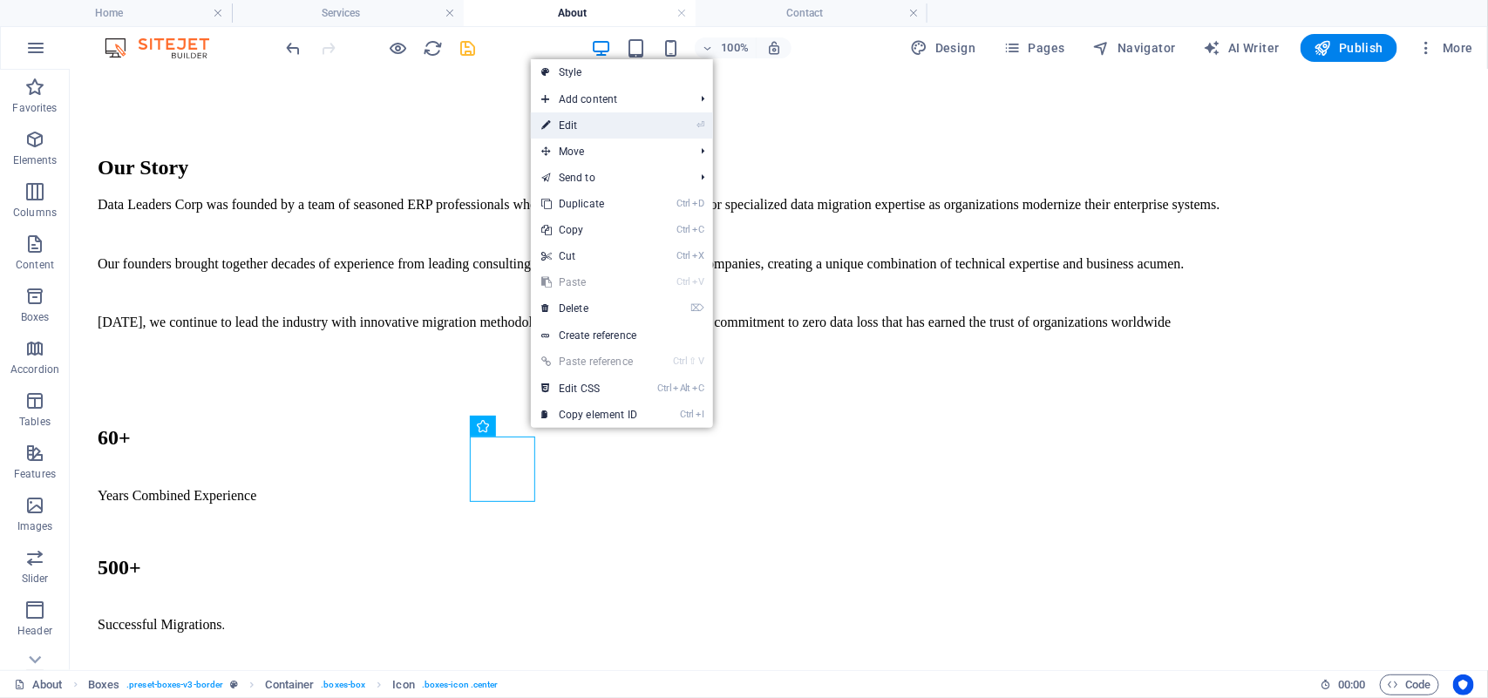
click at [584, 132] on link "⏎ Edit" at bounding box center [589, 125] width 117 height 26
select select "xMidYMid"
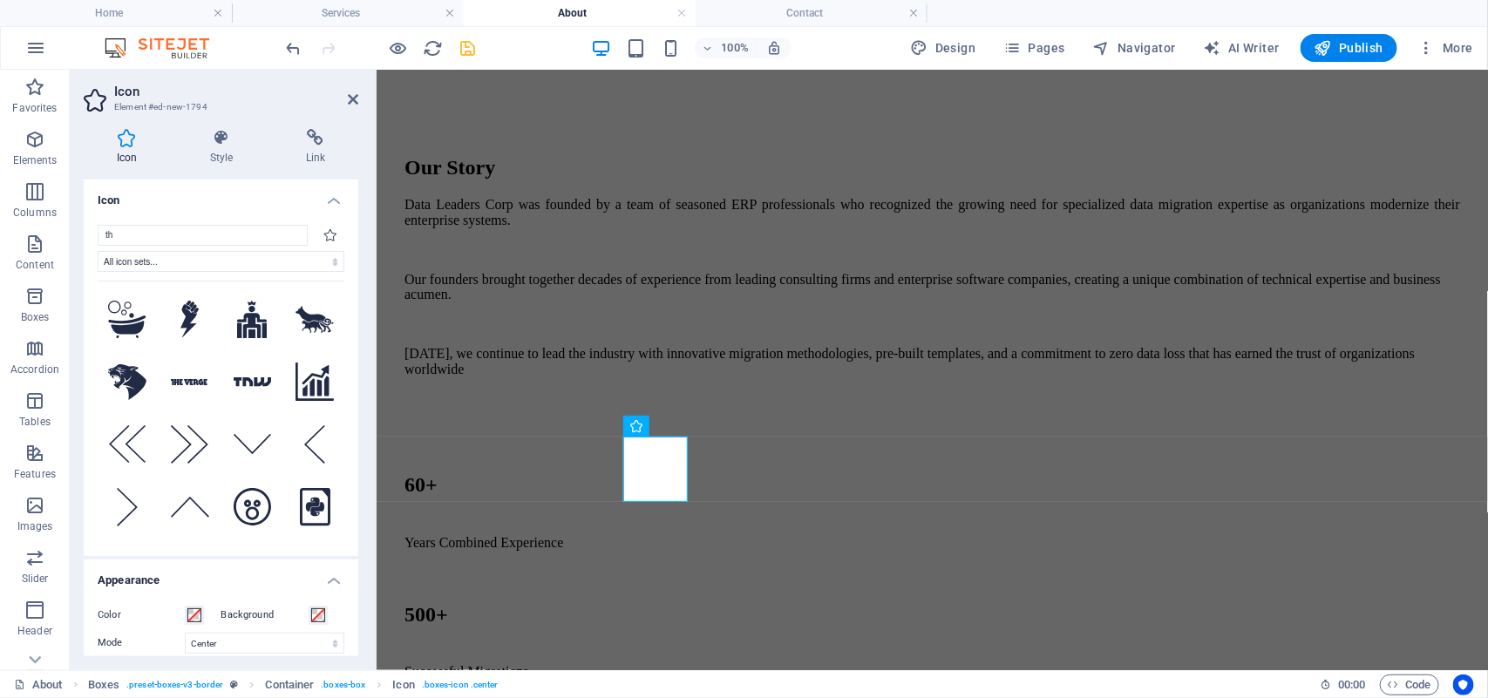
type input "t"
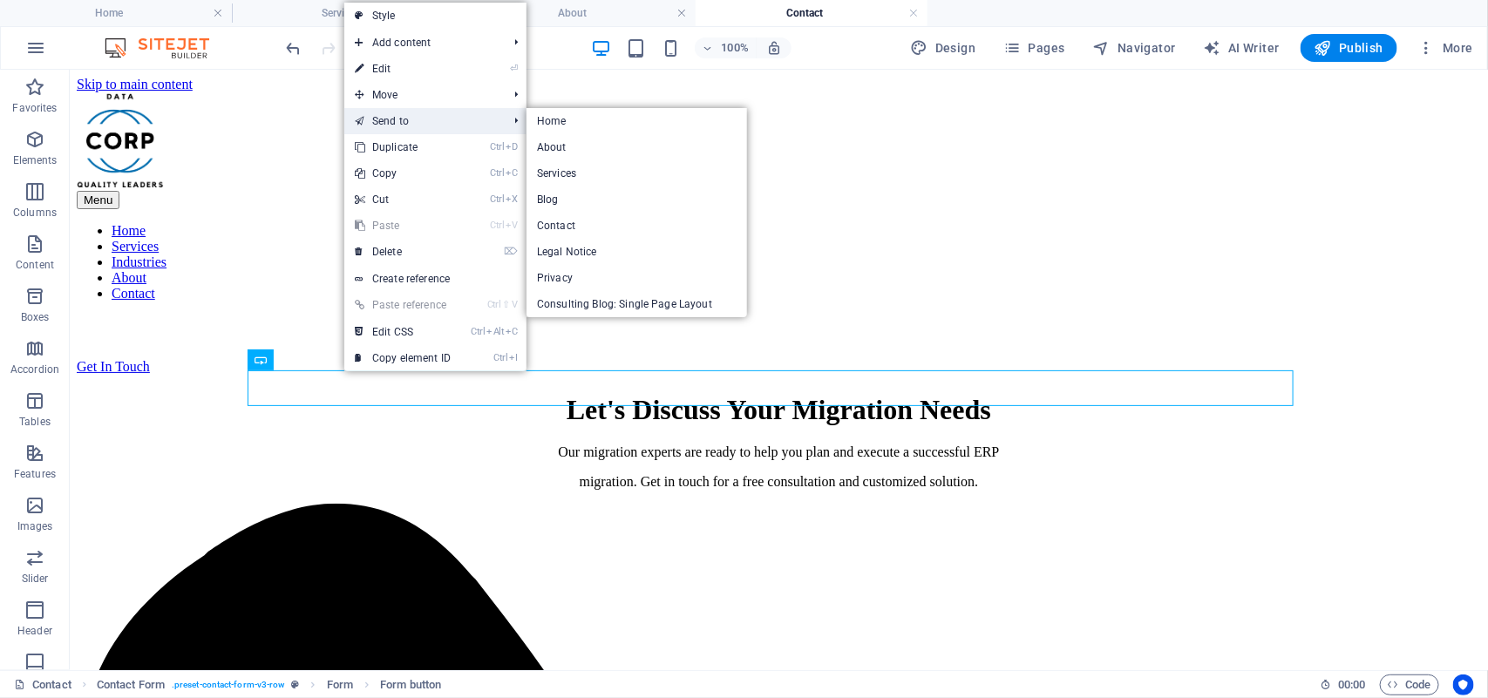
scroll to position [1373, 0]
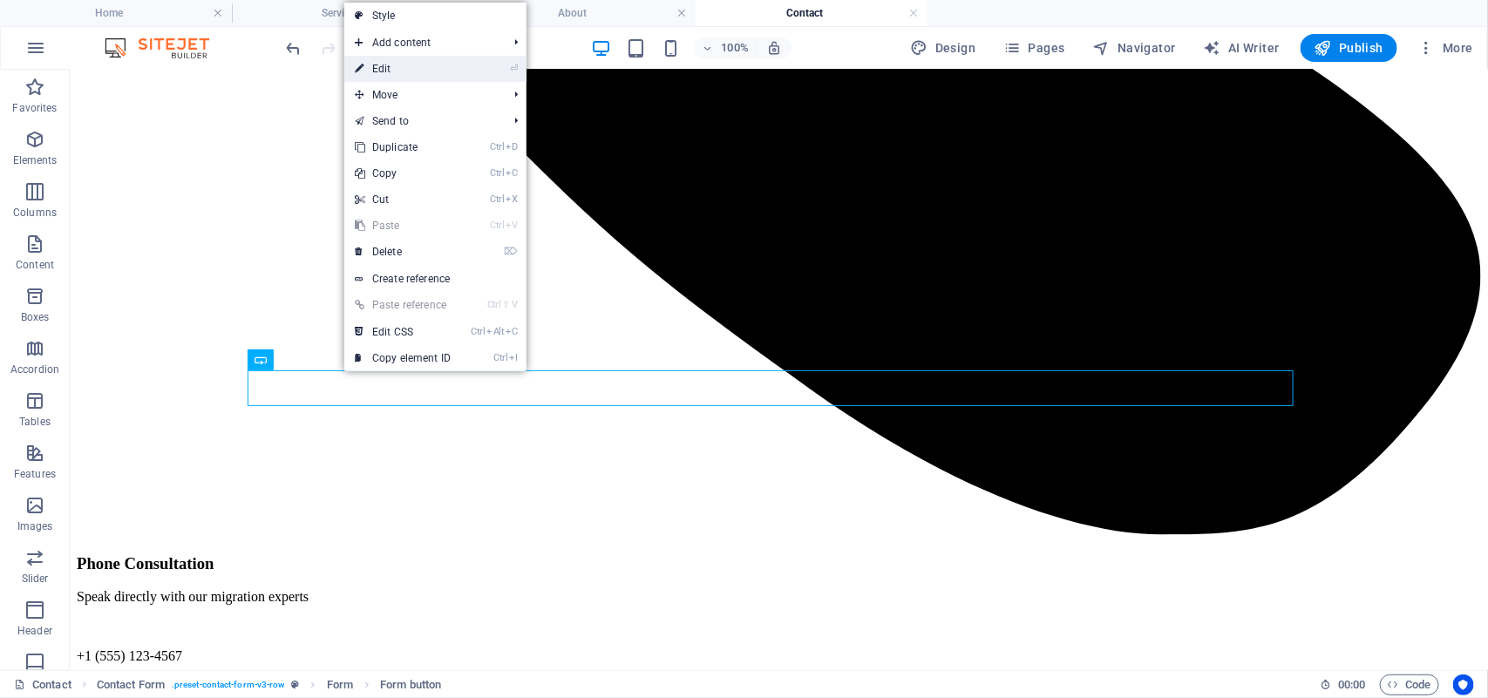
click at [410, 71] on link "⏎ Edit" at bounding box center [402, 69] width 117 height 26
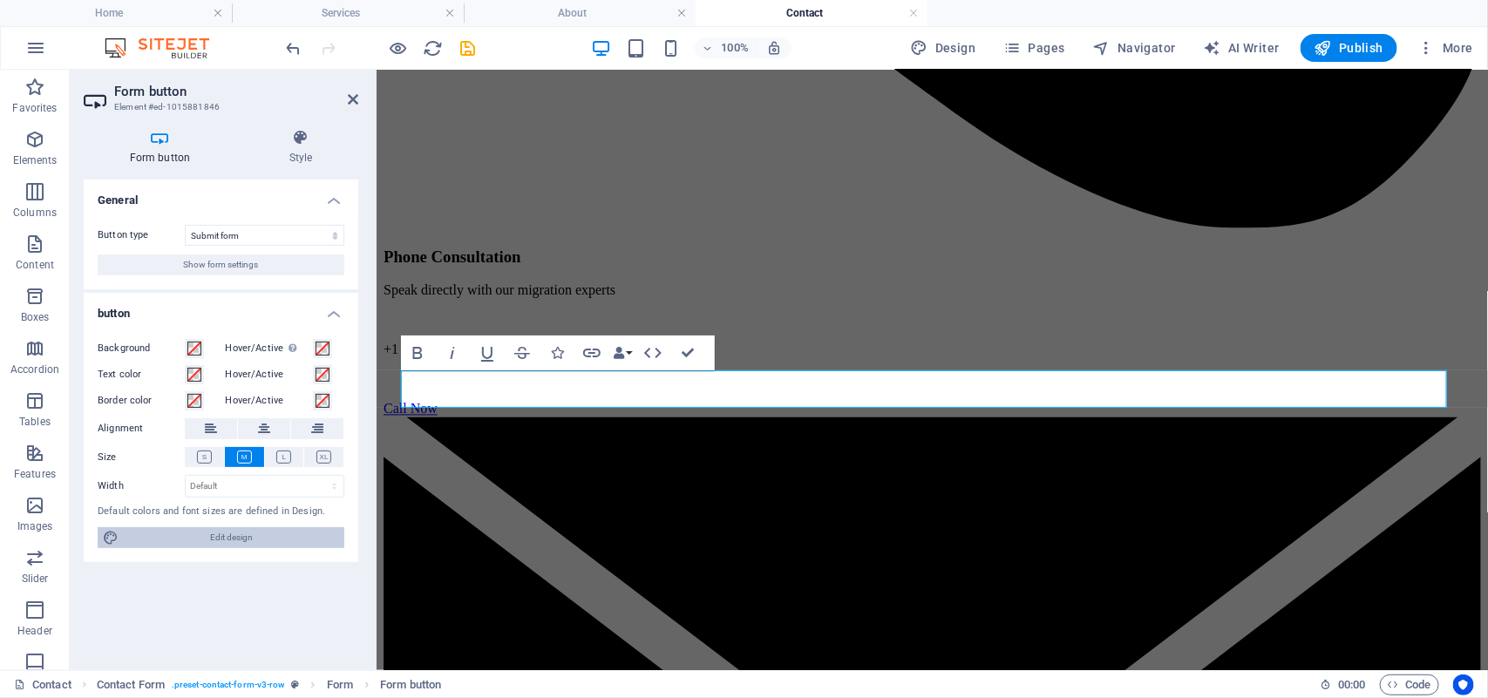
click at [211, 532] on span "Edit design" at bounding box center [231, 537] width 215 height 21
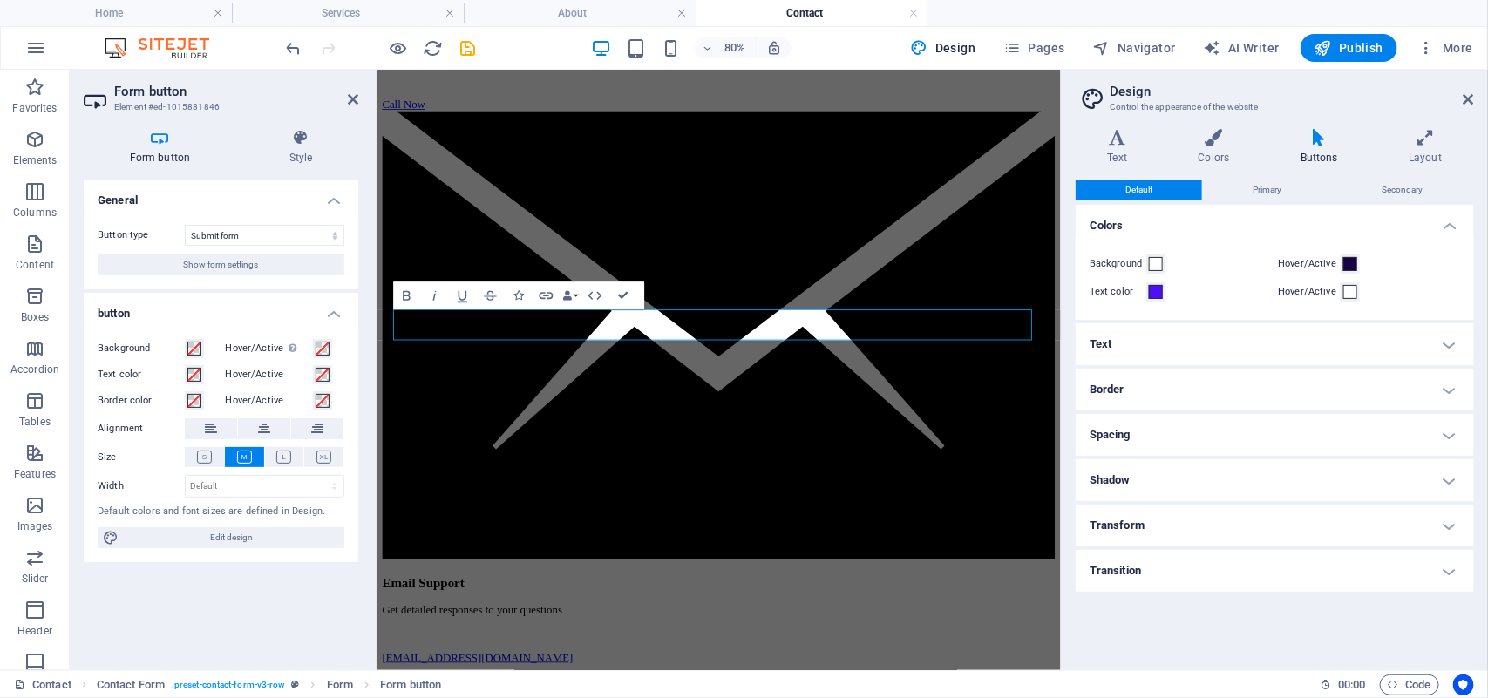
click at [1157, 386] on h4 "Border" at bounding box center [1274, 390] width 398 height 42
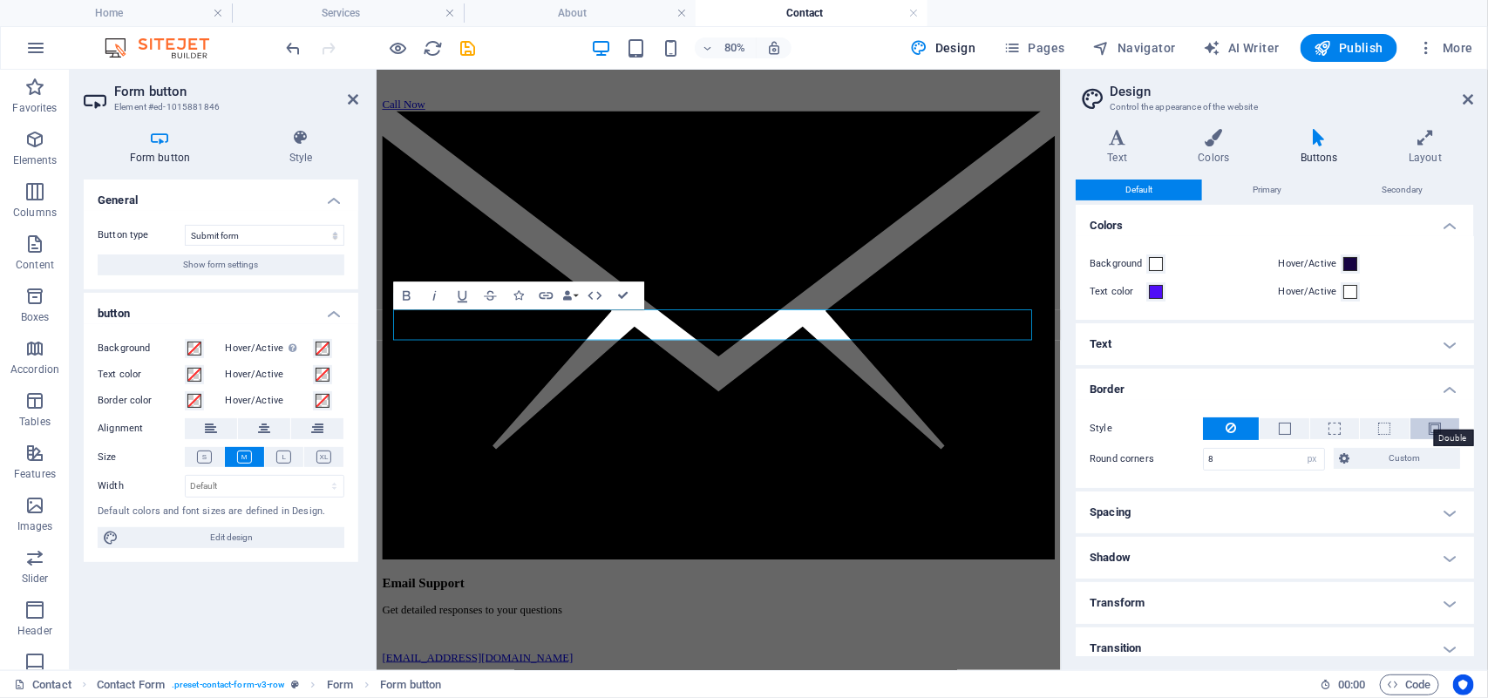
click at [1434, 423] on span at bounding box center [1434, 429] width 12 height 12
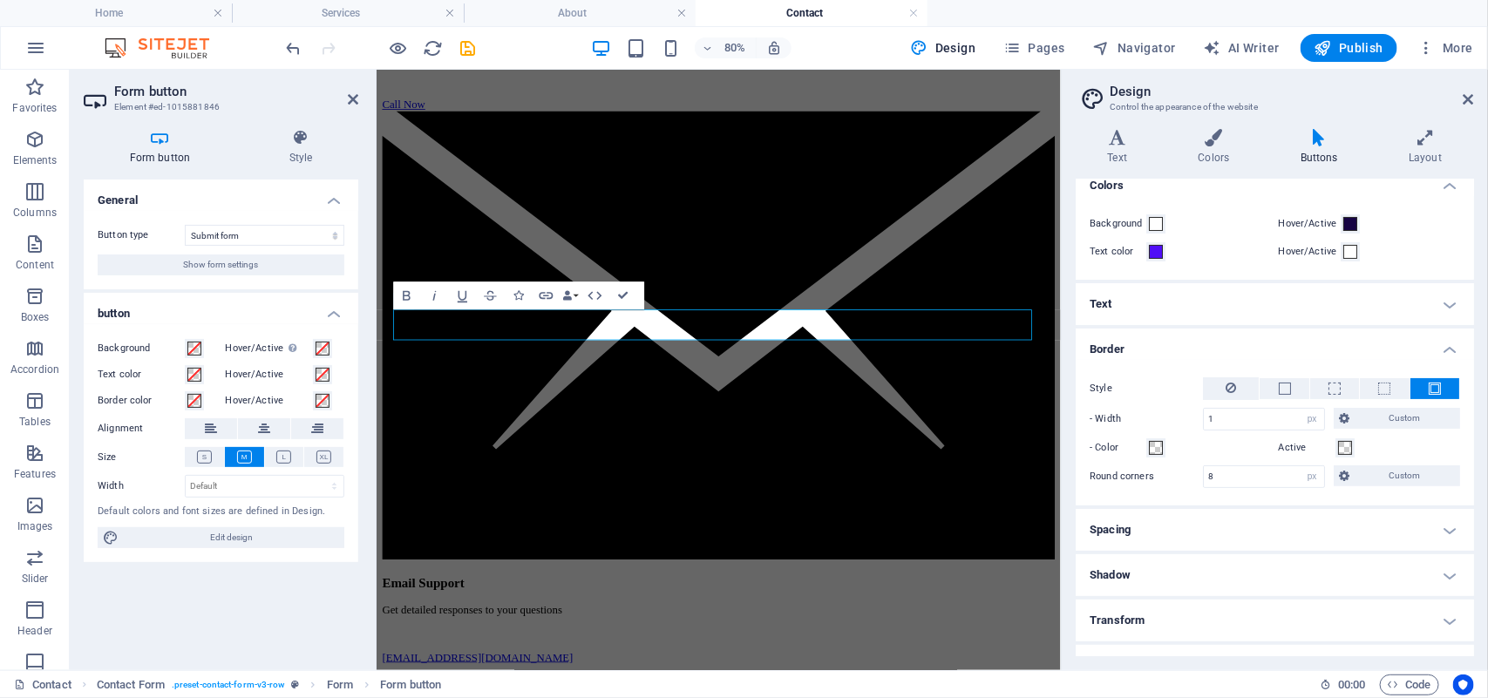
scroll to position [31, 0]
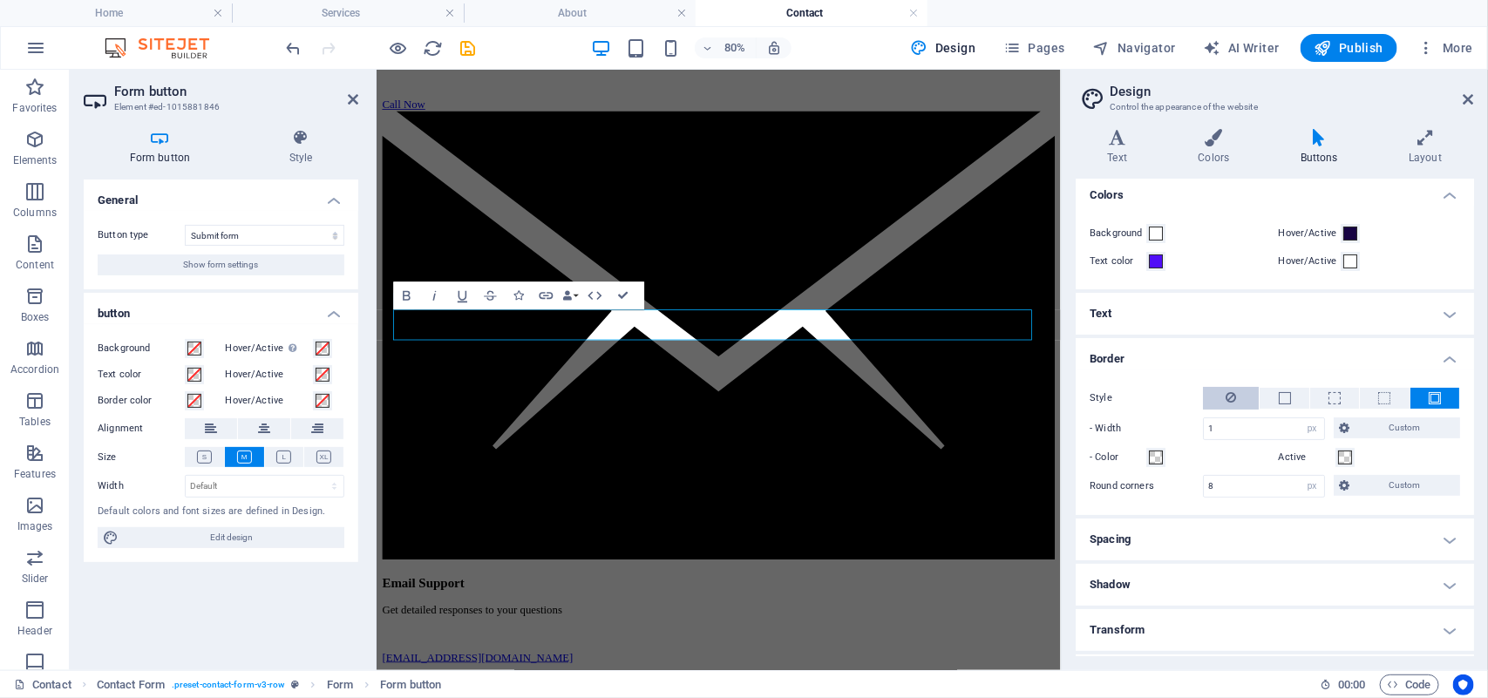
click at [1236, 389] on button at bounding box center [1231, 398] width 56 height 23
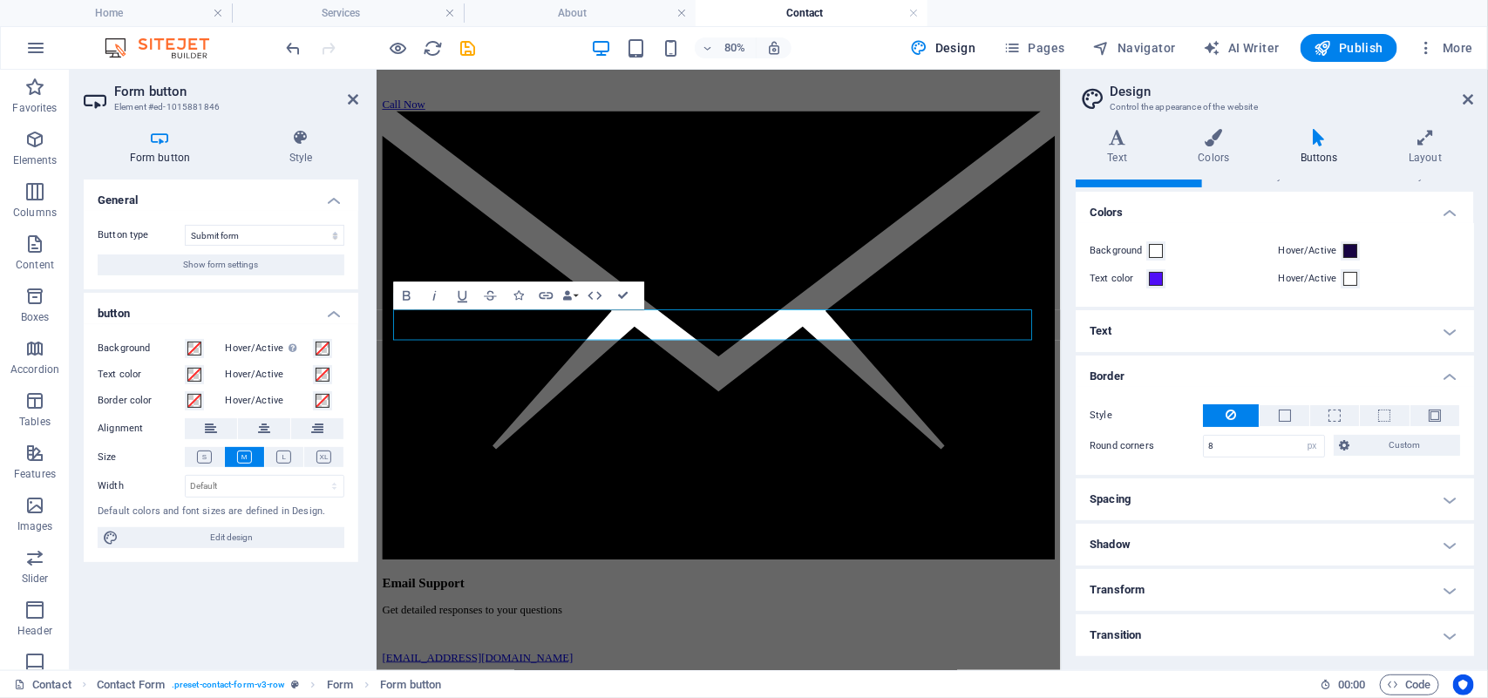
scroll to position [11, 0]
click at [1467, 97] on icon at bounding box center [1468, 99] width 10 height 14
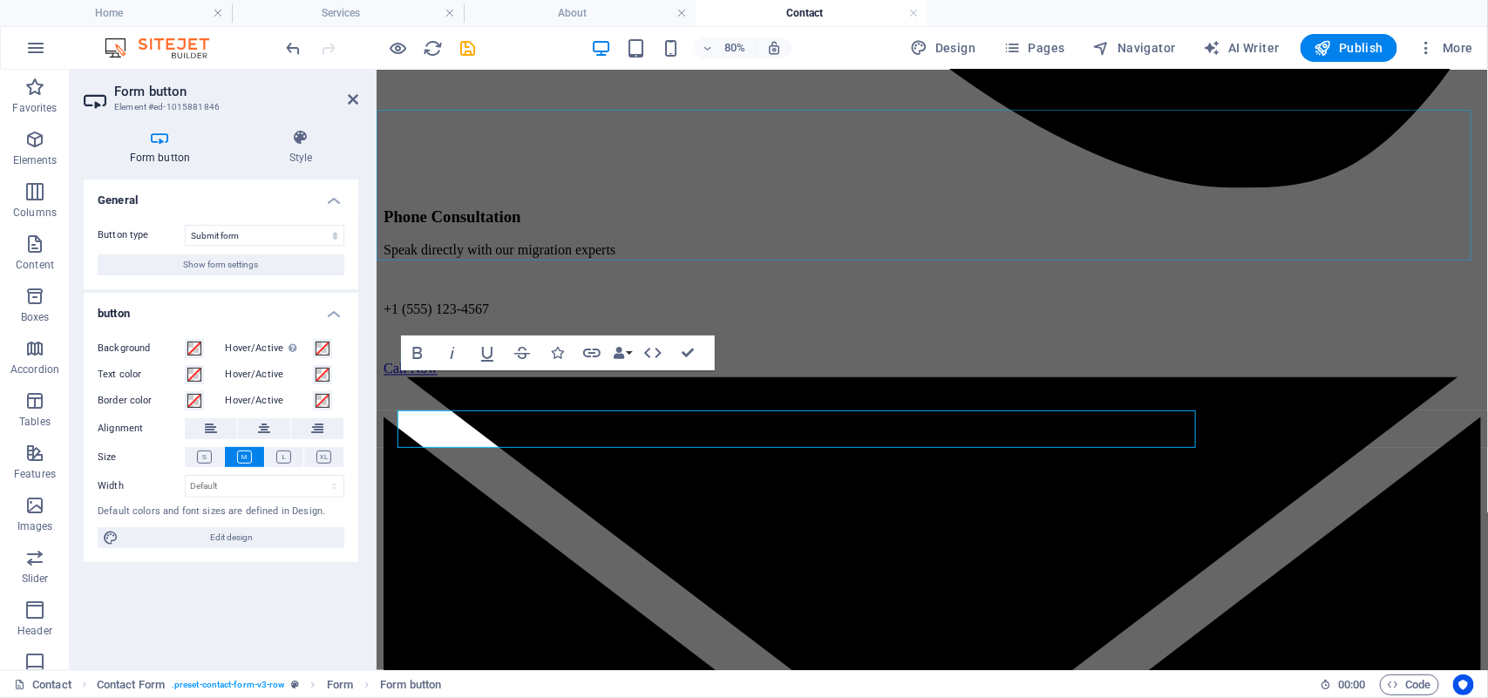
scroll to position [1373, 0]
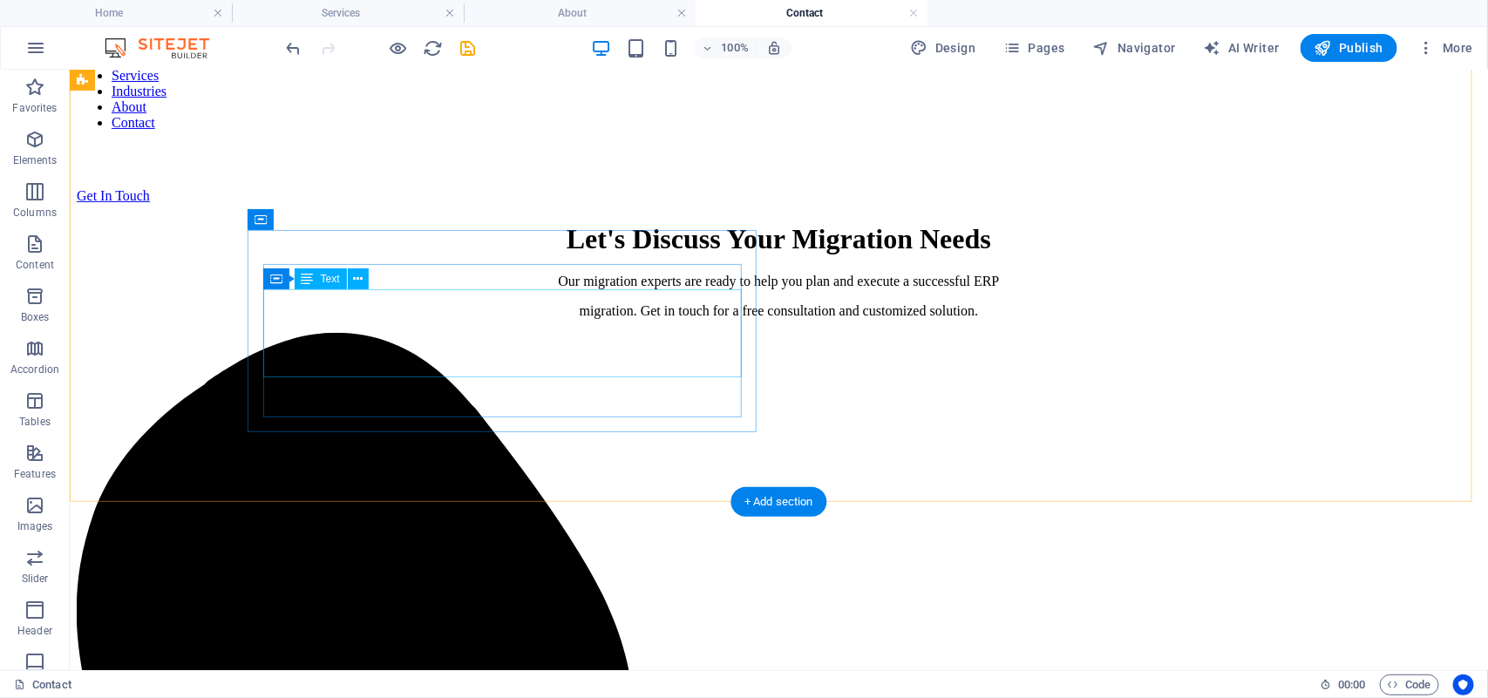
scroll to position [0, 0]
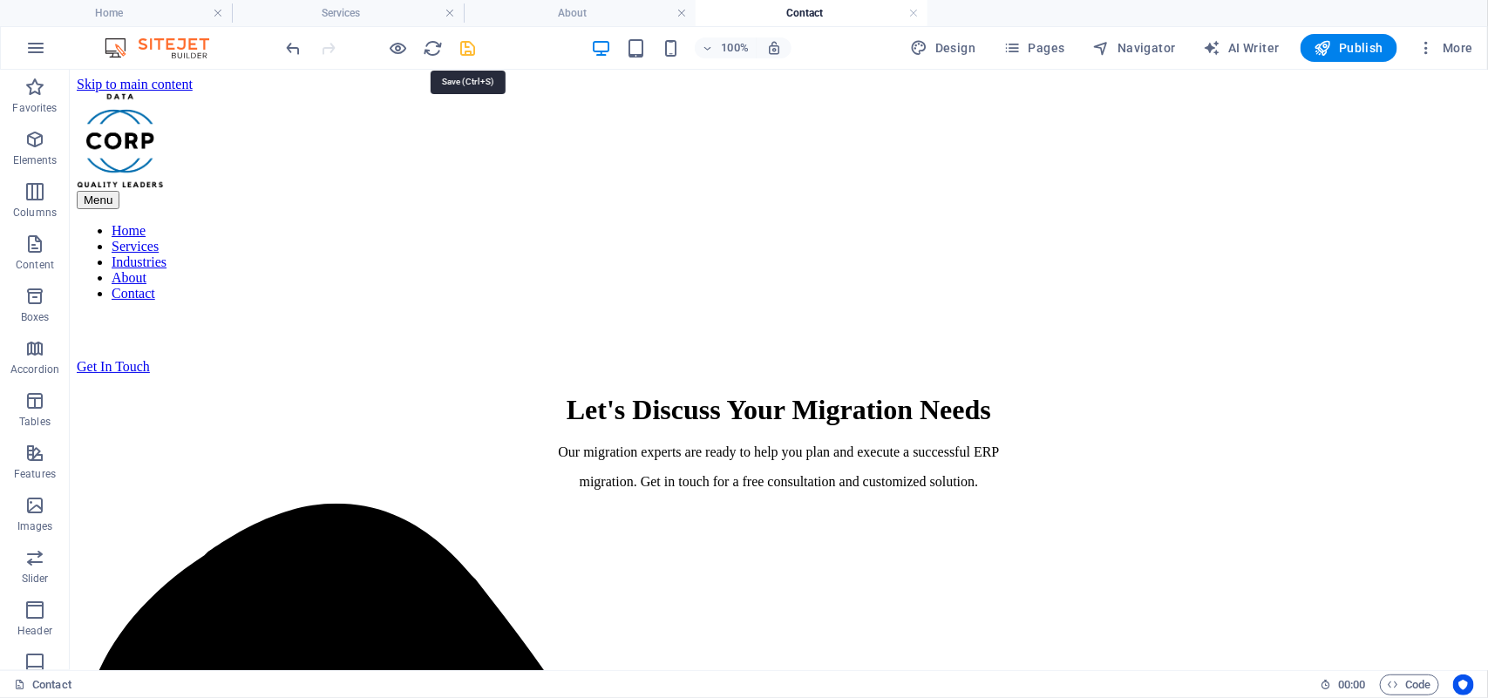
click at [466, 46] on icon "save" at bounding box center [468, 48] width 20 height 20
checkbox input "false"
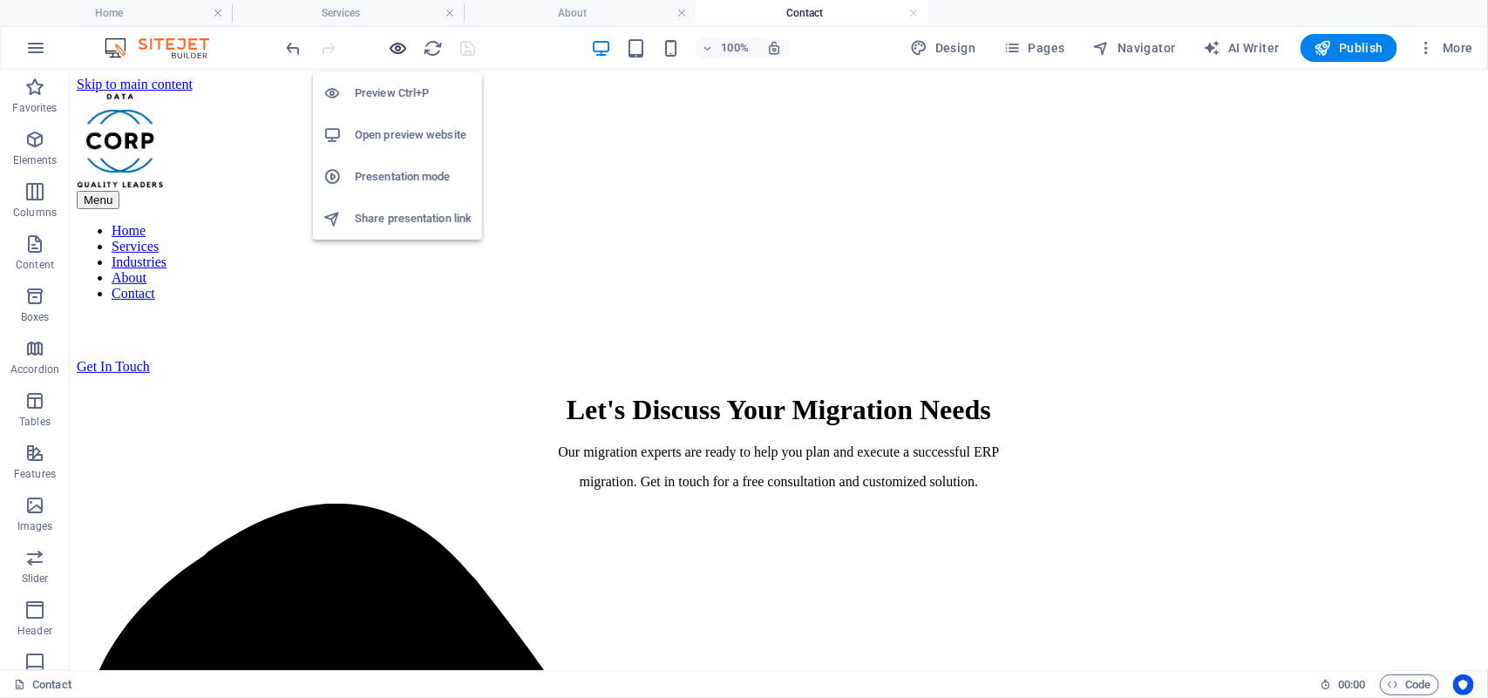
click at [397, 48] on icon "button" at bounding box center [399, 48] width 20 height 20
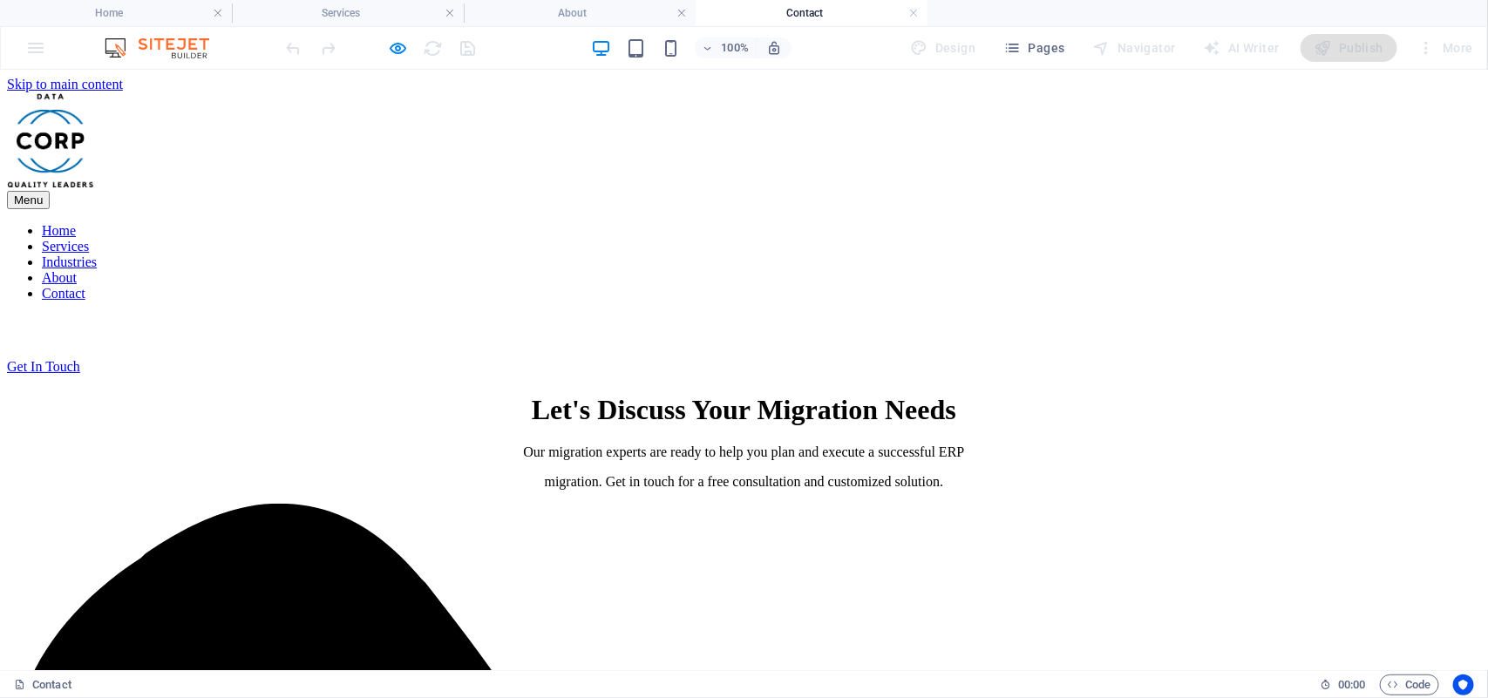
click at [76, 222] on link "Home" at bounding box center [59, 229] width 34 height 15
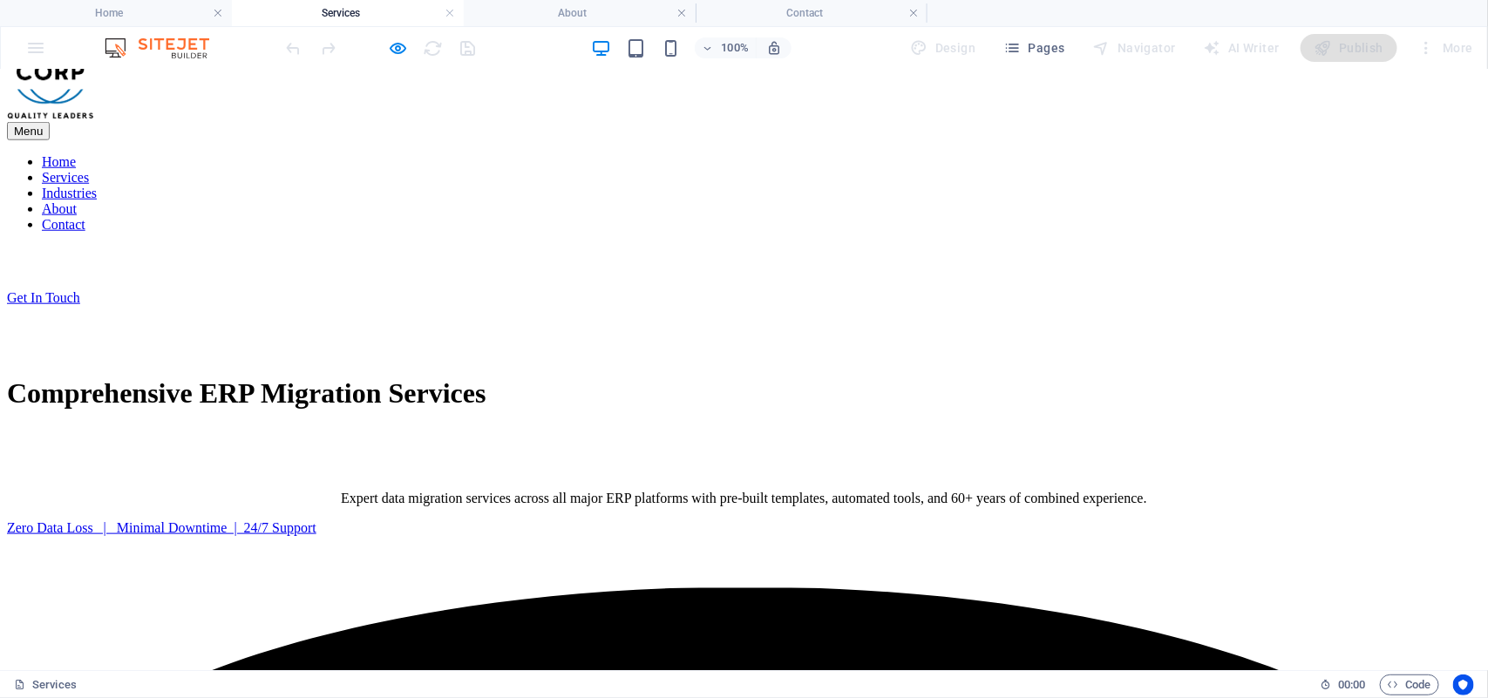
scroll to position [681, 0]
click at [97, 184] on link "Industries" at bounding box center [69, 191] width 55 height 15
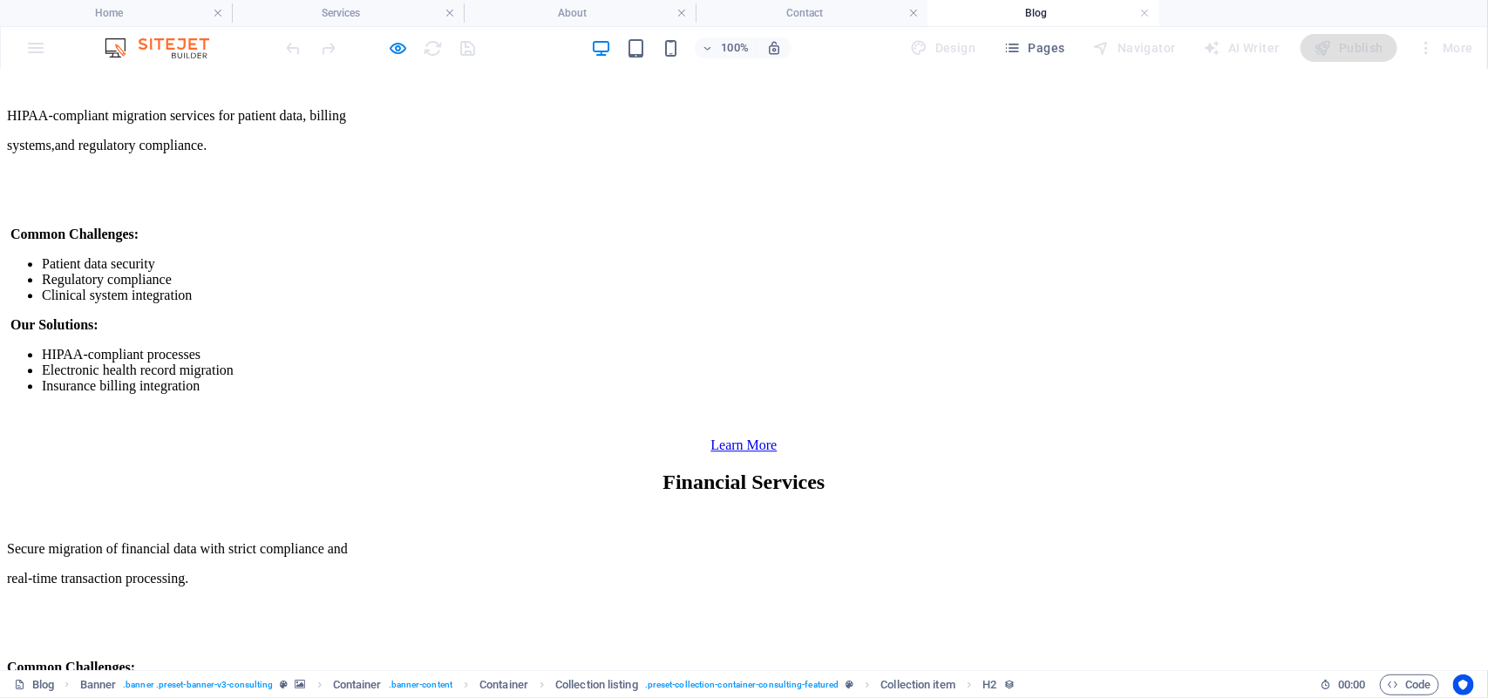
scroll to position [2063, 0]
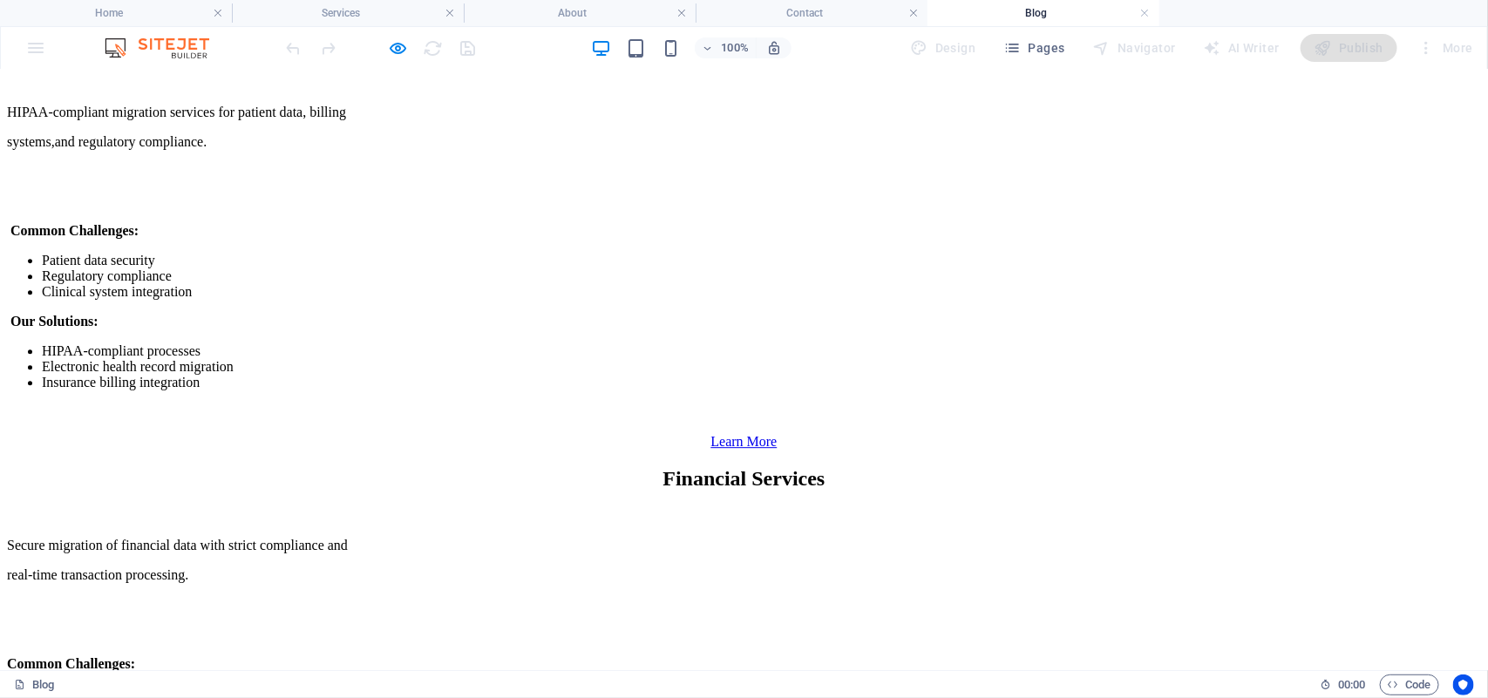
click at [1143, 13] on link at bounding box center [1145, 13] width 10 height 17
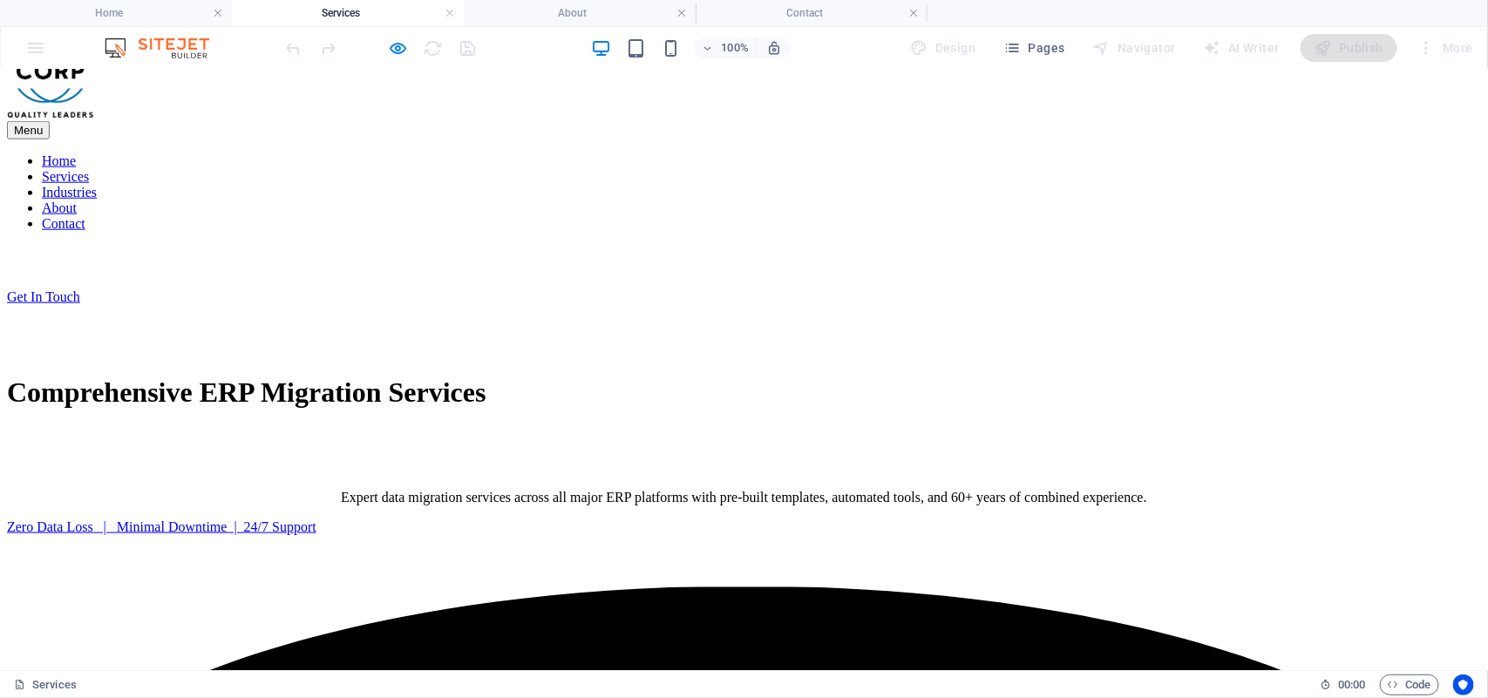
click at [77, 200] on link "About" at bounding box center [59, 207] width 35 height 15
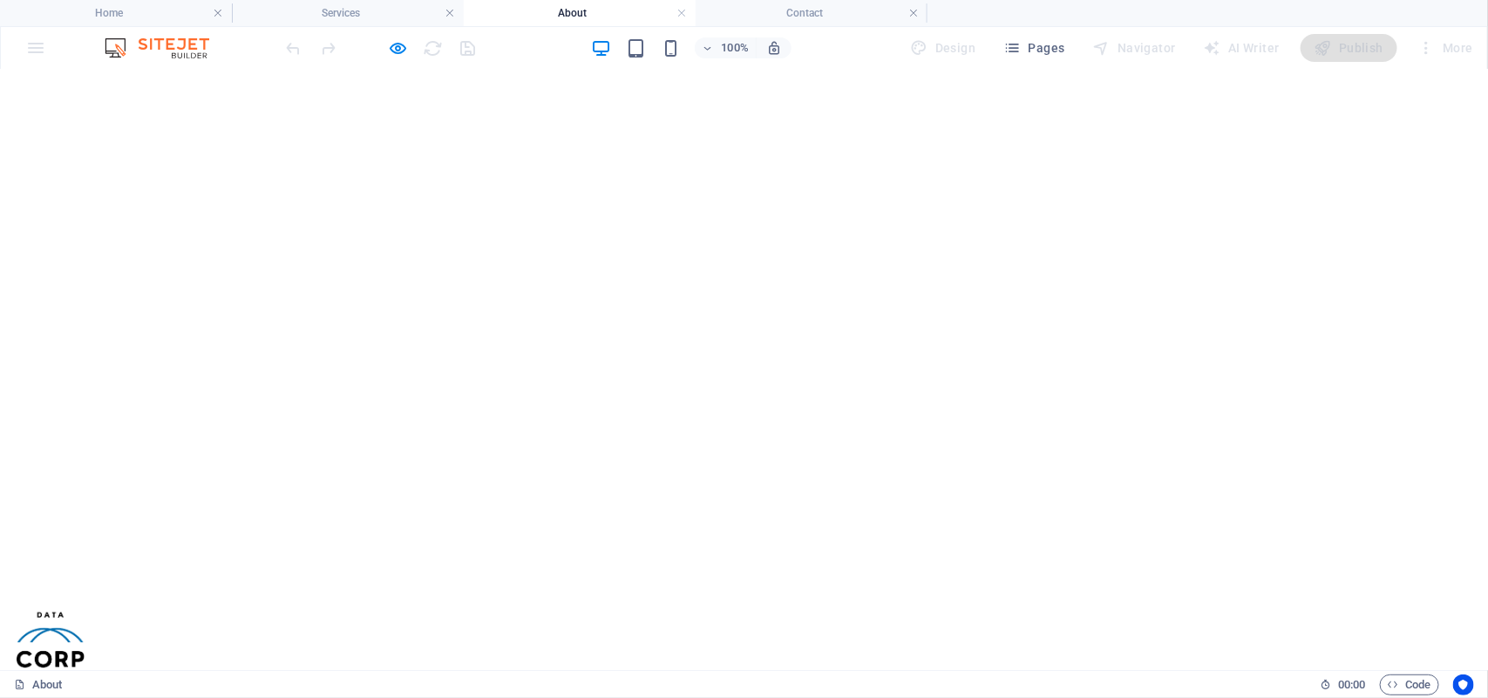
scroll to position [36, 0]
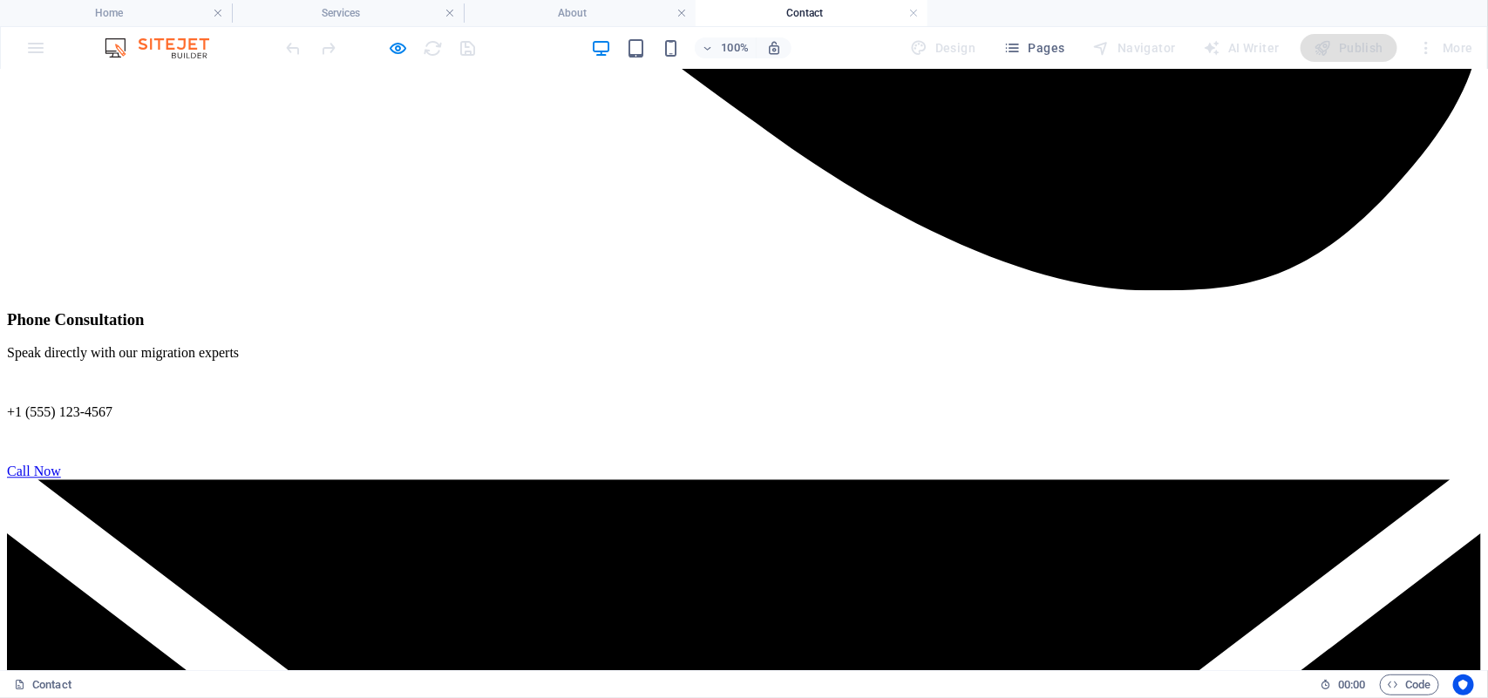
scroll to position [1689, 0]
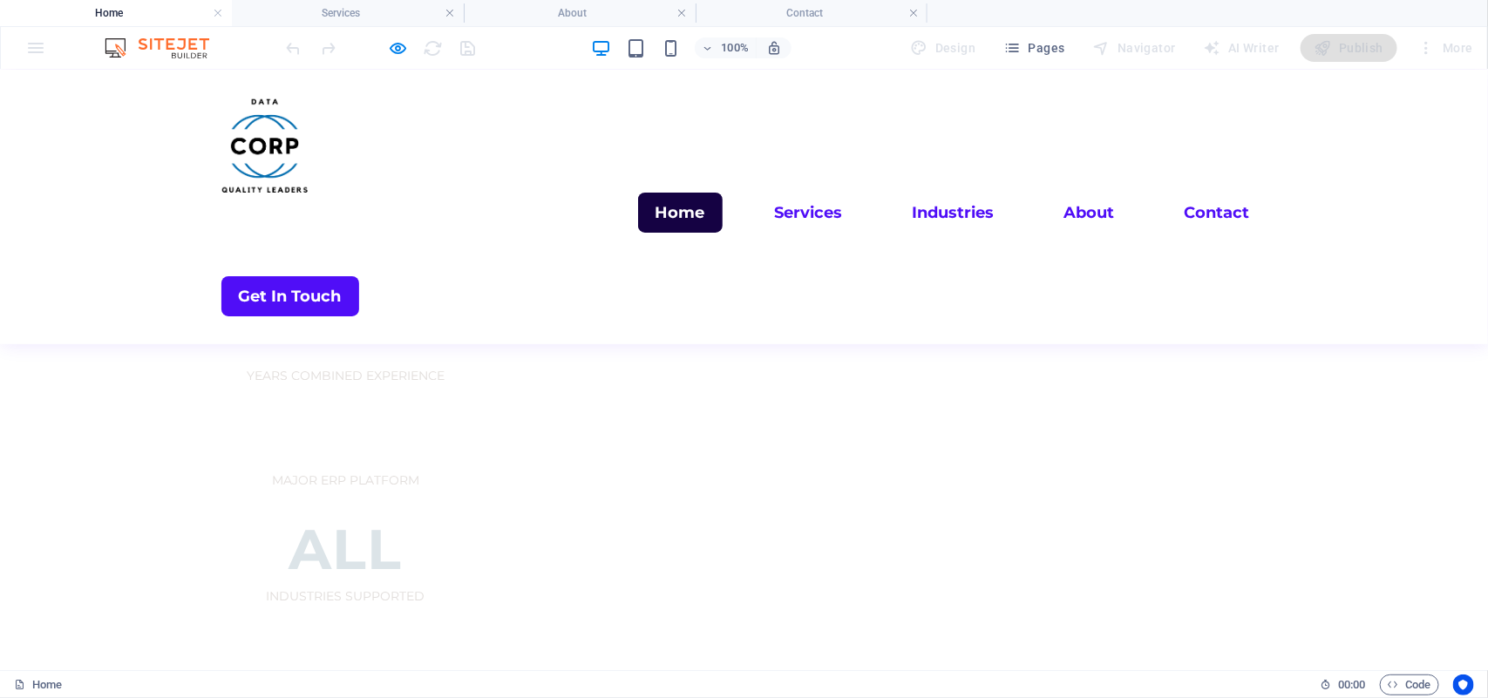
scroll to position [1495, 0]
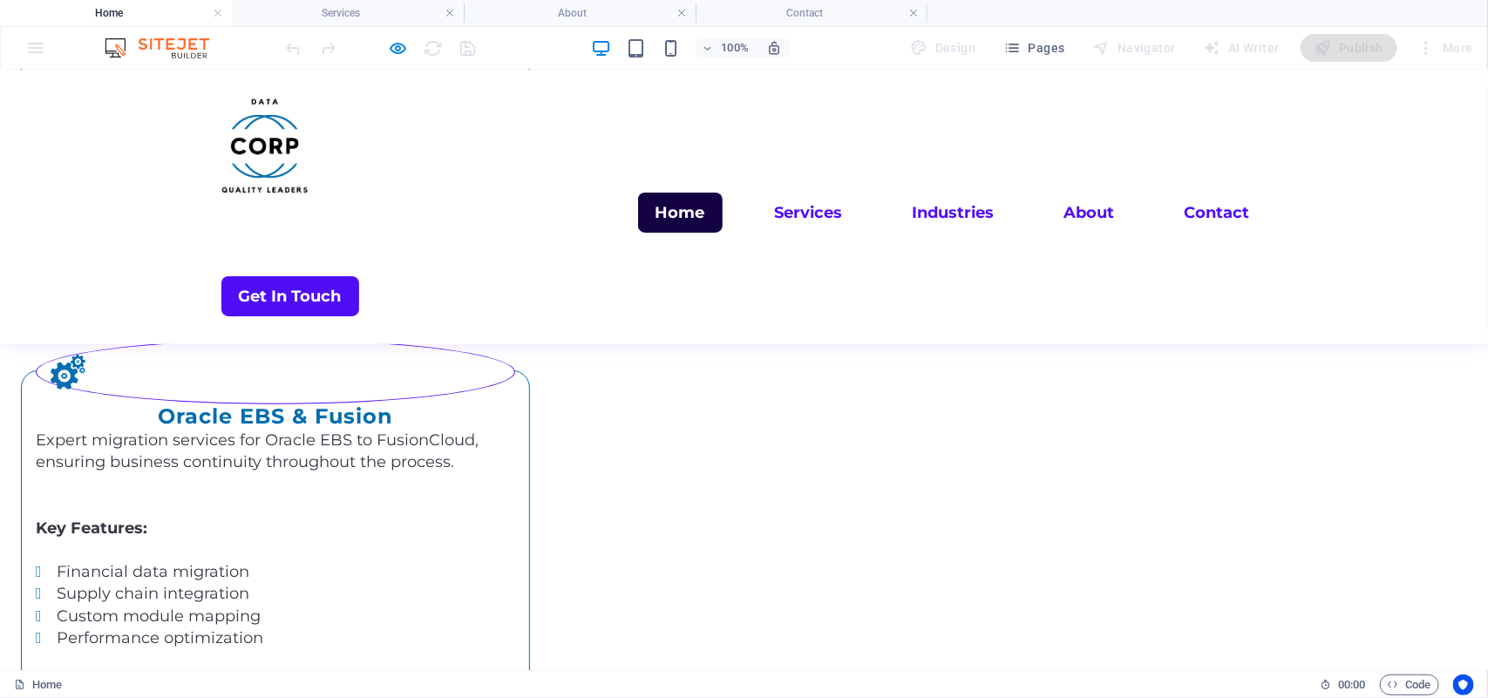
scroll to position [3287, 0]
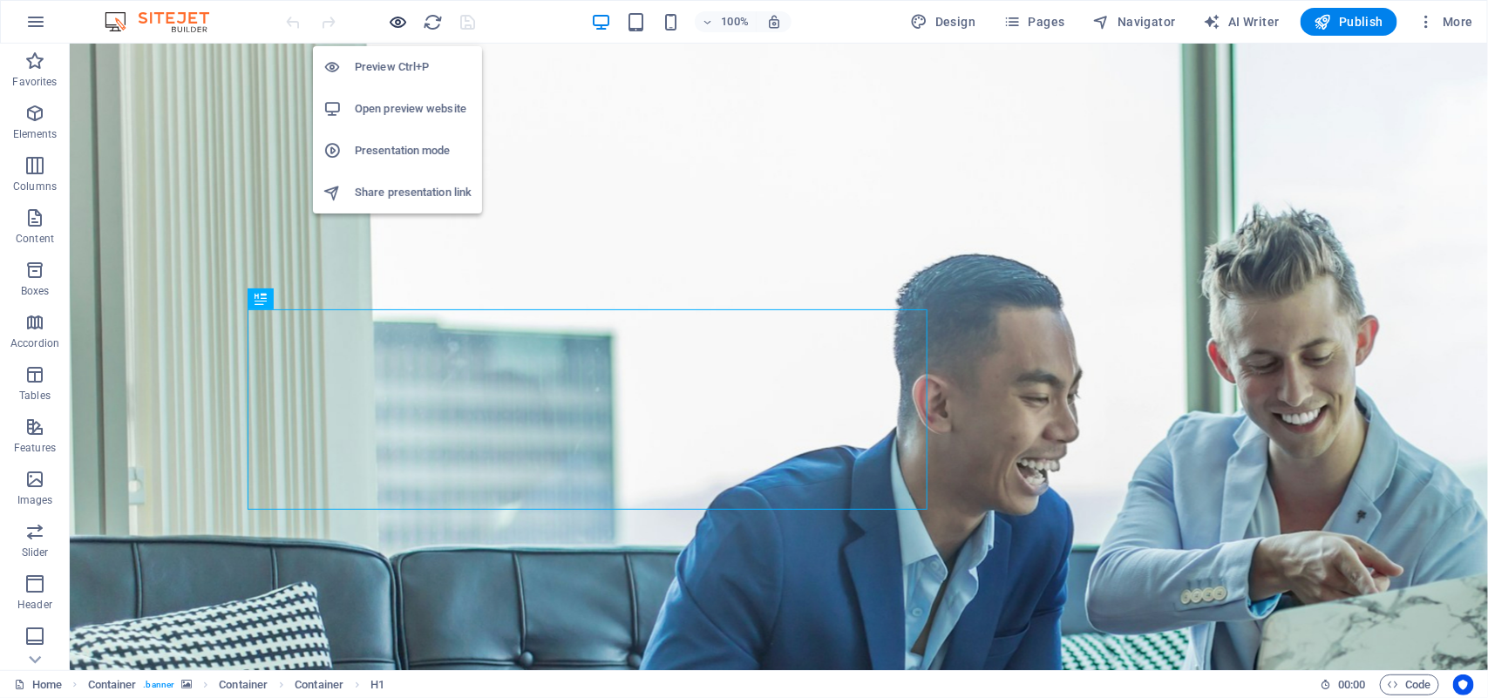
click at [395, 26] on icon "button" at bounding box center [399, 22] width 20 height 20
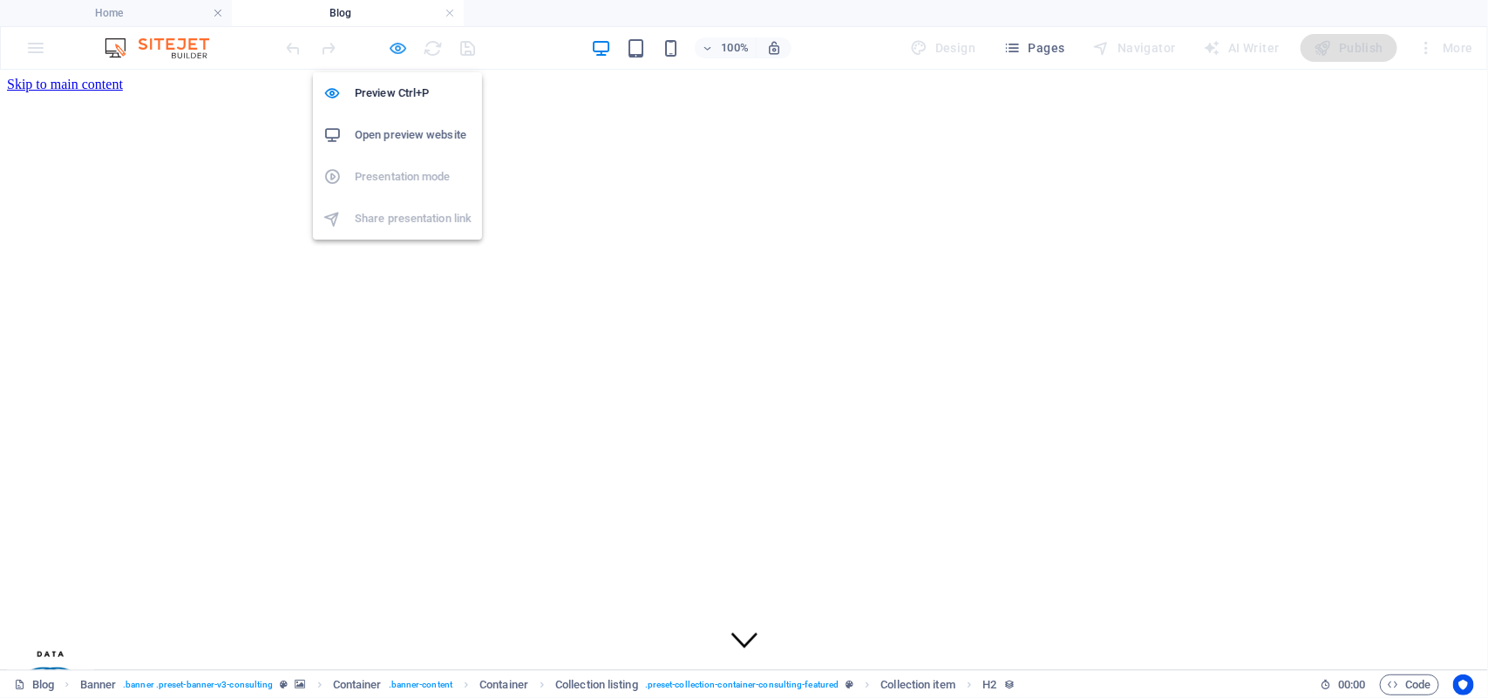
click at [397, 38] on icon "button" at bounding box center [399, 48] width 20 height 20
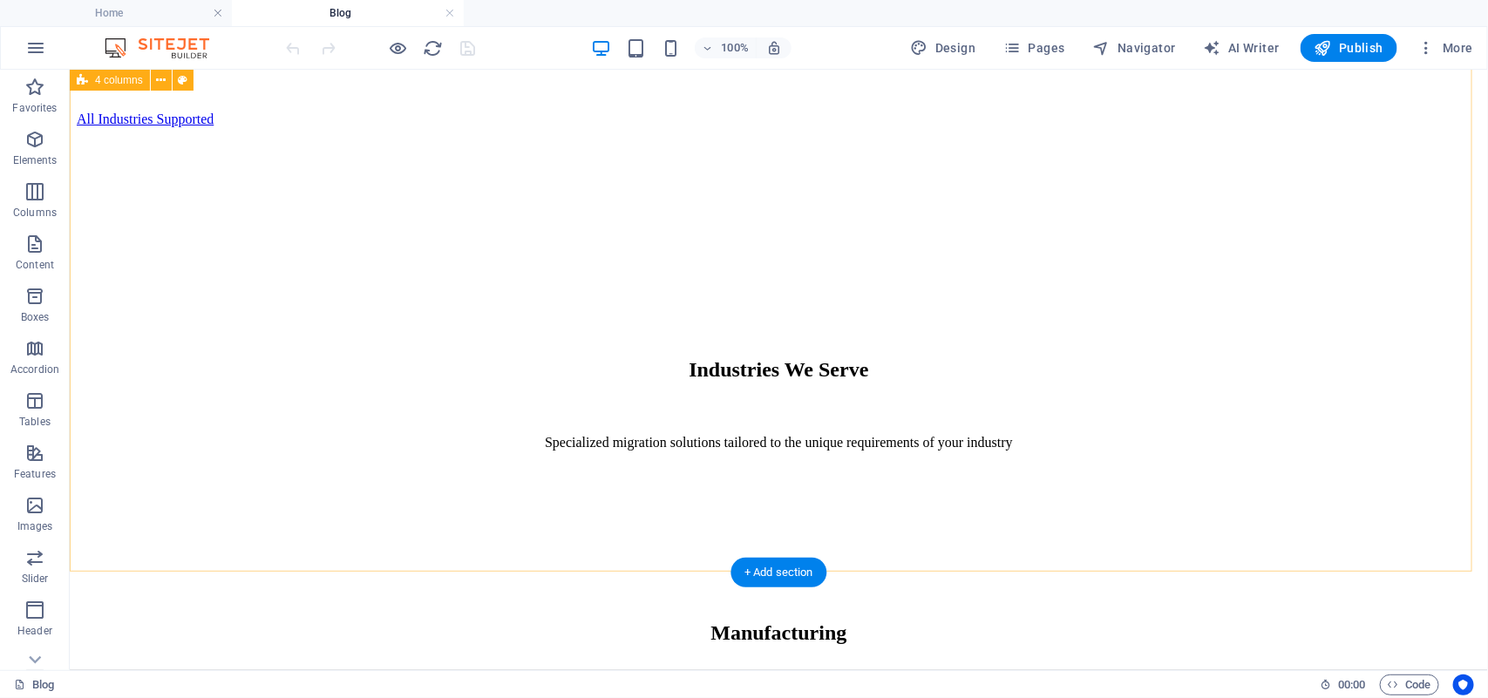
scroll to position [1074, 0]
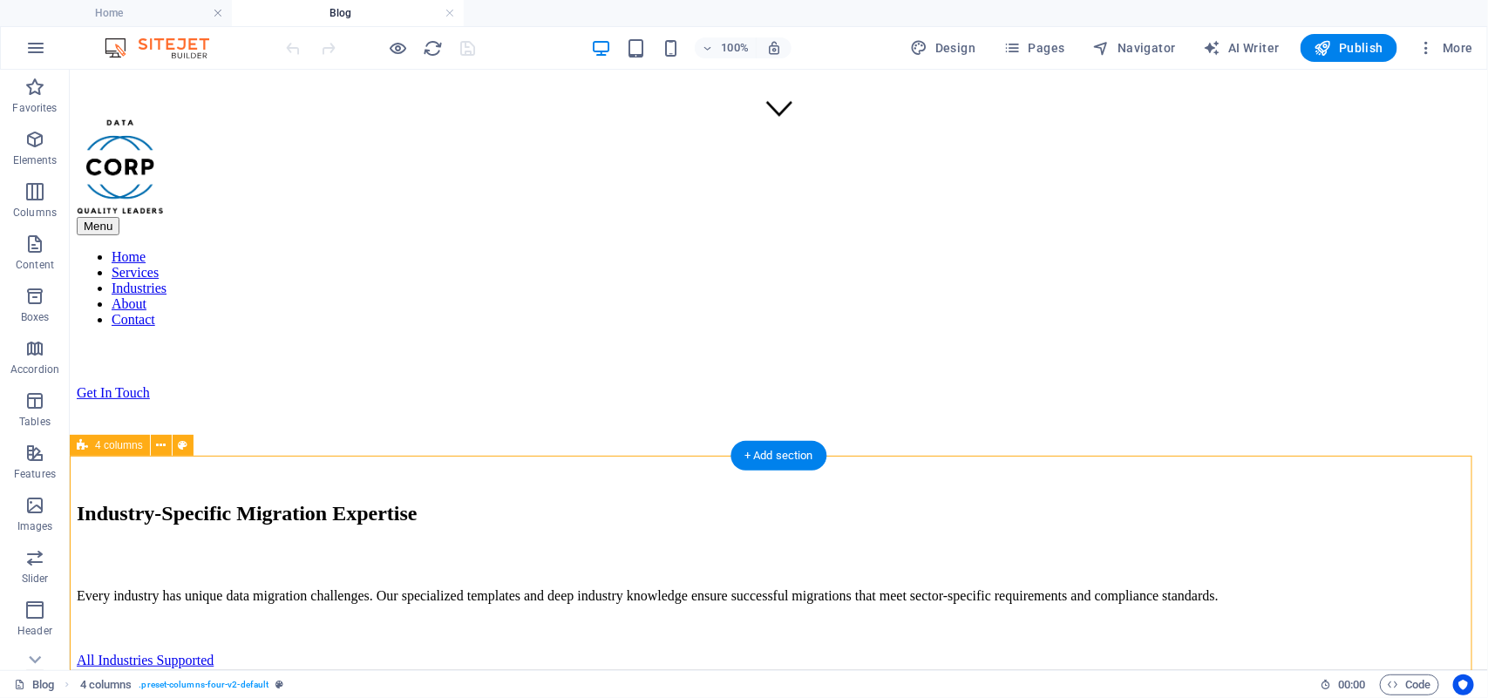
scroll to position [530, 0]
click at [163, 453] on icon at bounding box center [161, 446] width 10 height 18
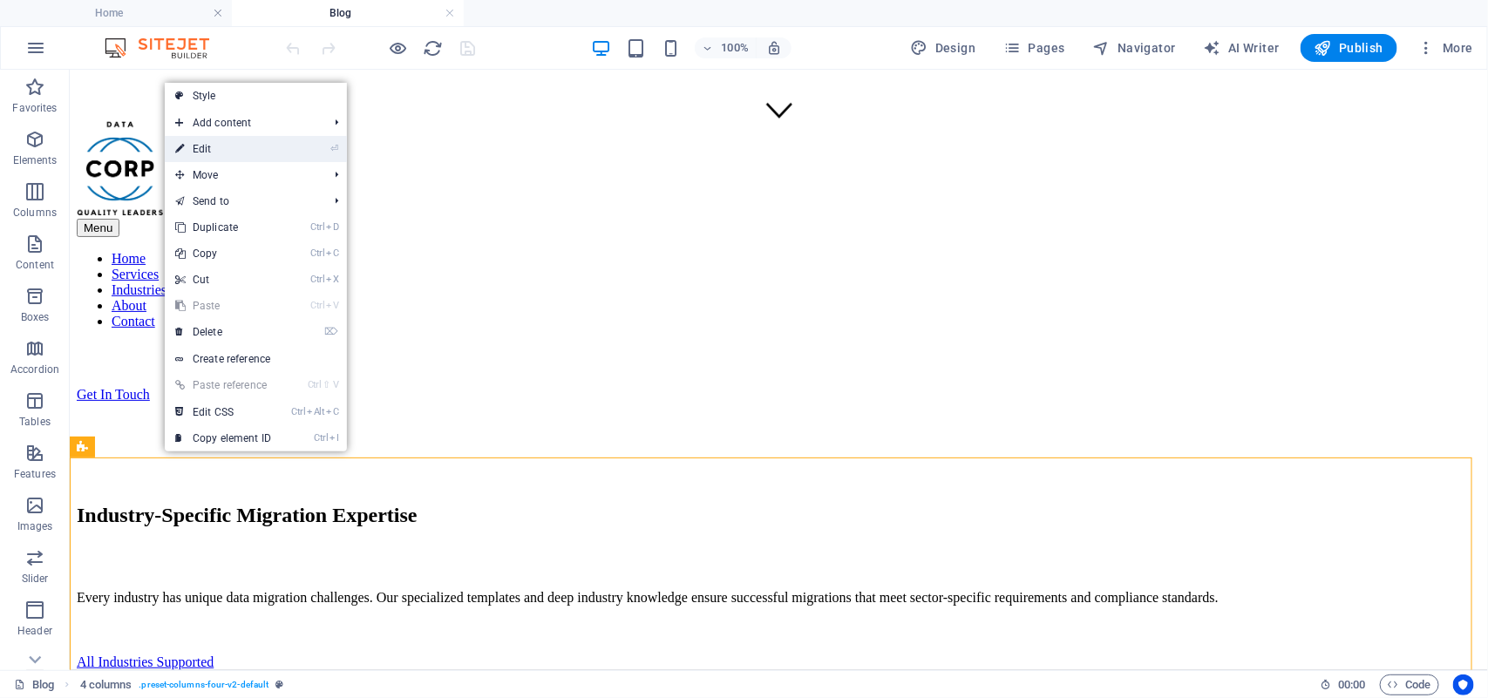
click at [241, 149] on link "⏎ Edit" at bounding box center [223, 149] width 117 height 26
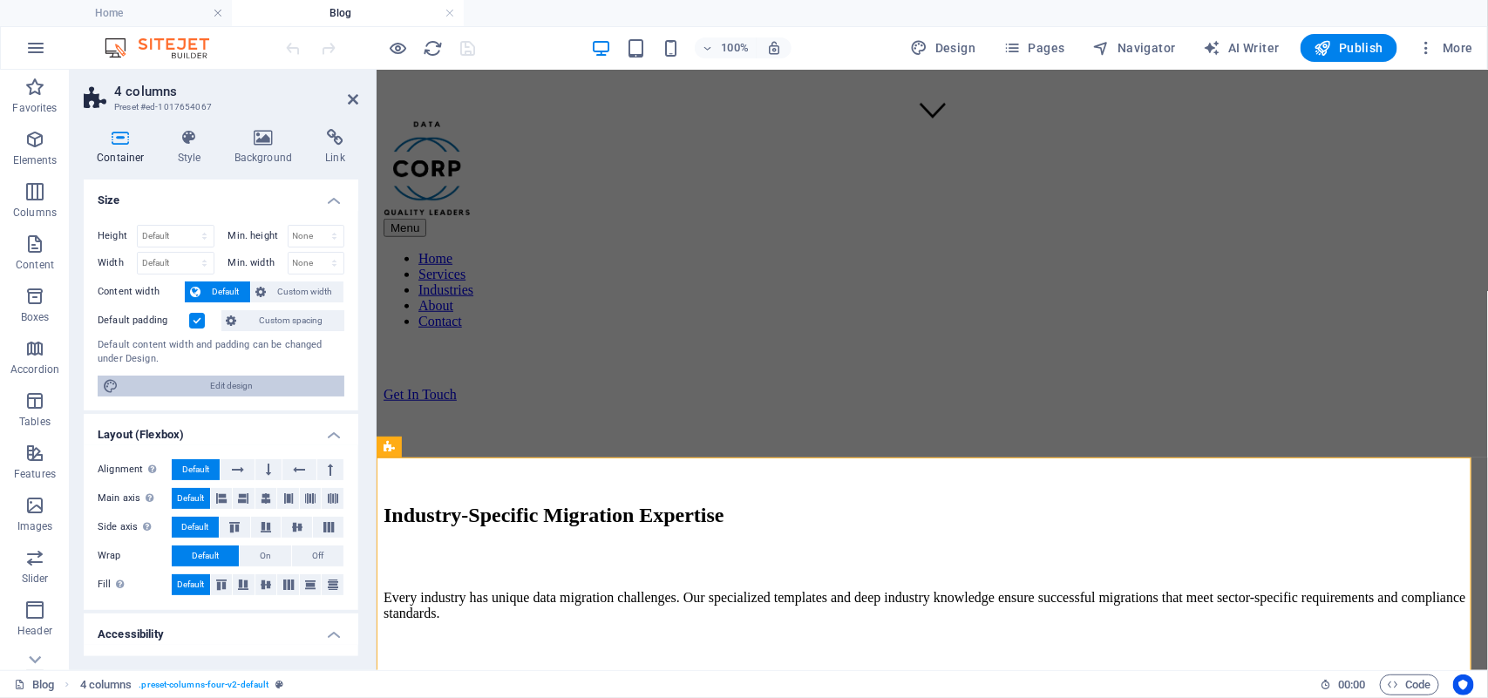
click at [260, 390] on span "Edit design" at bounding box center [231, 386] width 215 height 21
select select "rem"
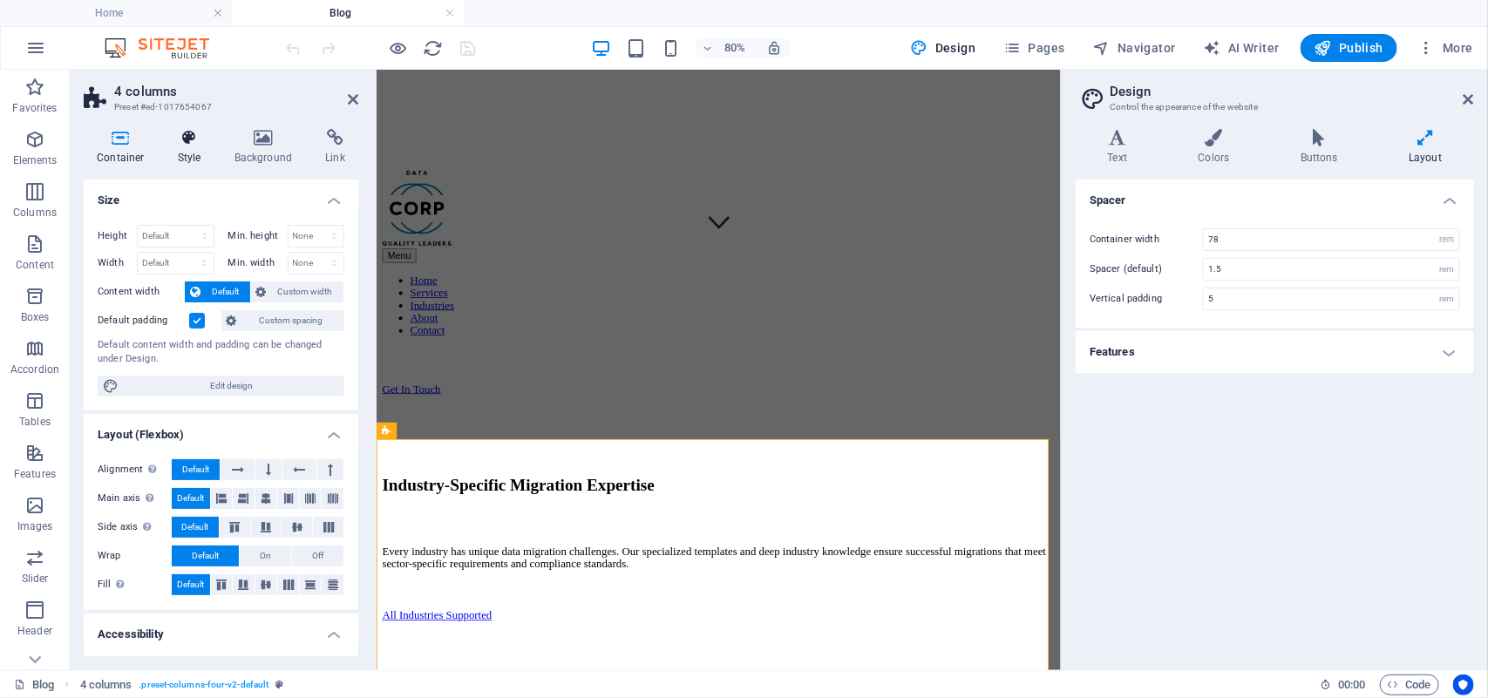
click at [193, 149] on h4 "Style" at bounding box center [193, 147] width 57 height 37
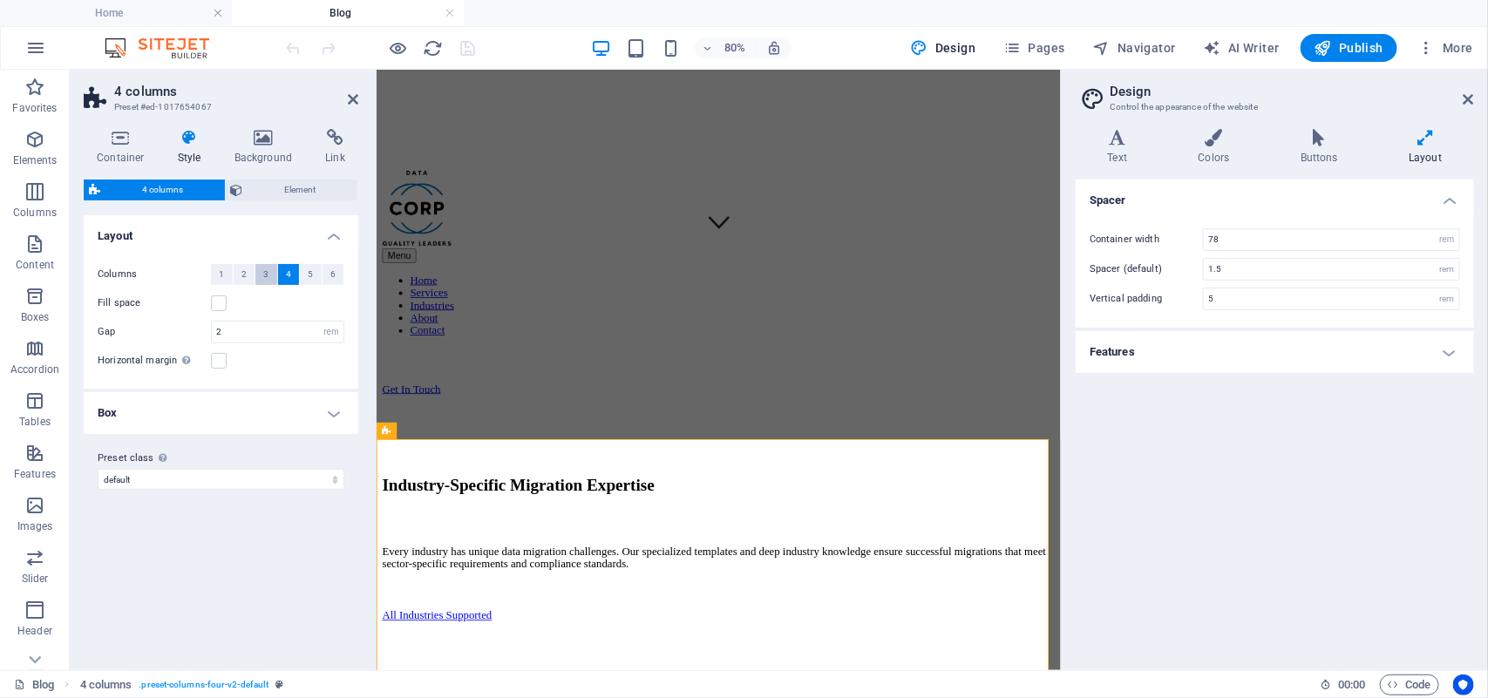
click at [263, 264] on span "3" at bounding box center [265, 274] width 5 height 21
click at [344, 102] on header "4 columns Preset #ed-1017654067" at bounding box center [221, 92] width 275 height 45
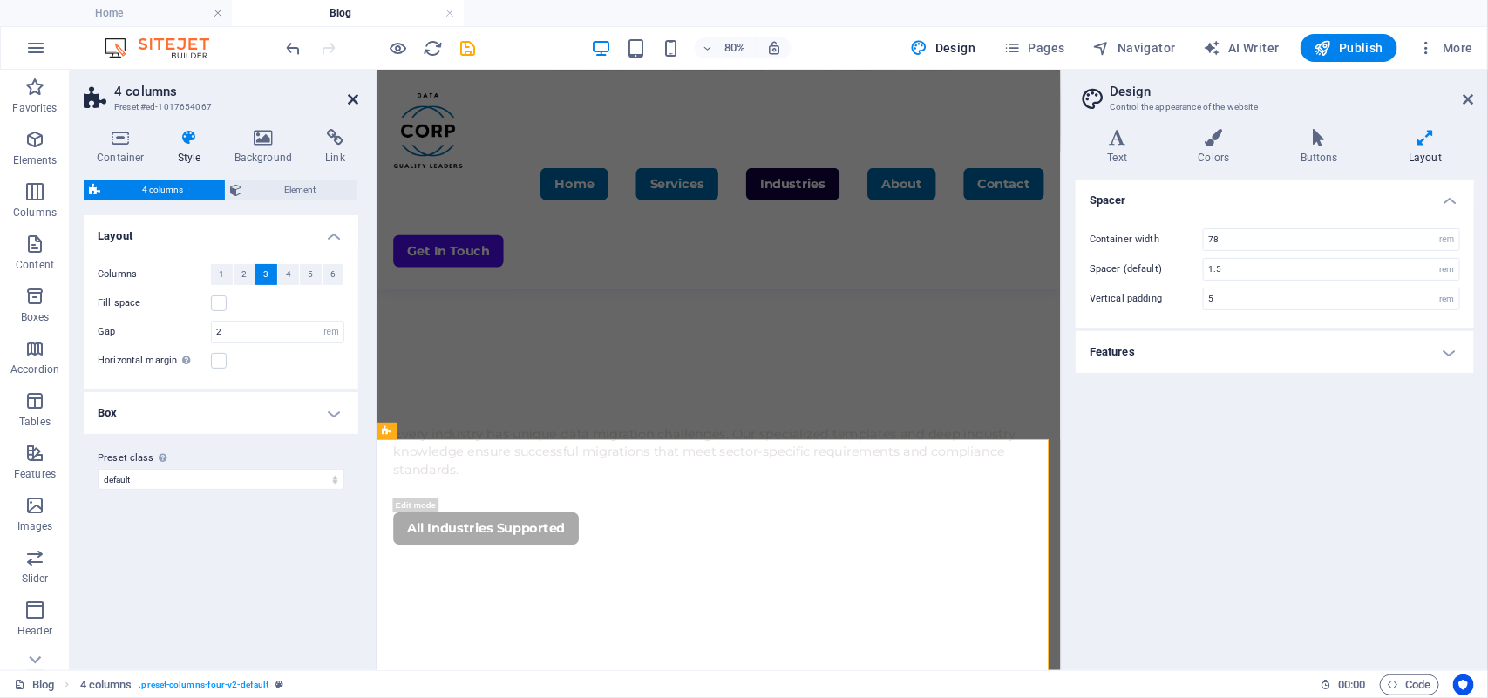
click at [354, 94] on icon at bounding box center [353, 99] width 10 height 14
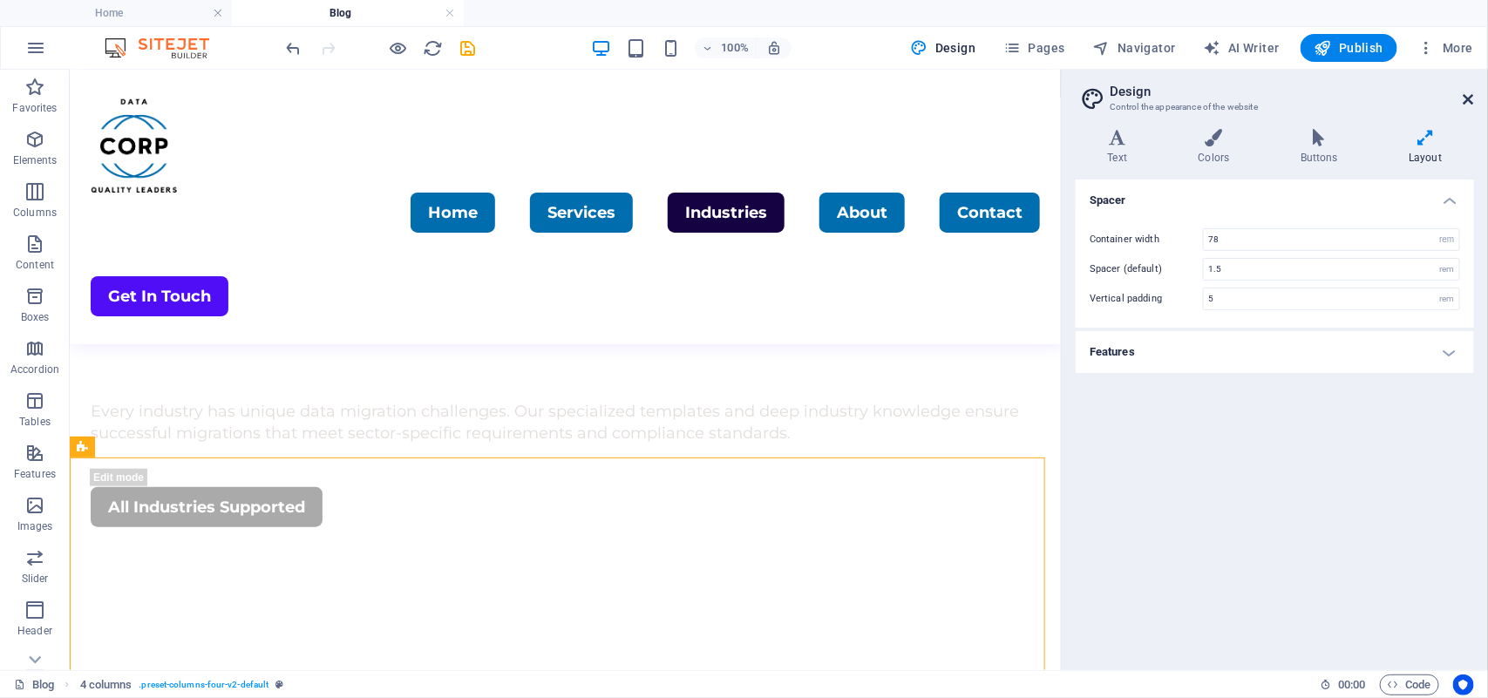
click at [1469, 98] on icon at bounding box center [1468, 99] width 10 height 14
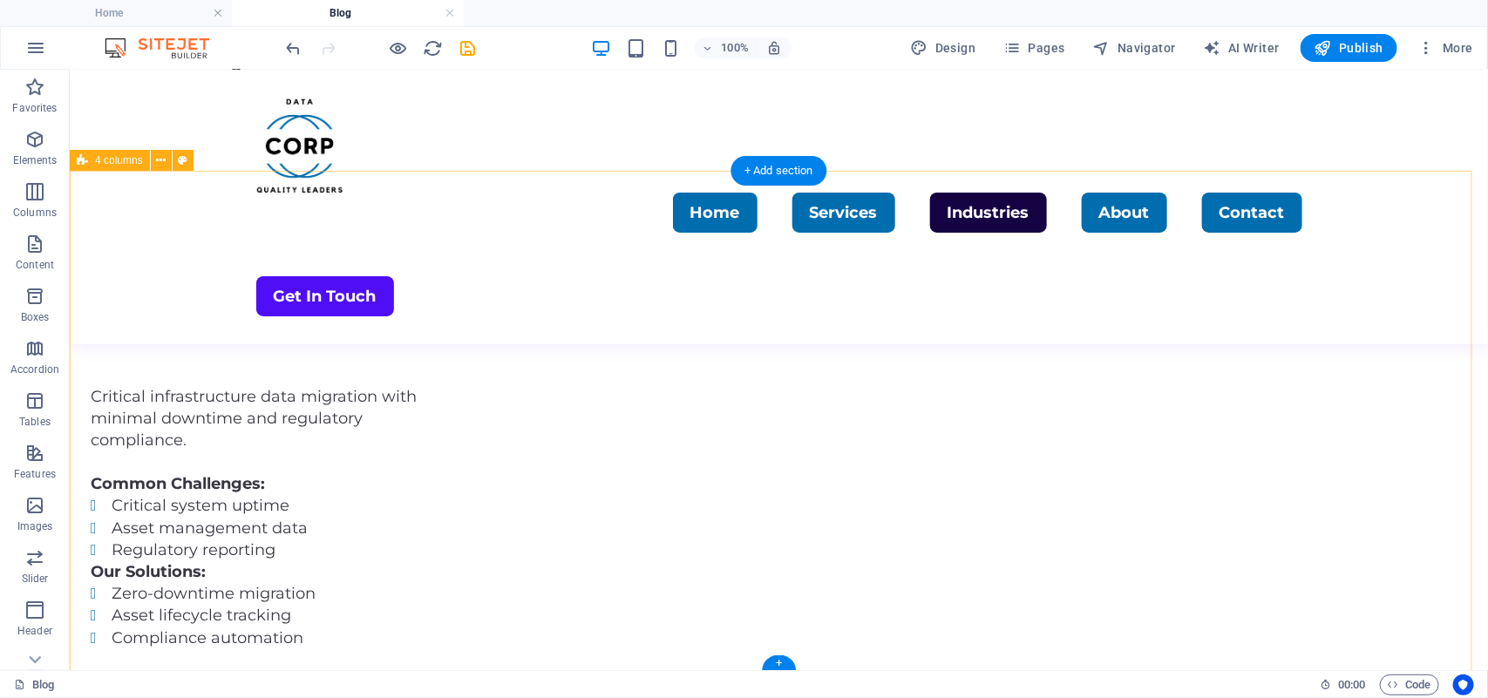
scroll to position [3126, 0]
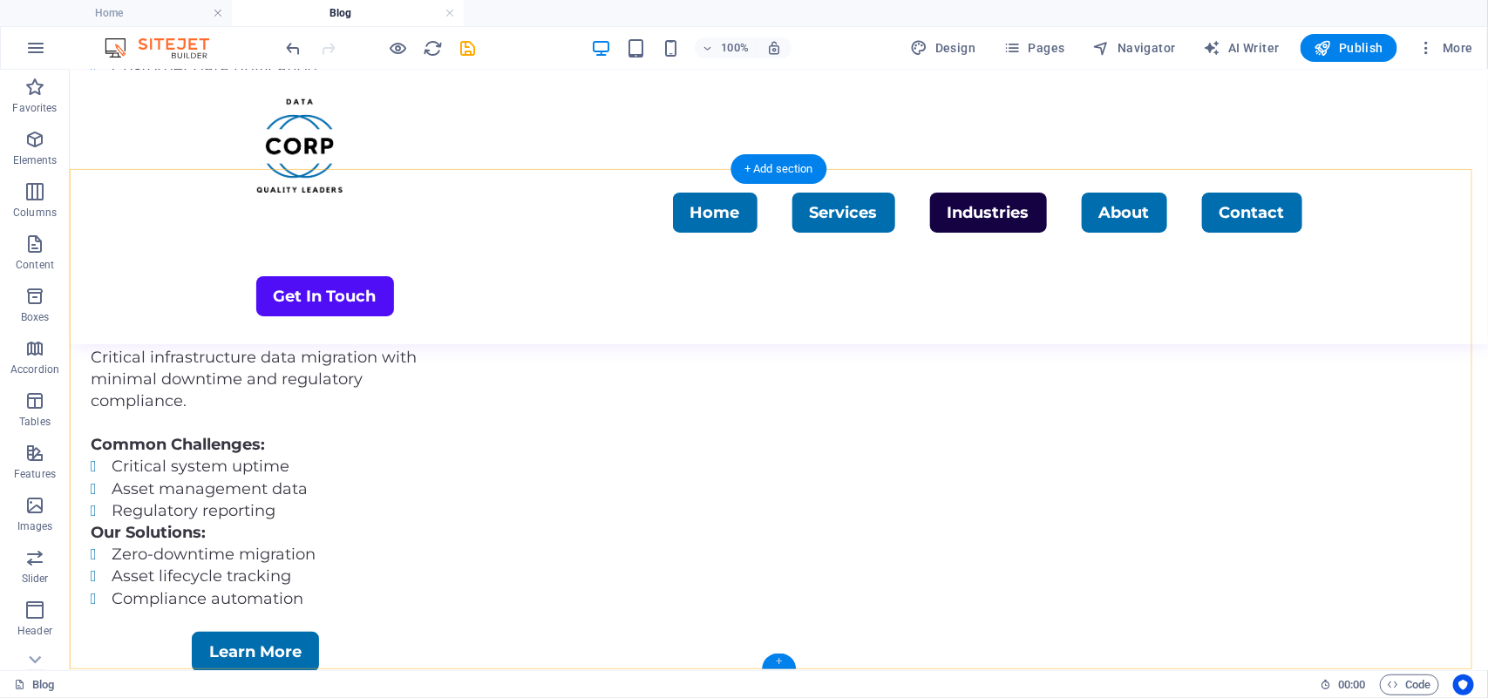
click at [778, 660] on div "+" at bounding box center [779, 662] width 34 height 16
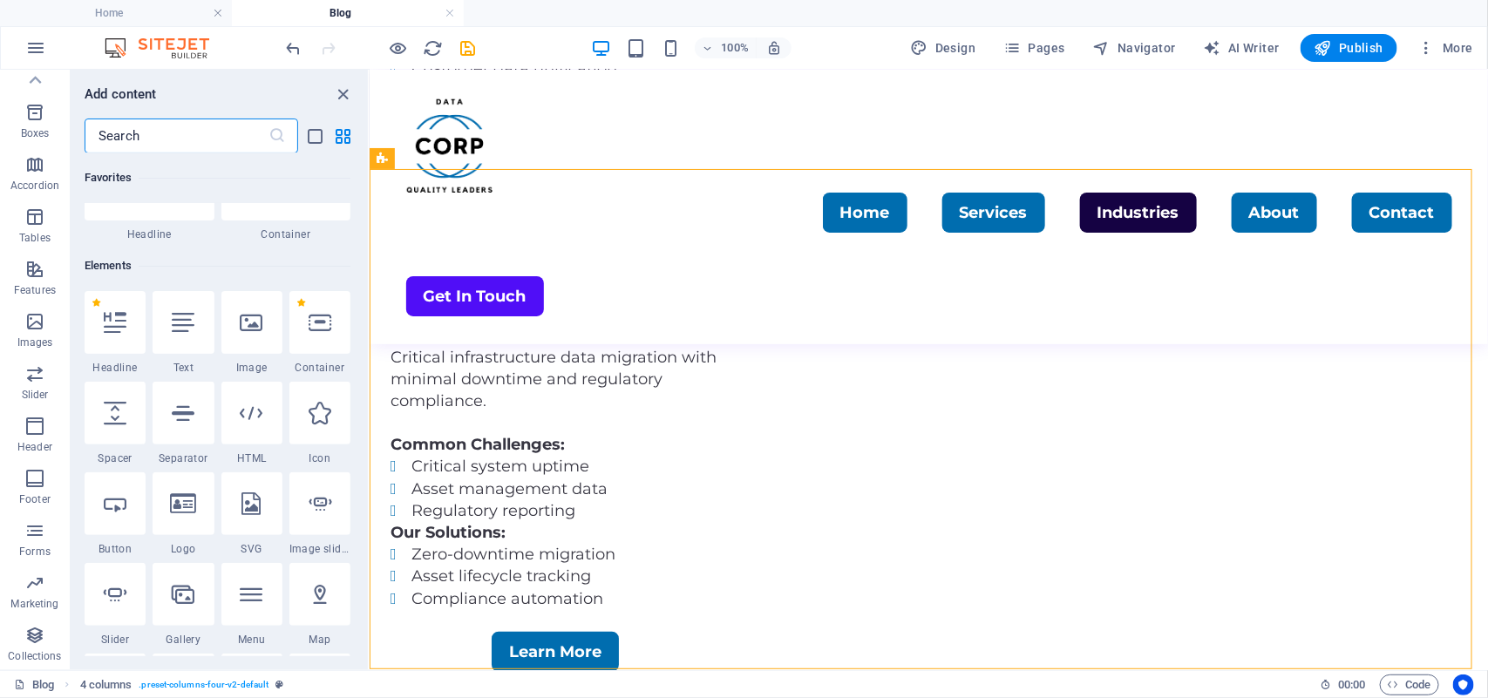
scroll to position [0, 0]
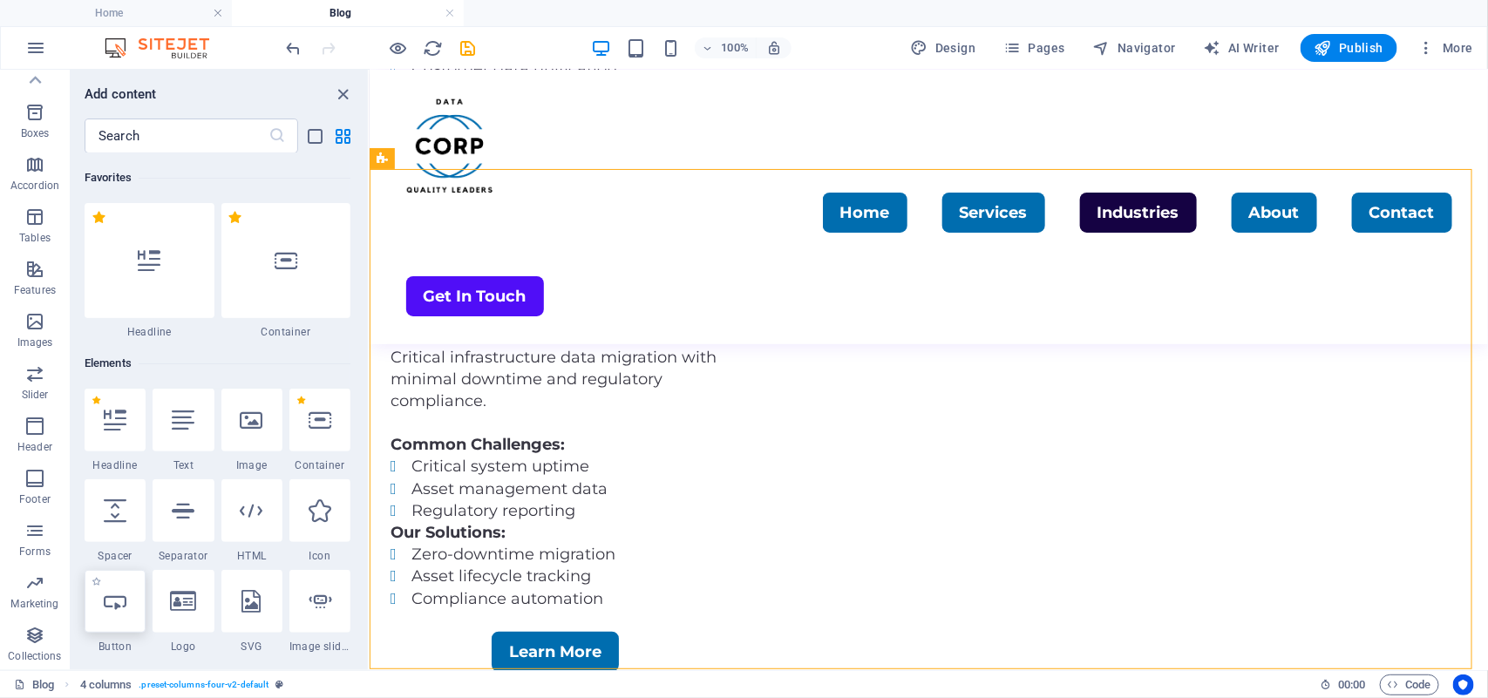
click at [110, 600] on icon at bounding box center [115, 601] width 23 height 23
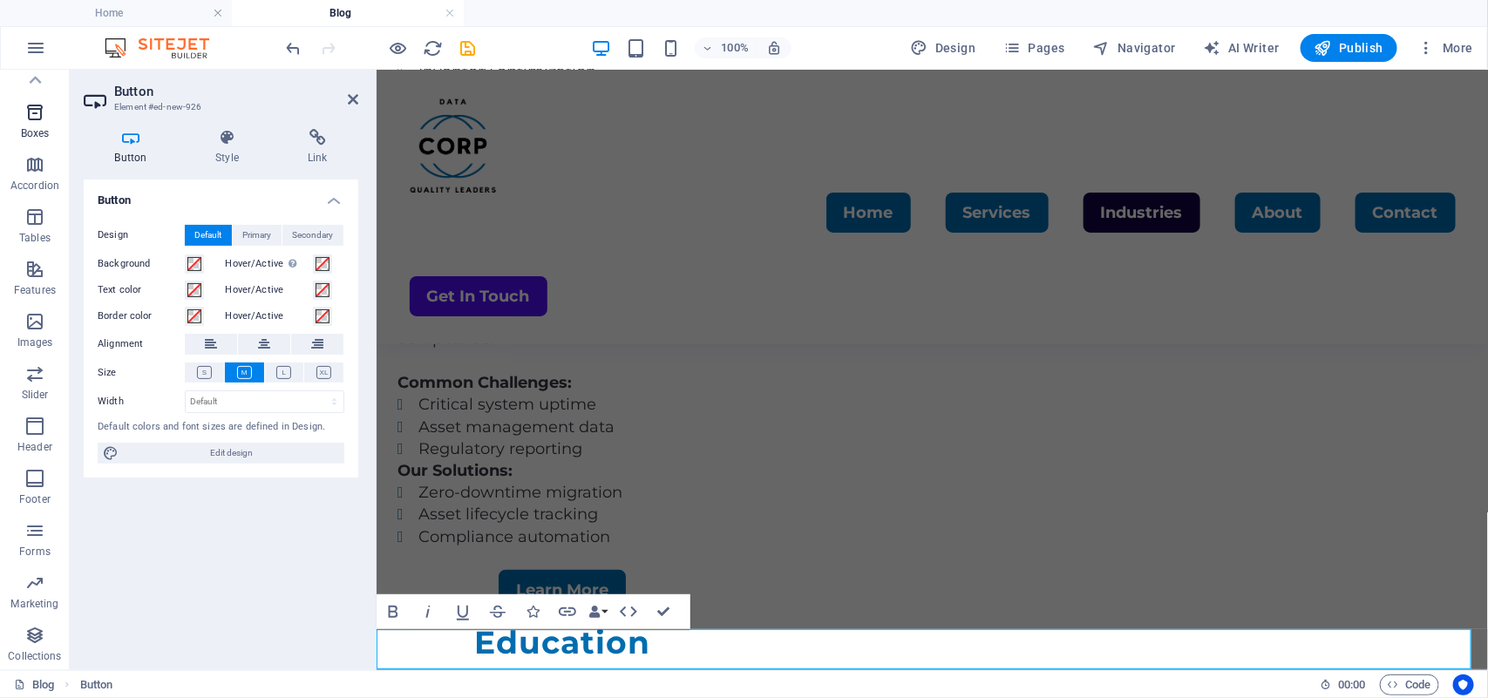
scroll to position [166, 0]
click at [41, 100] on p "Content" at bounding box center [35, 99] width 38 height 14
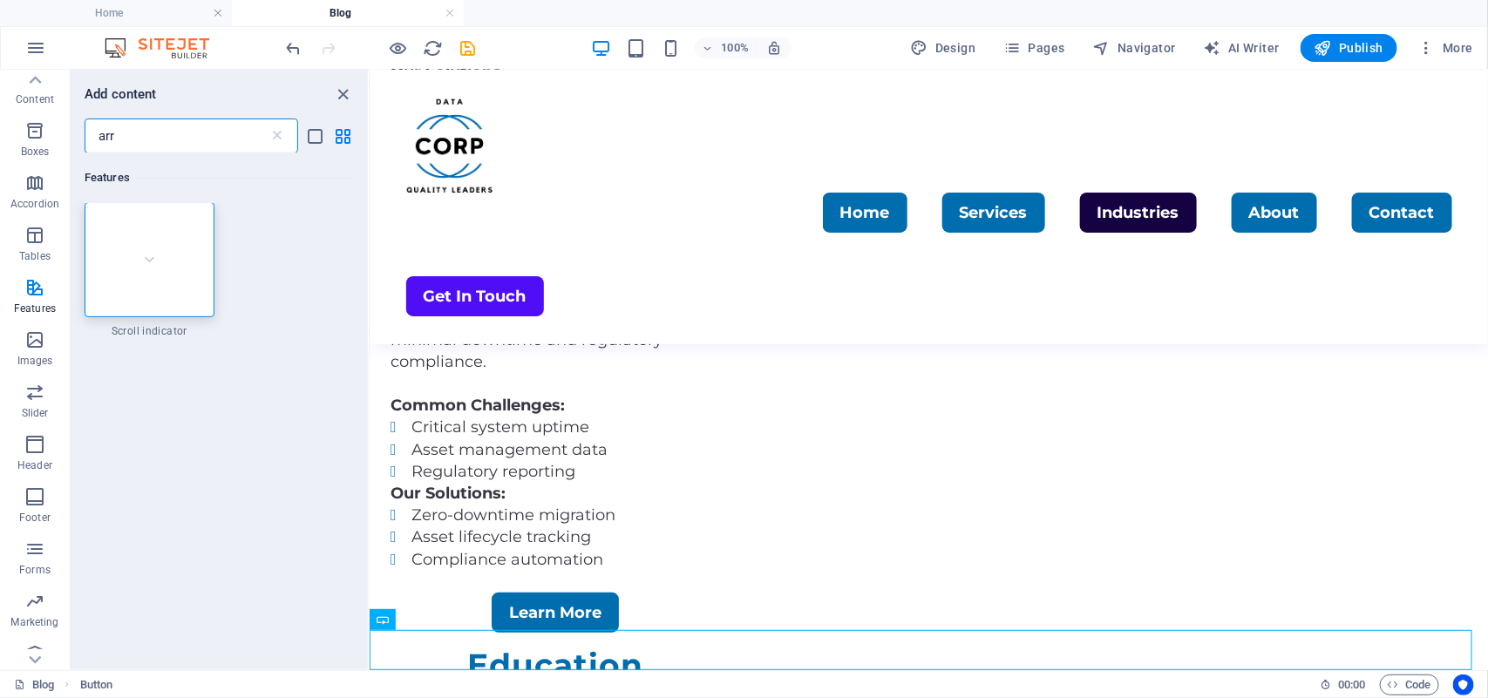
scroll to position [0, 0]
type input "arrow"
click at [340, 89] on icon "close panel" at bounding box center [344, 95] width 20 height 20
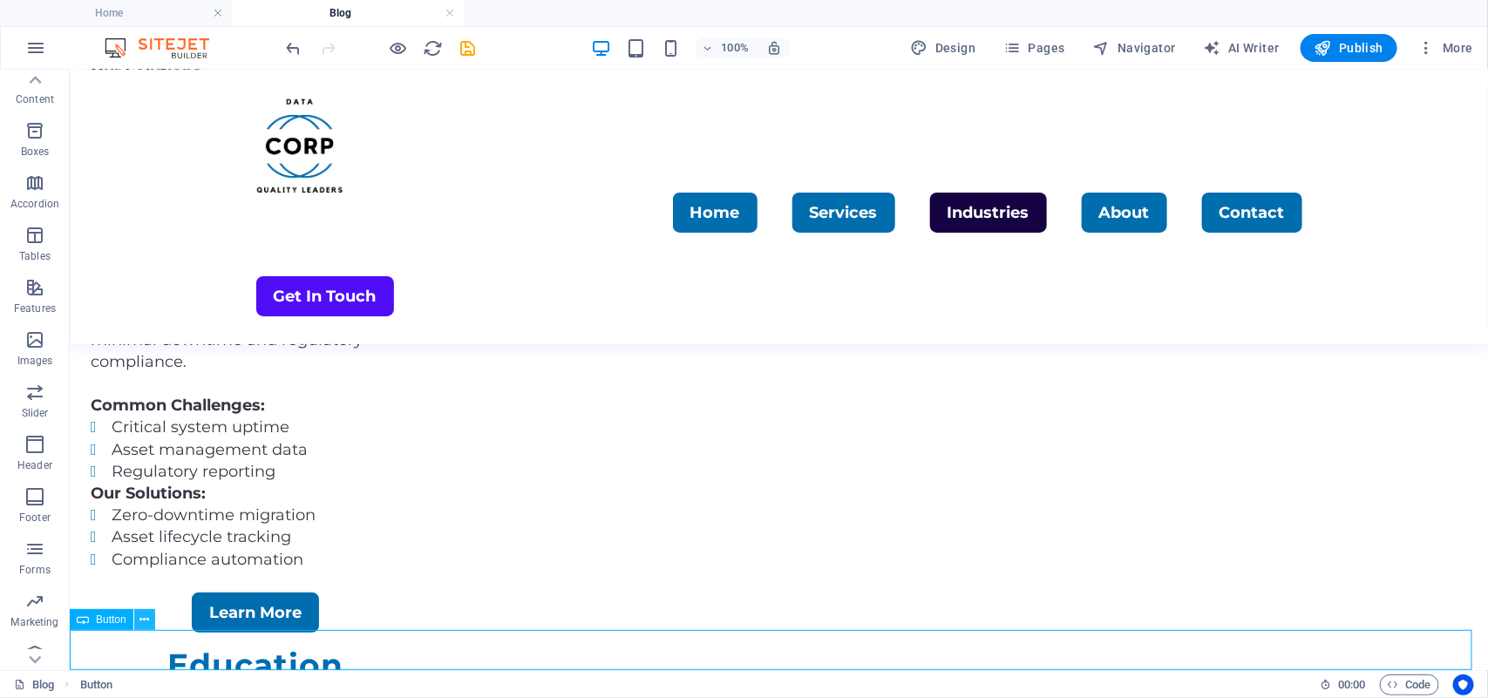
click at [142, 621] on icon at bounding box center [144, 620] width 10 height 18
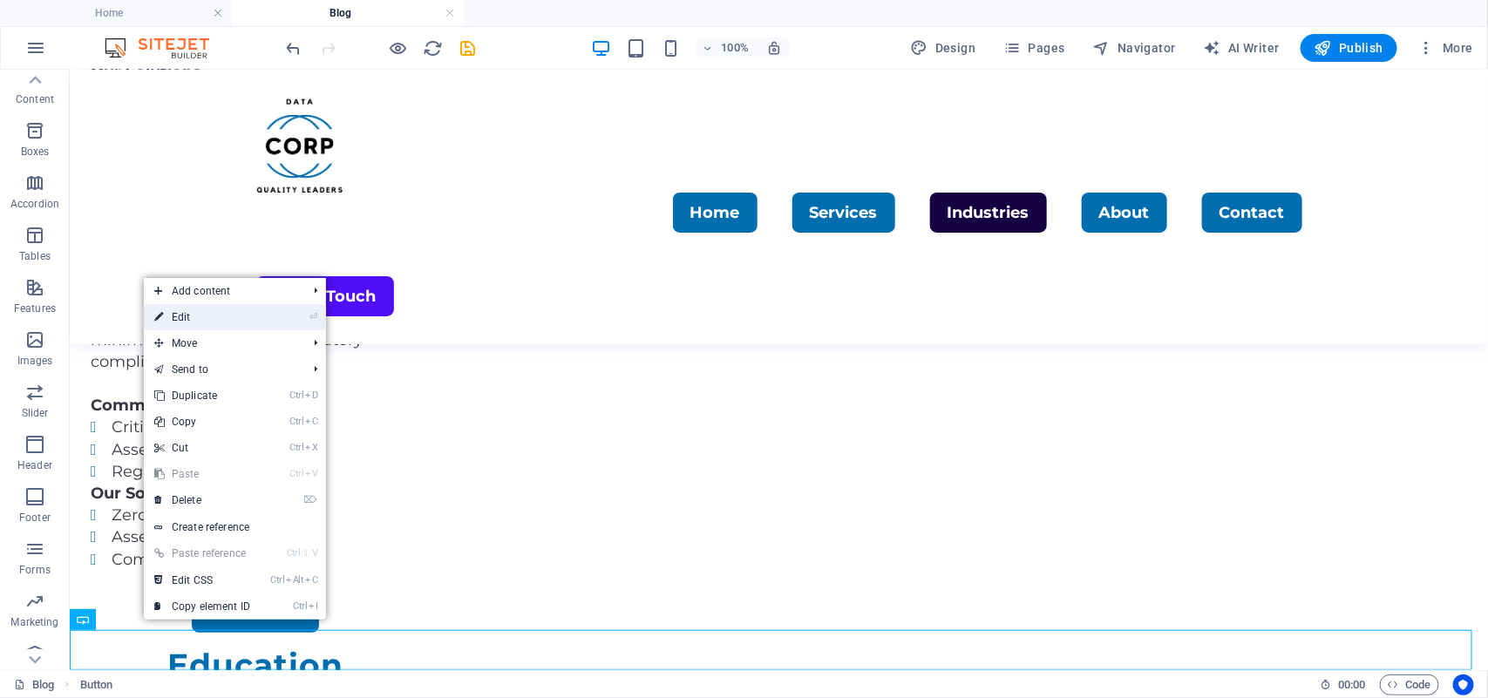
click at [218, 314] on link "⏎ Edit" at bounding box center [202, 317] width 117 height 26
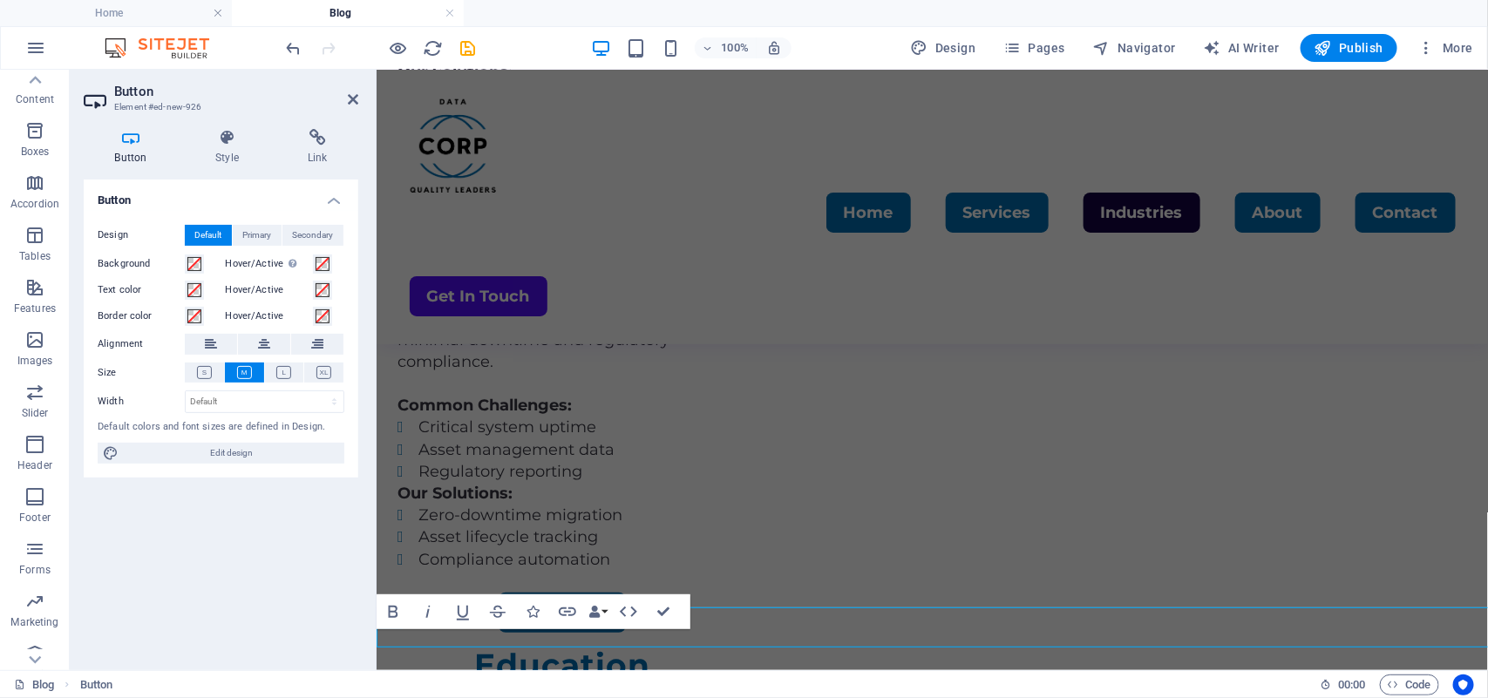
scroll to position [3188, 0]
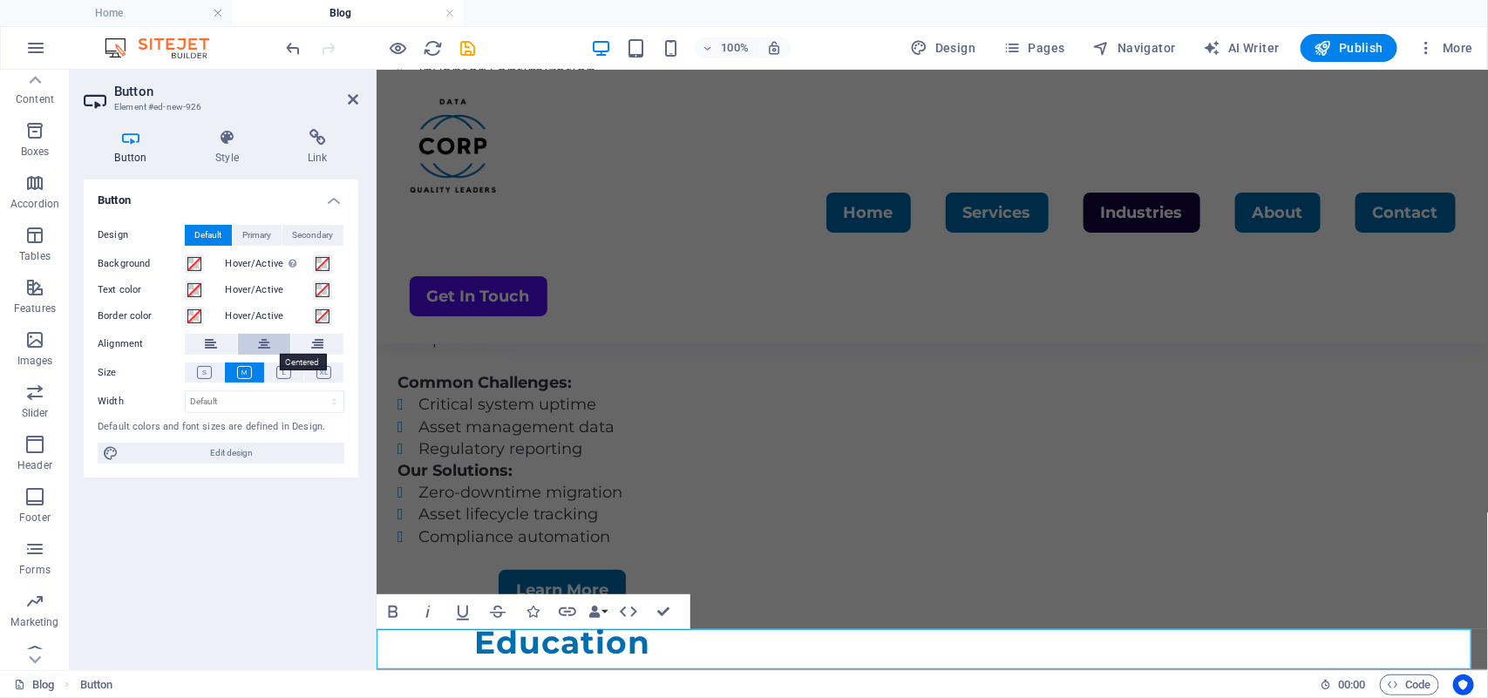
click at [259, 338] on icon at bounding box center [264, 344] width 12 height 21
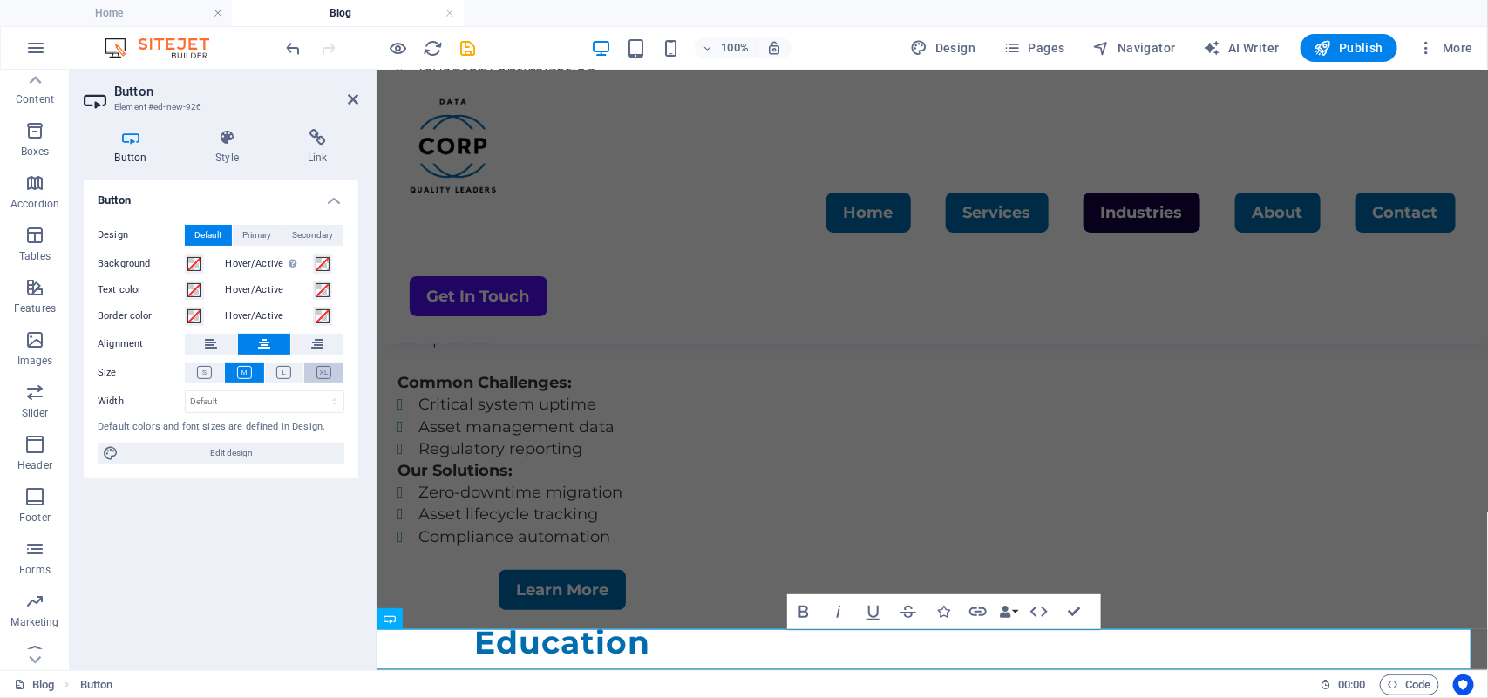
click at [319, 363] on button at bounding box center [323, 373] width 39 height 20
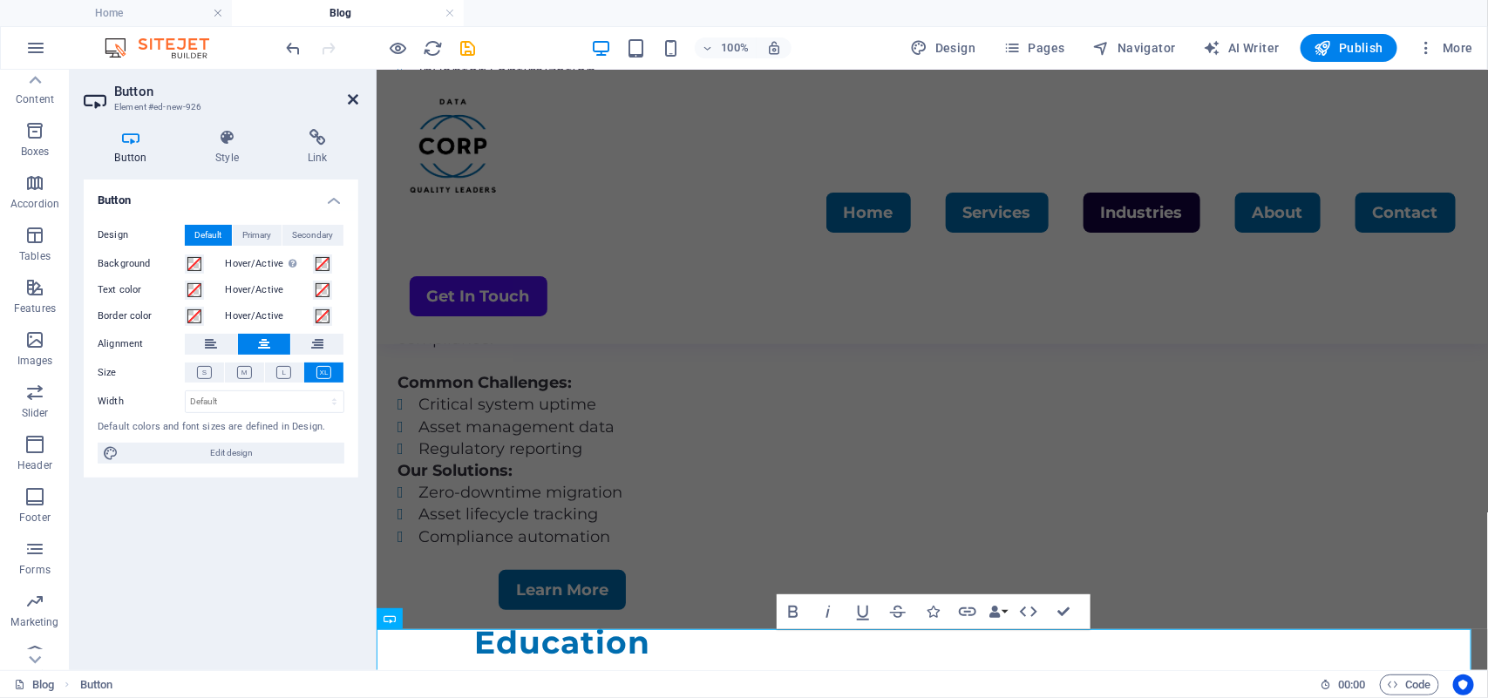
click at [353, 93] on icon at bounding box center [353, 99] width 10 height 14
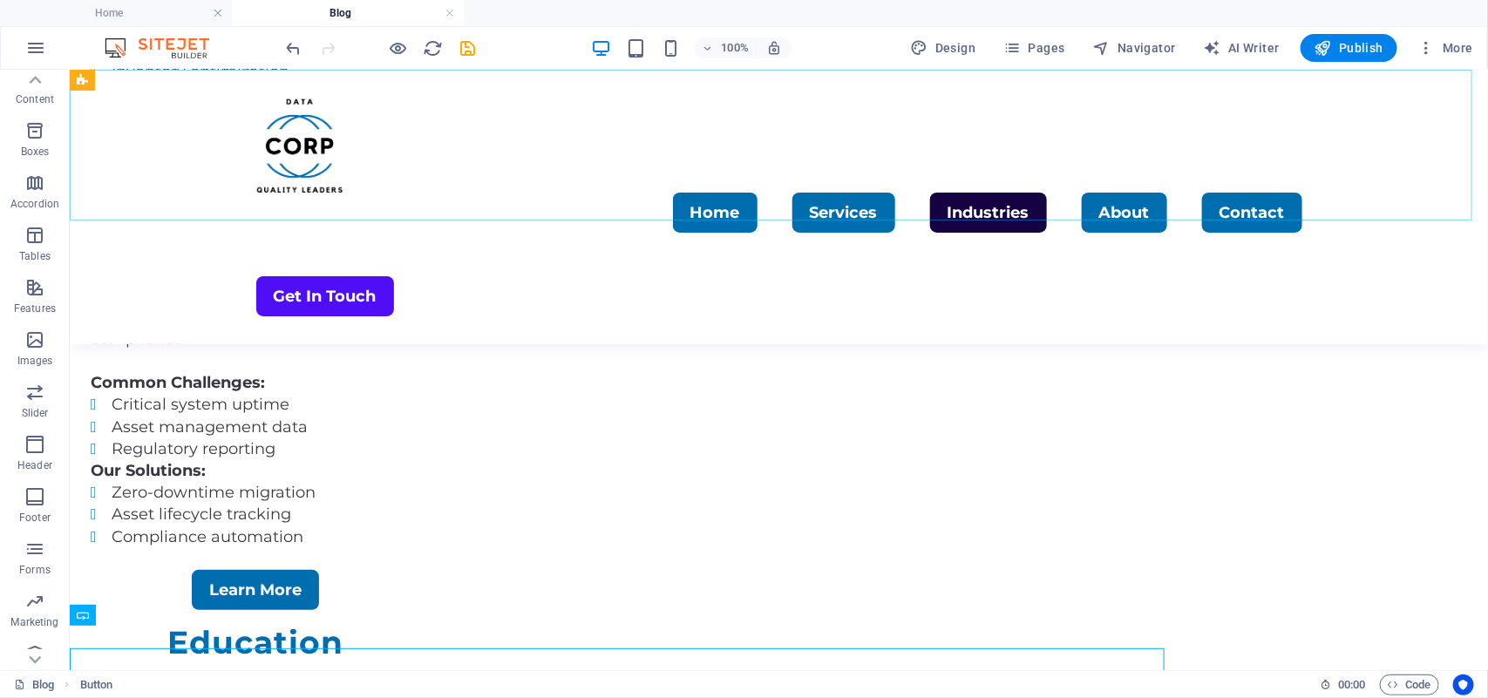
scroll to position [3169, 0]
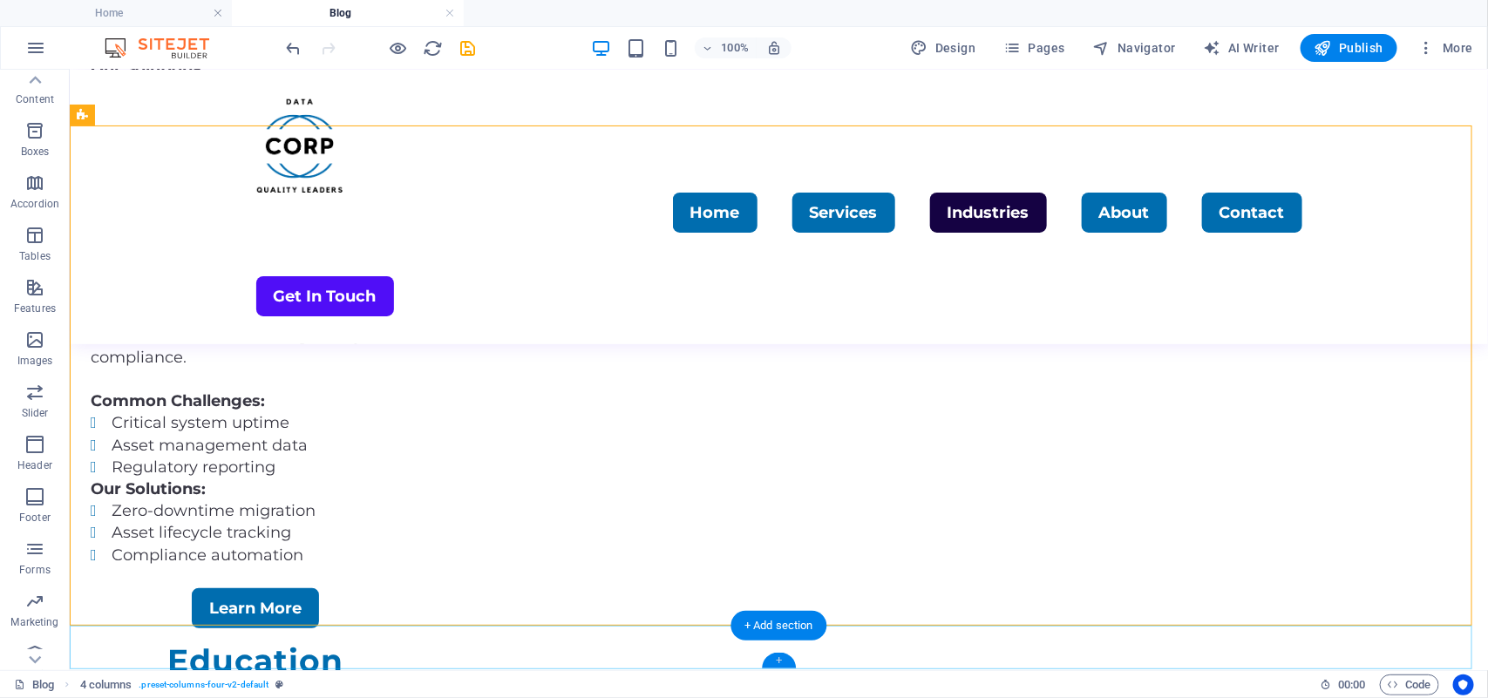
click at [783, 660] on div "+" at bounding box center [779, 661] width 34 height 16
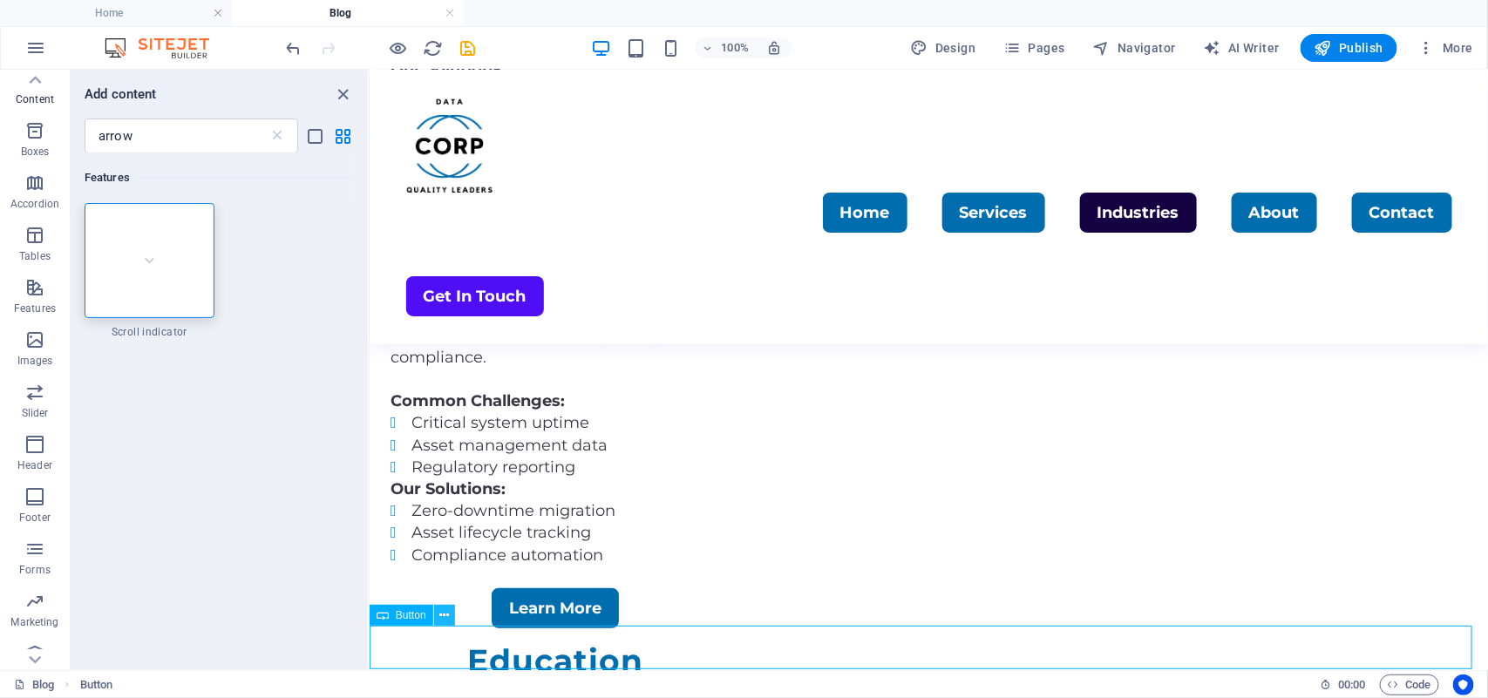
click at [442, 614] on icon at bounding box center [444, 616] width 10 height 18
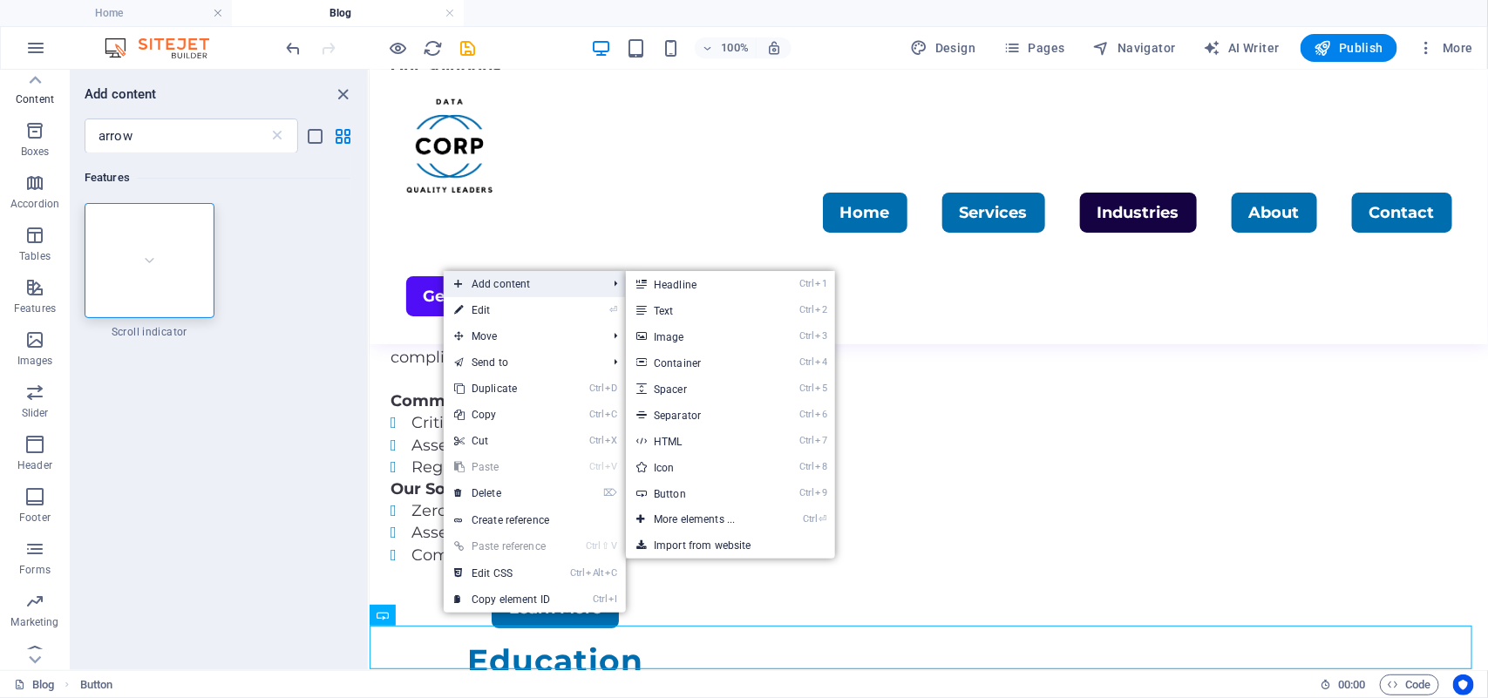
click at [514, 281] on span "Add content" at bounding box center [522, 284] width 156 height 26
click at [682, 358] on link "Ctrl 4 Container" at bounding box center [698, 362] width 144 height 26
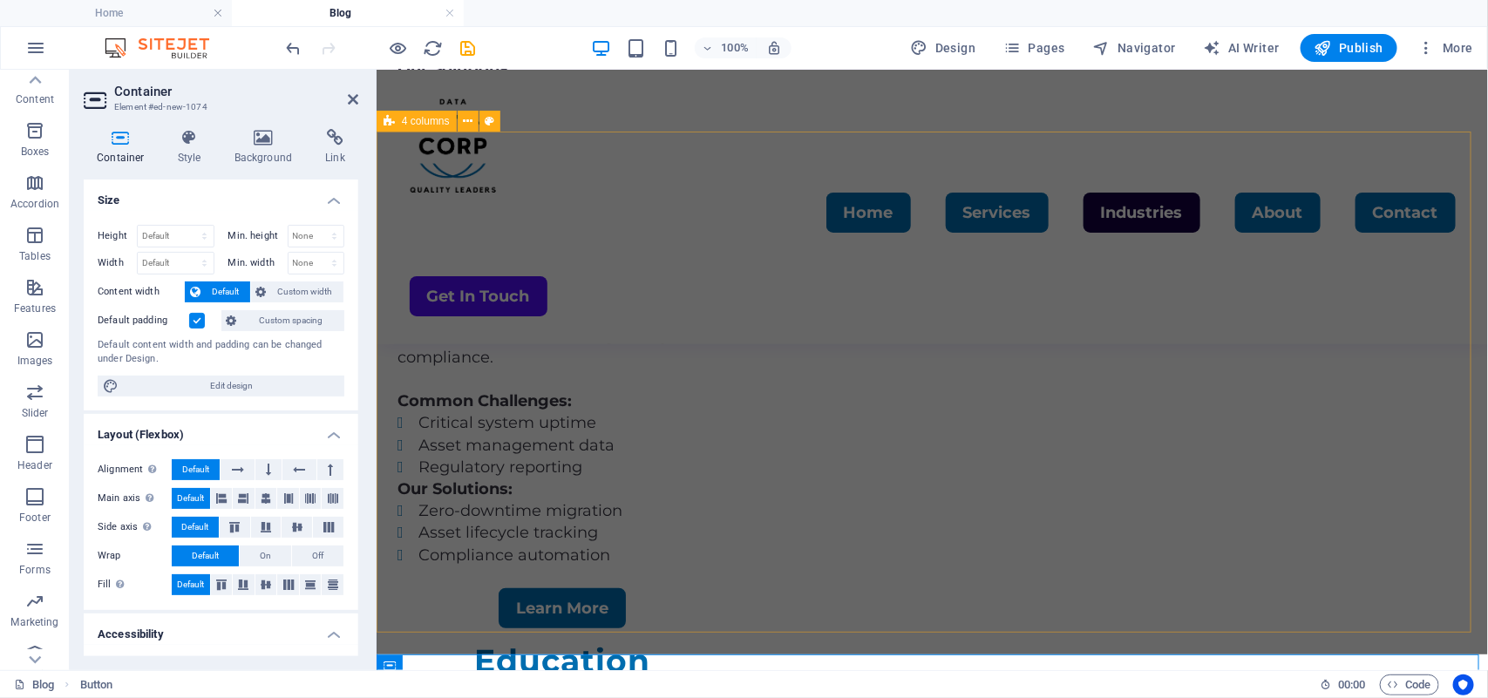
scroll to position [3454, 0]
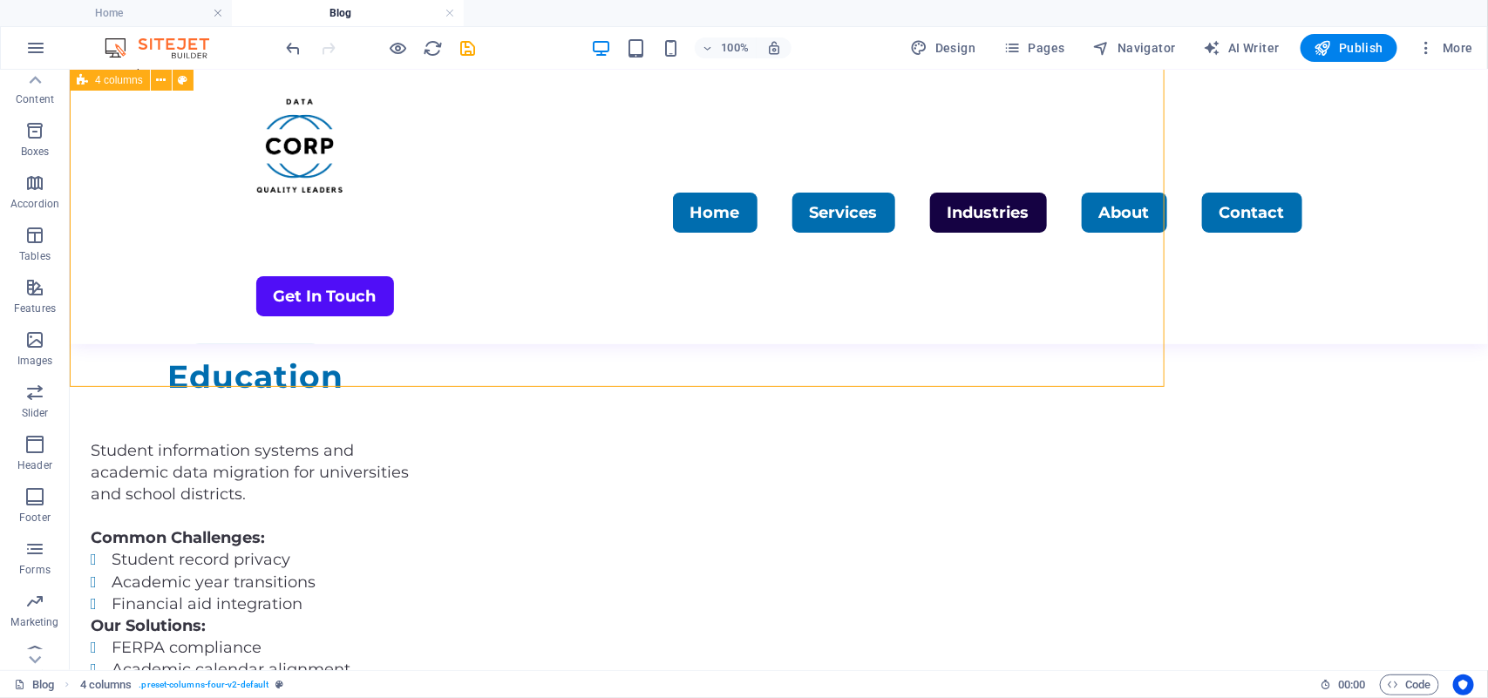
scroll to position [3431, 0]
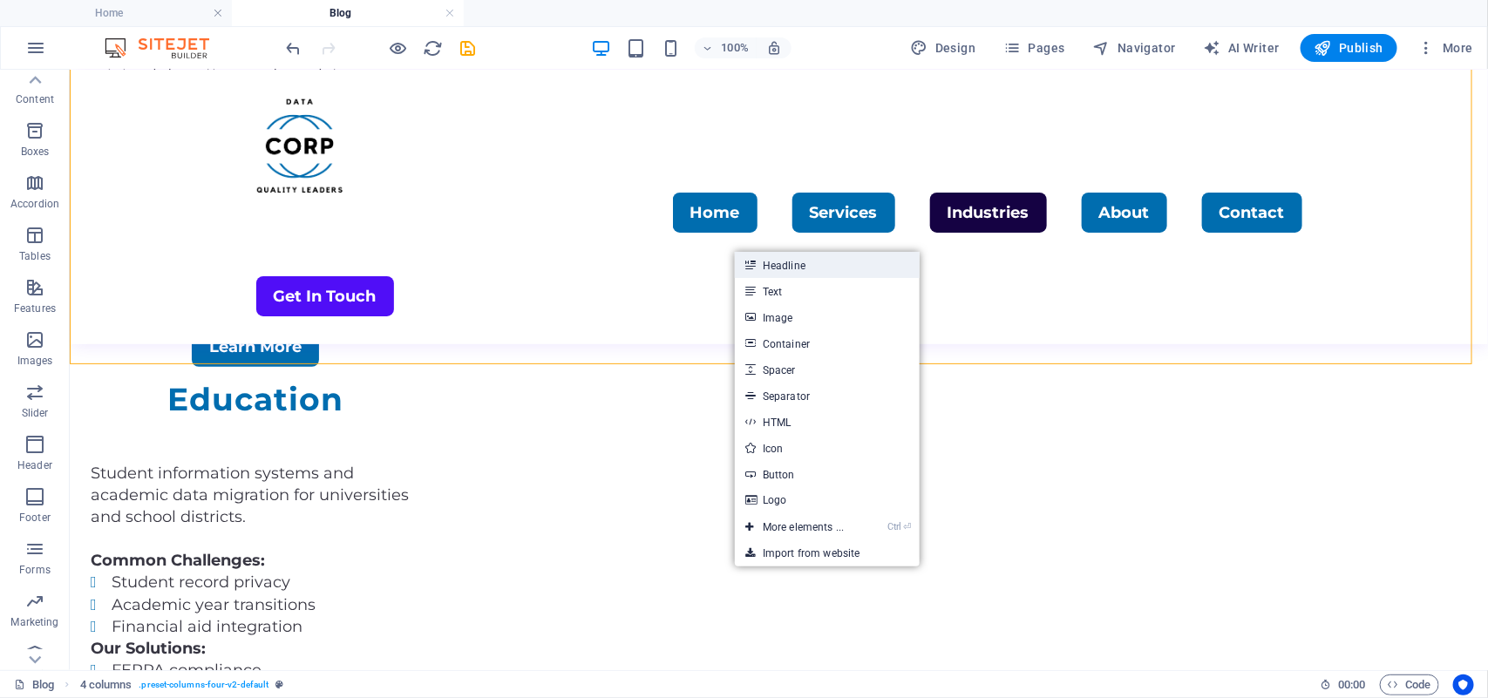
click at [786, 263] on link "Headline" at bounding box center [827, 265] width 185 height 26
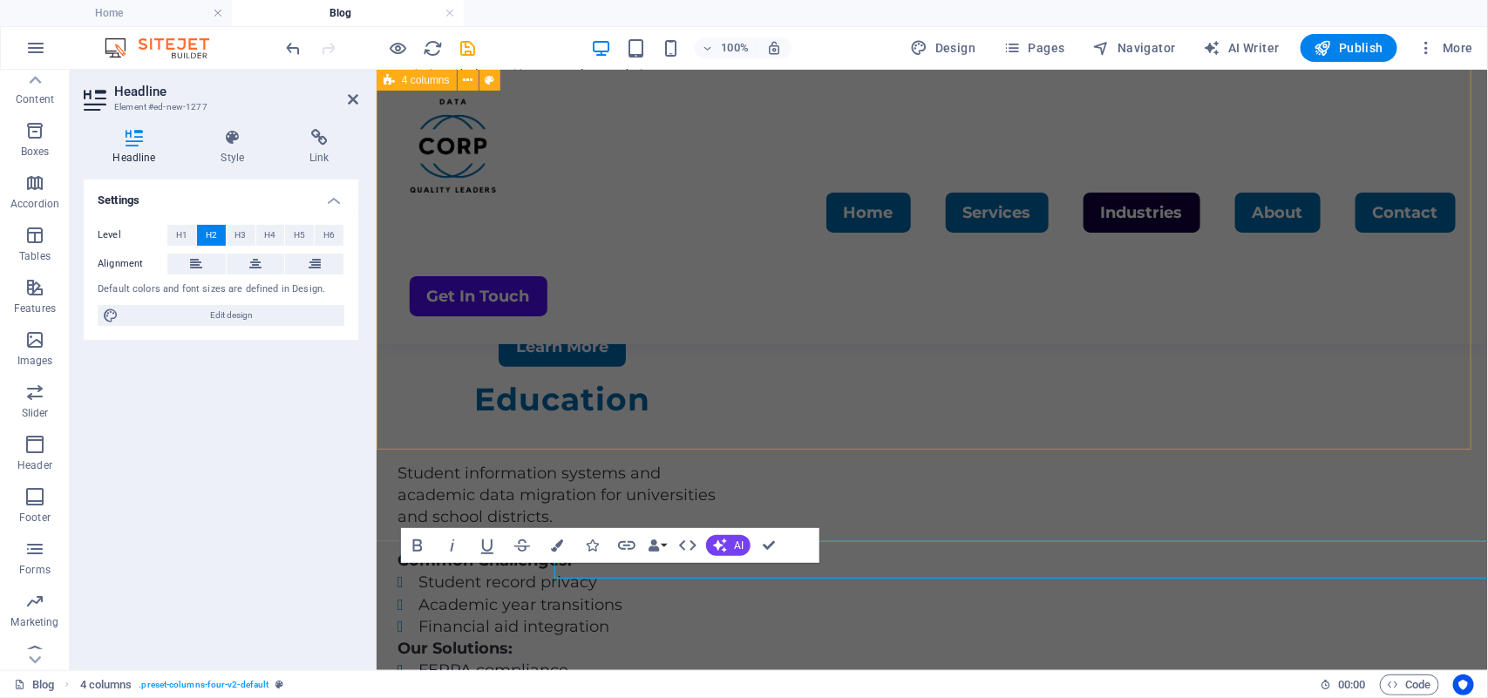
scroll to position [3368, 0]
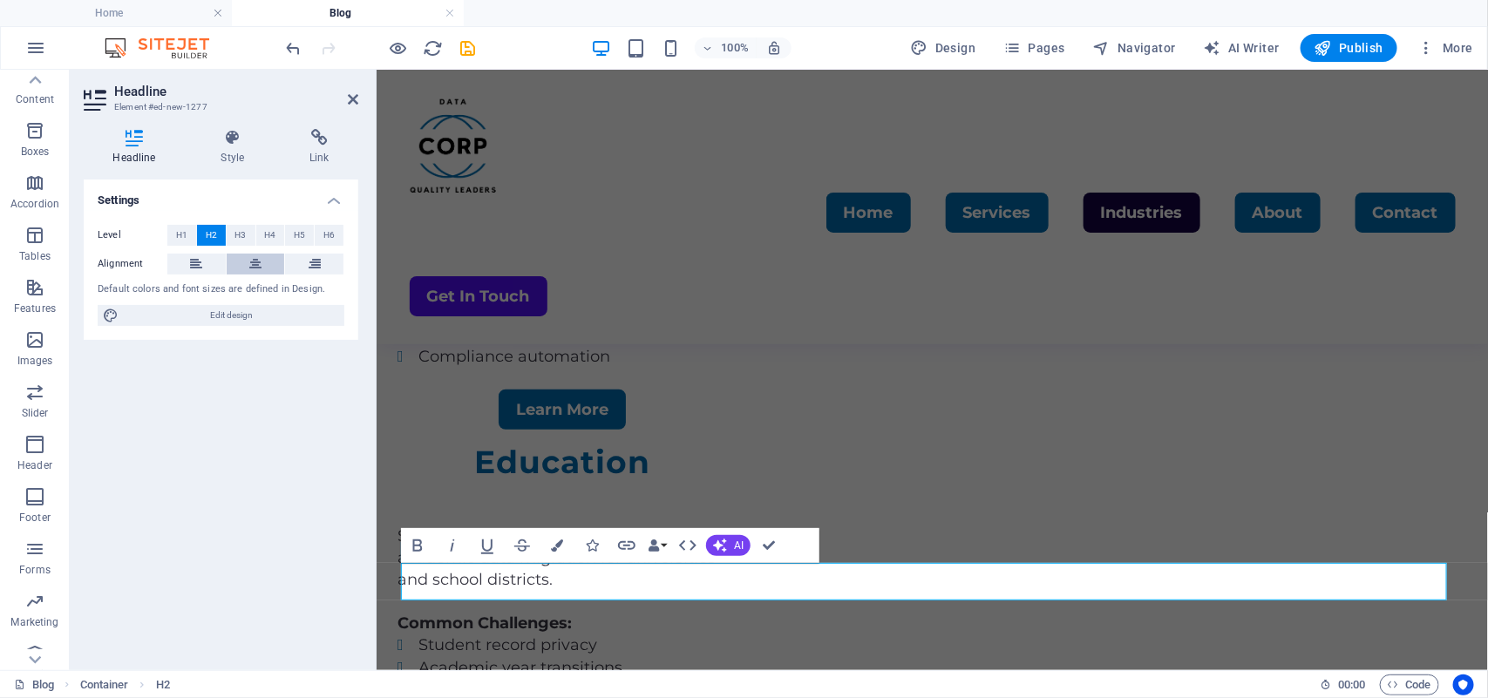
click at [247, 258] on button at bounding box center [256, 264] width 58 height 21
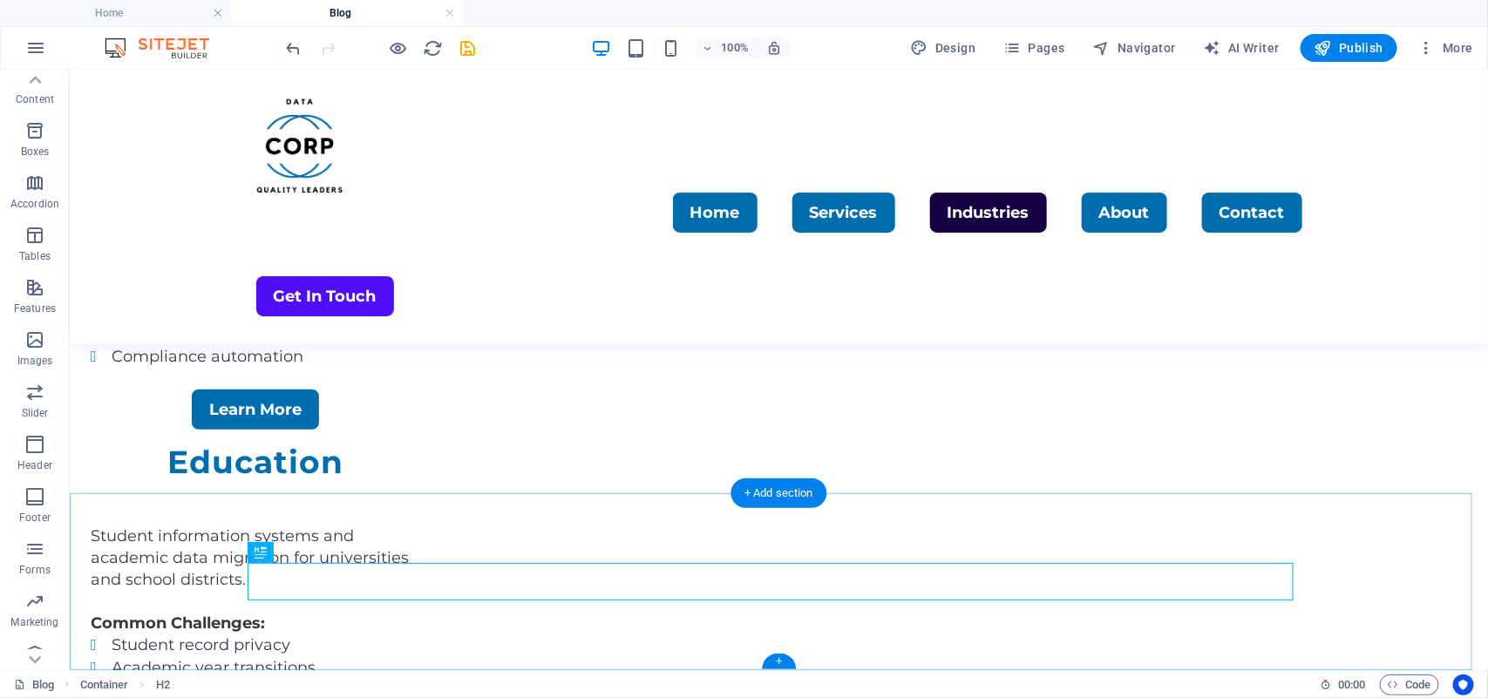
scroll to position [3346, 0]
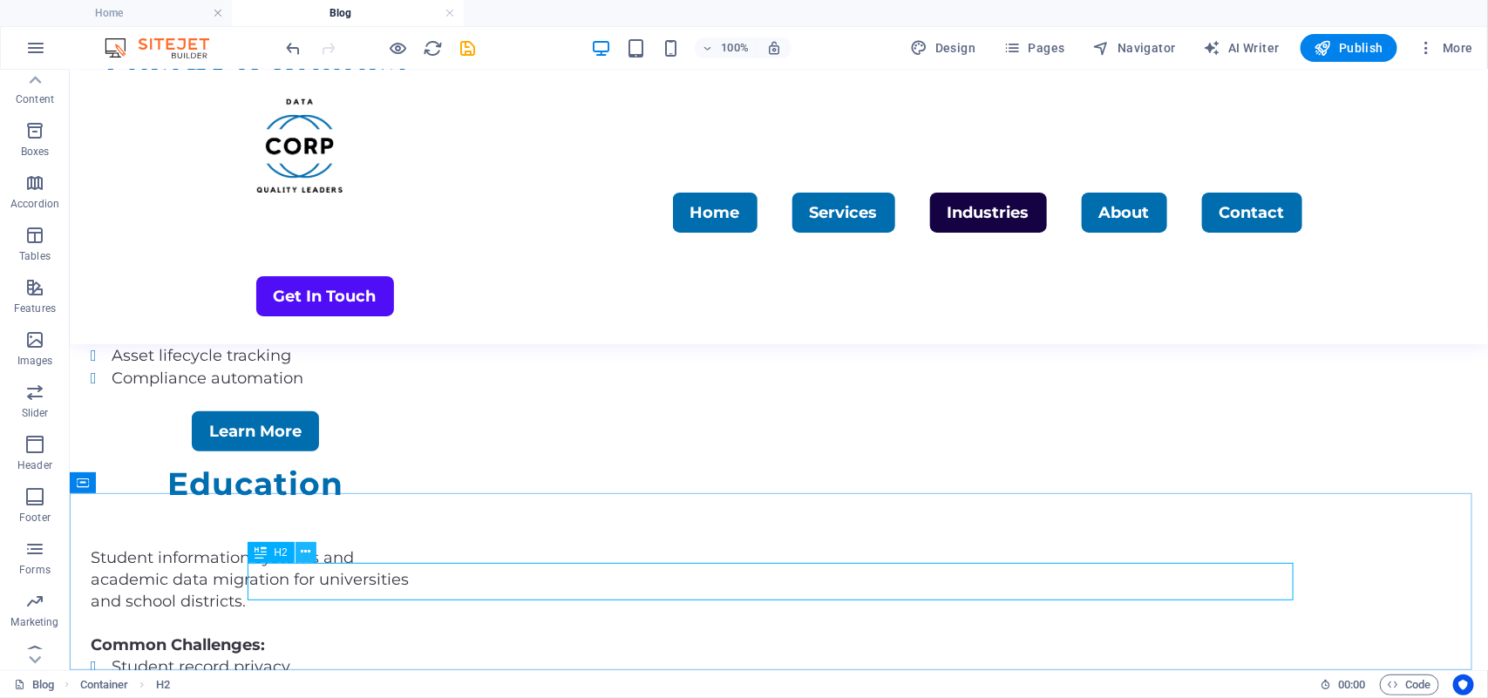
click at [305, 559] on icon at bounding box center [306, 552] width 10 height 18
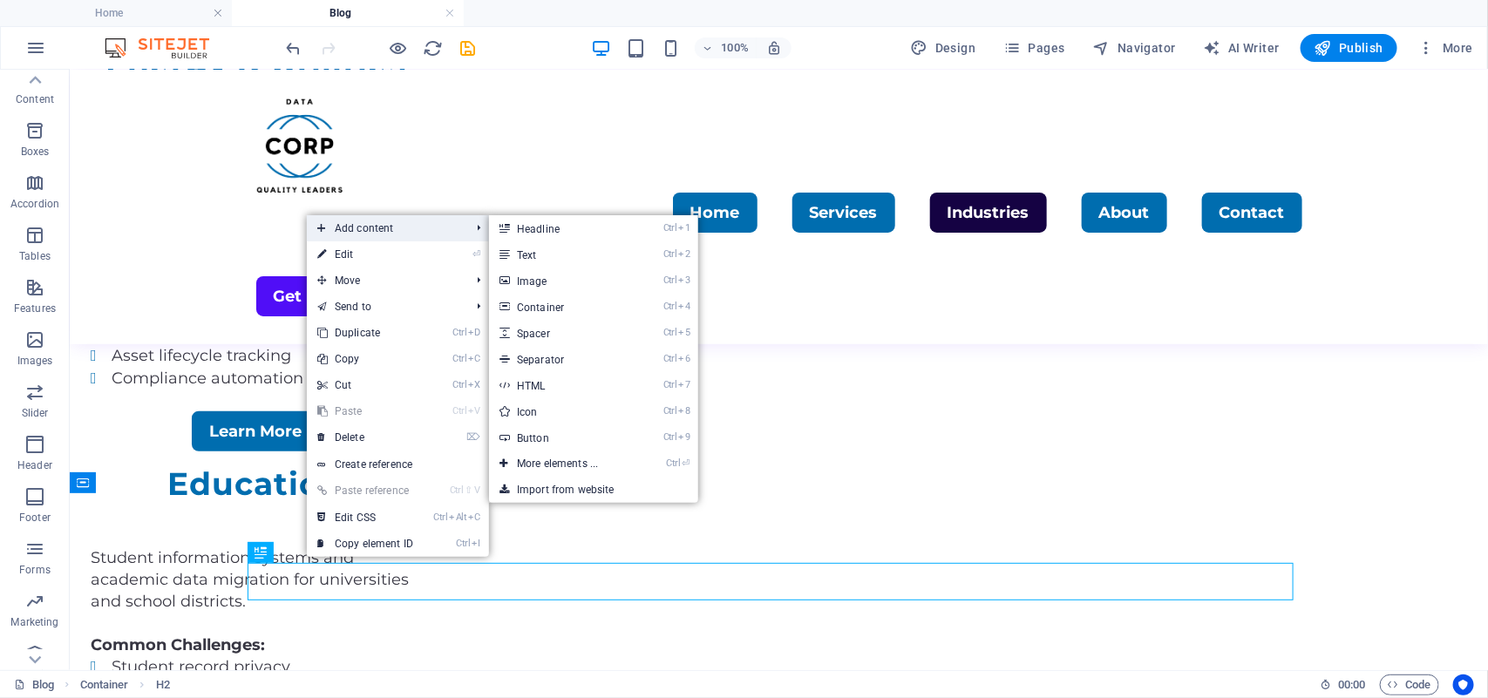
click at [376, 234] on span "Add content" at bounding box center [385, 228] width 156 height 26
click at [524, 255] on link "Ctrl 2 Text" at bounding box center [561, 254] width 144 height 26
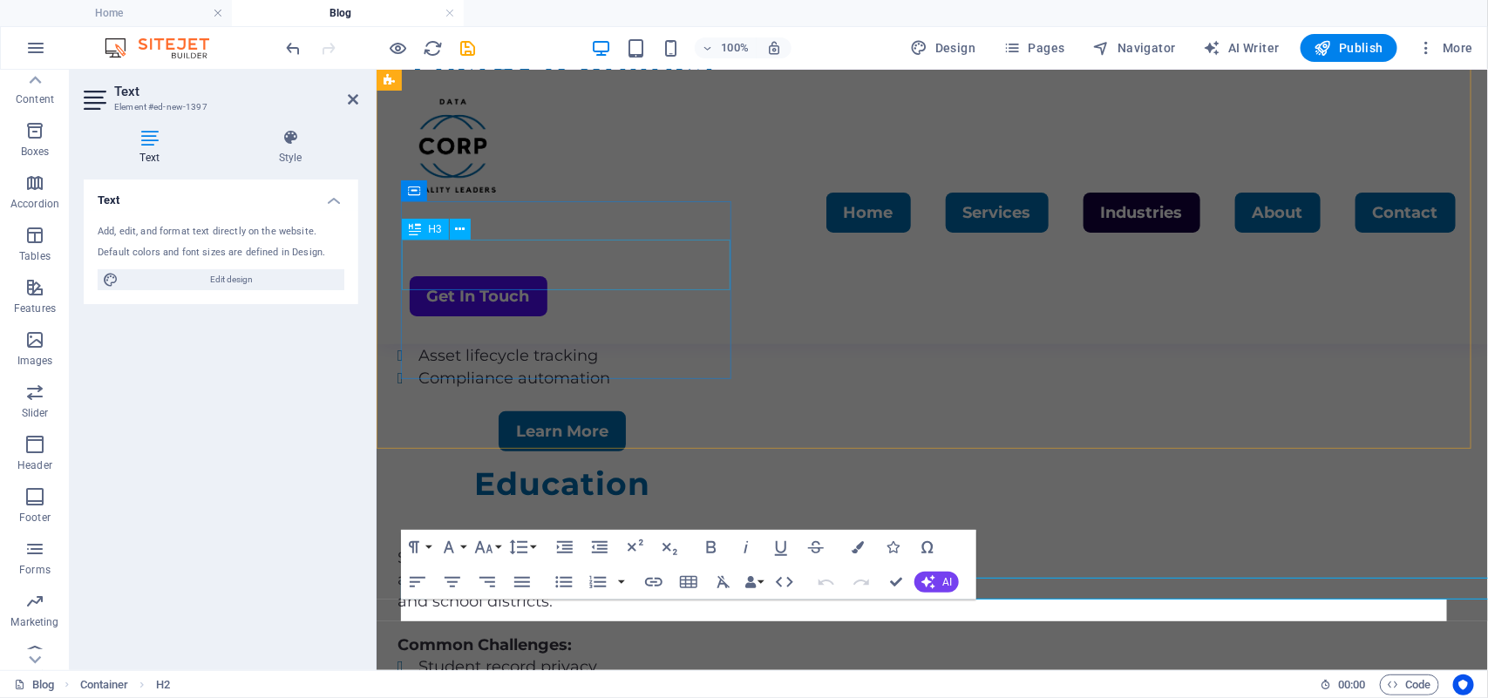
scroll to position [3369, 0]
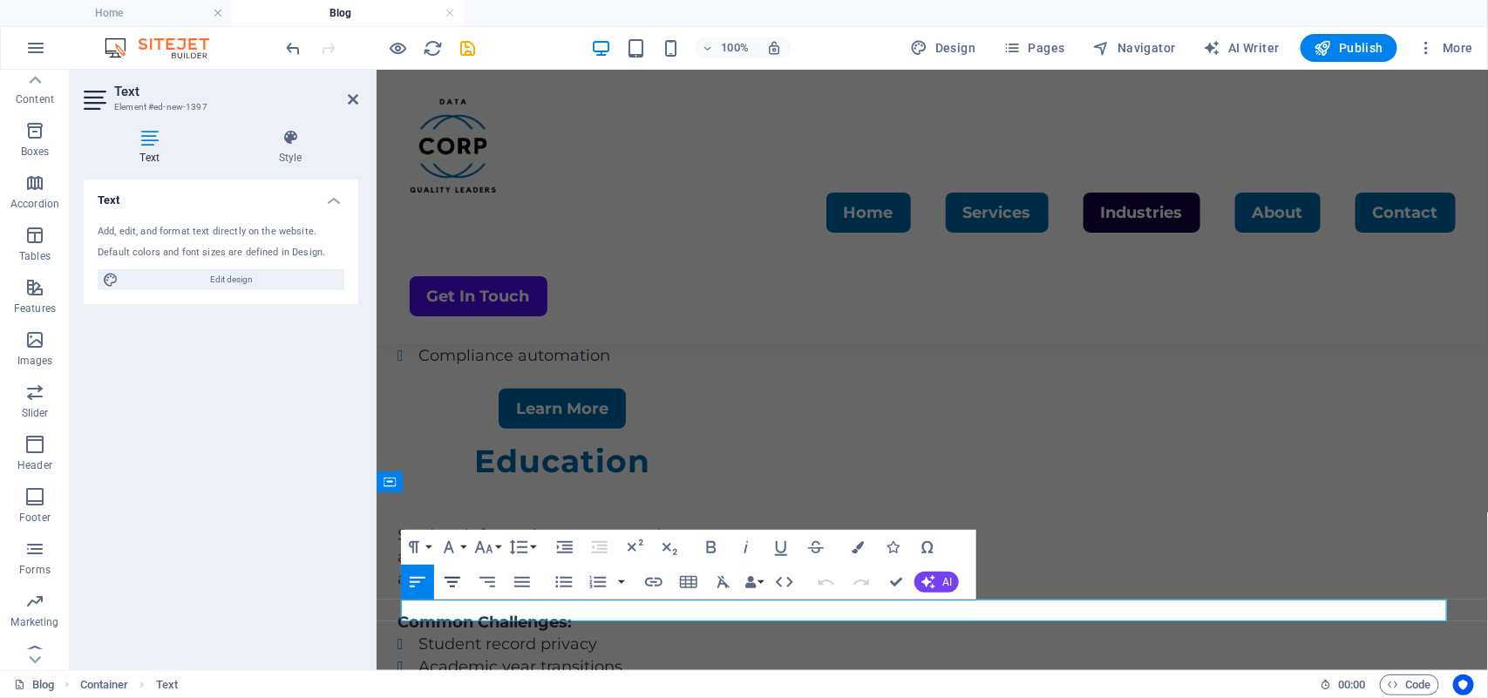
click at [449, 580] on icon "button" at bounding box center [452, 582] width 21 height 21
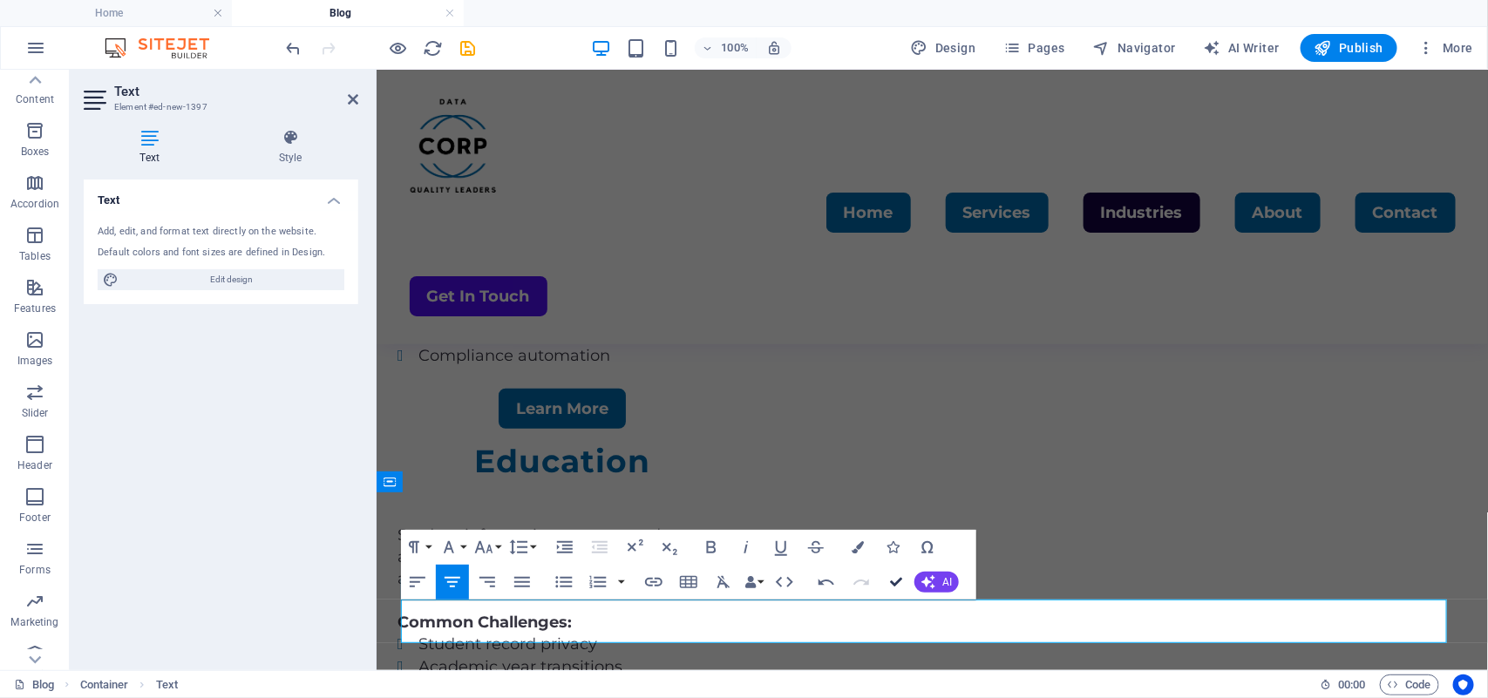
scroll to position [3347, 0]
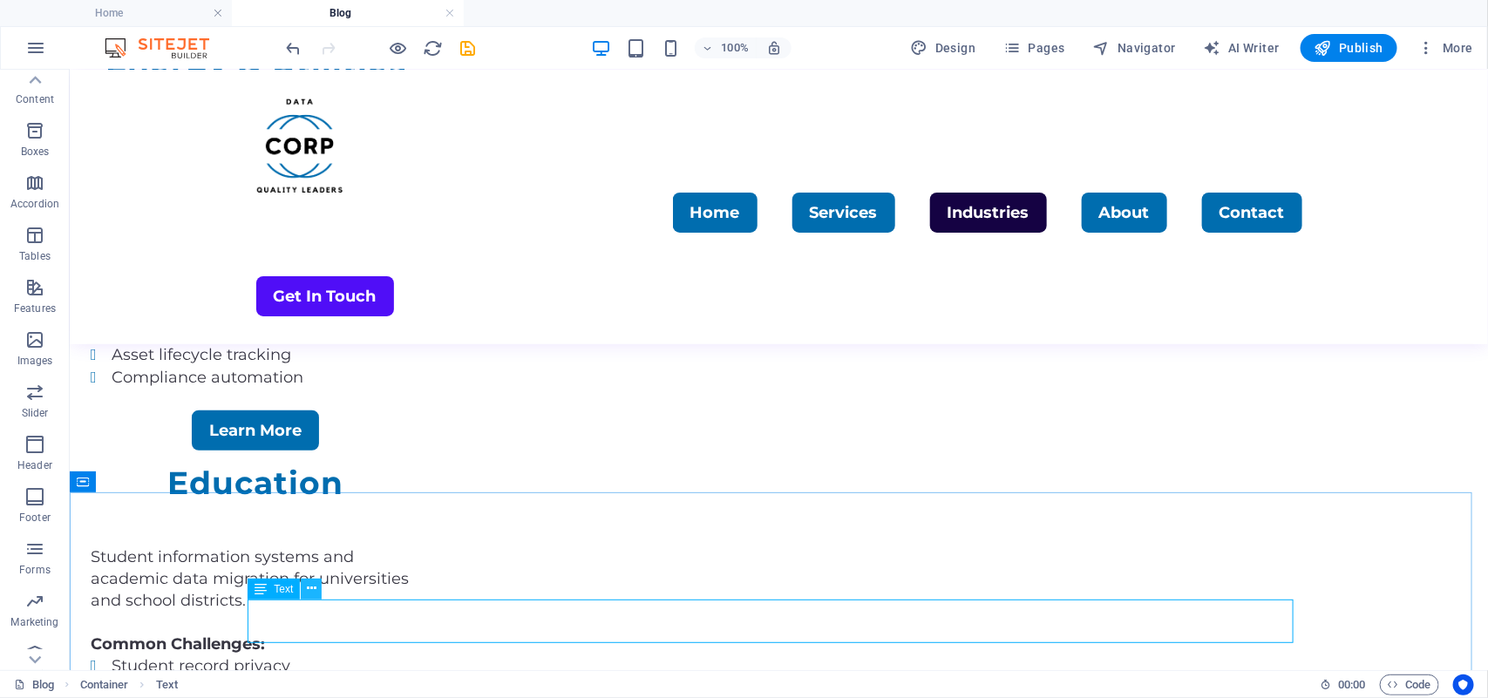
click at [310, 586] on icon at bounding box center [312, 589] width 10 height 18
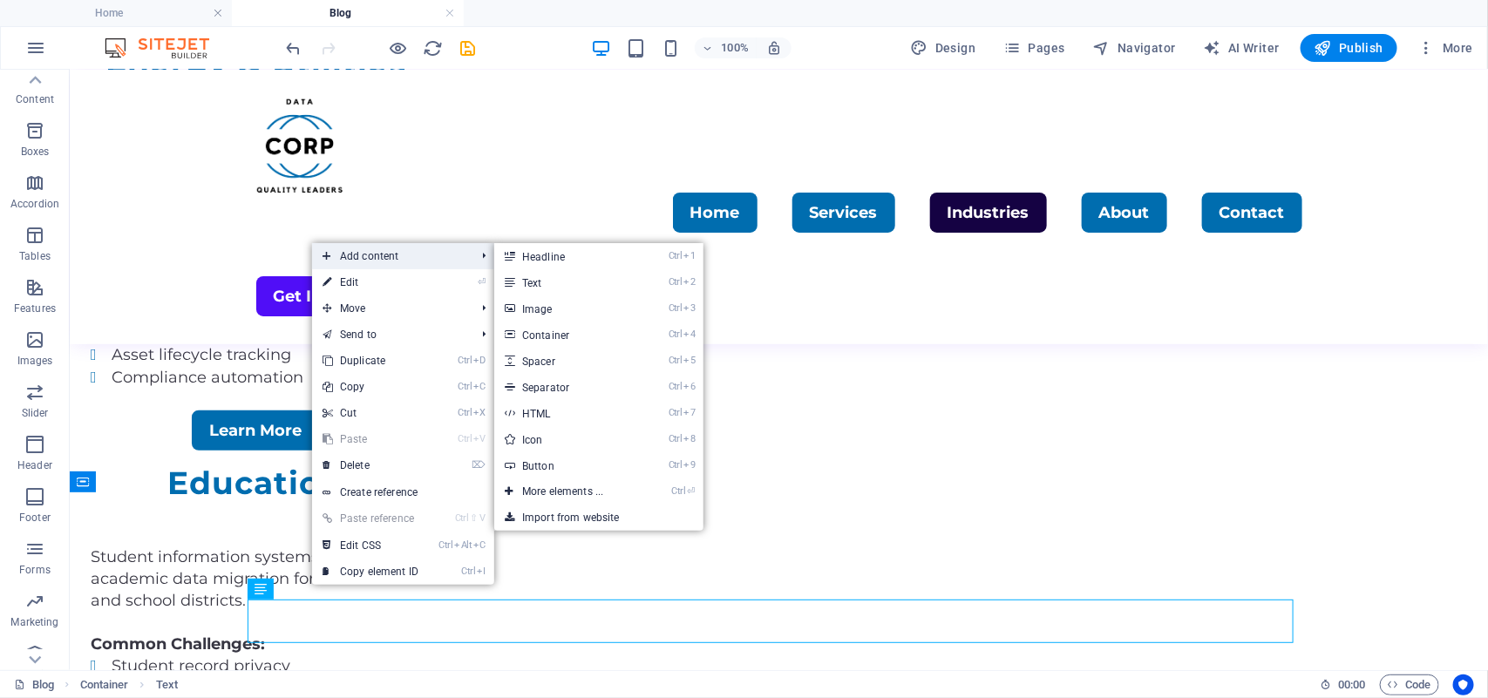
click at [383, 253] on span "Add content" at bounding box center [390, 256] width 156 height 26
click at [555, 479] on link "Ctrl ⏎ More elements ..." at bounding box center [566, 491] width 144 height 26
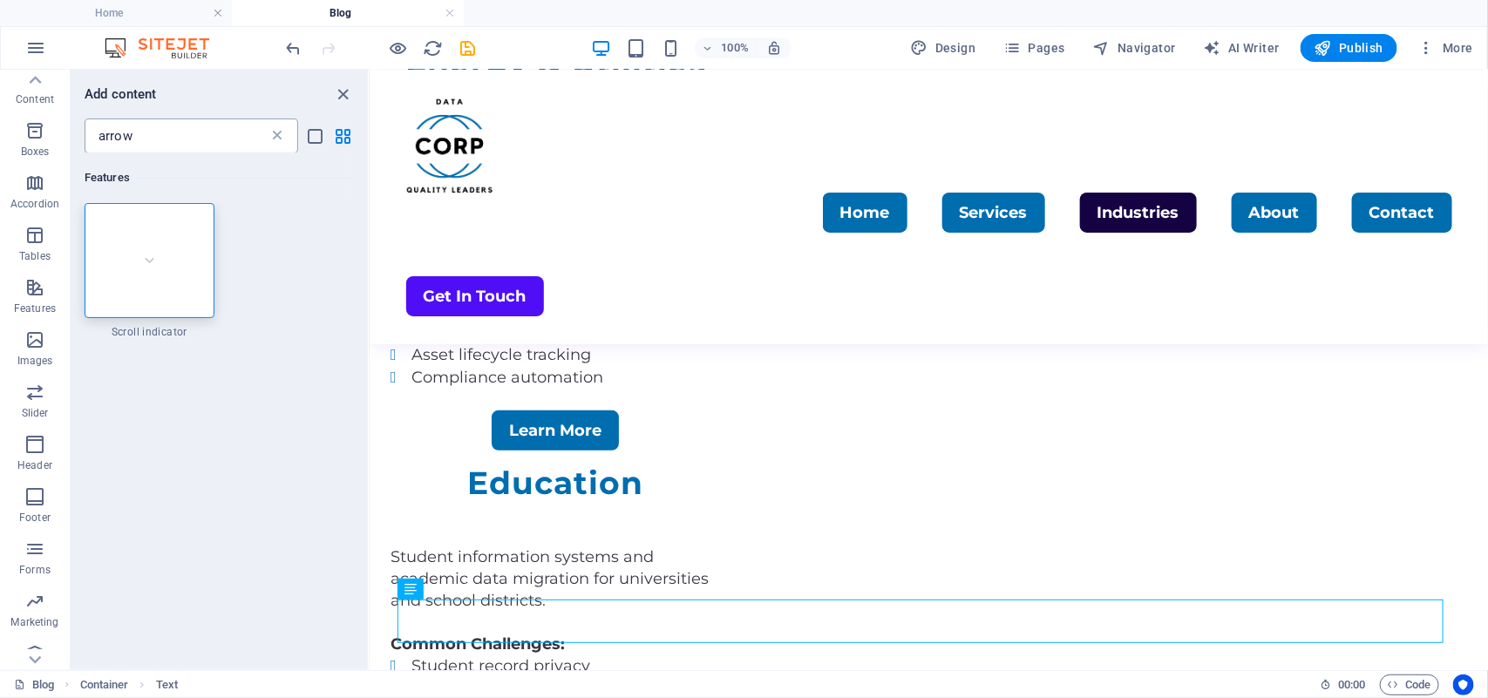
click at [275, 140] on icon at bounding box center [276, 135] width 17 height 17
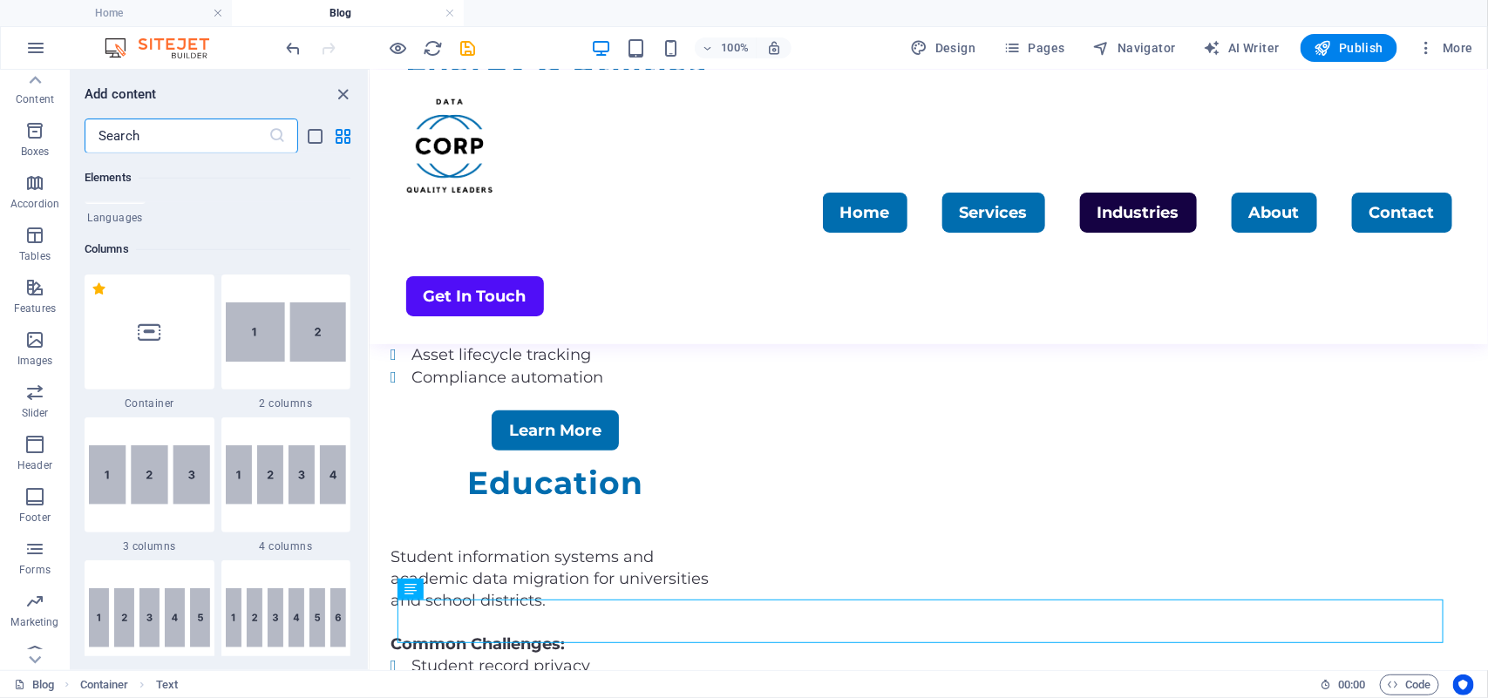
scroll to position [784, 0]
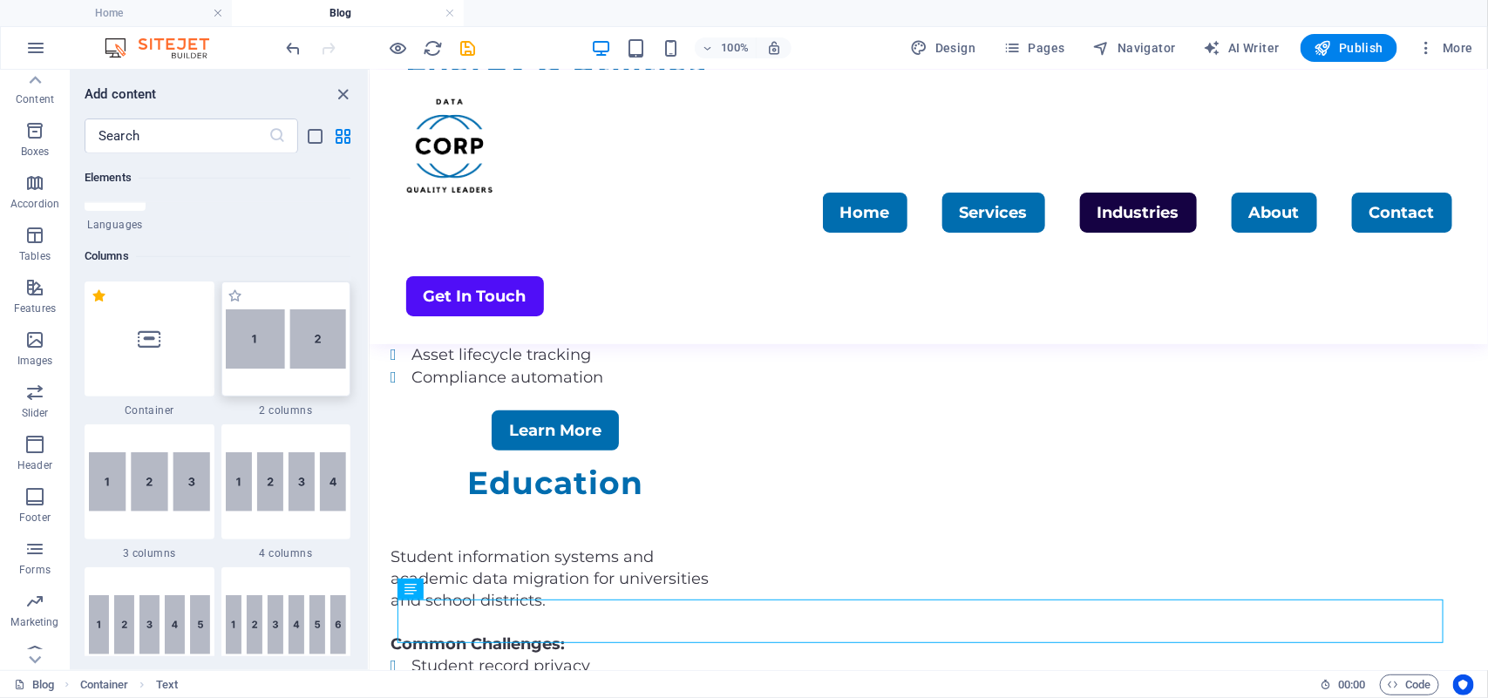
click at [293, 356] on img at bounding box center [286, 338] width 121 height 59
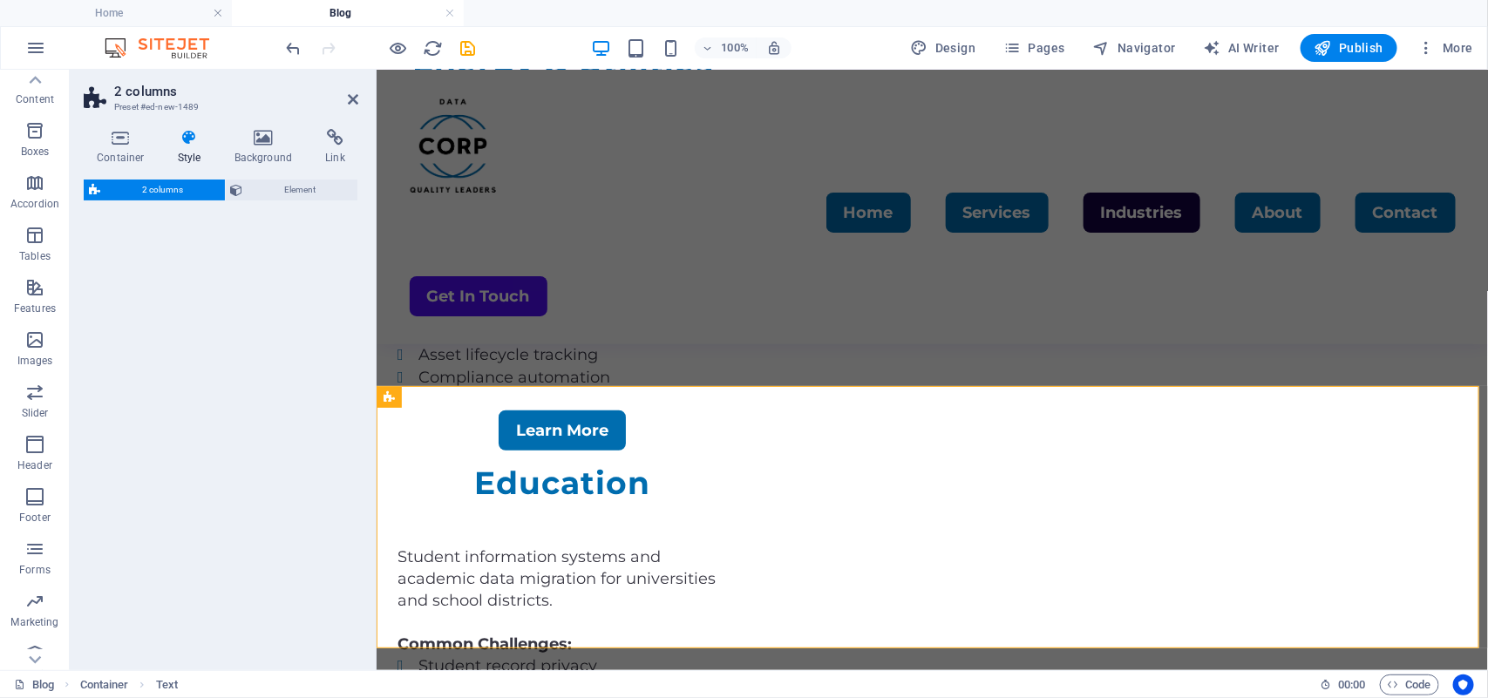
select select "rem"
select select "preset-columns-two-v2-default"
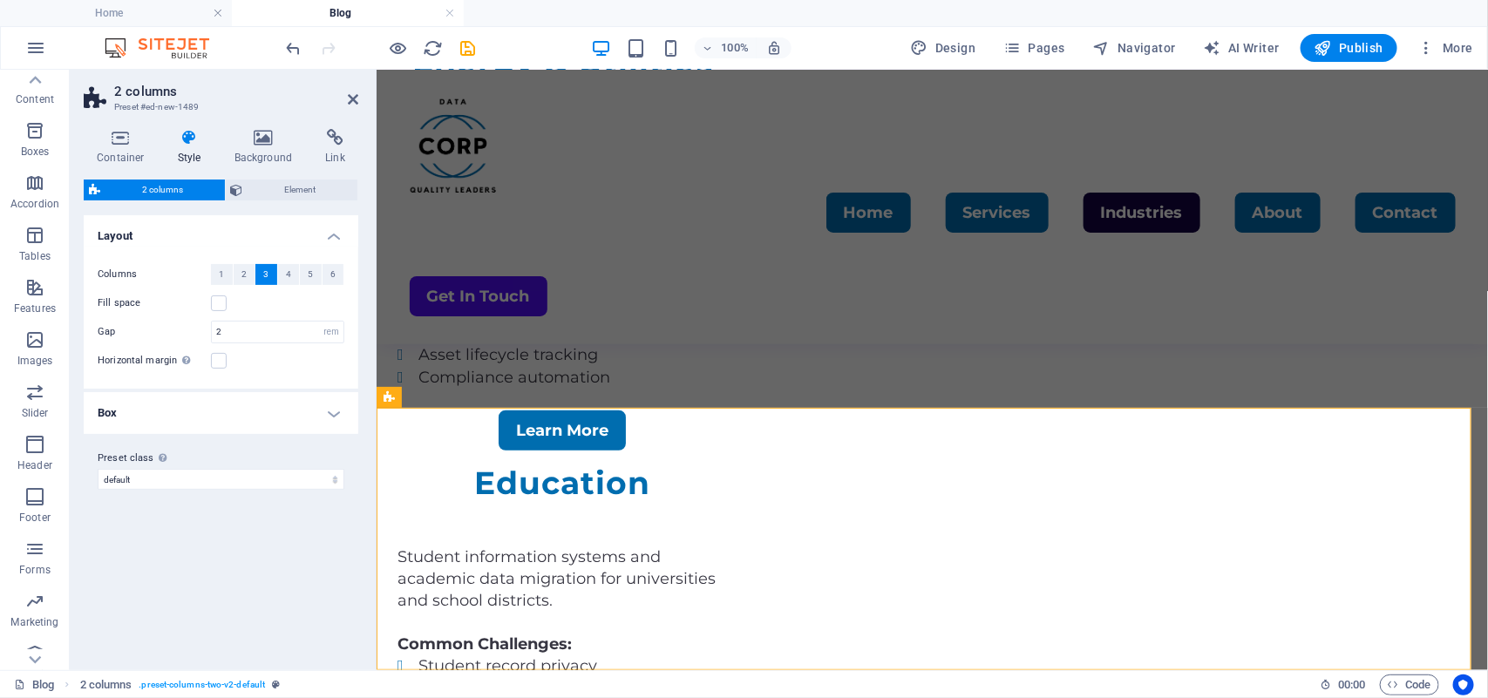
scroll to position [3674, 0]
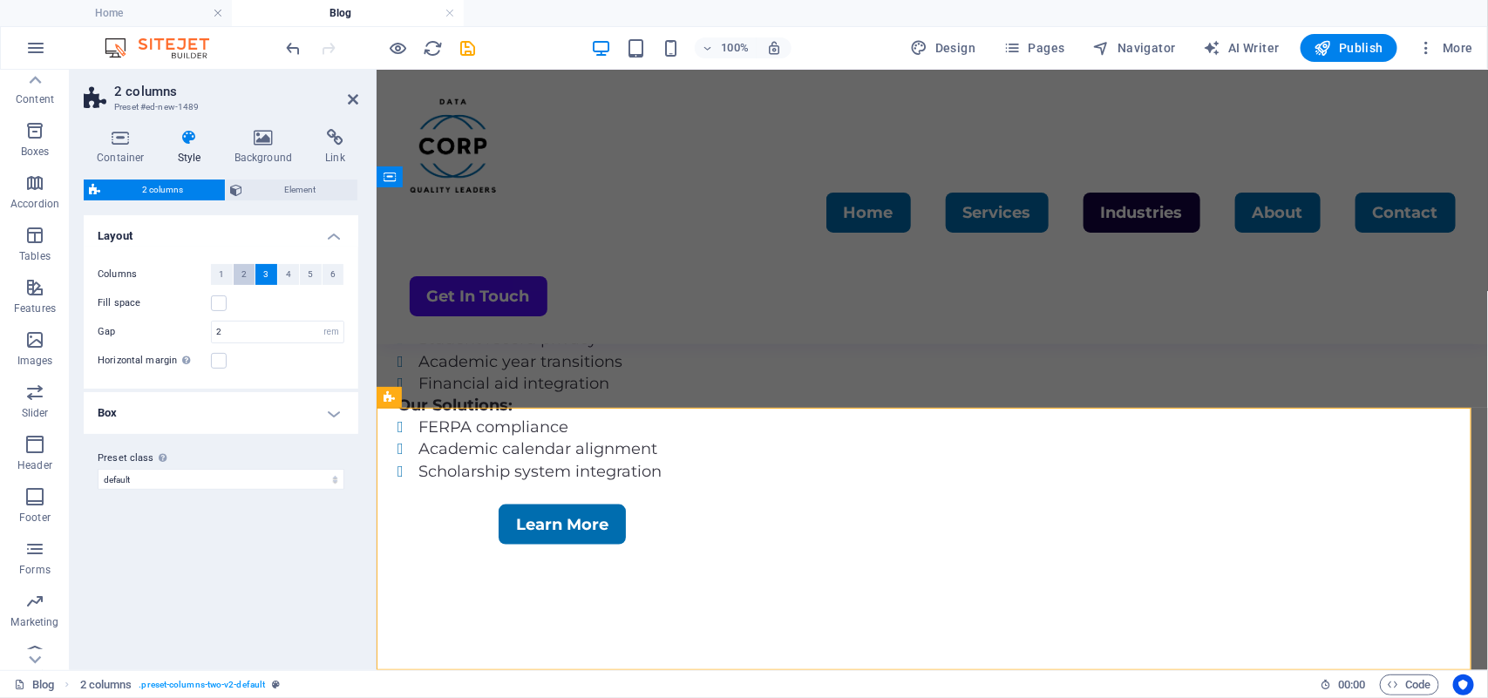
click at [246, 275] on button "2" at bounding box center [245, 274] width 22 height 21
click at [348, 96] on icon at bounding box center [353, 99] width 10 height 14
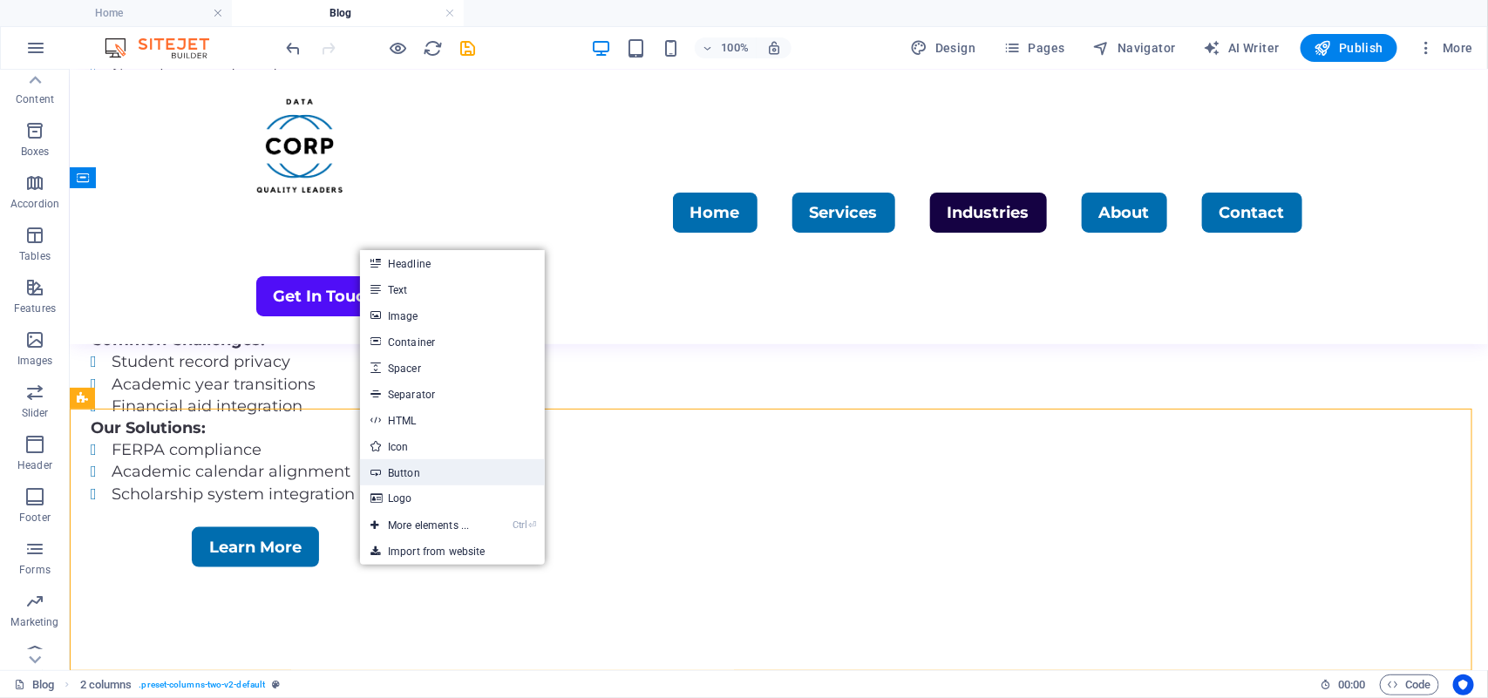
click at [418, 467] on link "Button" at bounding box center [452, 472] width 185 height 26
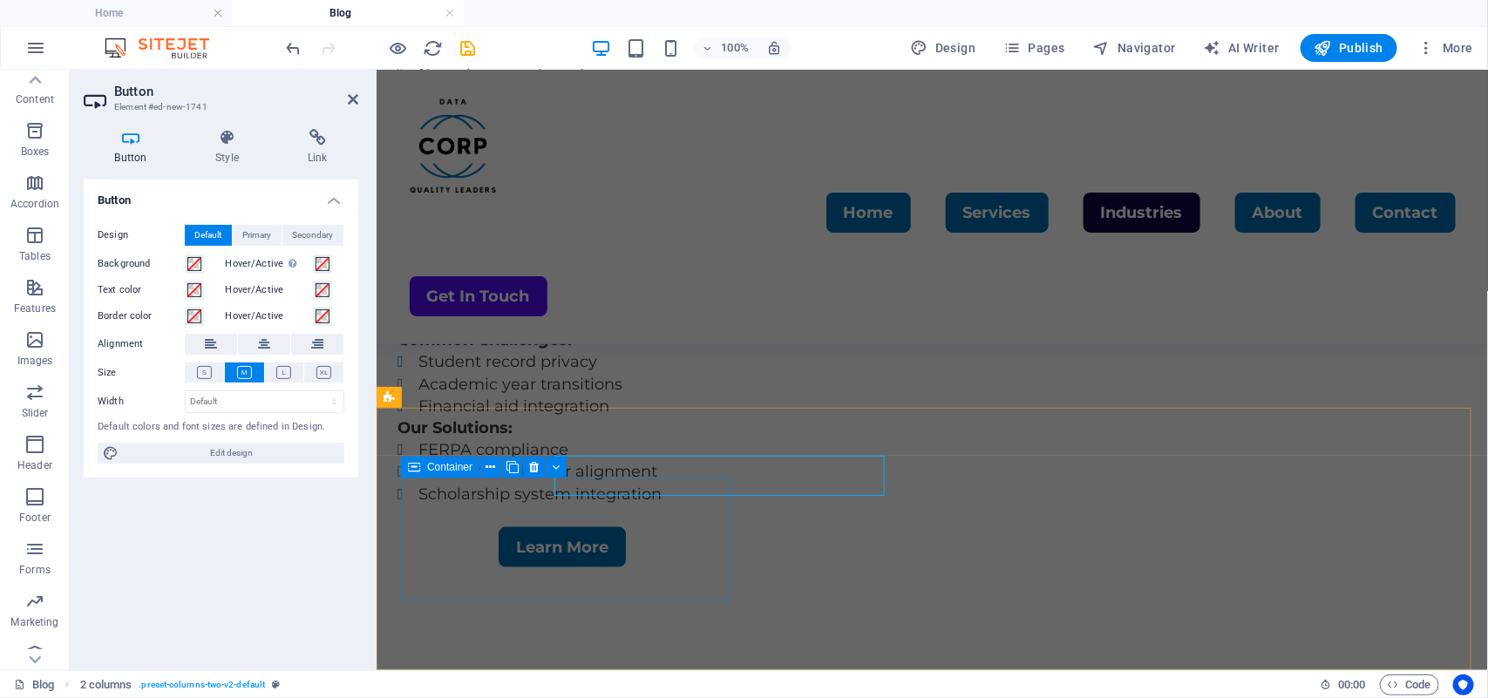
scroll to position [3674, 0]
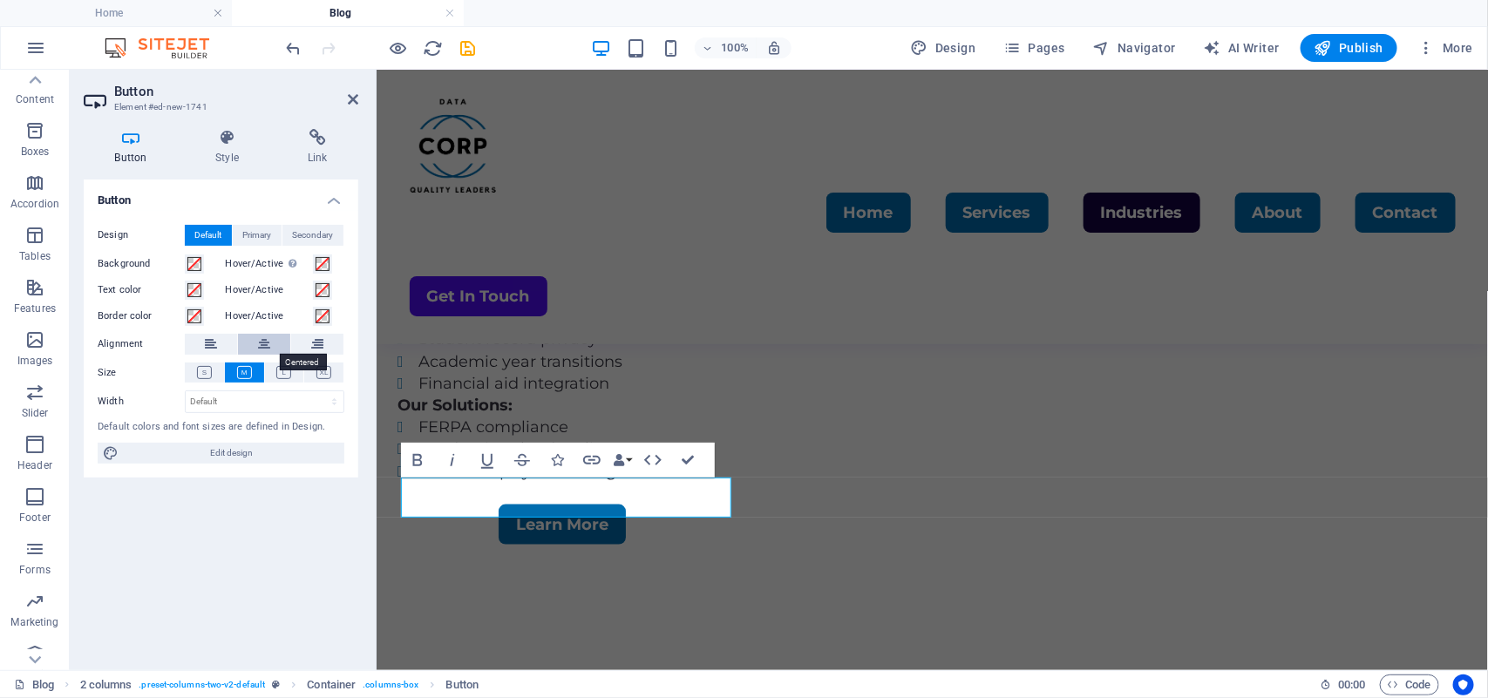
click at [268, 334] on icon at bounding box center [264, 344] width 12 height 21
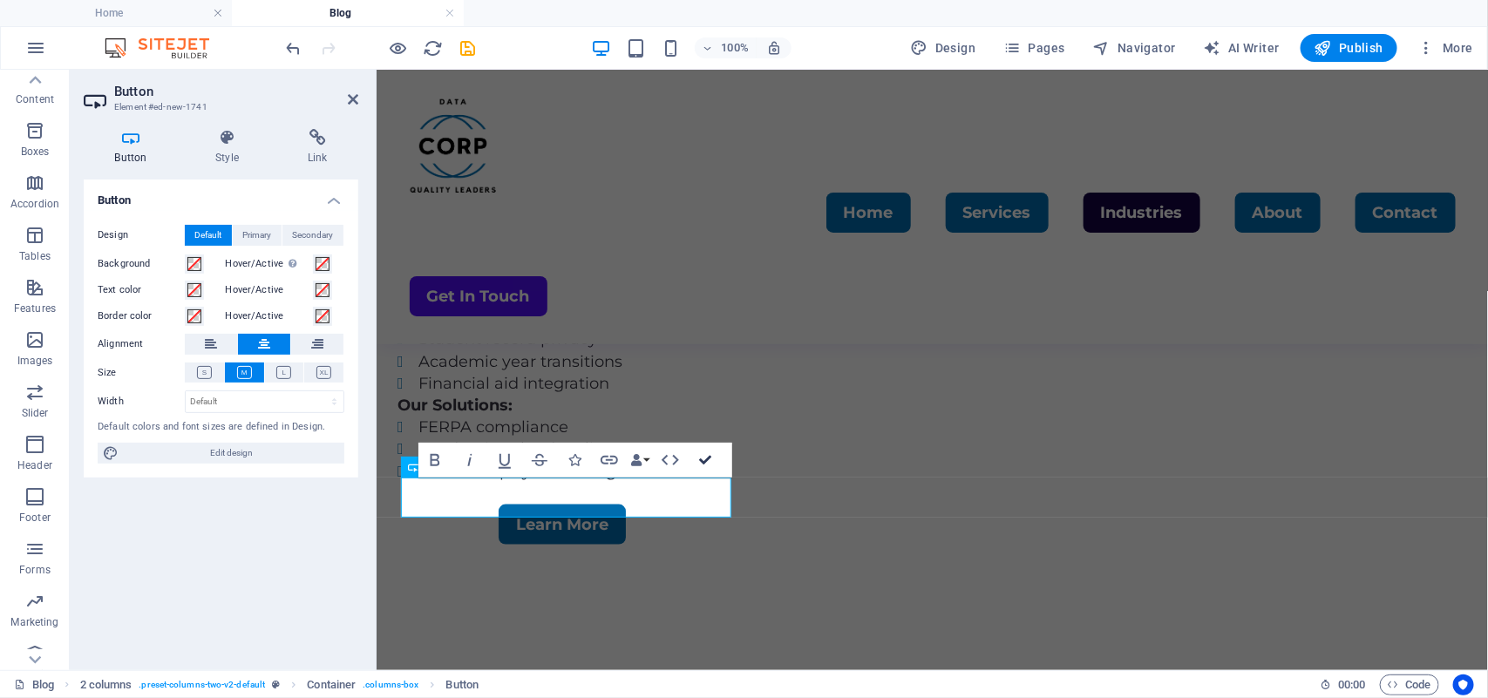
scroll to position [3652, 0]
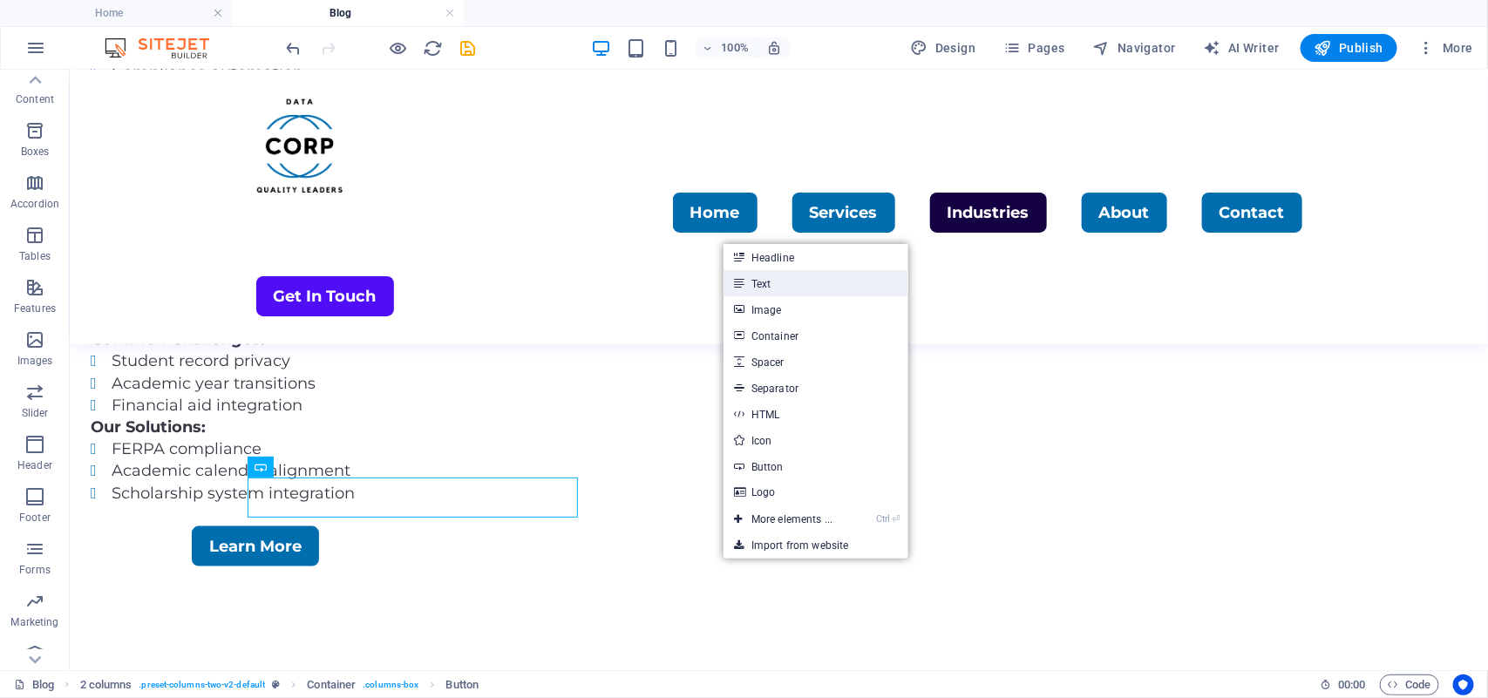
click at [777, 281] on link "Text" at bounding box center [815, 283] width 185 height 26
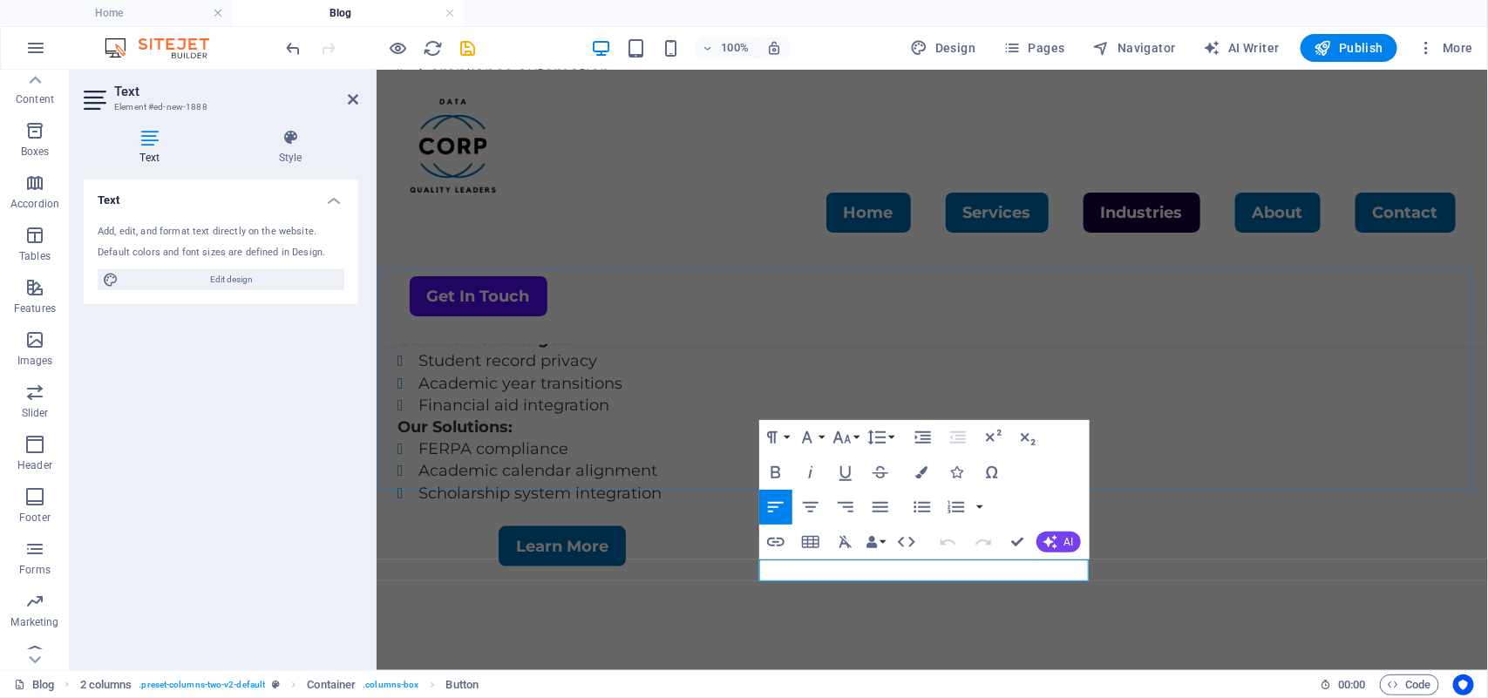
scroll to position [3592, 0]
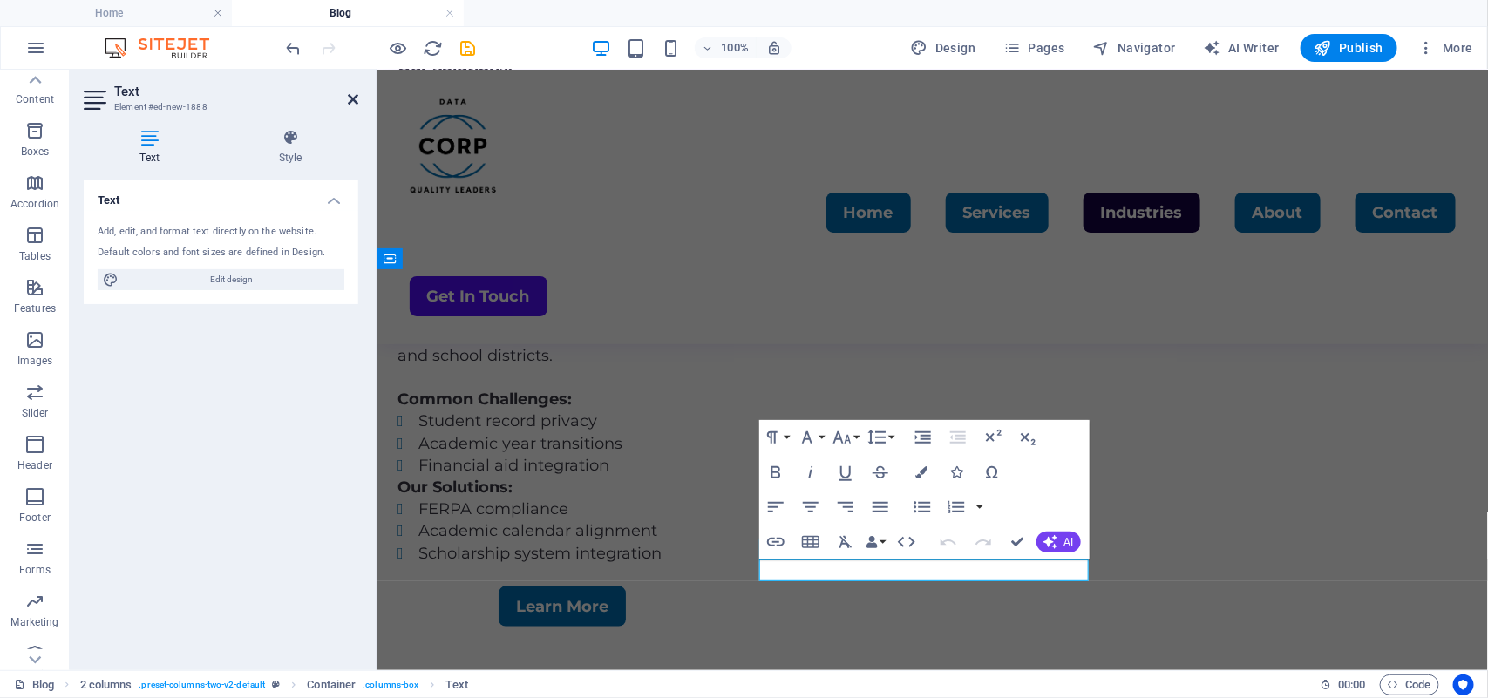
click at [355, 97] on icon at bounding box center [353, 99] width 10 height 14
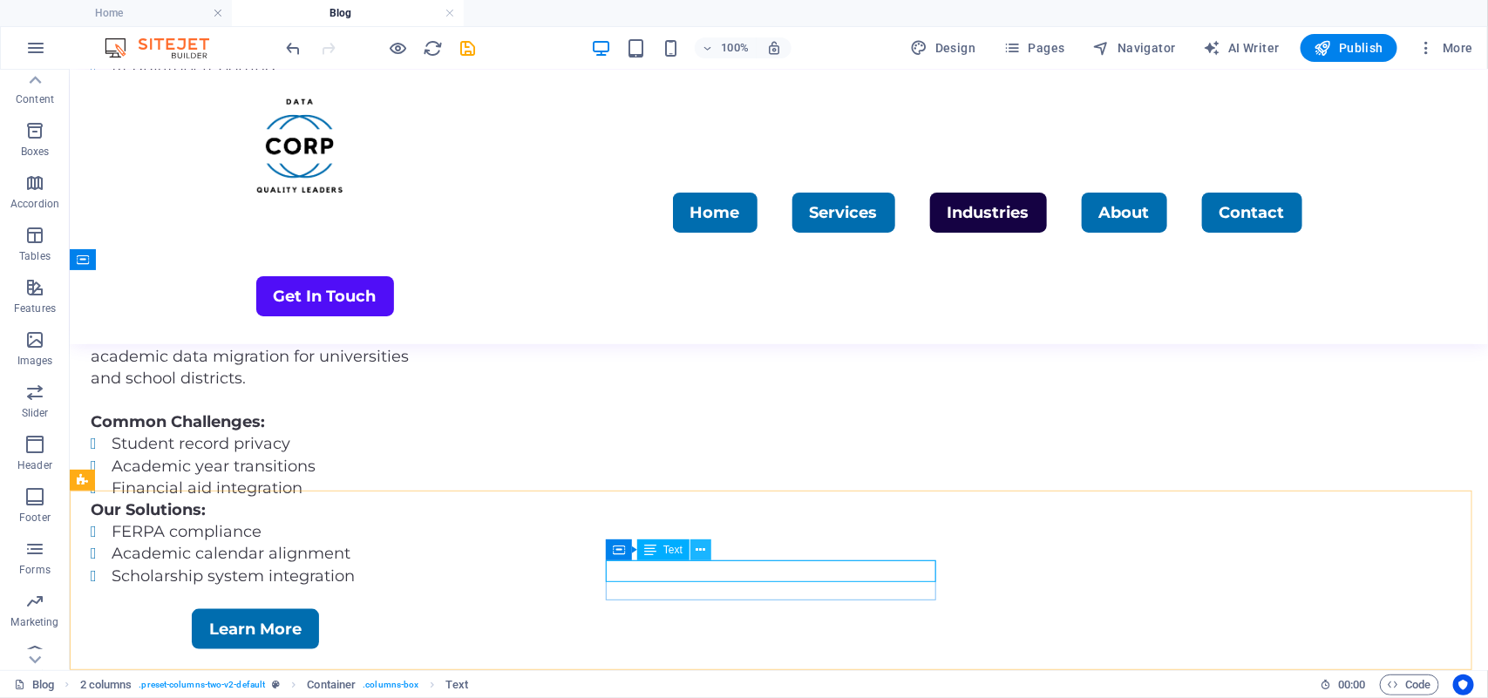
click at [691, 549] on button at bounding box center [700, 549] width 21 height 21
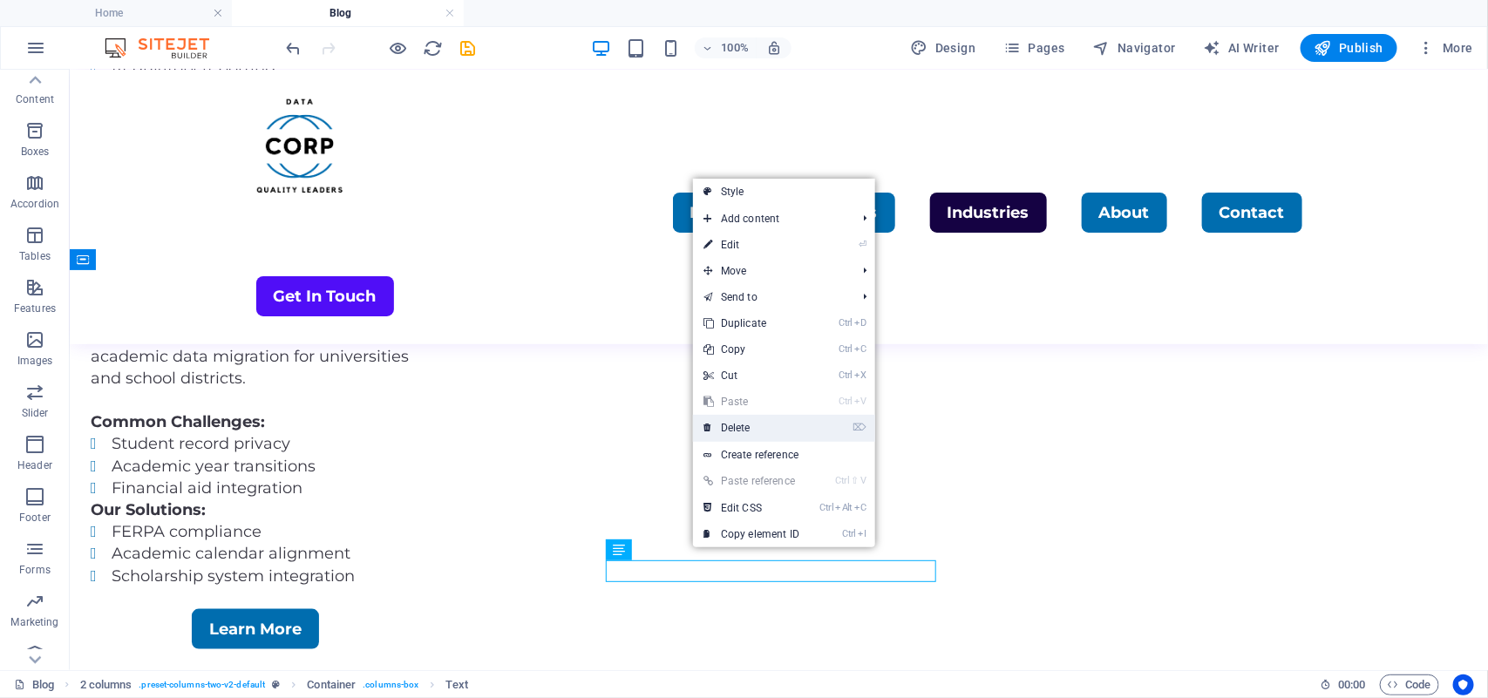
click at [756, 429] on link "⌦ Delete" at bounding box center [751, 428] width 117 height 26
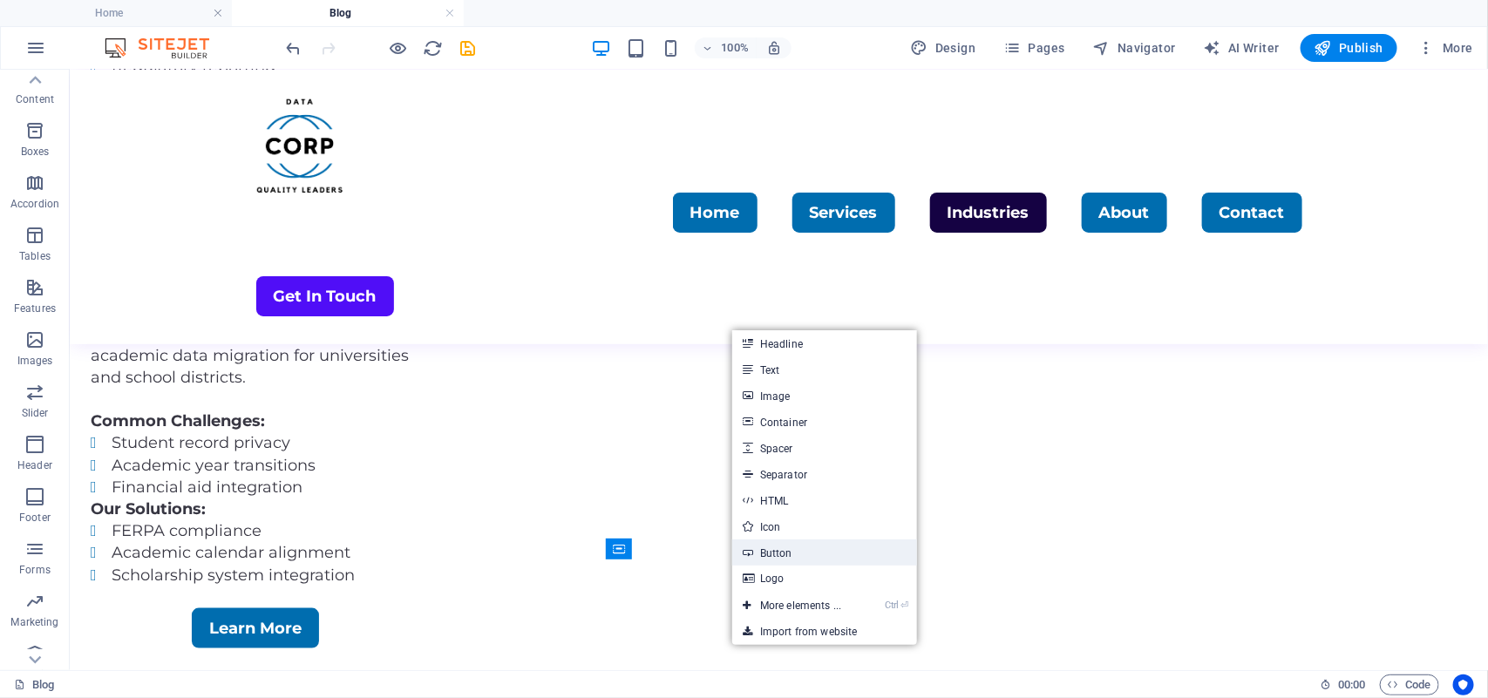
click at [804, 550] on link "Button" at bounding box center [824, 552] width 185 height 26
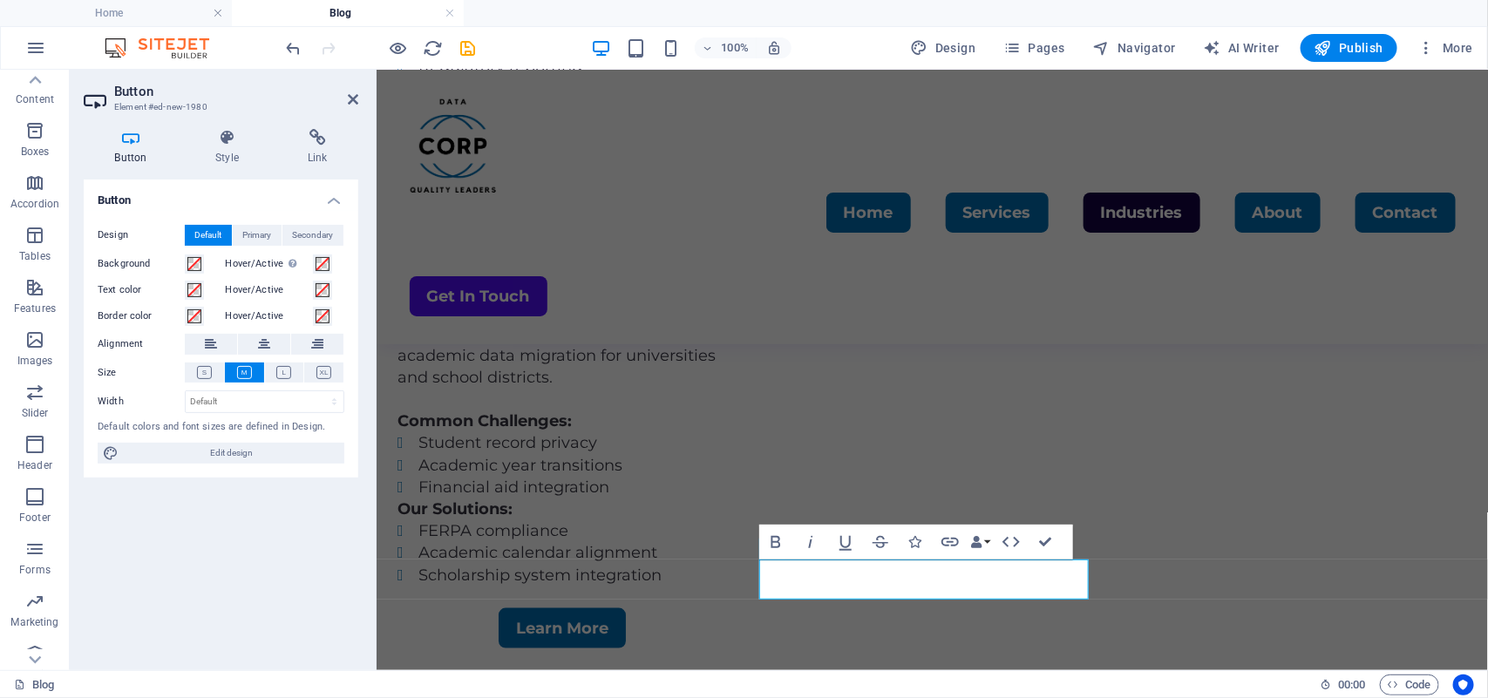
scroll to position [3592, 0]
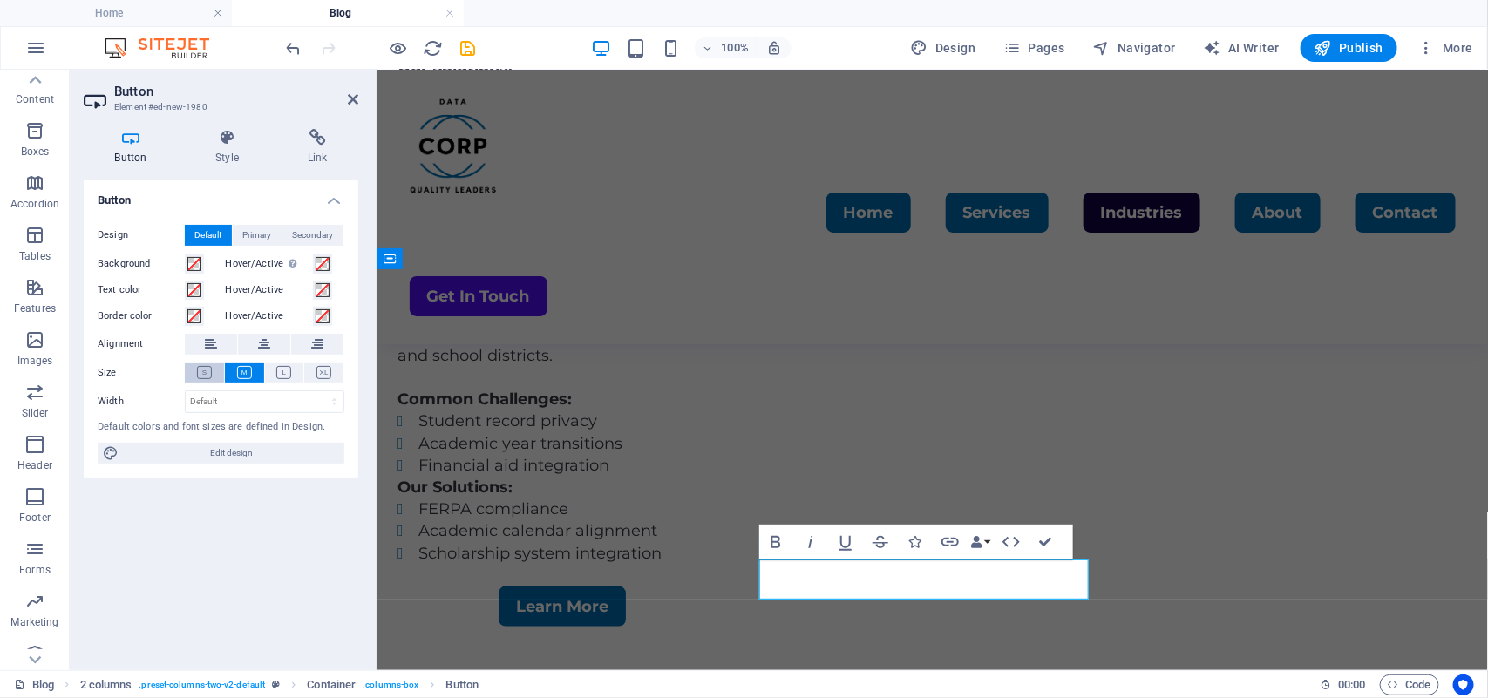
click at [209, 370] on icon at bounding box center [204, 372] width 15 height 13
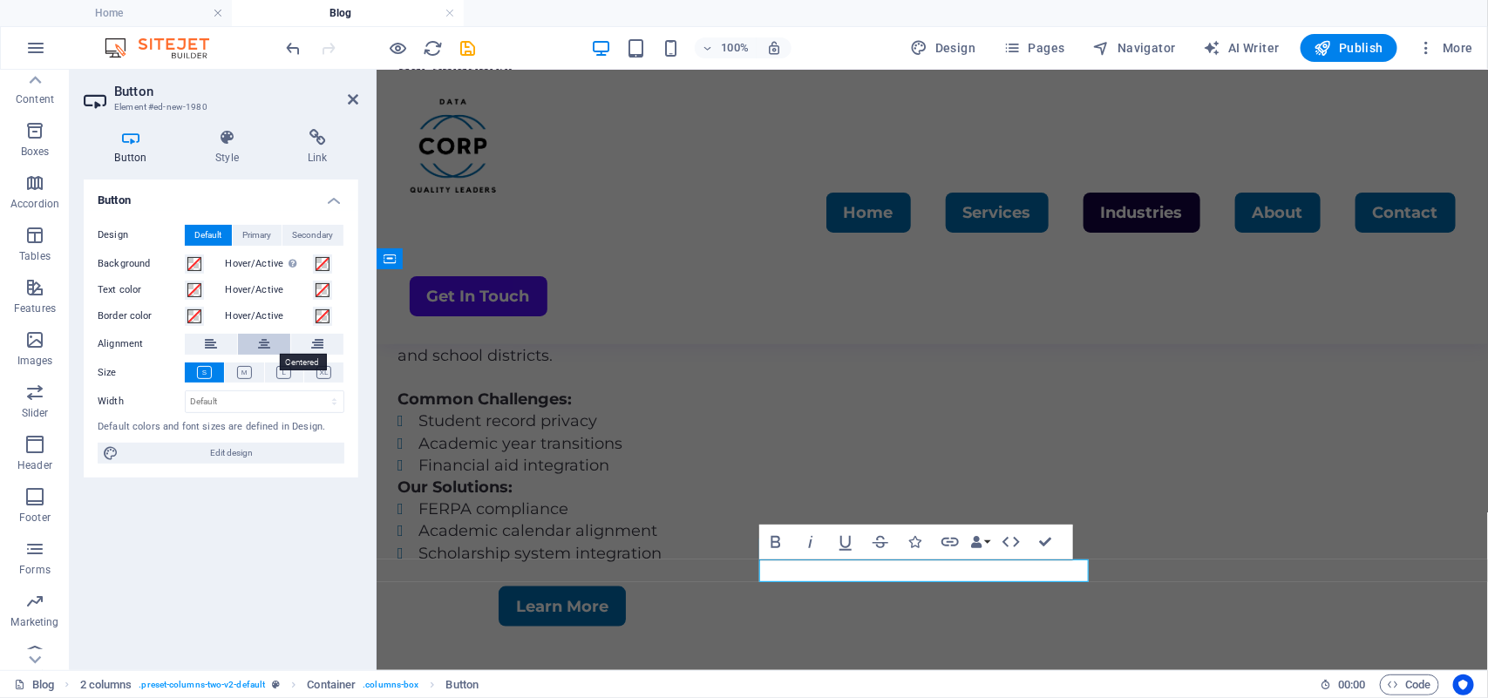
click at [271, 346] on button at bounding box center [264, 344] width 52 height 21
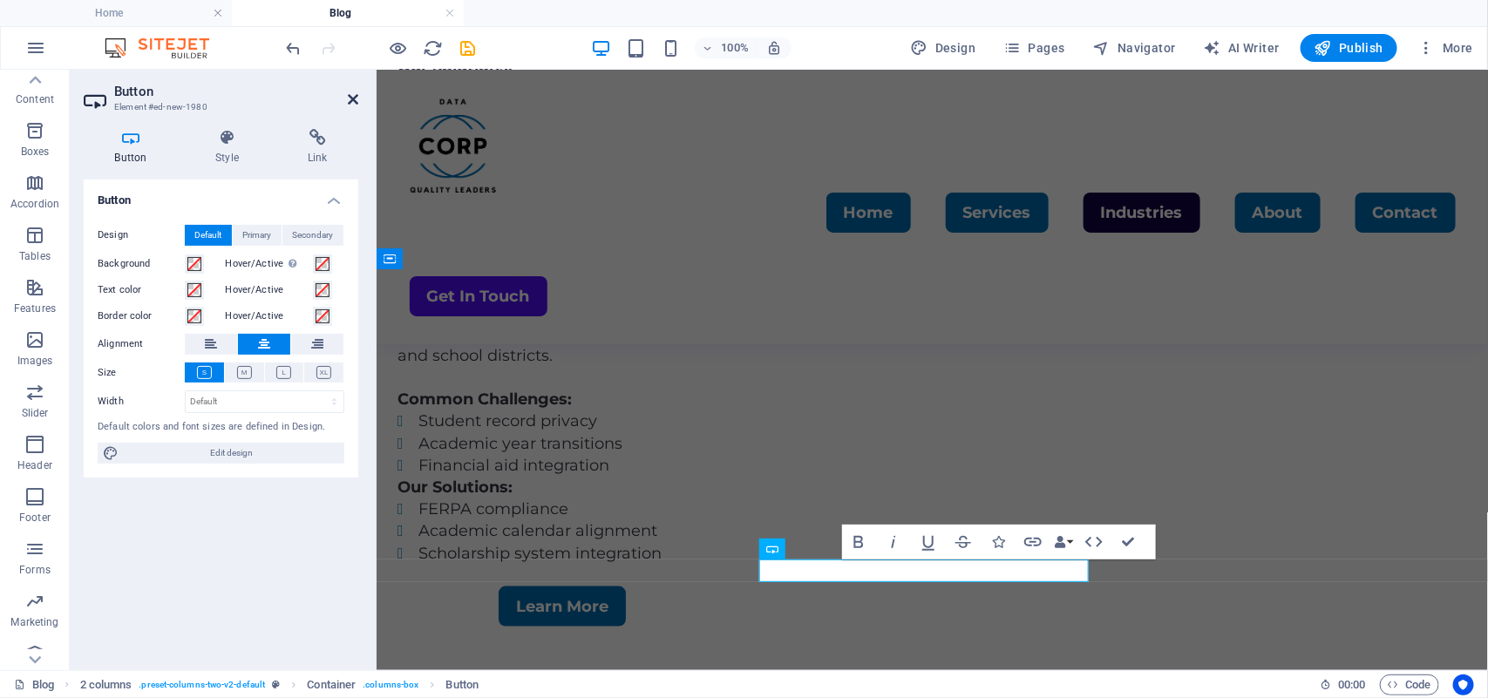
click at [353, 97] on icon at bounding box center [353, 99] width 10 height 14
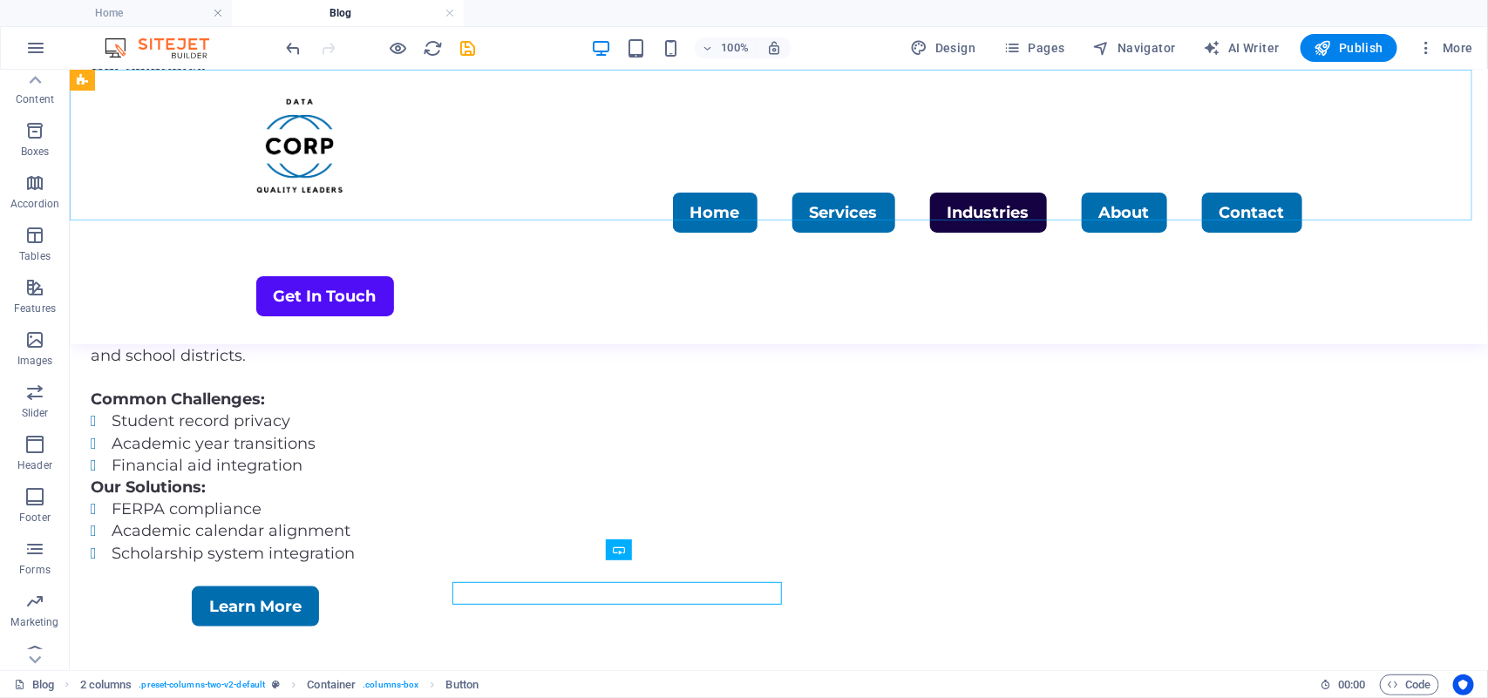
scroll to position [3569, 0]
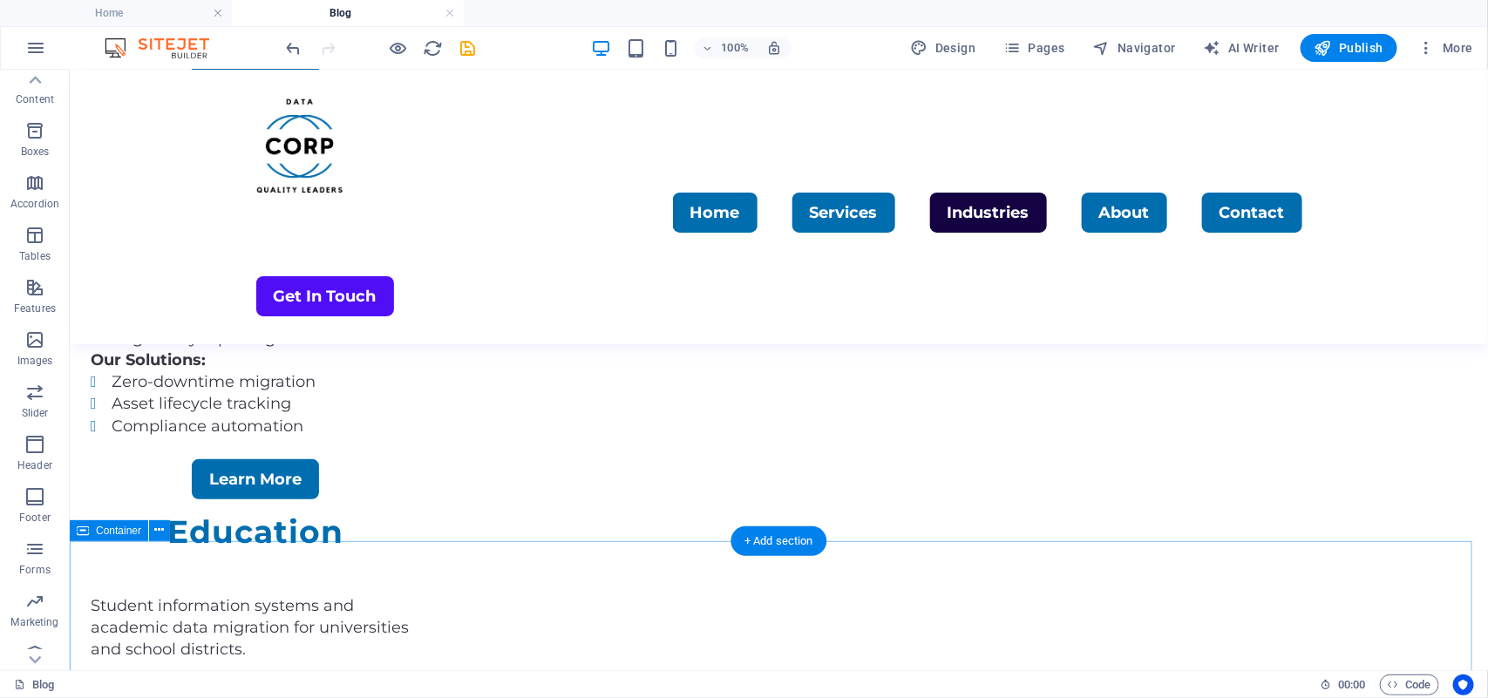
scroll to position [3430, 0]
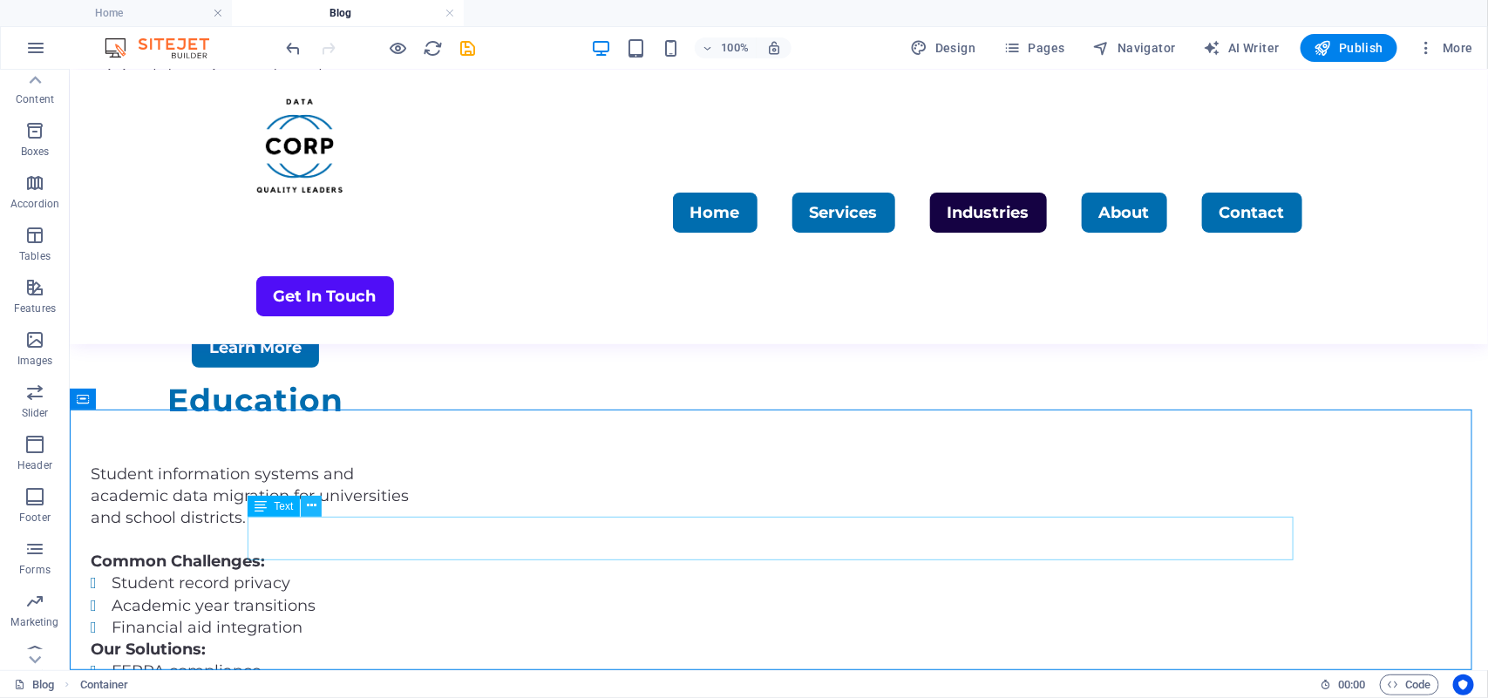
click at [314, 505] on icon at bounding box center [312, 506] width 10 height 18
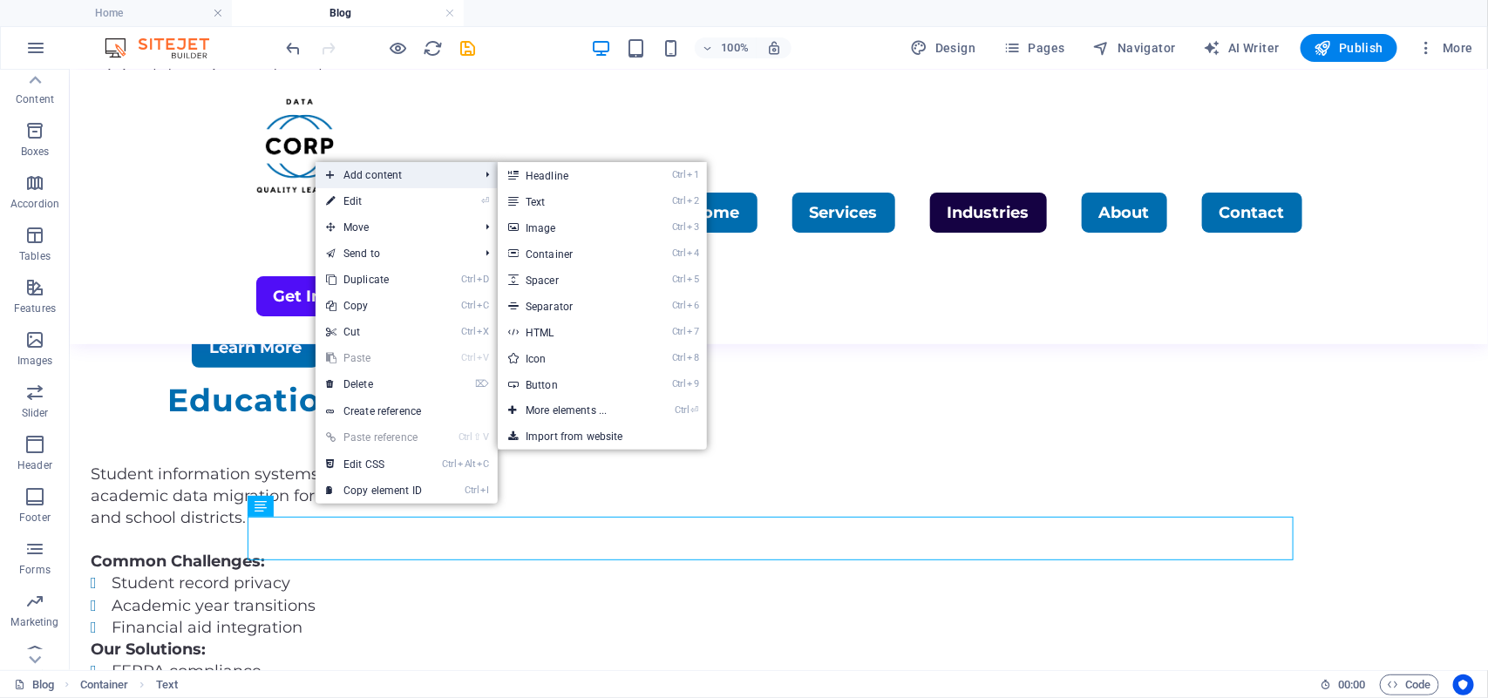
click at [384, 166] on span "Add content" at bounding box center [393, 175] width 156 height 26
click at [447, 179] on span "Add content" at bounding box center [393, 175] width 156 height 26
click at [576, 272] on link "Ctrl 5 Spacer" at bounding box center [570, 280] width 144 height 26
select select "px"
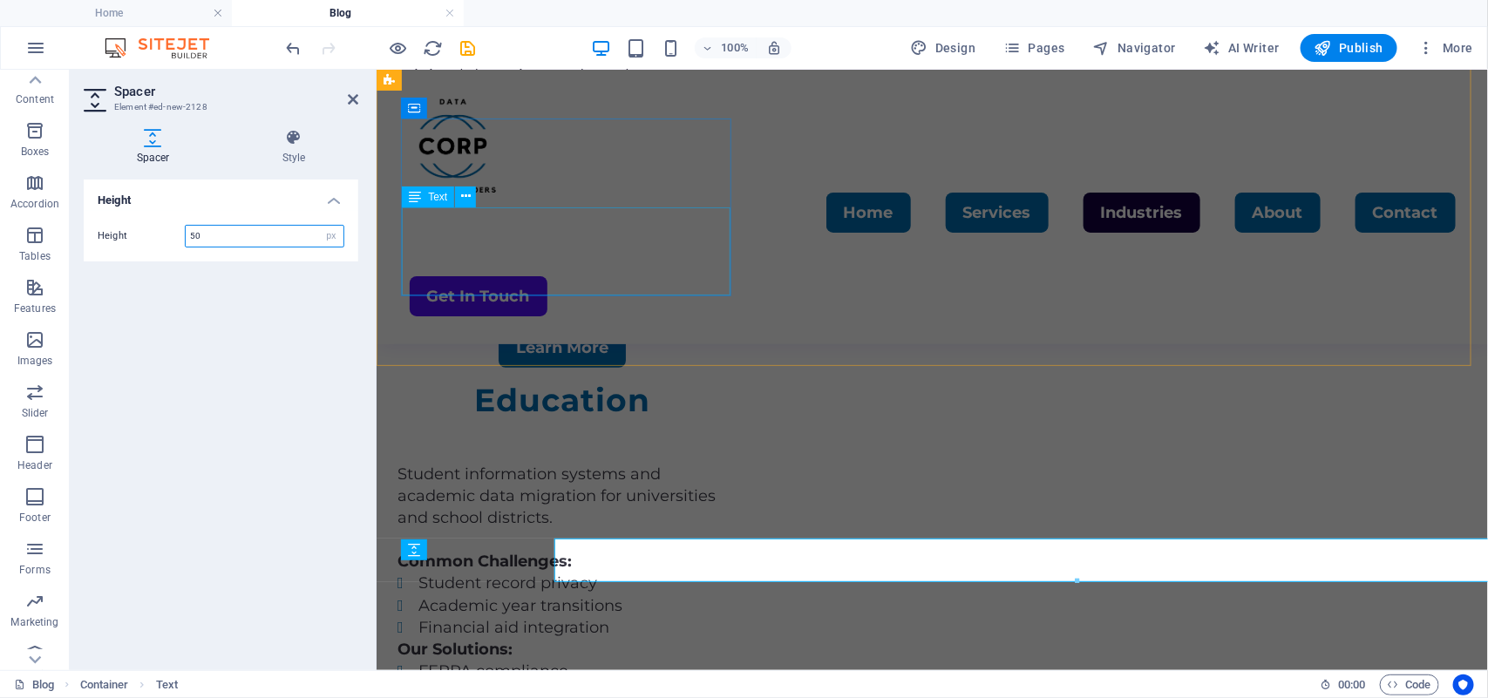
scroll to position [3452, 0]
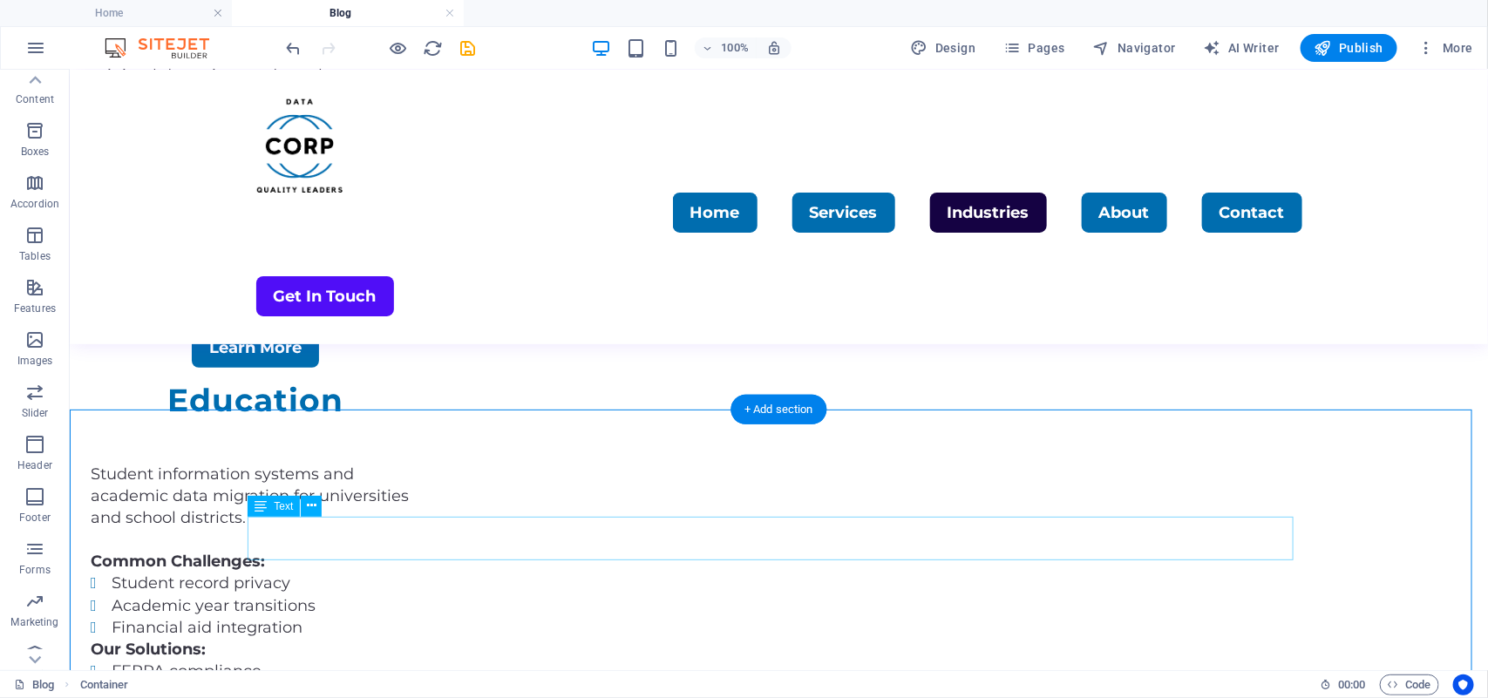
scroll to position [3474, 0]
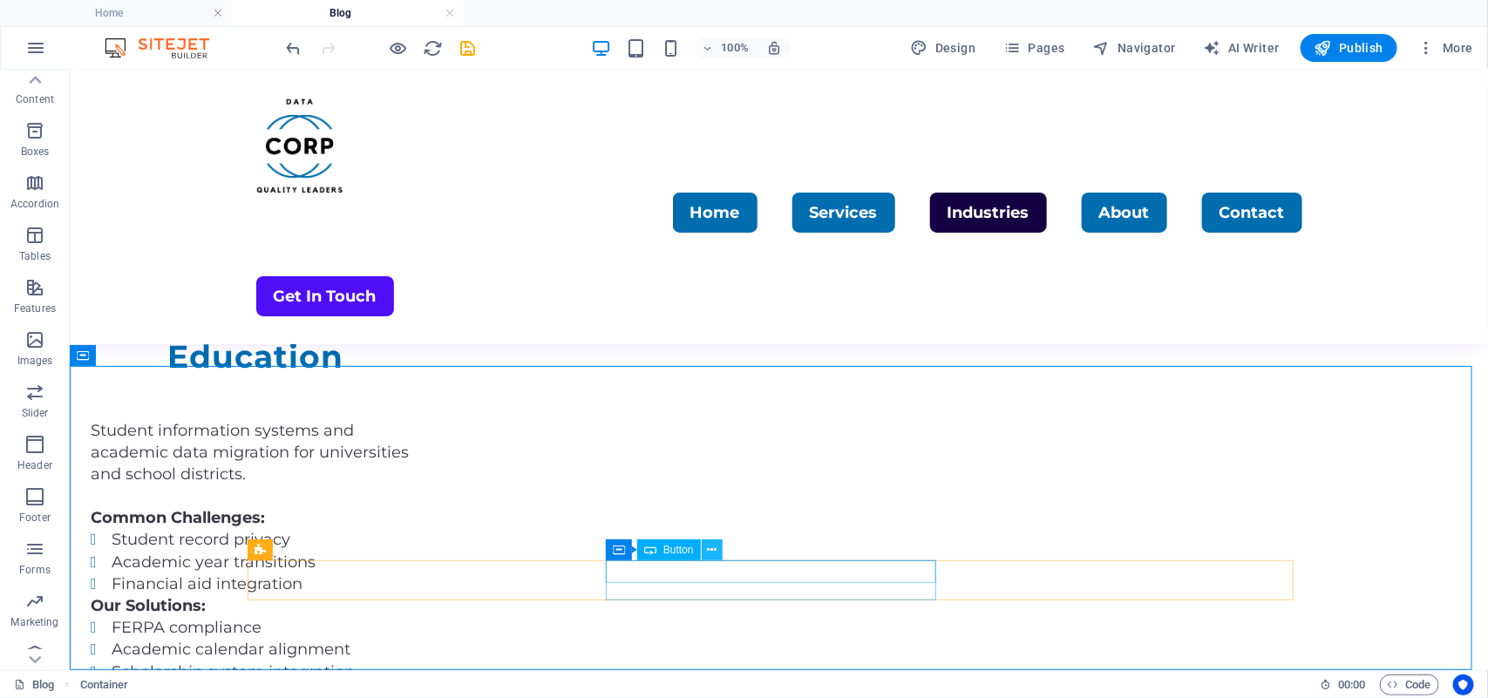
click at [703, 550] on button at bounding box center [712, 549] width 21 height 21
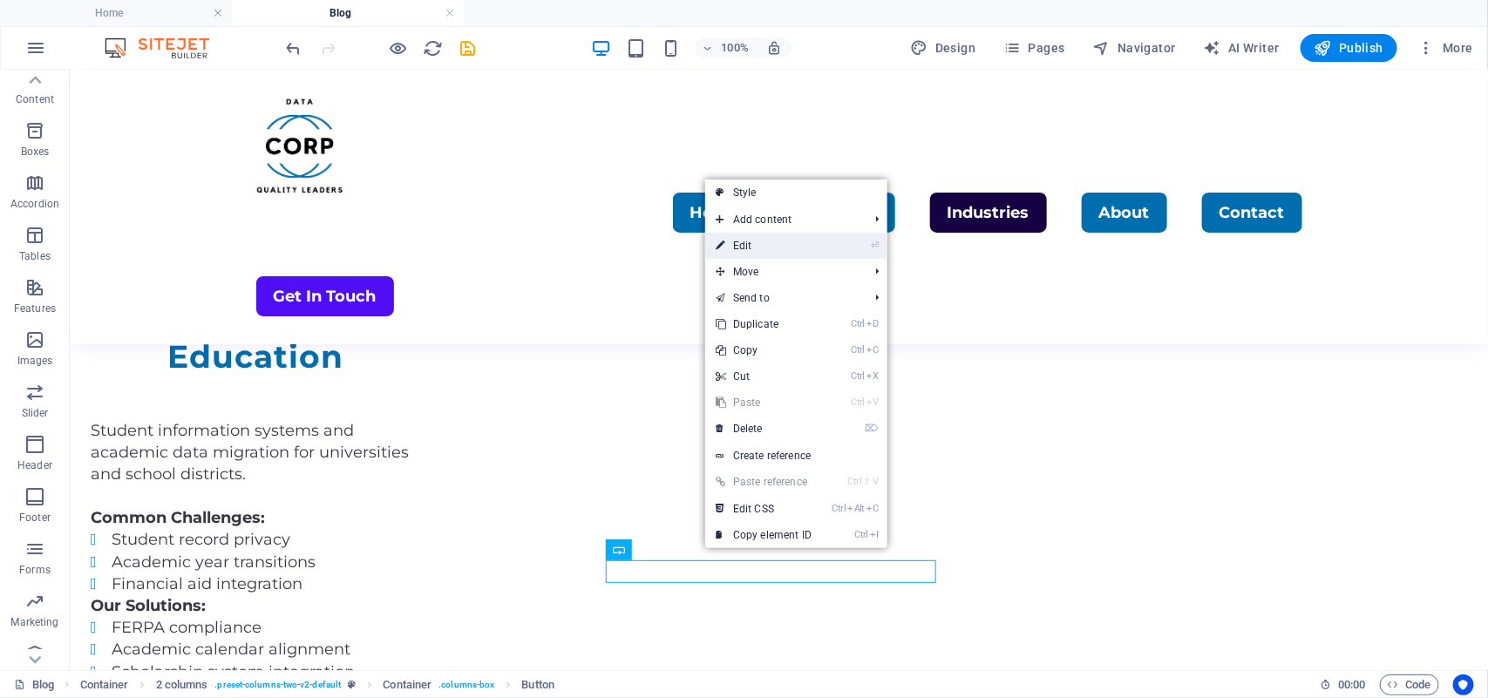
click at [742, 249] on link "⏎ Edit" at bounding box center [763, 246] width 117 height 26
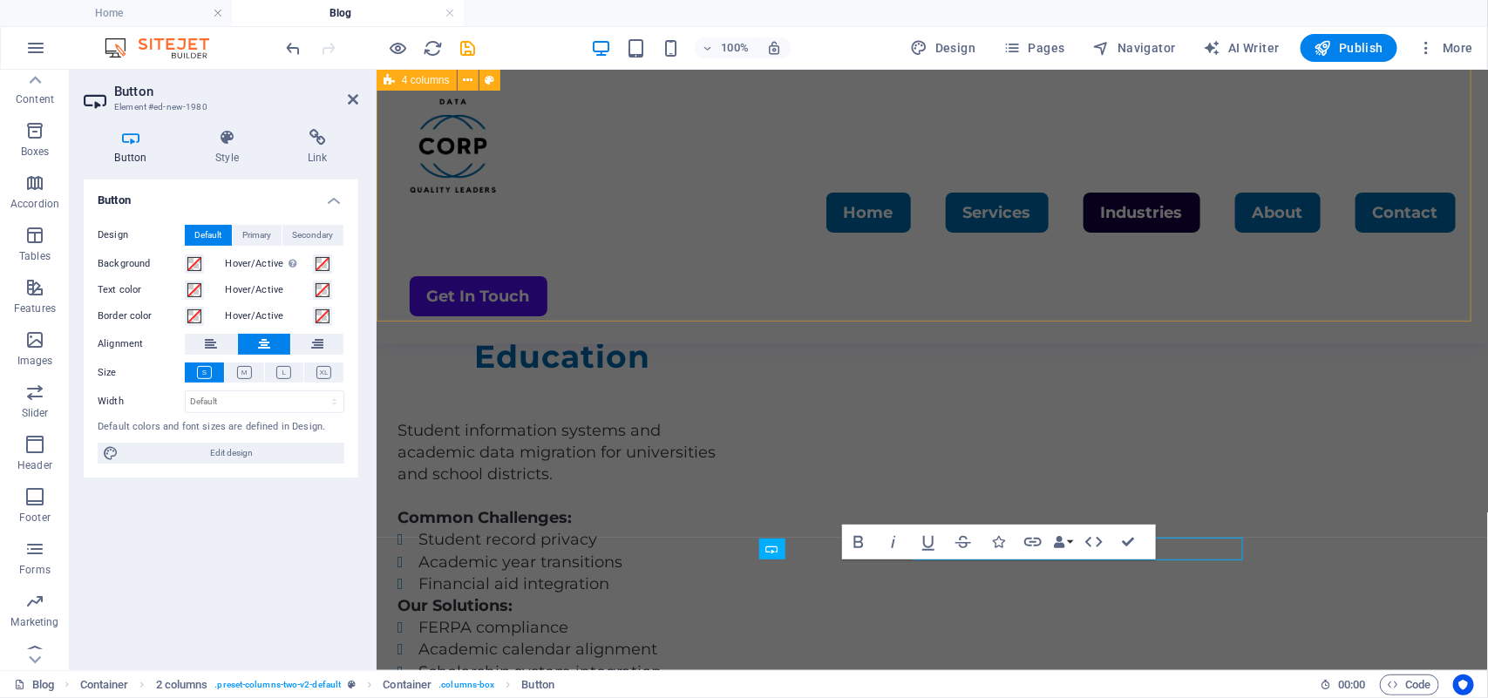
scroll to position [3496, 0]
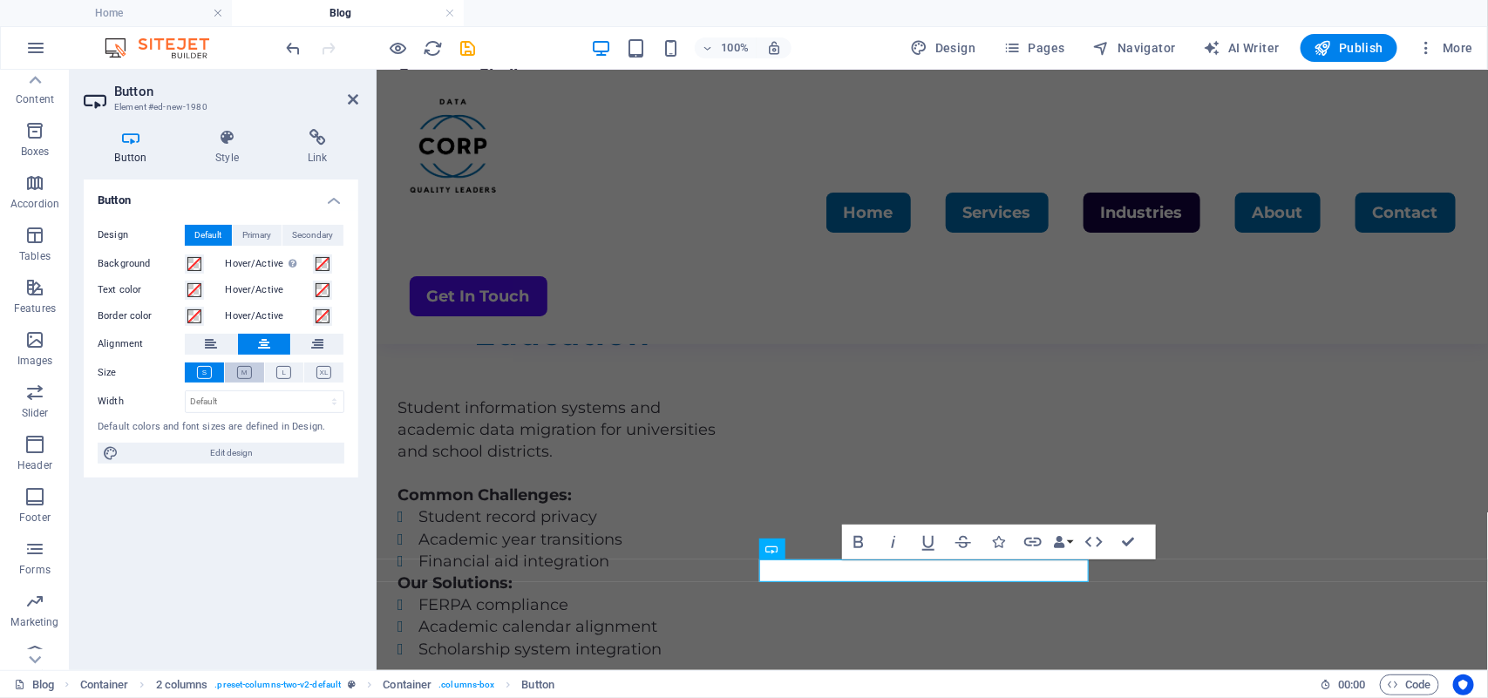
click at [246, 371] on icon at bounding box center [244, 372] width 15 height 13
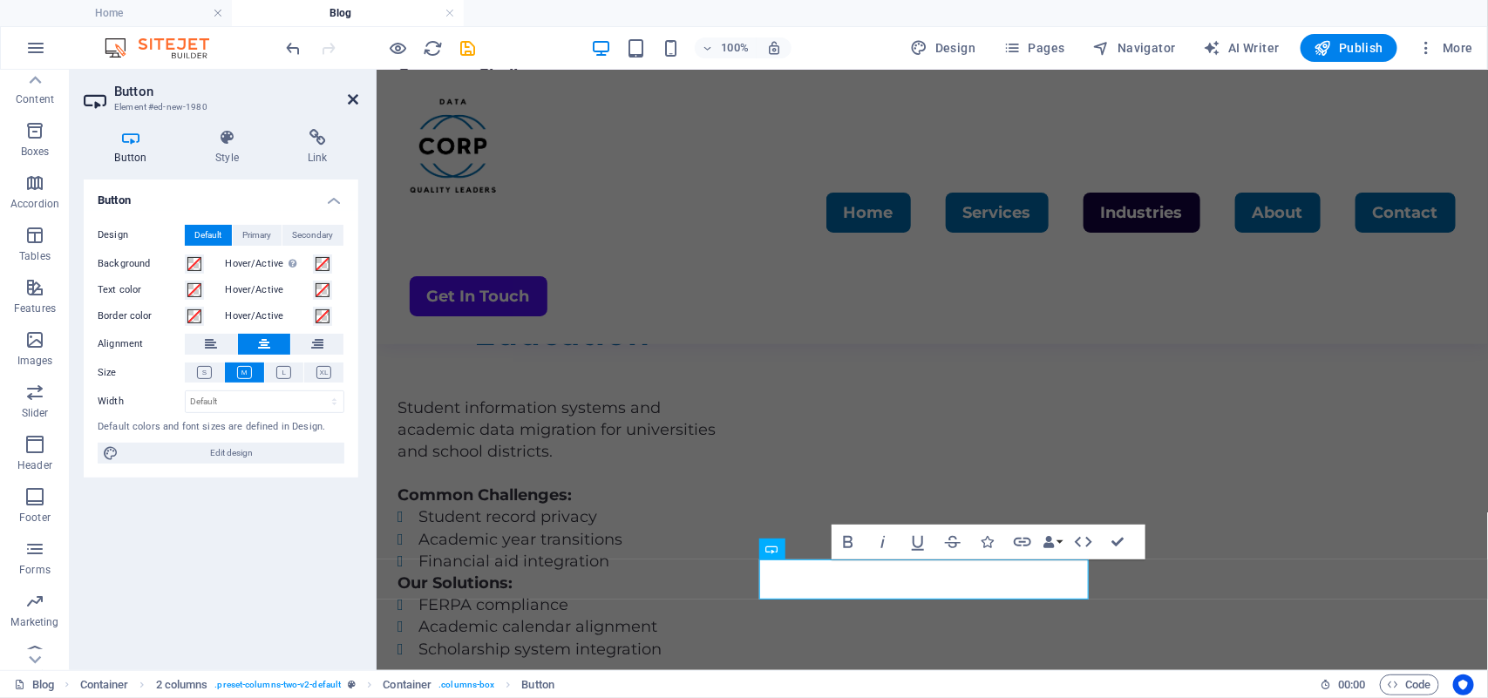
click at [353, 94] on icon at bounding box center [353, 99] width 10 height 14
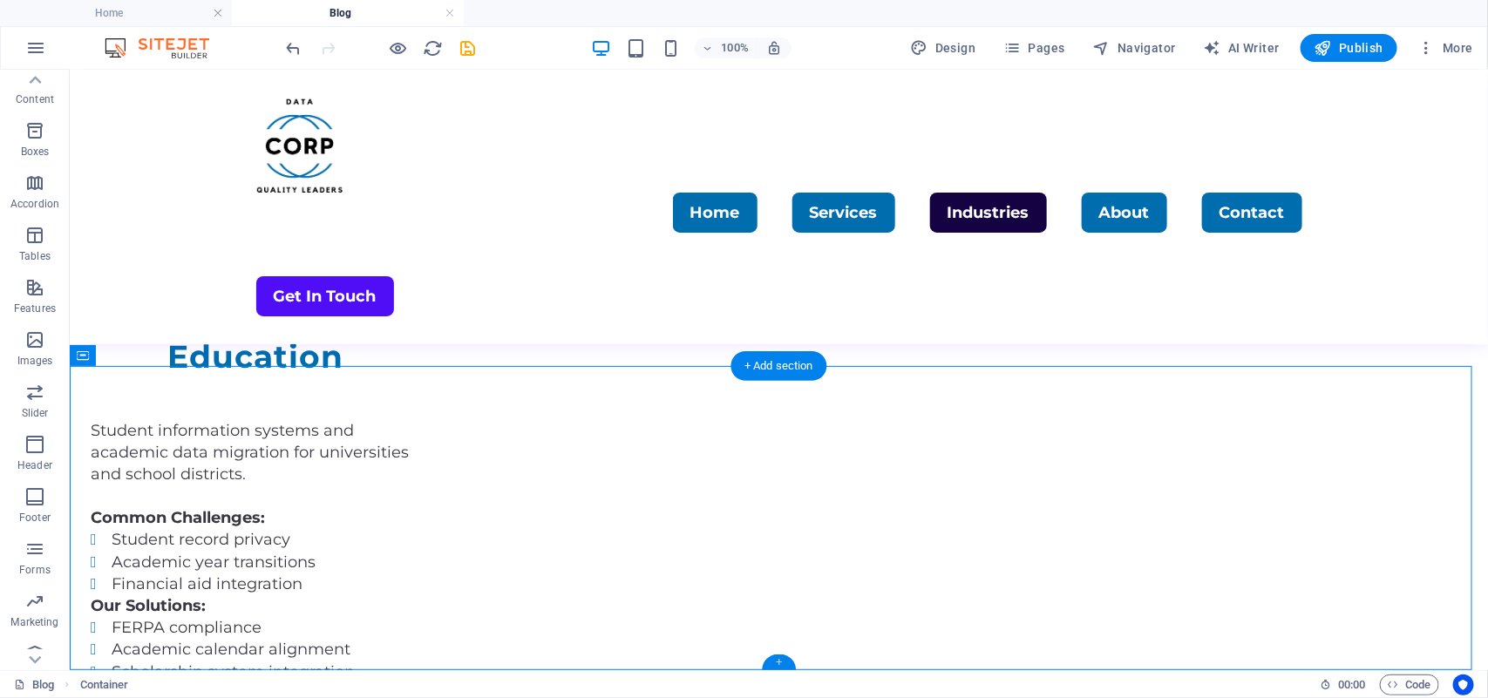
click at [778, 660] on div "+" at bounding box center [779, 662] width 34 height 16
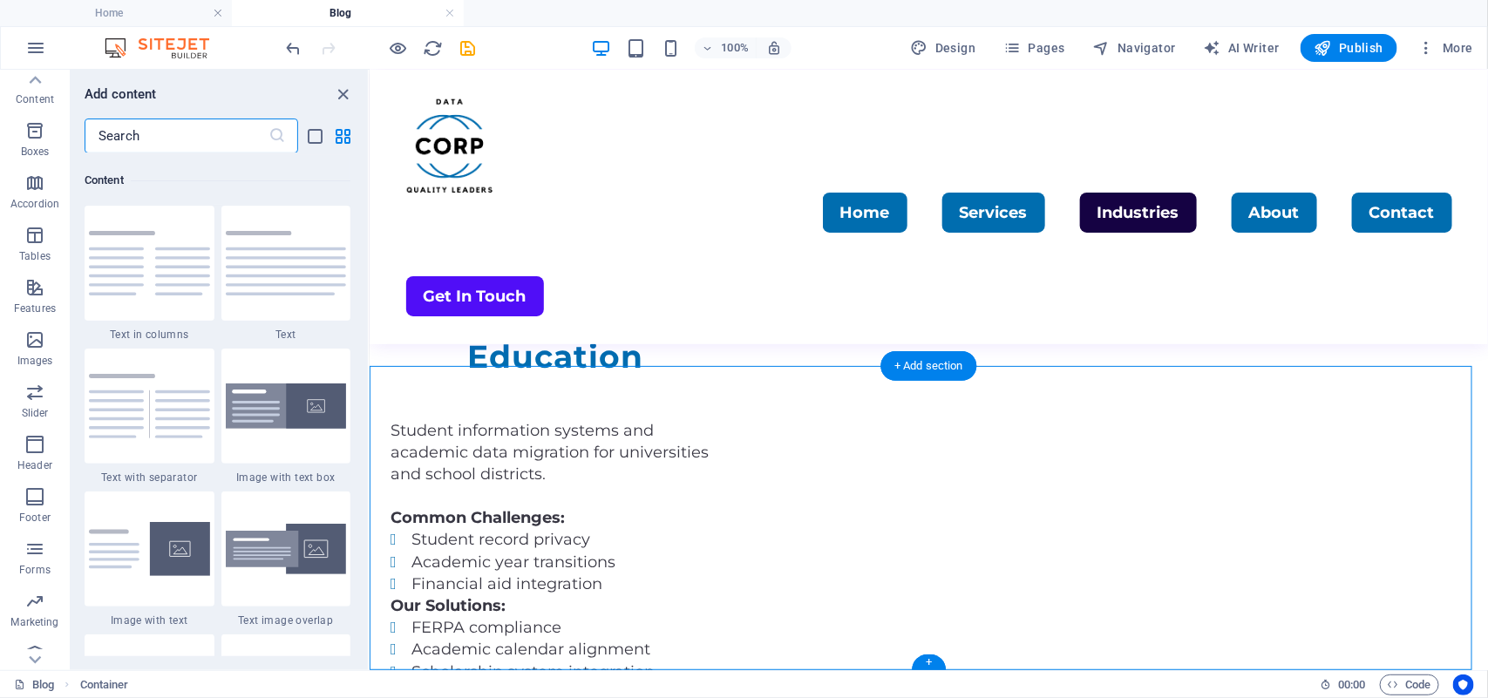
scroll to position [3047, 0]
click at [45, 494] on span "Footer" at bounding box center [35, 507] width 70 height 42
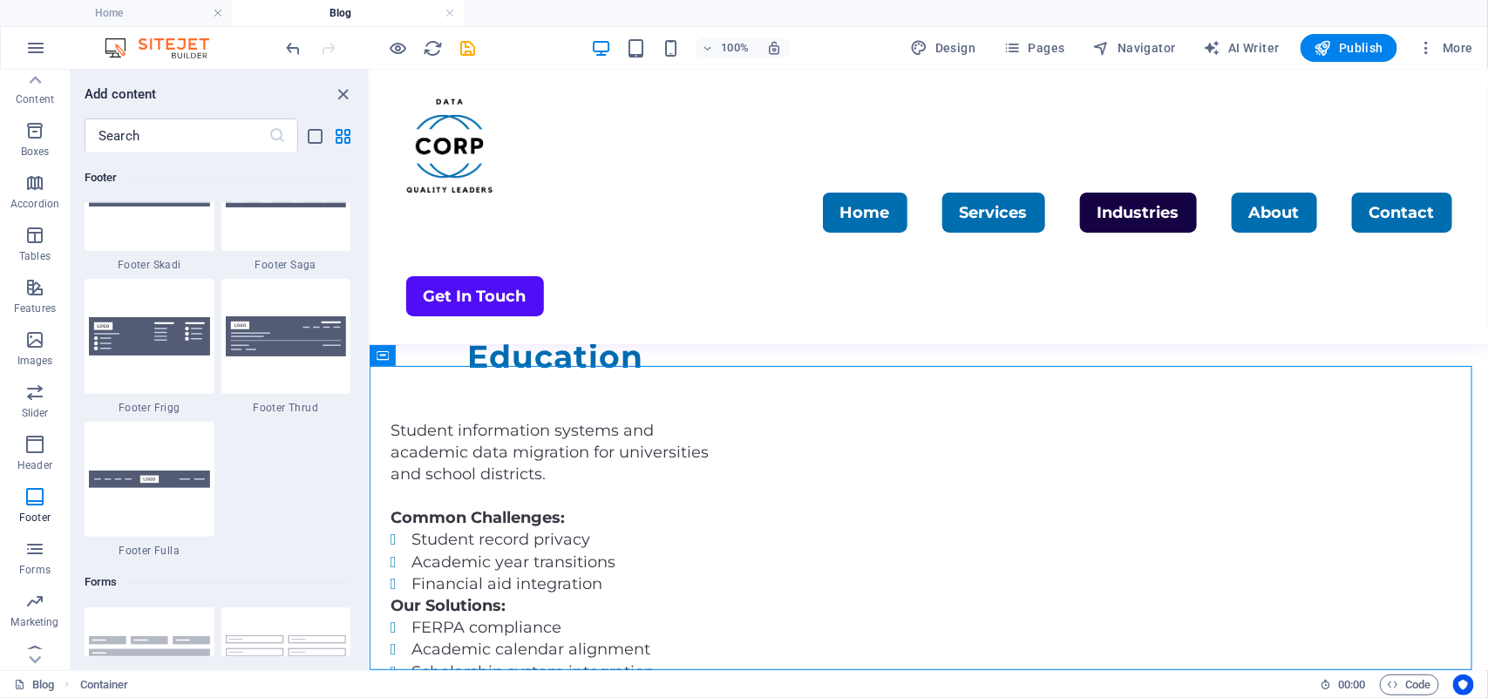
scroll to position [12316, 0]
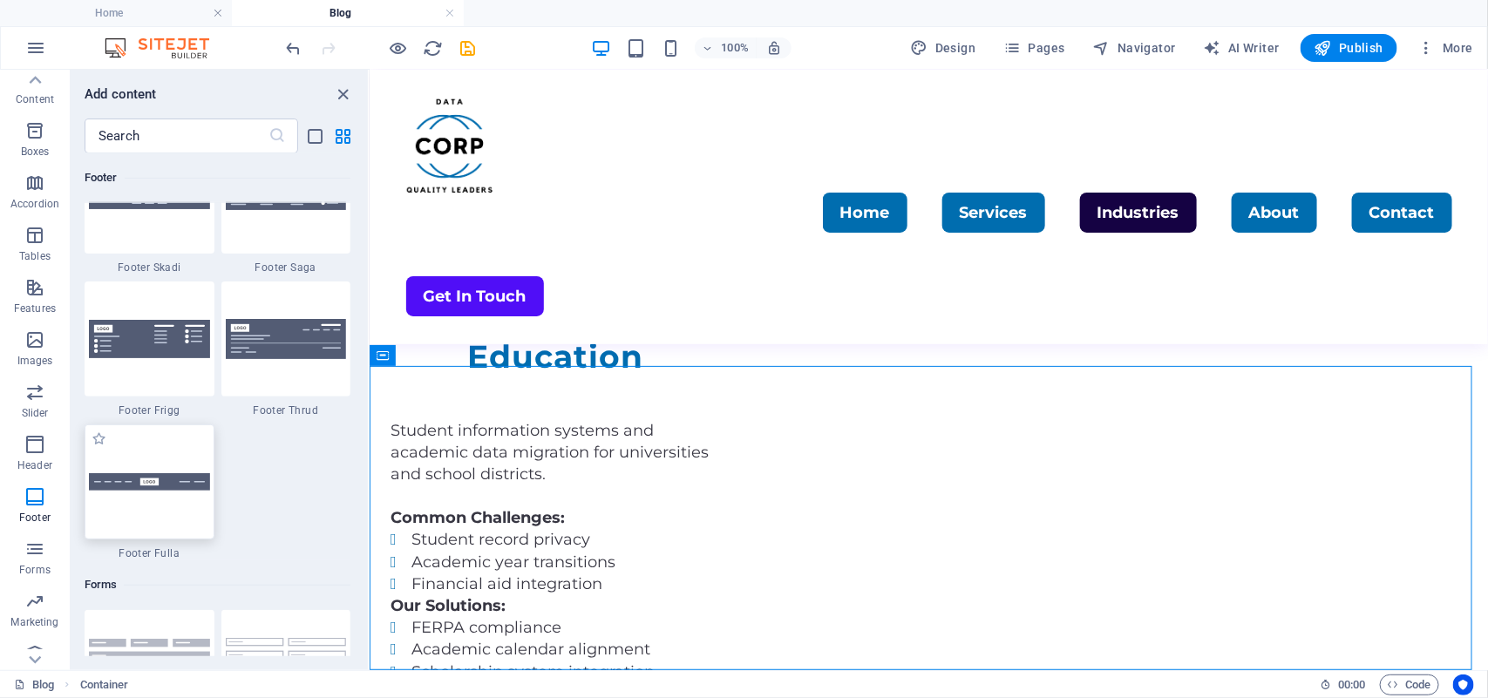
click at [136, 488] on div at bounding box center [150, 481] width 130 height 115
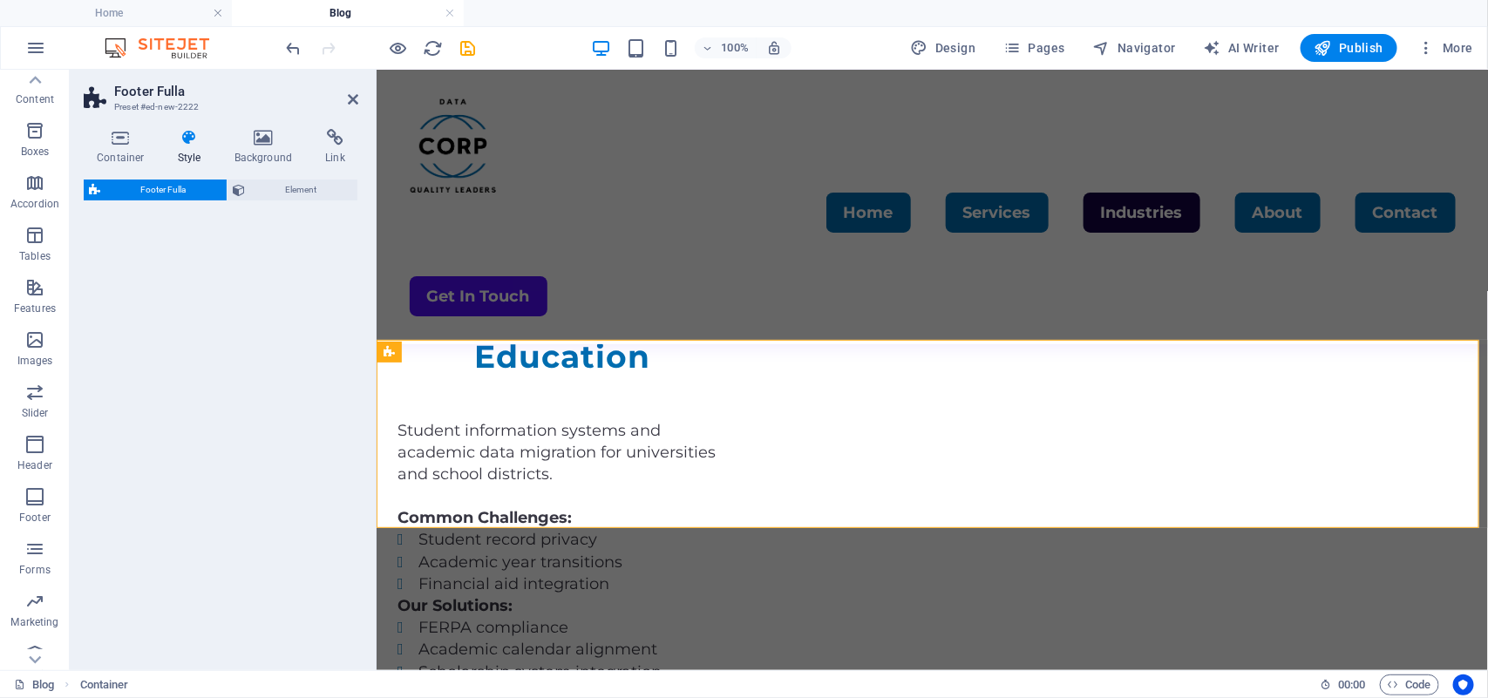
scroll to position [3804, 0]
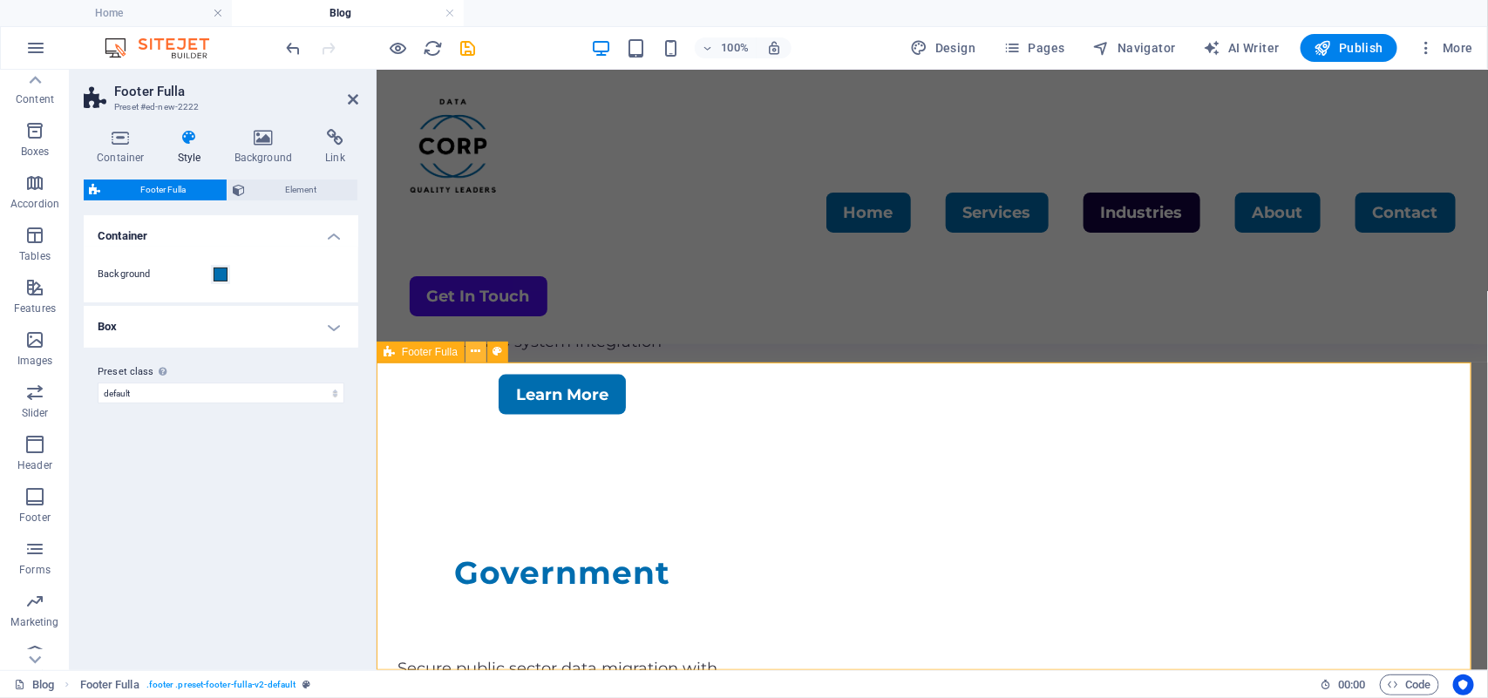
click at [471, 351] on icon at bounding box center [476, 351] width 10 height 18
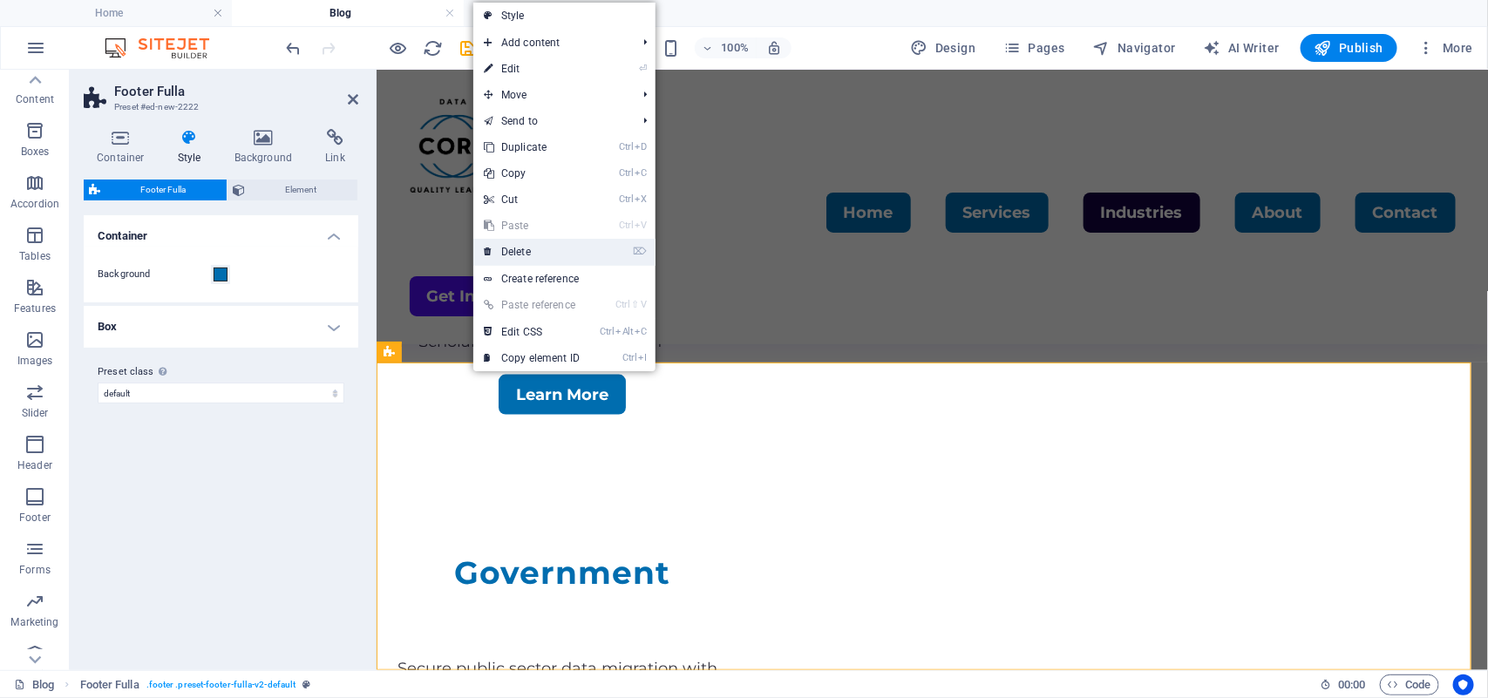
click at [533, 248] on link "⌦ Delete" at bounding box center [531, 252] width 117 height 26
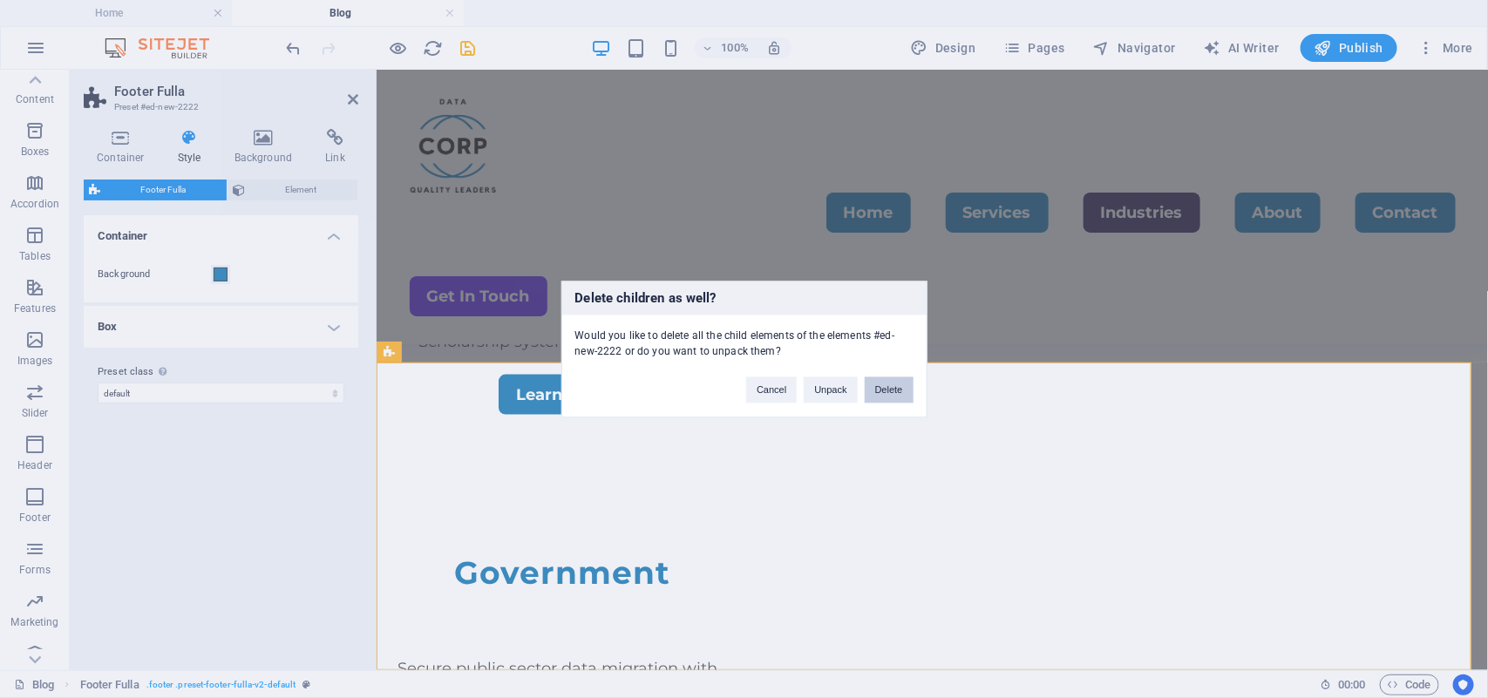
click at [885, 382] on button "Delete" at bounding box center [888, 389] width 49 height 26
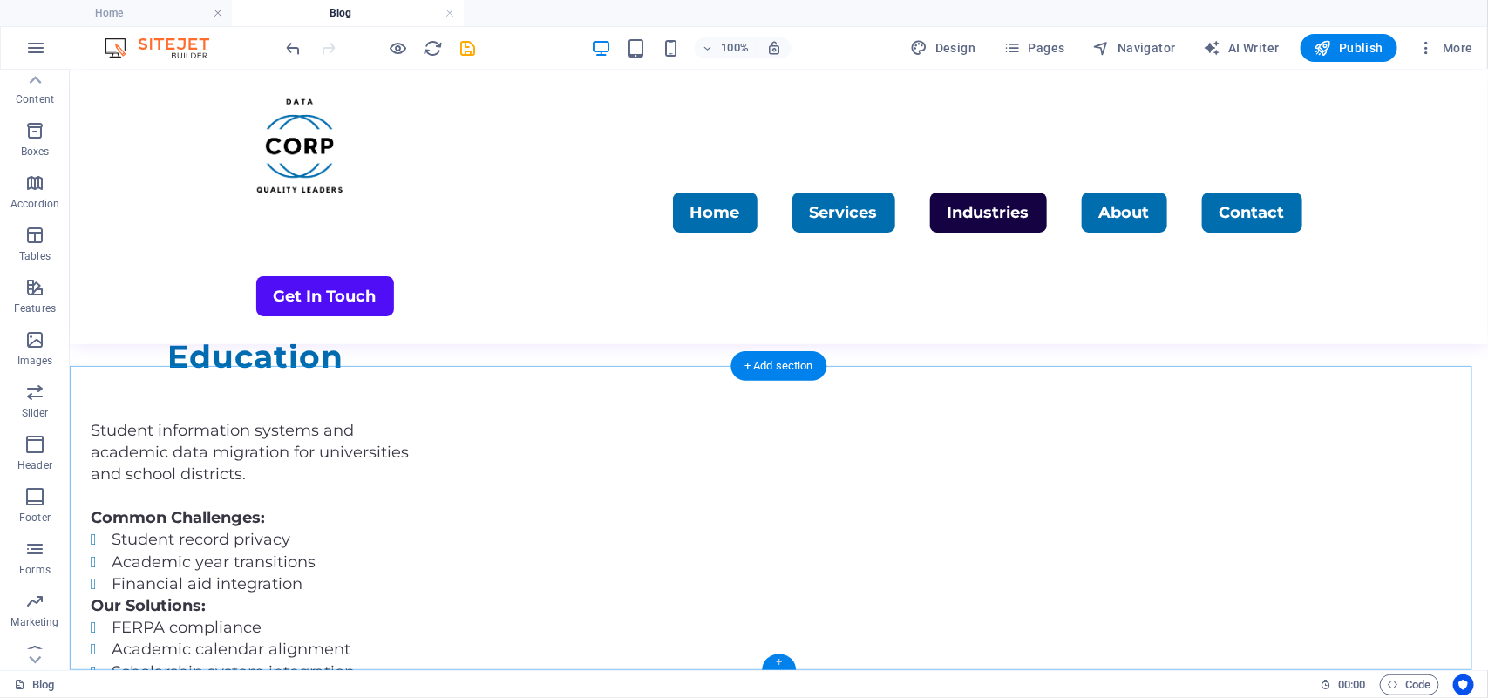
click at [777, 661] on div "+" at bounding box center [779, 662] width 34 height 16
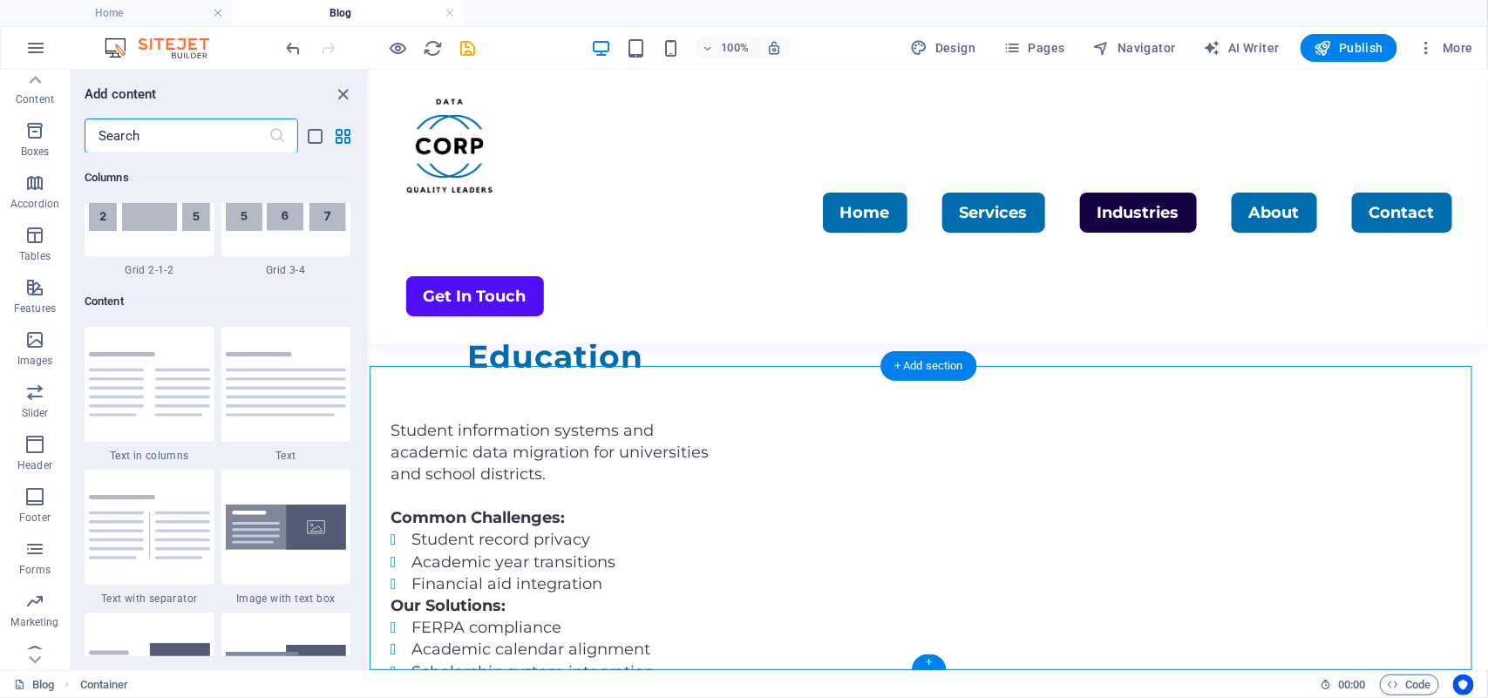
scroll to position [3047, 0]
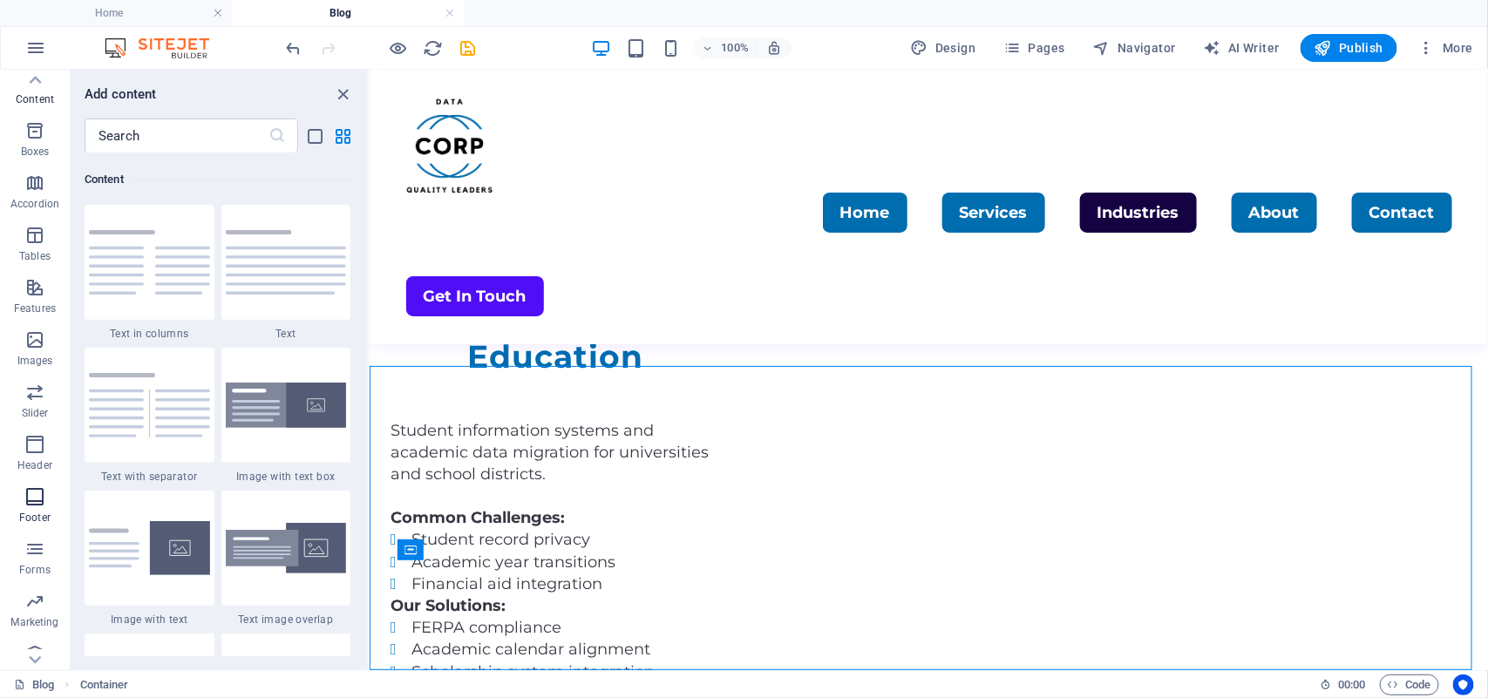
click at [35, 510] on span "Footer" at bounding box center [35, 507] width 70 height 42
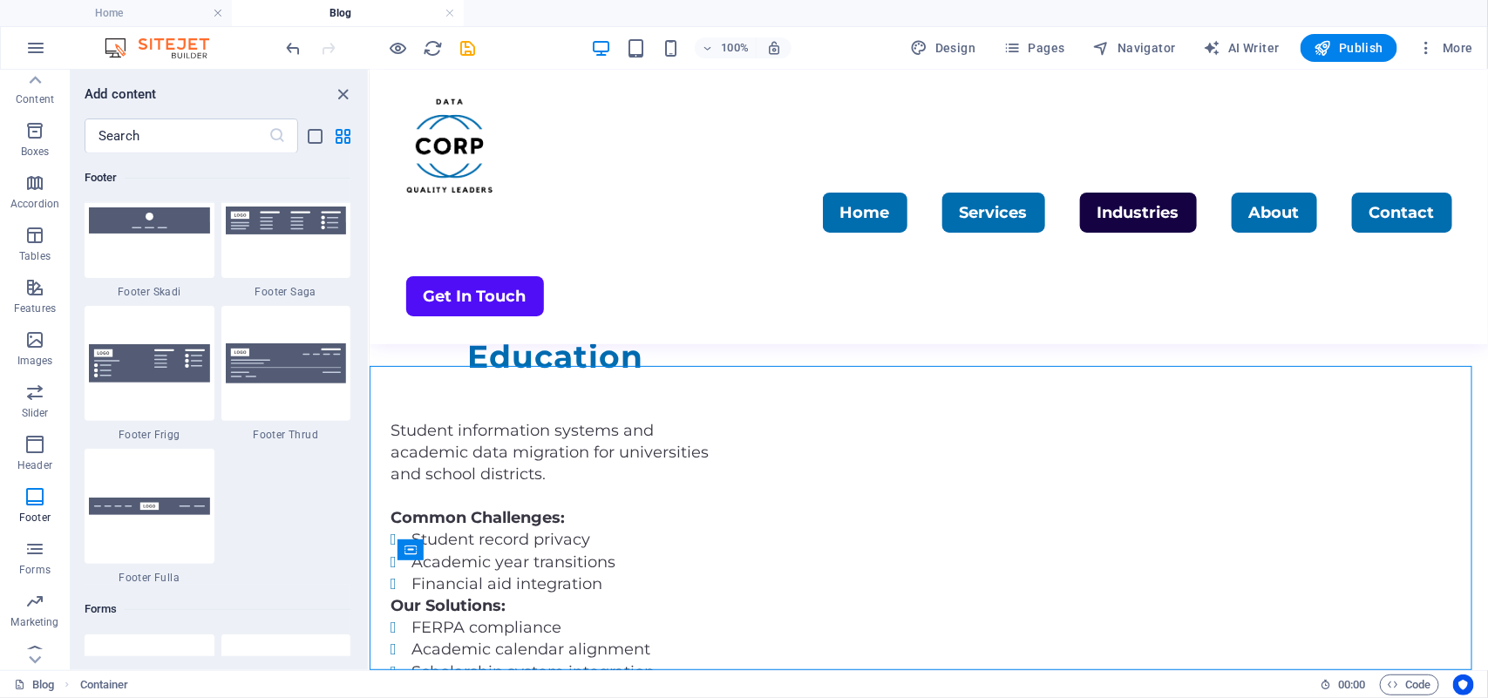
scroll to position [12286, 0]
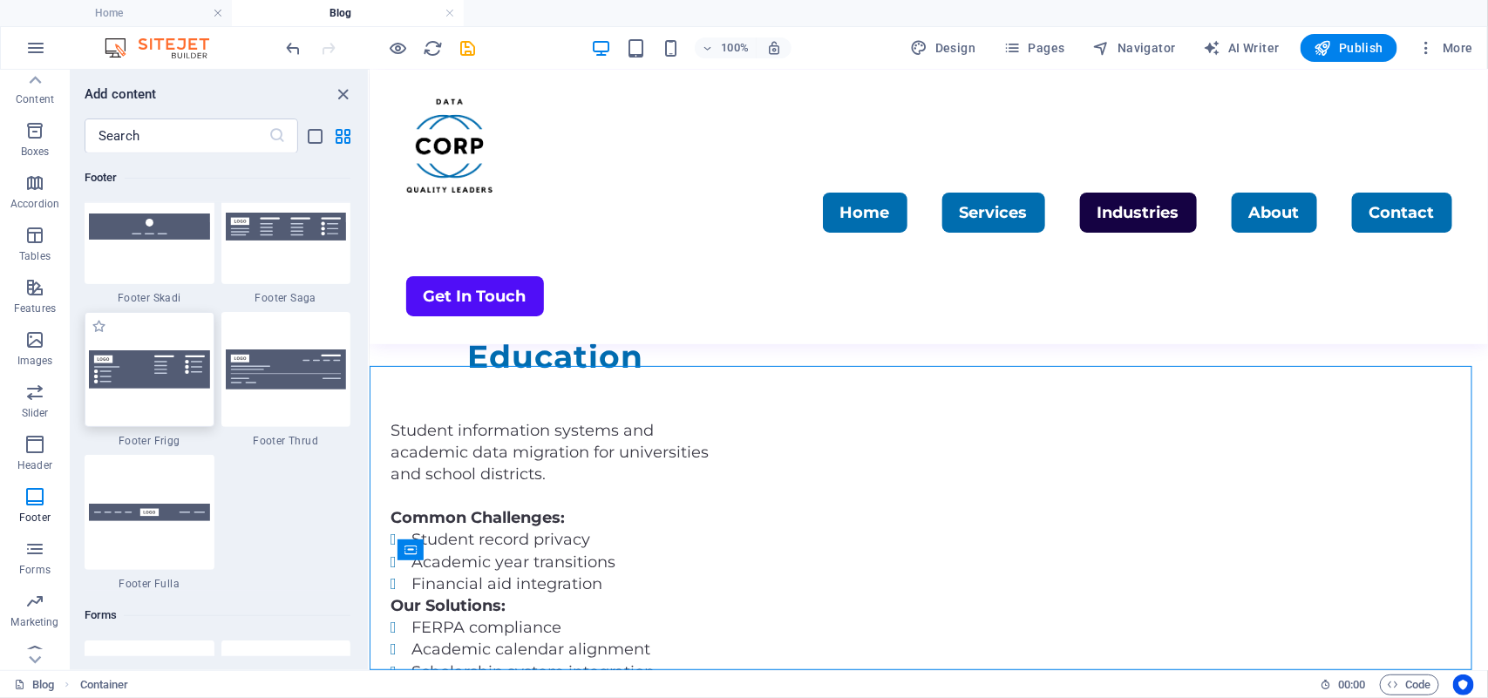
click at [158, 363] on img at bounding box center [149, 369] width 121 height 38
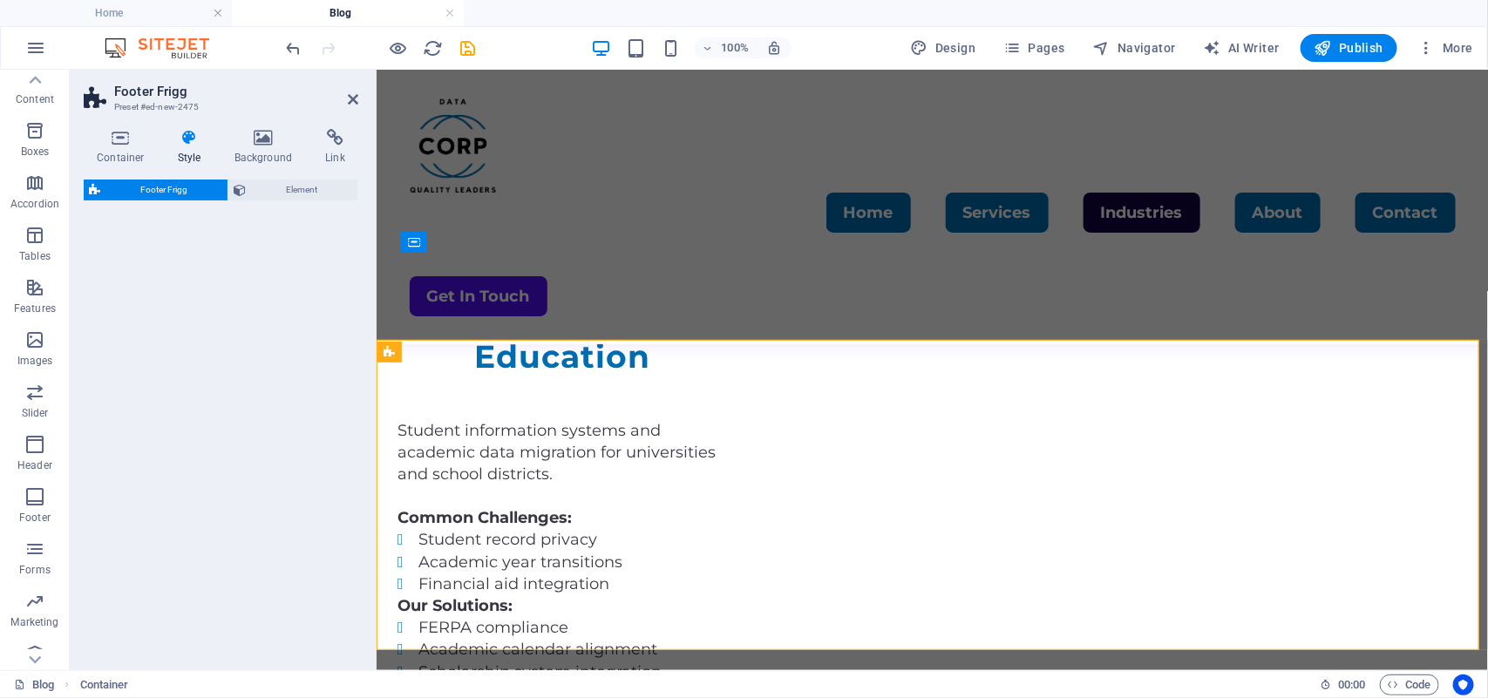
select select "rem"
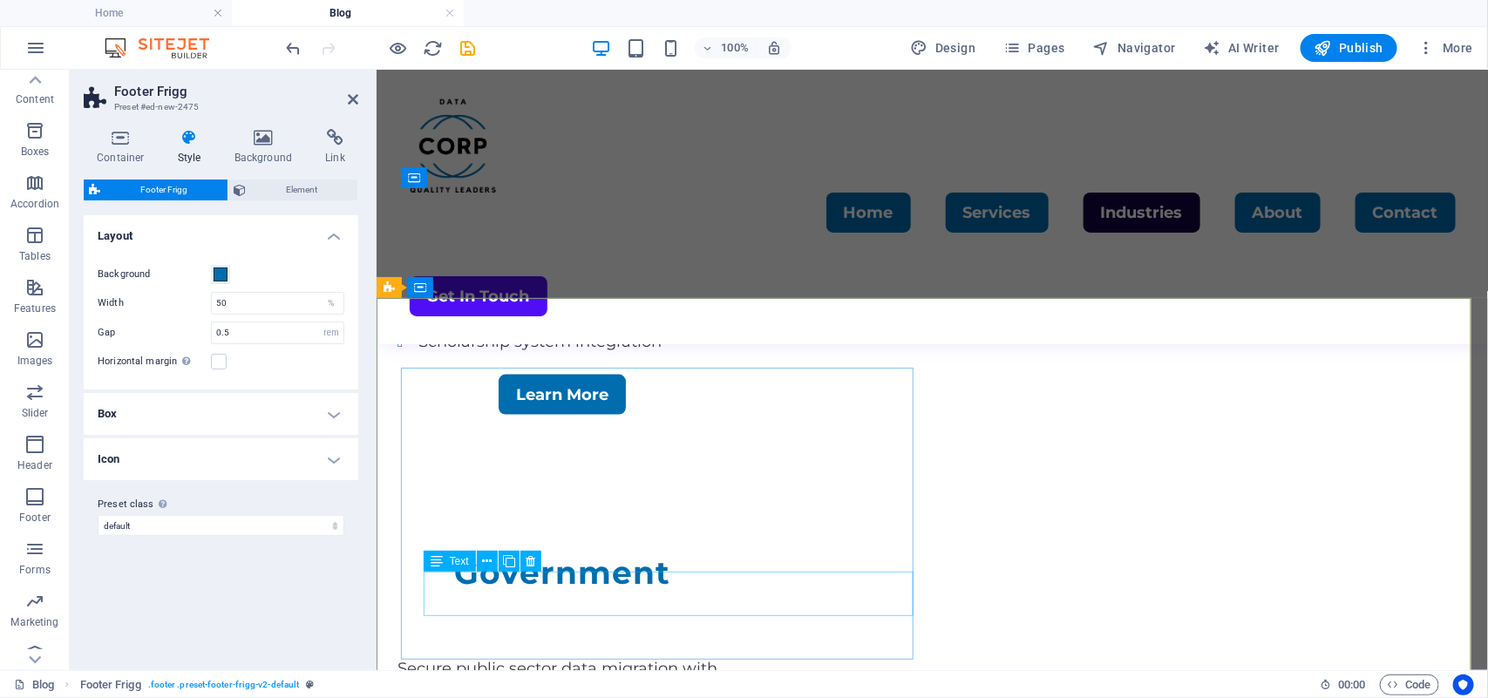
scroll to position [3928, 0]
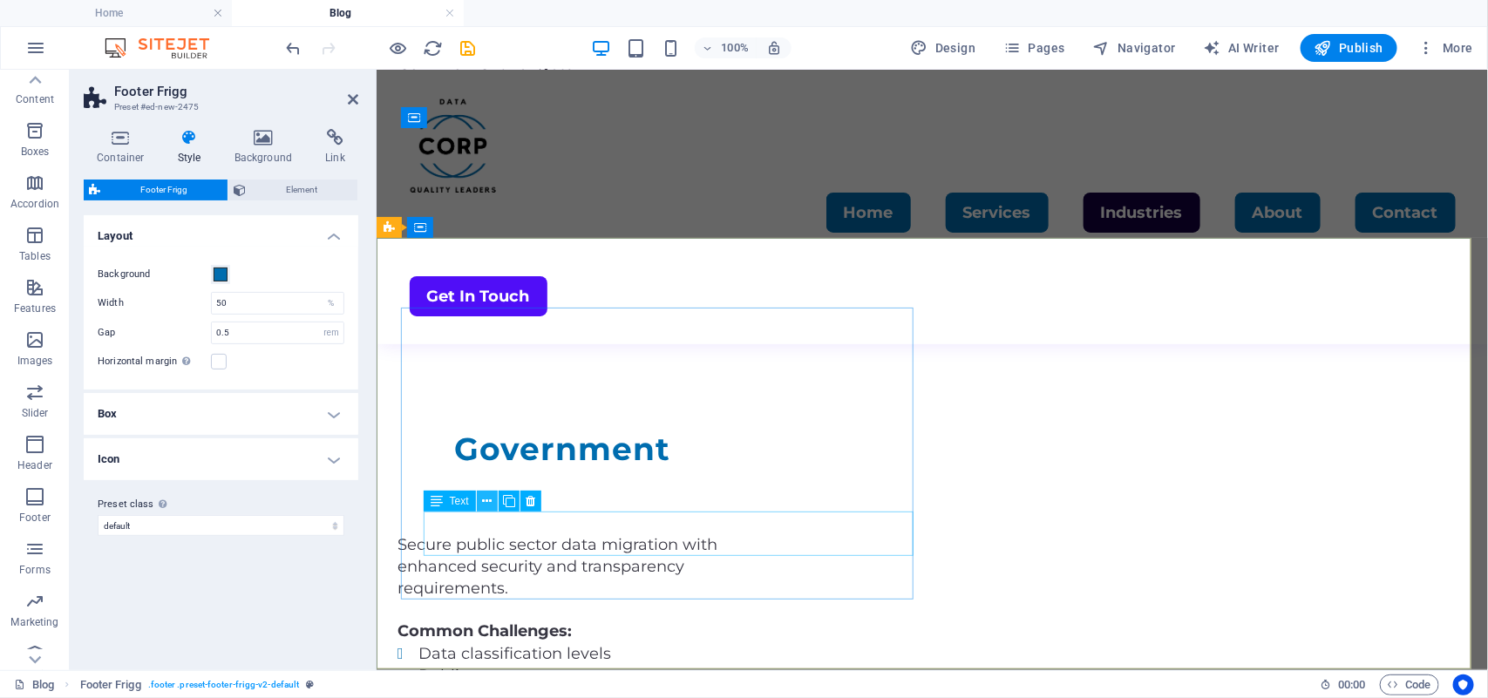
click at [485, 502] on icon at bounding box center [487, 501] width 10 height 18
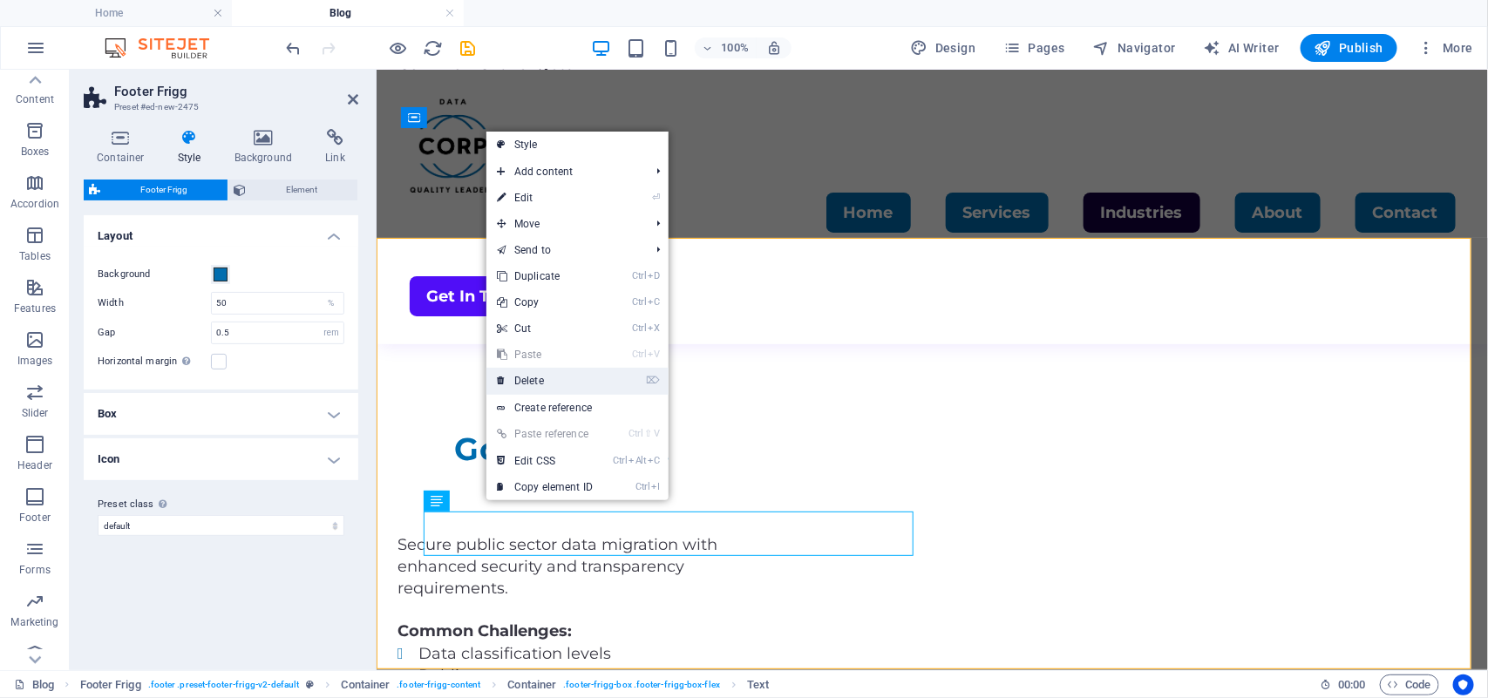
click at [568, 380] on link "⌦ Delete" at bounding box center [544, 381] width 117 height 26
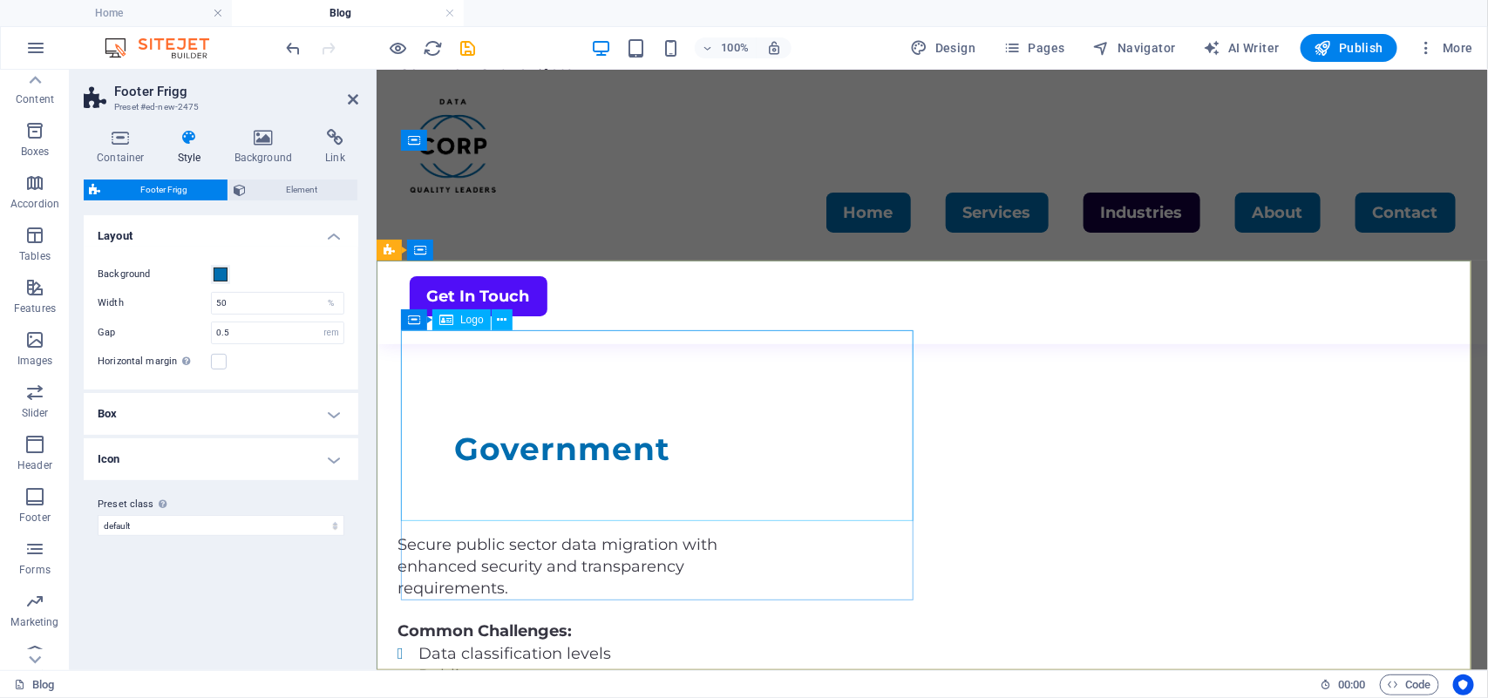
scroll to position [3905, 0]
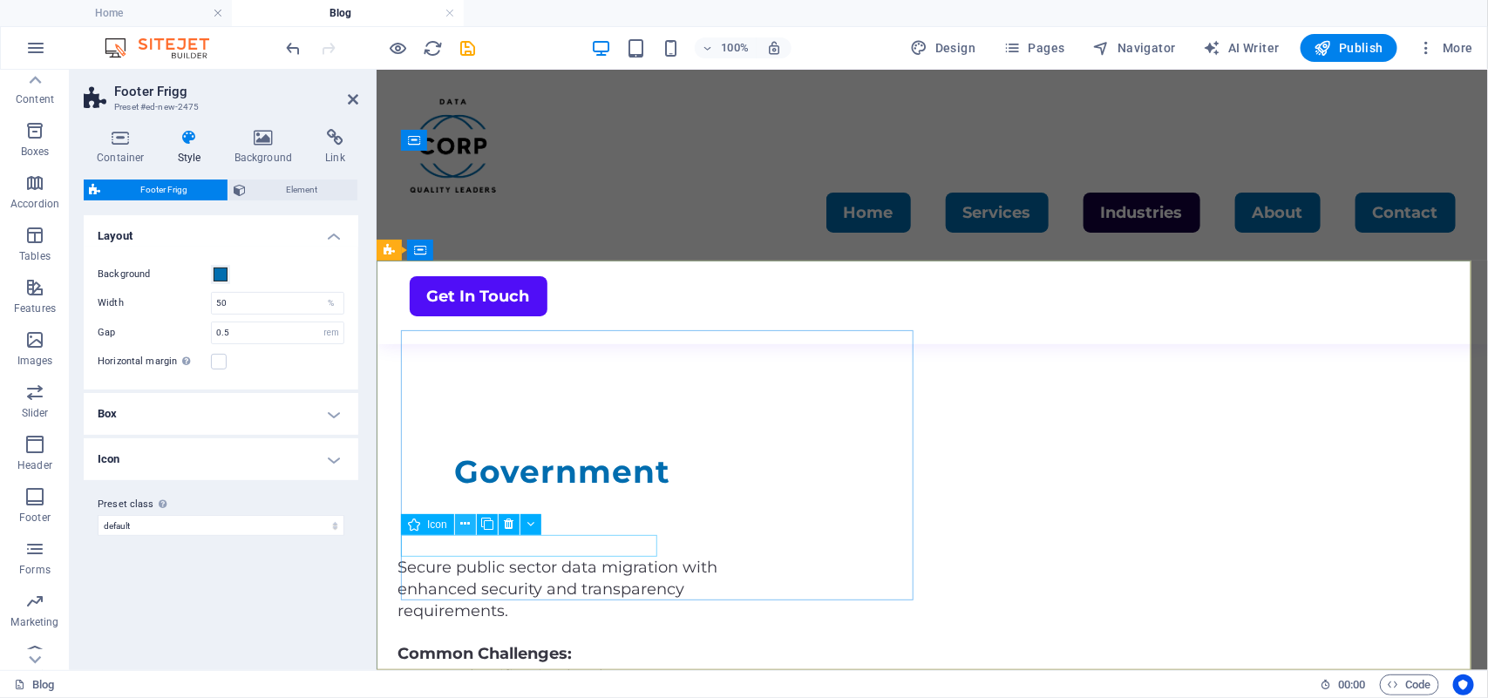
click at [463, 528] on icon at bounding box center [465, 524] width 10 height 18
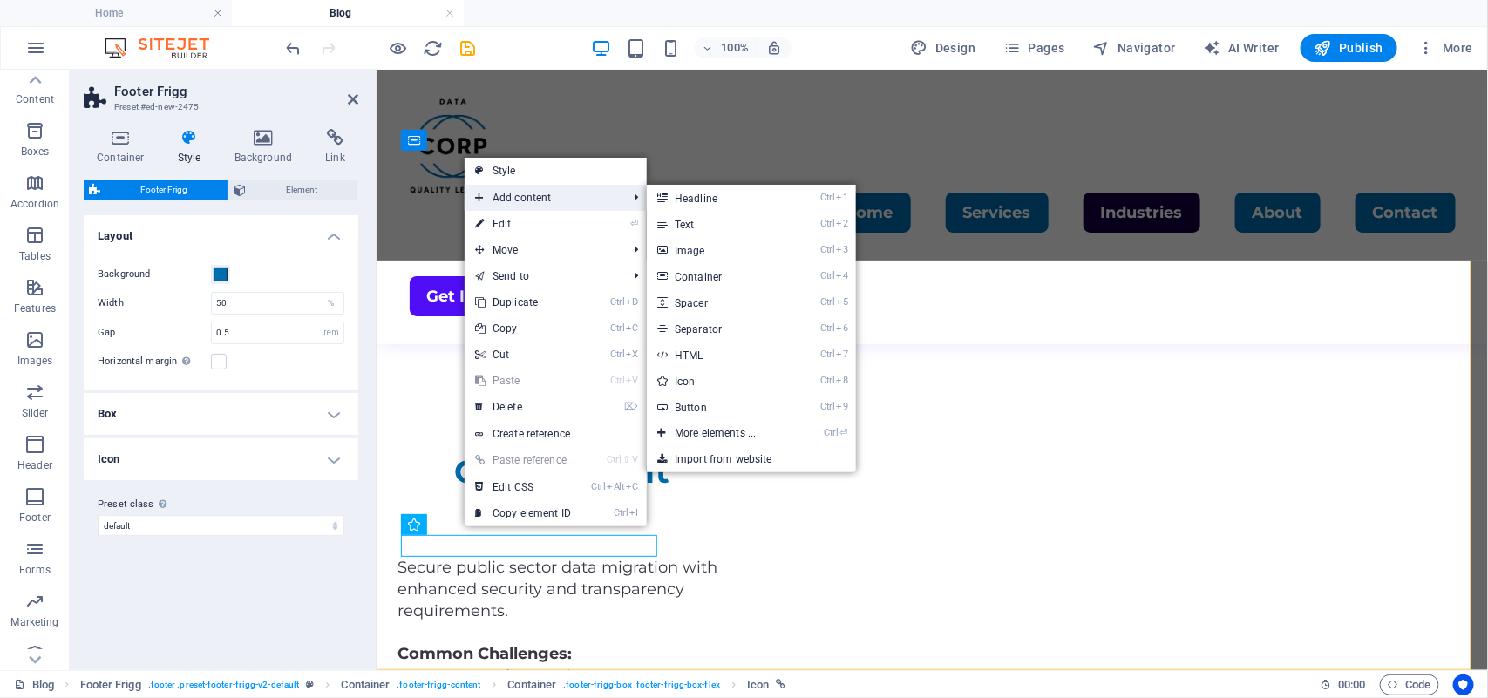
click at [520, 203] on span "Add content" at bounding box center [542, 198] width 156 height 26
click at [684, 218] on link "Ctrl 2 Text" at bounding box center [719, 224] width 144 height 26
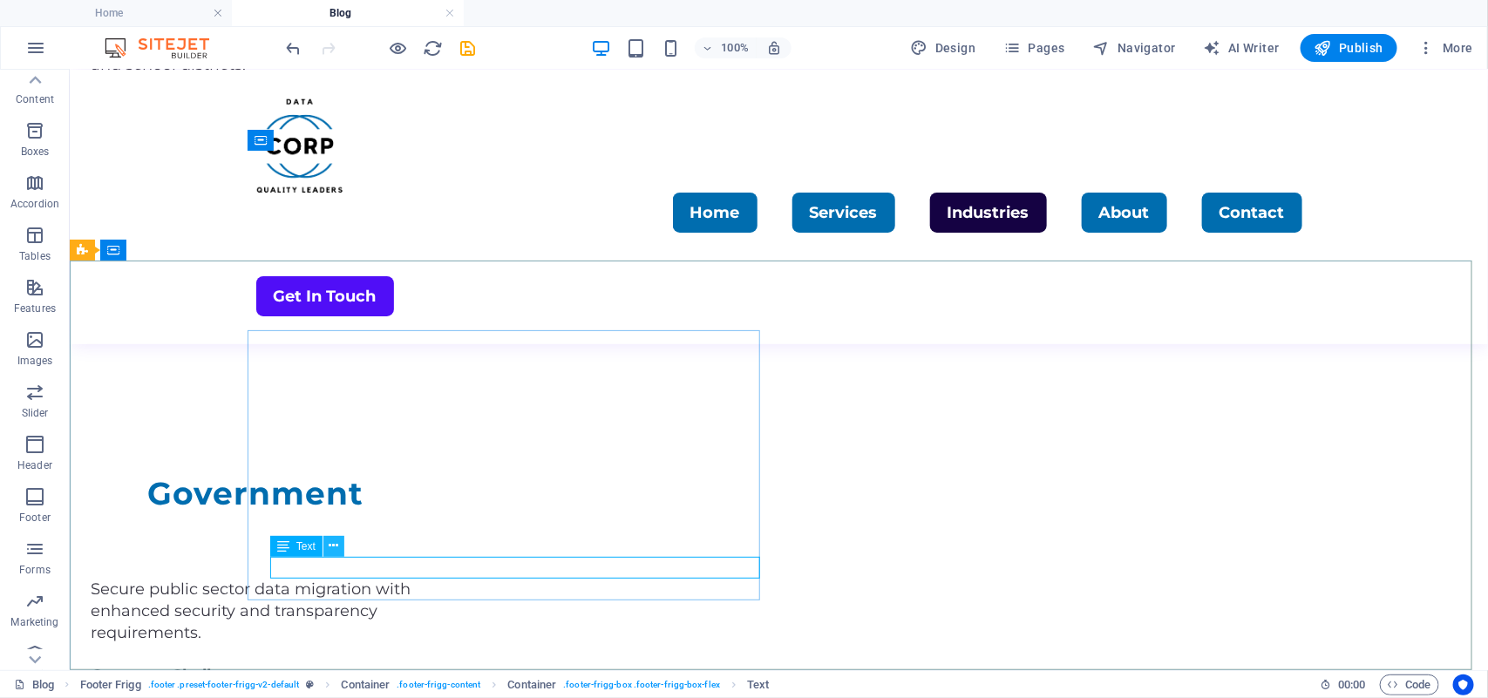
click at [333, 550] on icon at bounding box center [334, 546] width 10 height 18
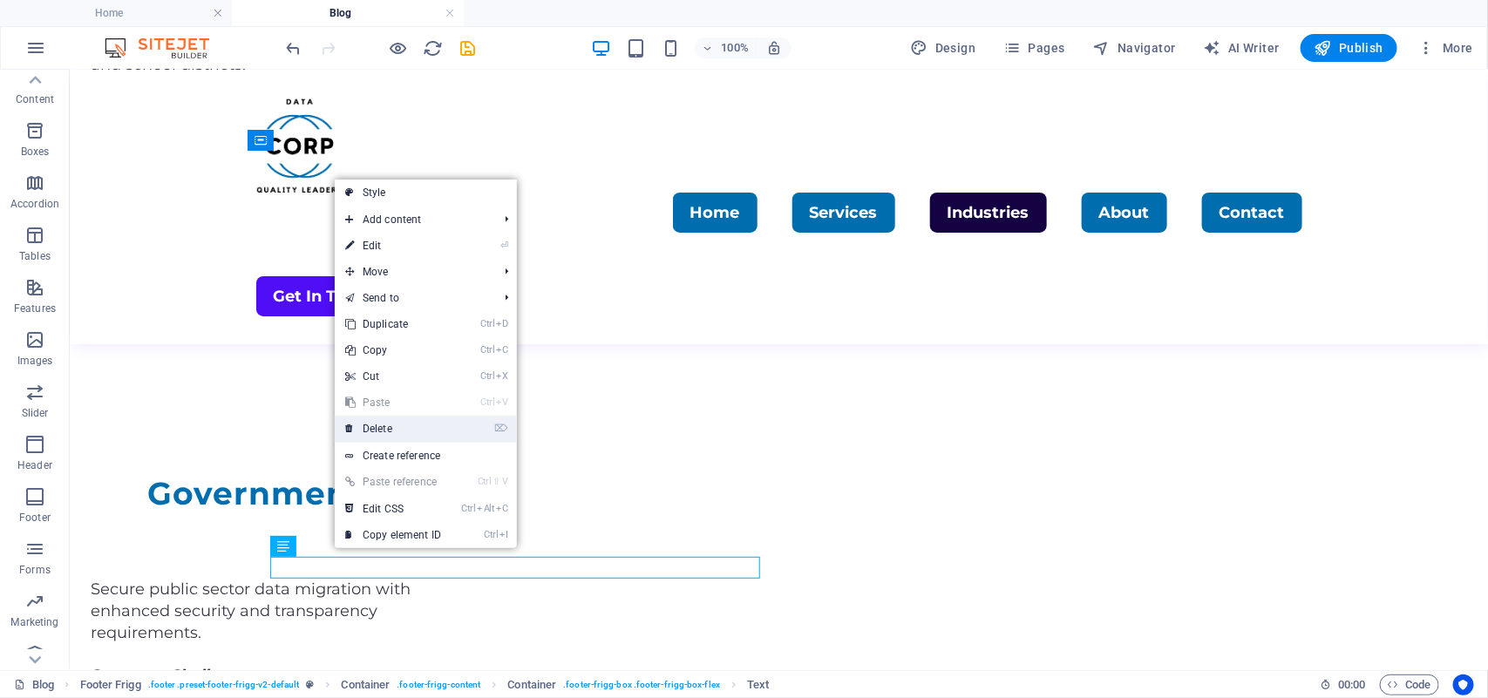
click at [382, 429] on link "⌦ Delete" at bounding box center [393, 429] width 117 height 26
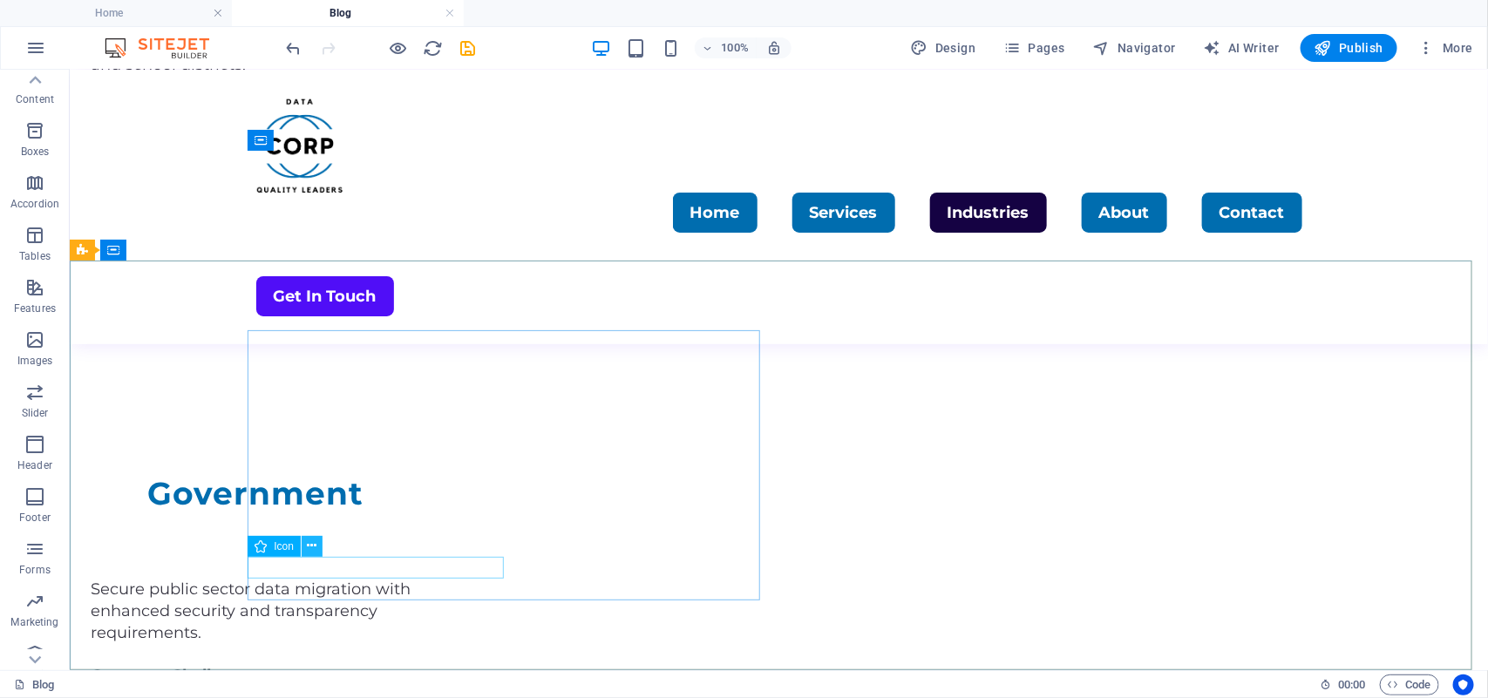
click at [308, 547] on icon at bounding box center [313, 546] width 10 height 18
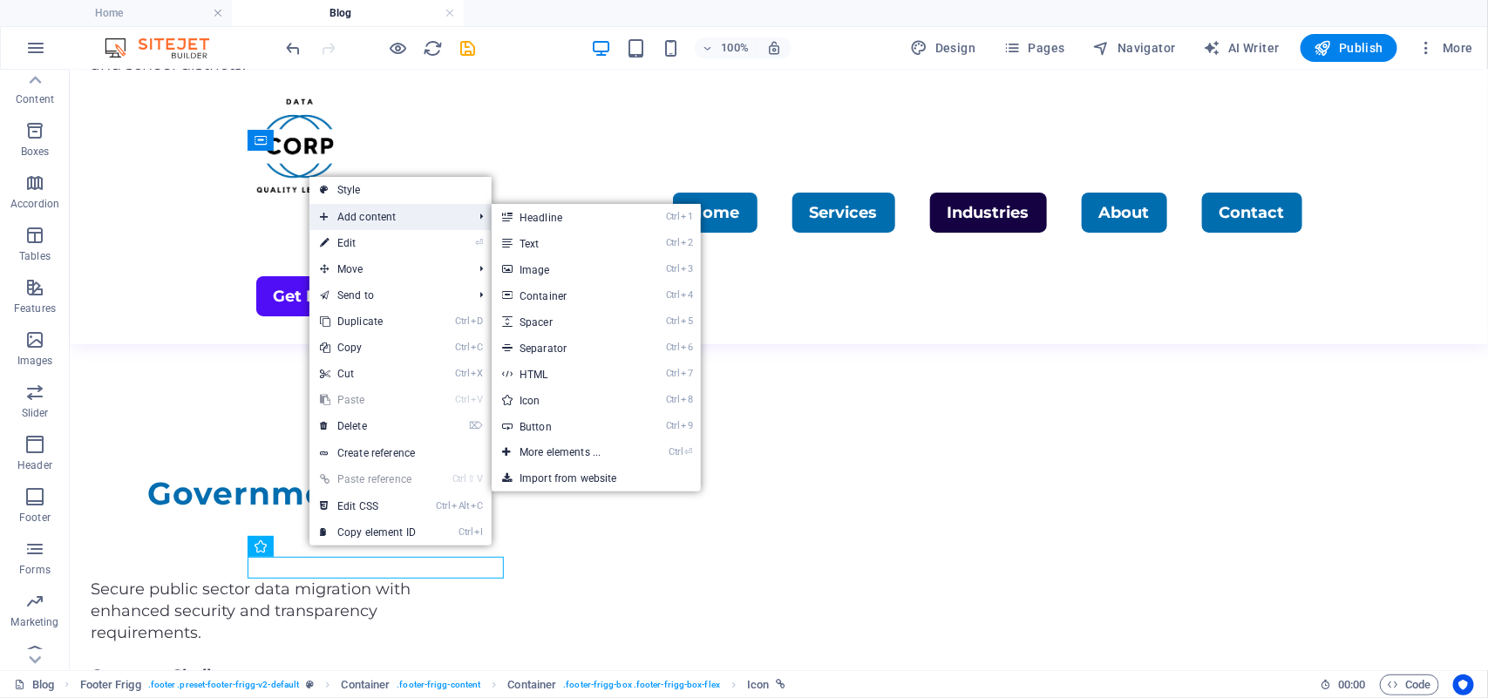
click at [360, 214] on span "Add content" at bounding box center [387, 217] width 156 height 26
click at [525, 237] on link "Ctrl 2 Text" at bounding box center [563, 243] width 144 height 26
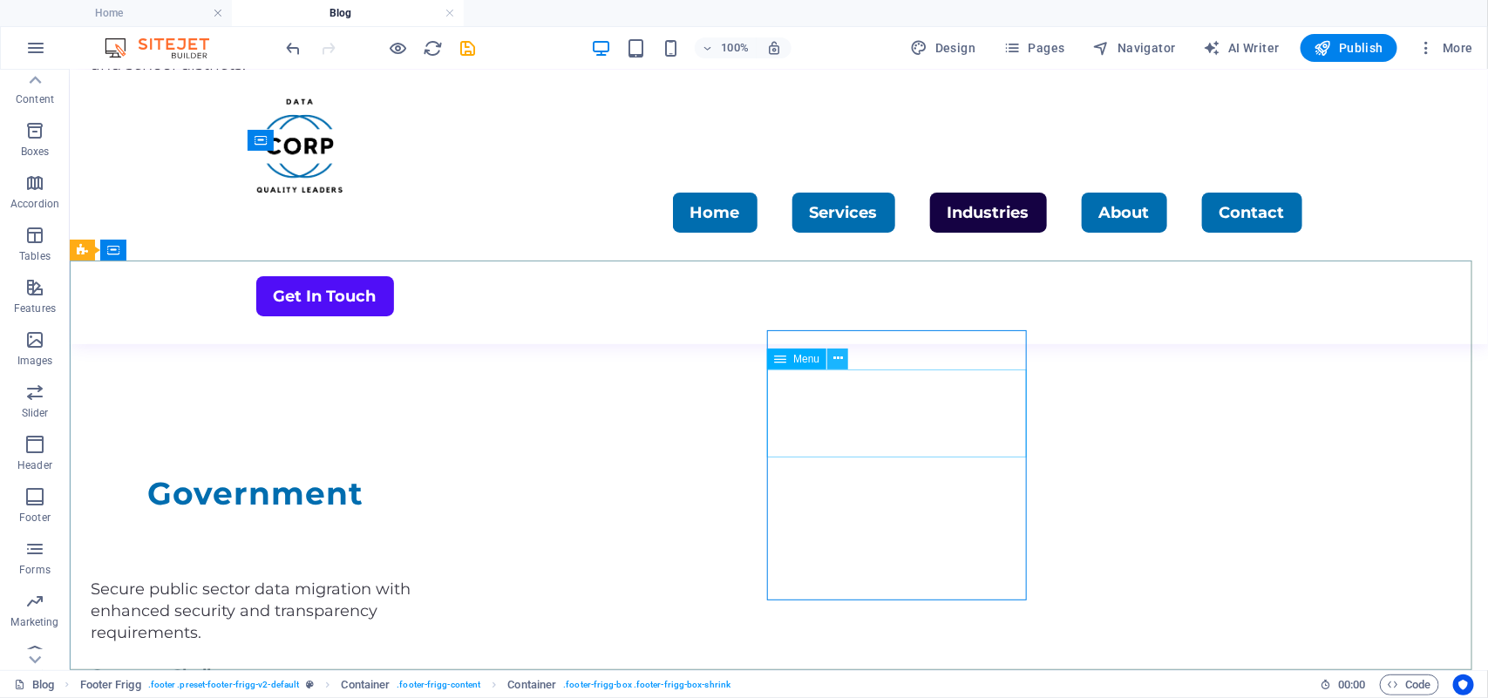
click at [837, 359] on icon at bounding box center [838, 358] width 10 height 18
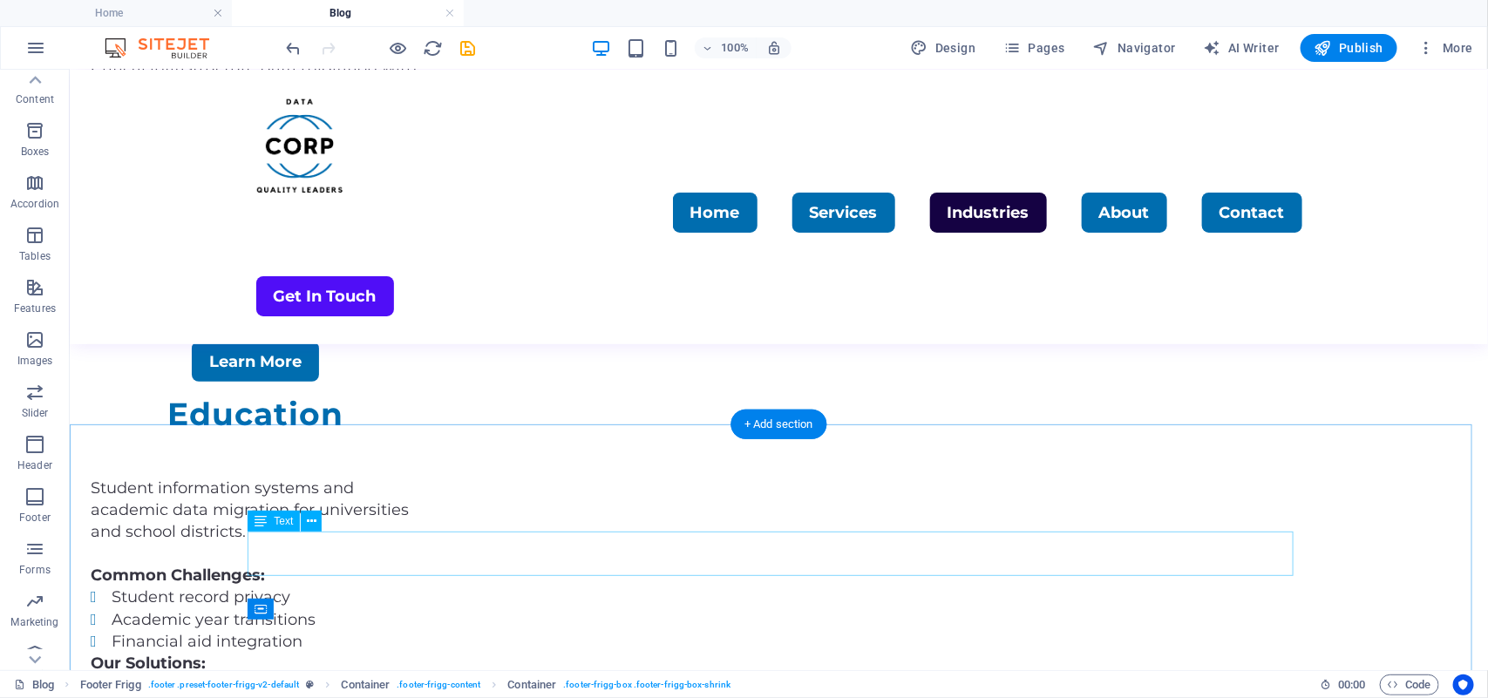
scroll to position [3414, 0]
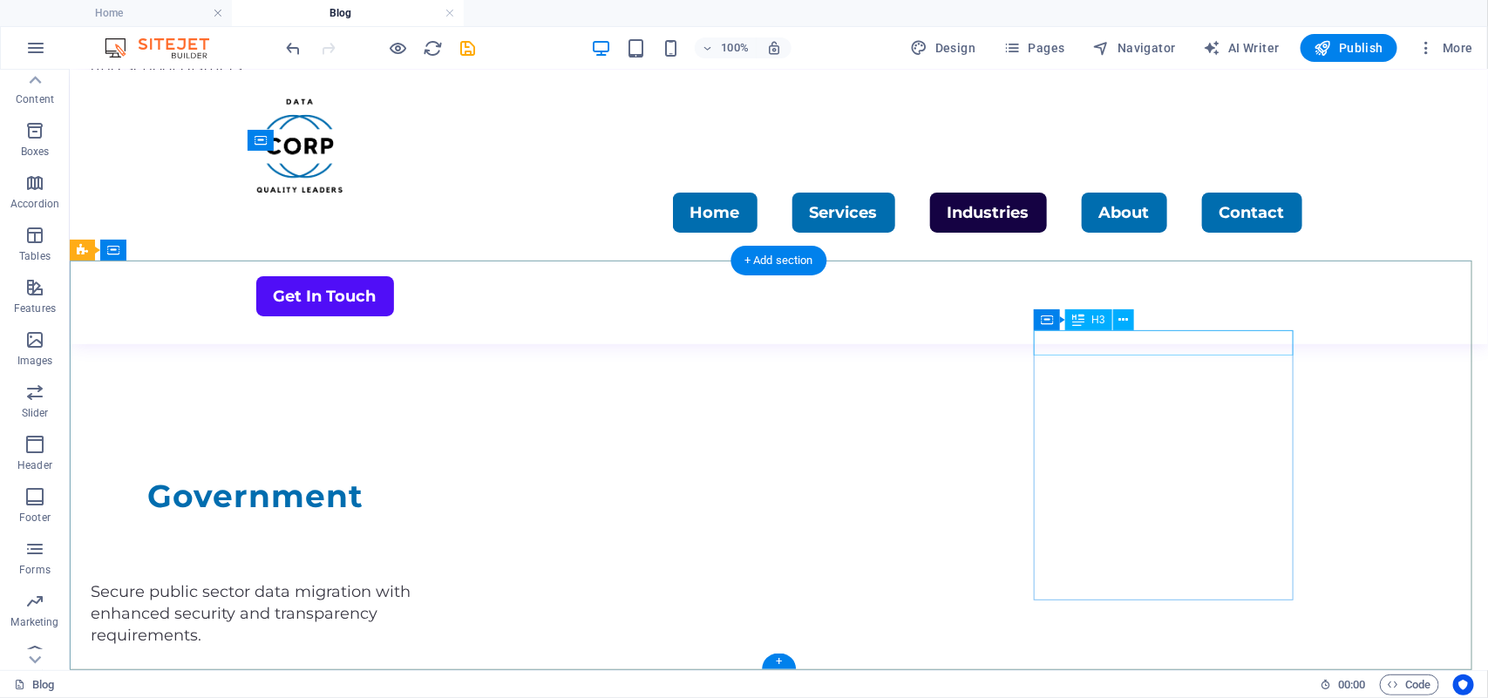
scroll to position [3883, 0]
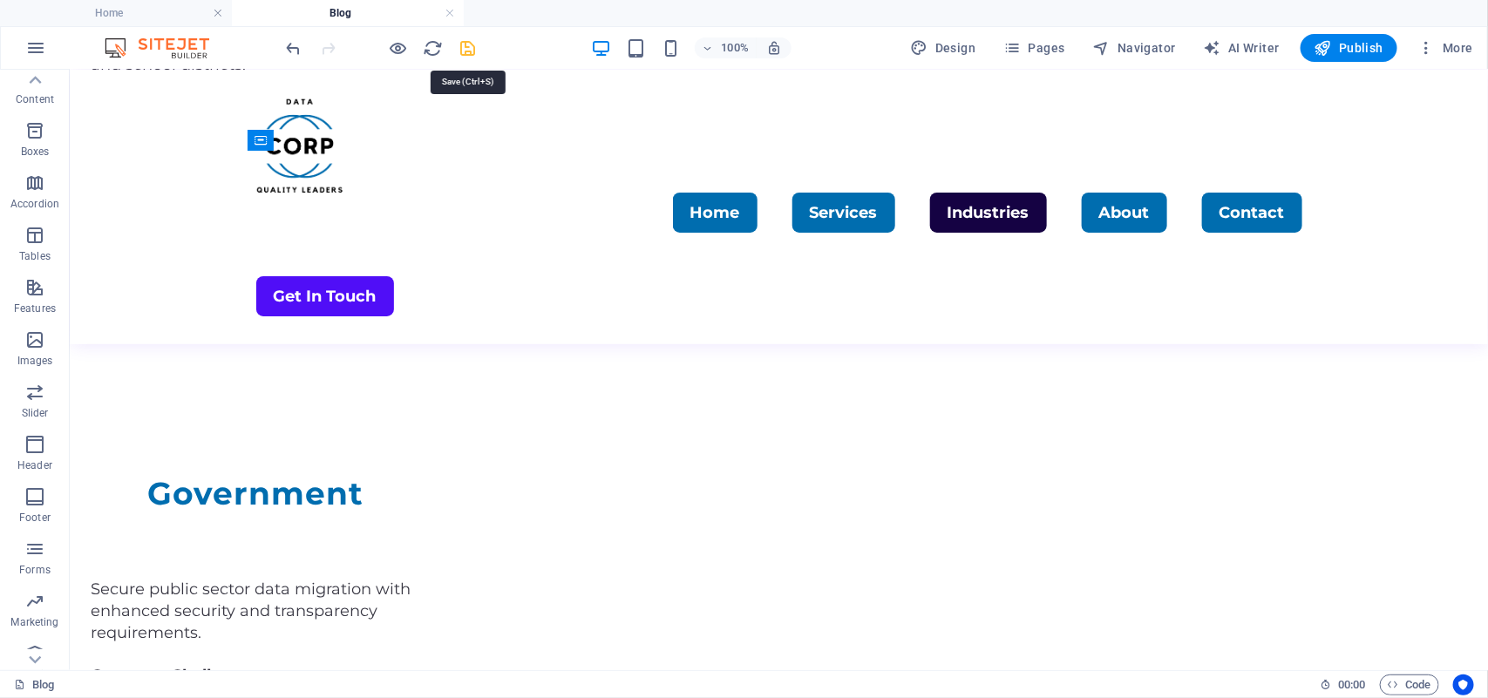
click at [469, 44] on icon "save" at bounding box center [468, 48] width 20 height 20
